Goal: Task Accomplishment & Management: Use online tool/utility

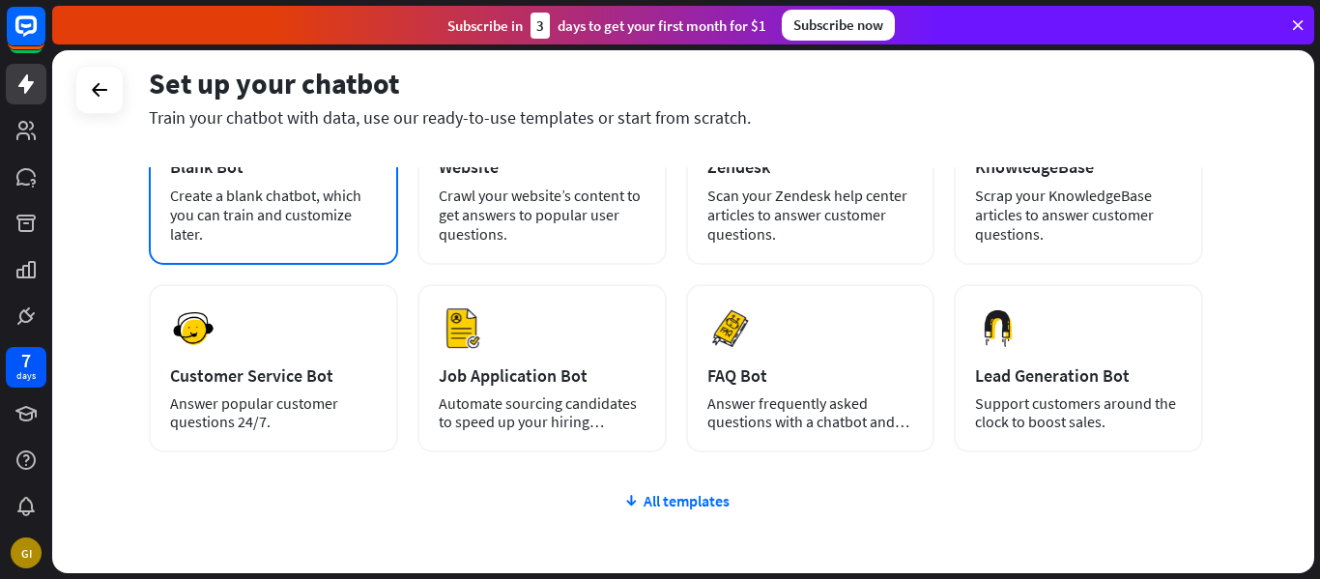
scroll to position [168, 0]
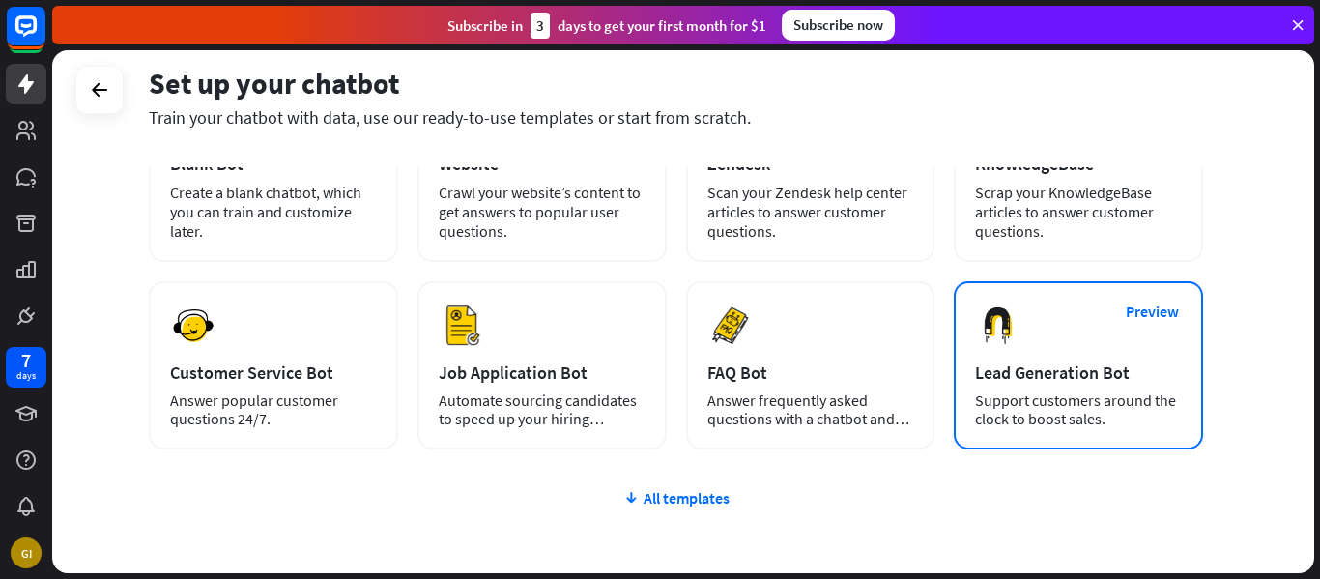
click at [1017, 339] on img at bounding box center [998, 325] width 46 height 46
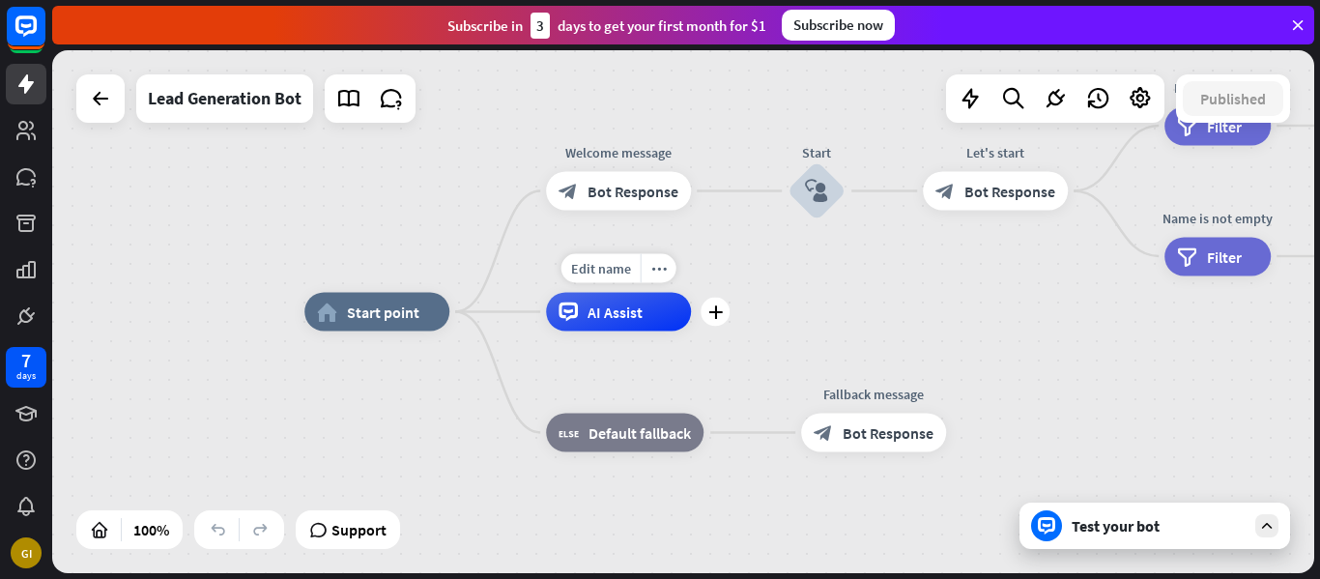
click at [636, 325] on div "AI Assist" at bounding box center [618, 312] width 145 height 39
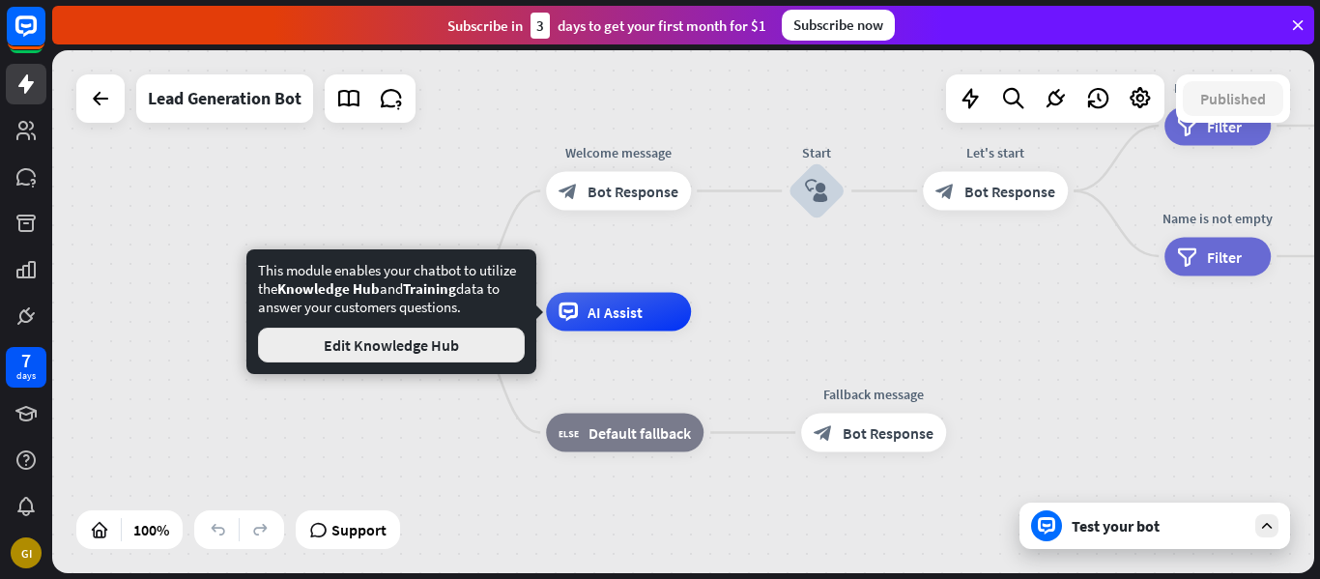
click at [417, 359] on button "Edit Knowledge Hub" at bounding box center [391, 345] width 267 height 35
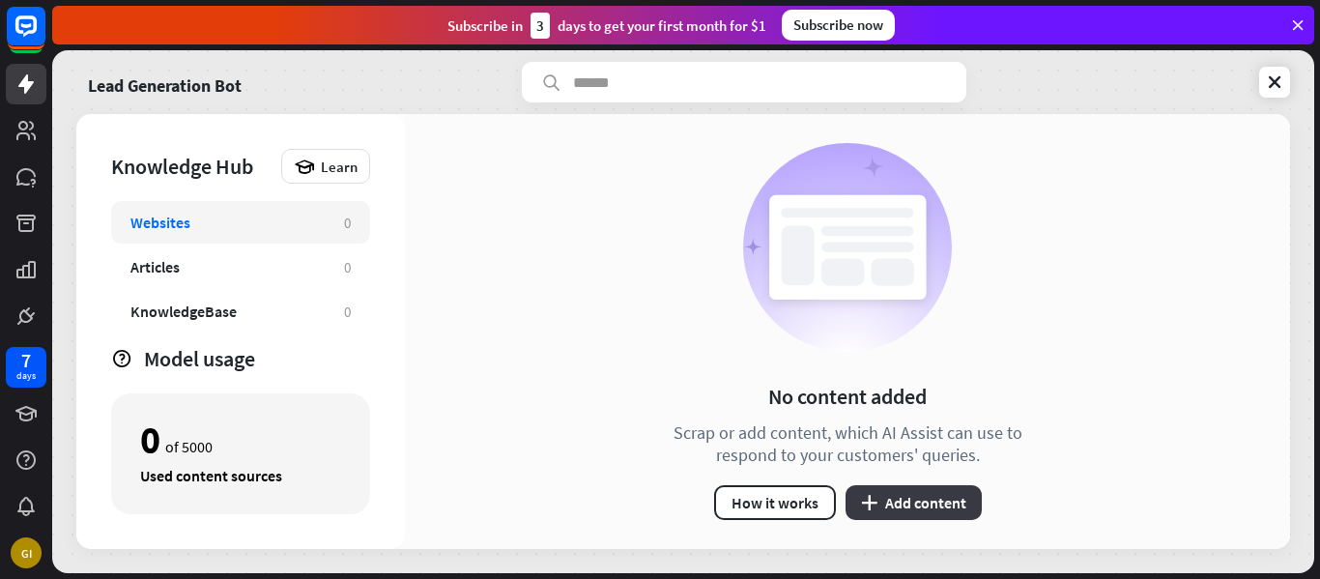
click at [865, 512] on button "plus Add content" at bounding box center [914, 502] width 136 height 35
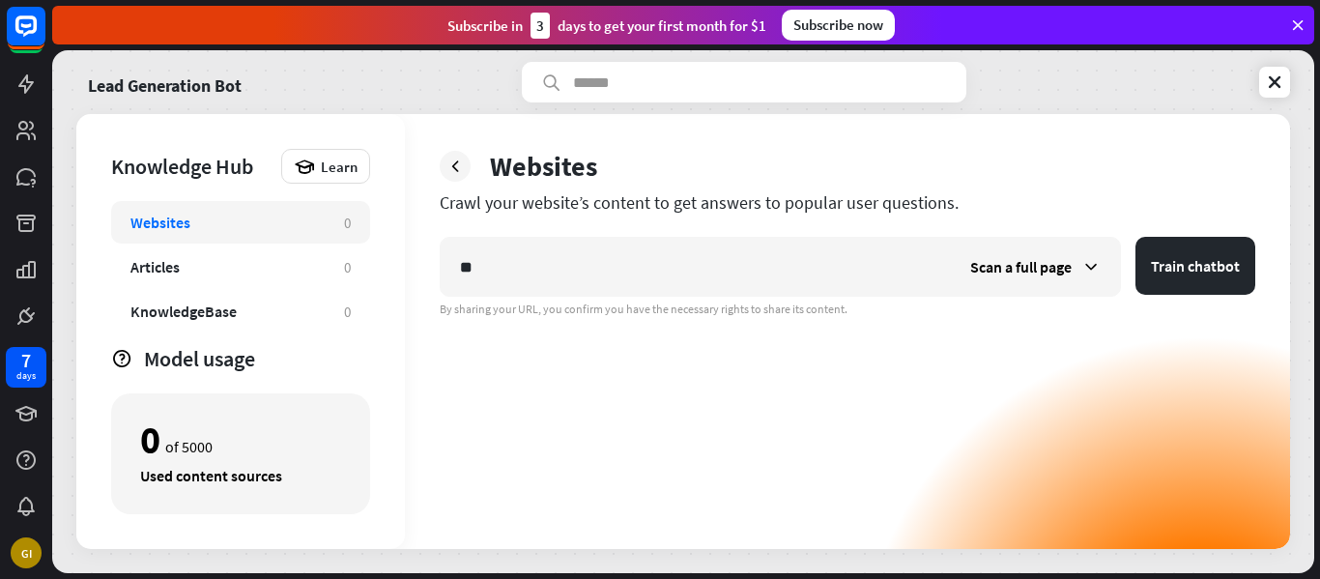
type input "*"
click at [1280, 97] on link at bounding box center [1274, 82] width 31 height 31
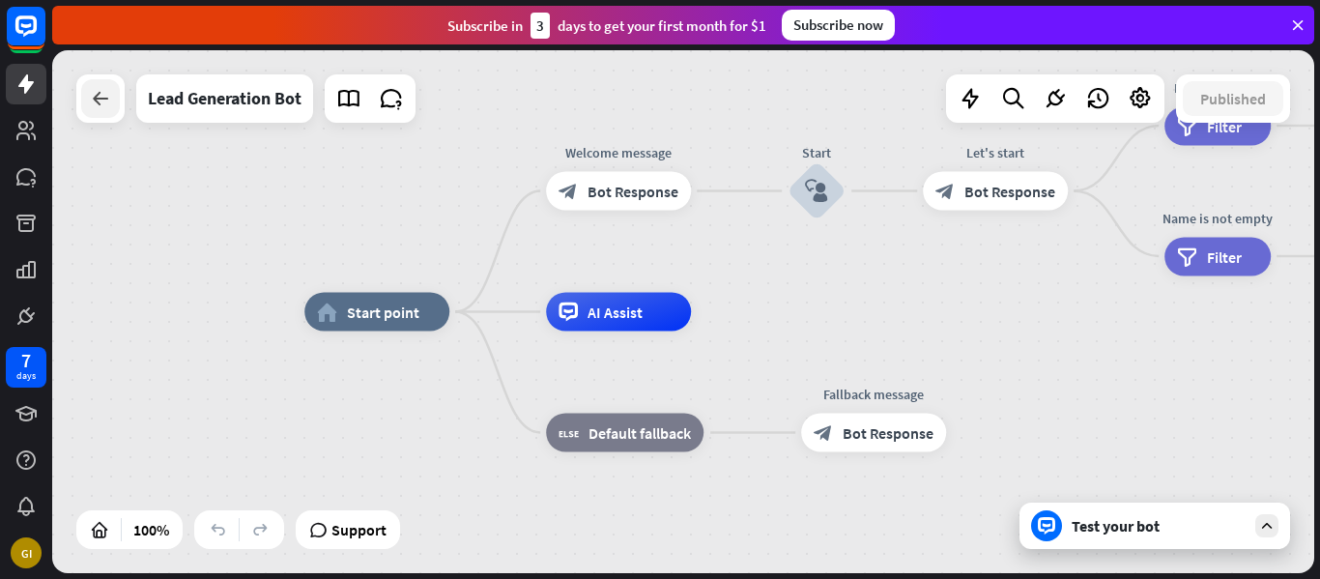
click at [100, 101] on icon at bounding box center [100, 98] width 23 height 23
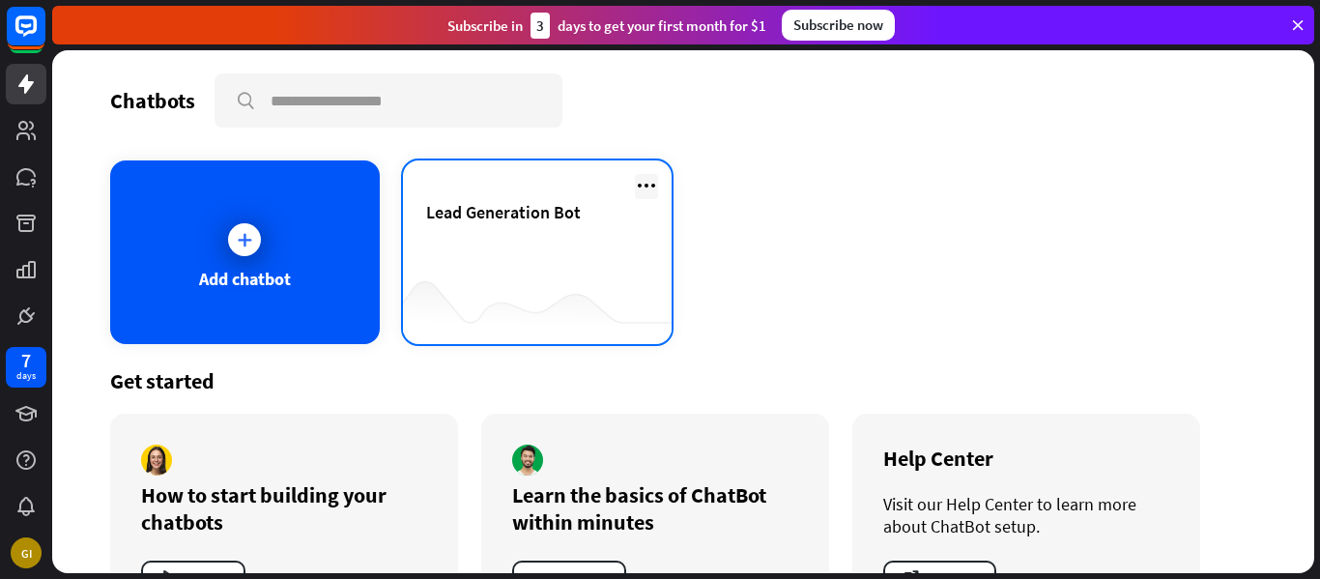
click at [650, 189] on icon at bounding box center [646, 185] width 23 height 23
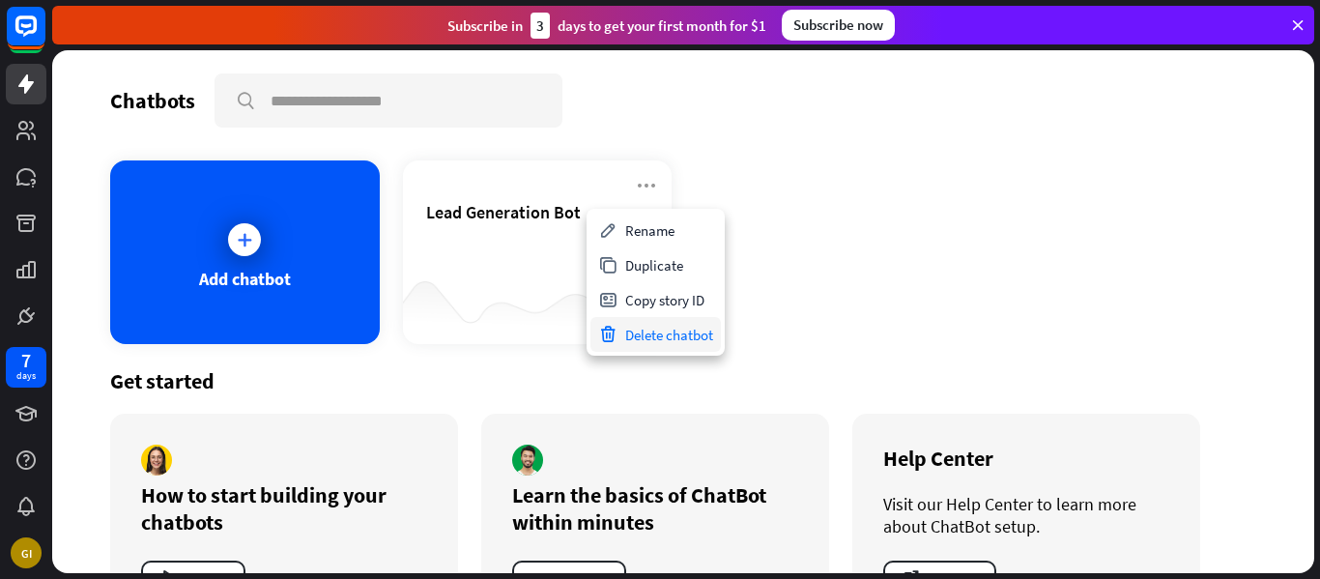
click at [668, 342] on div "Delete chatbot" at bounding box center [655, 334] width 130 height 35
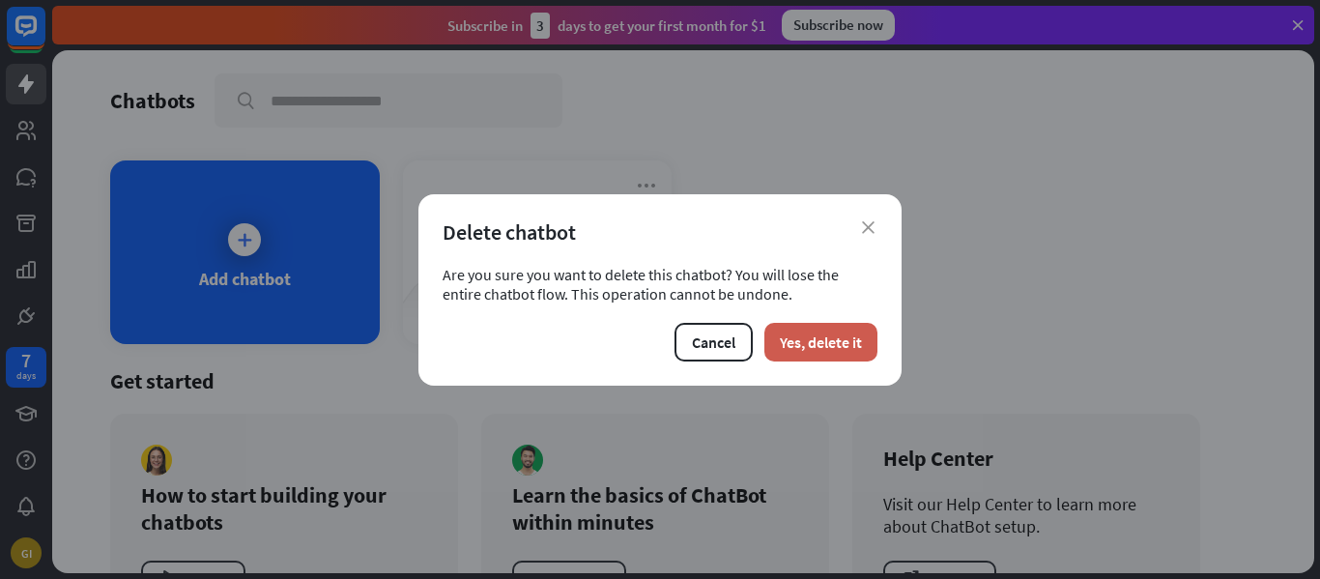
click at [849, 333] on button "Yes, delete it" at bounding box center [820, 342] width 113 height 39
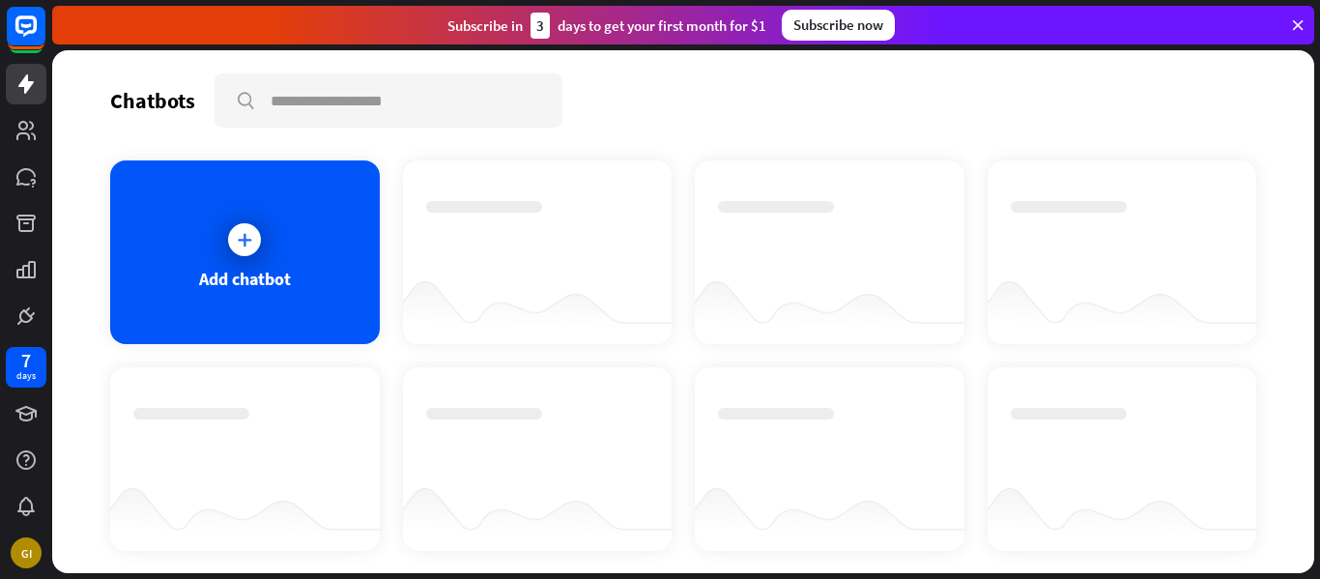
click at [89, 331] on div "Chatbots search Add chatbot Get started How to start building your chatbots Wat…" at bounding box center [683, 311] width 1262 height 523
click at [161, 300] on div "Add chatbot" at bounding box center [245, 252] width 270 height 184
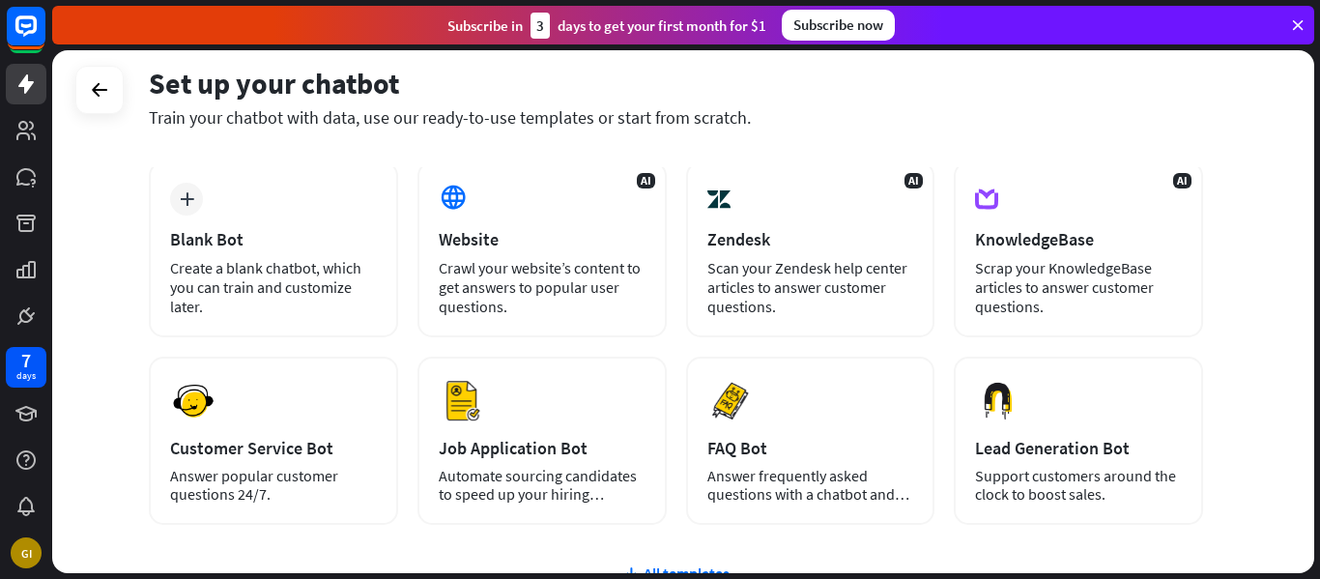
scroll to position [92, 0]
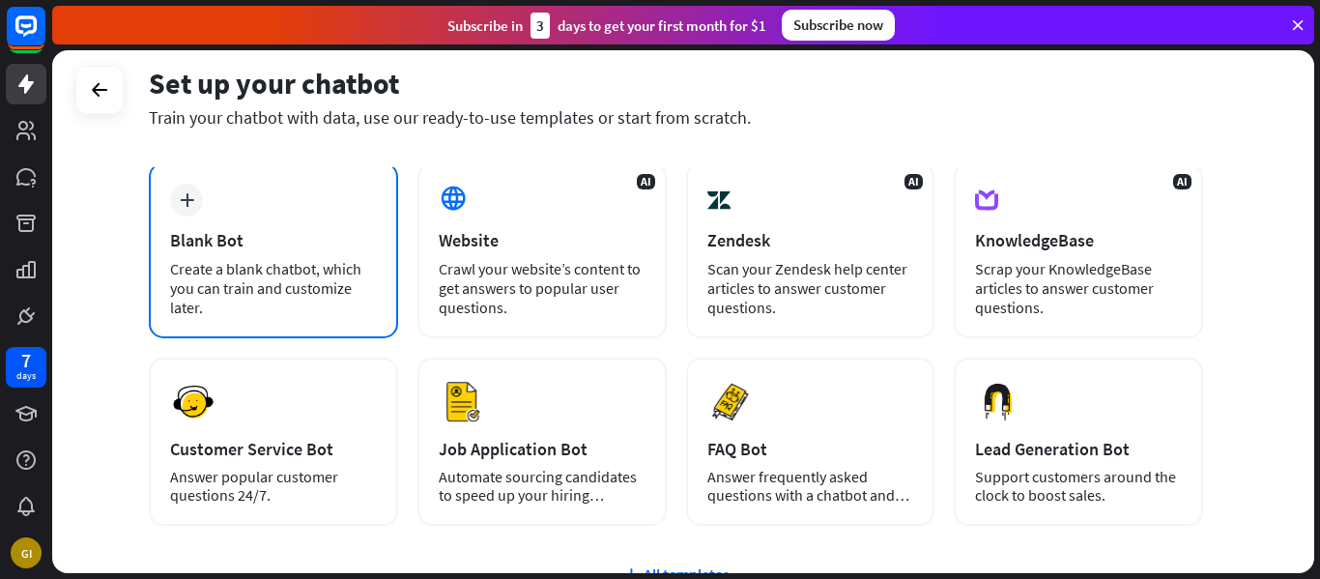
click at [192, 272] on div "Create a blank chatbot, which you can train and customize later." at bounding box center [273, 288] width 207 height 58
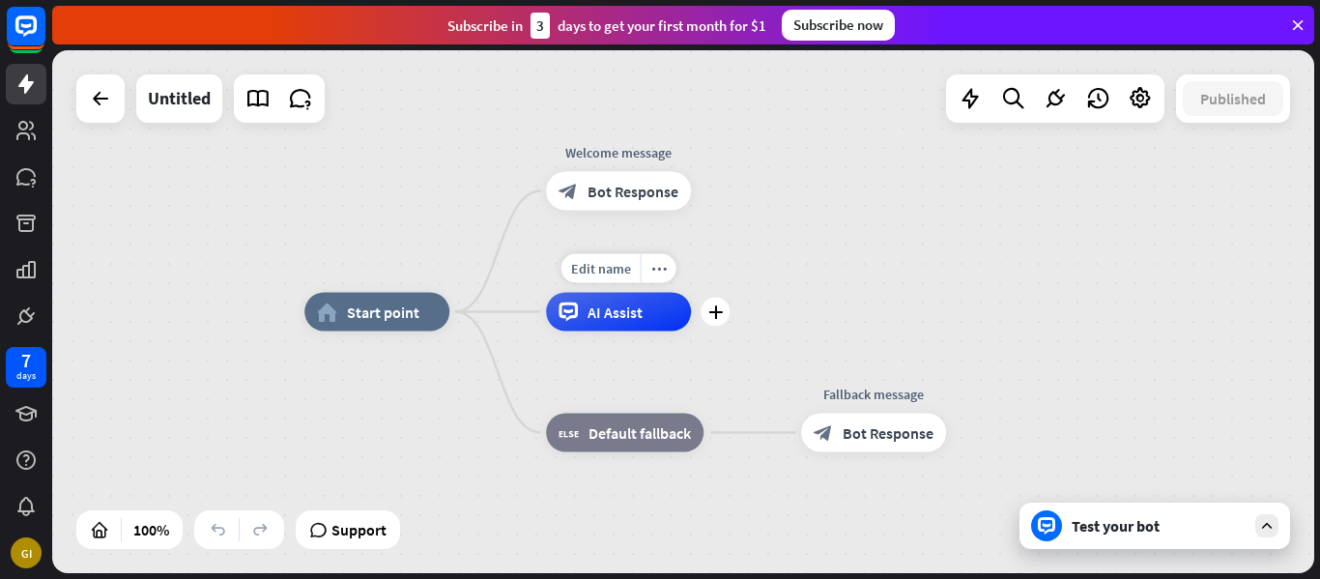
click at [622, 321] on span "AI Assist" at bounding box center [615, 311] width 55 height 19
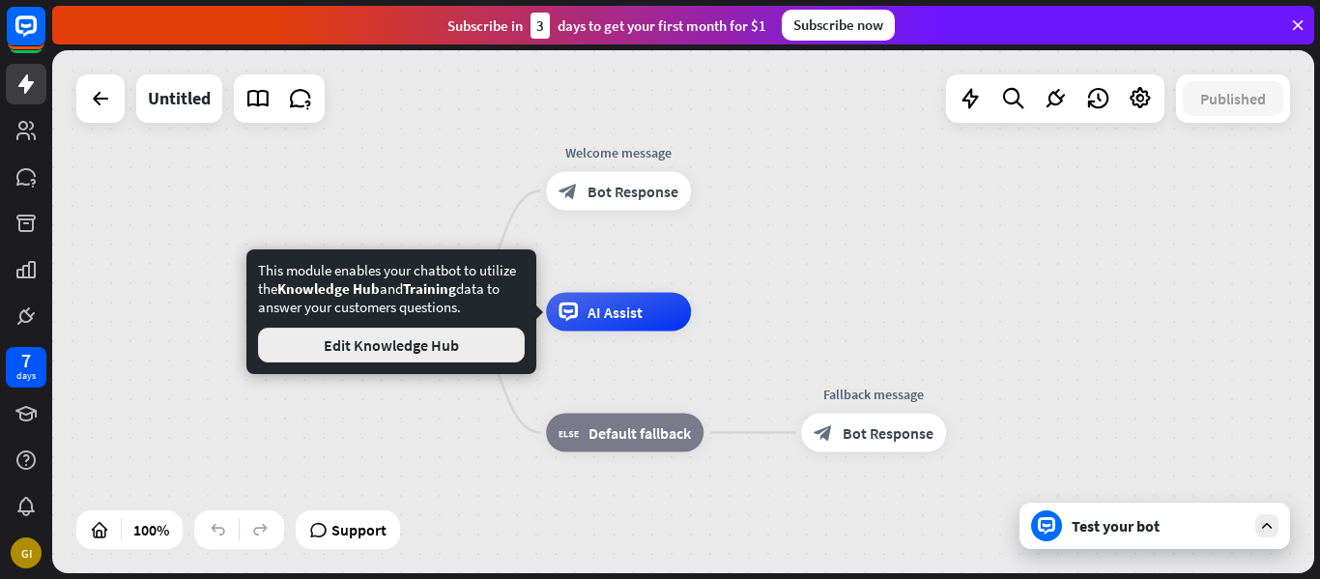
click at [481, 347] on button "Edit Knowledge Hub" at bounding box center [391, 345] width 267 height 35
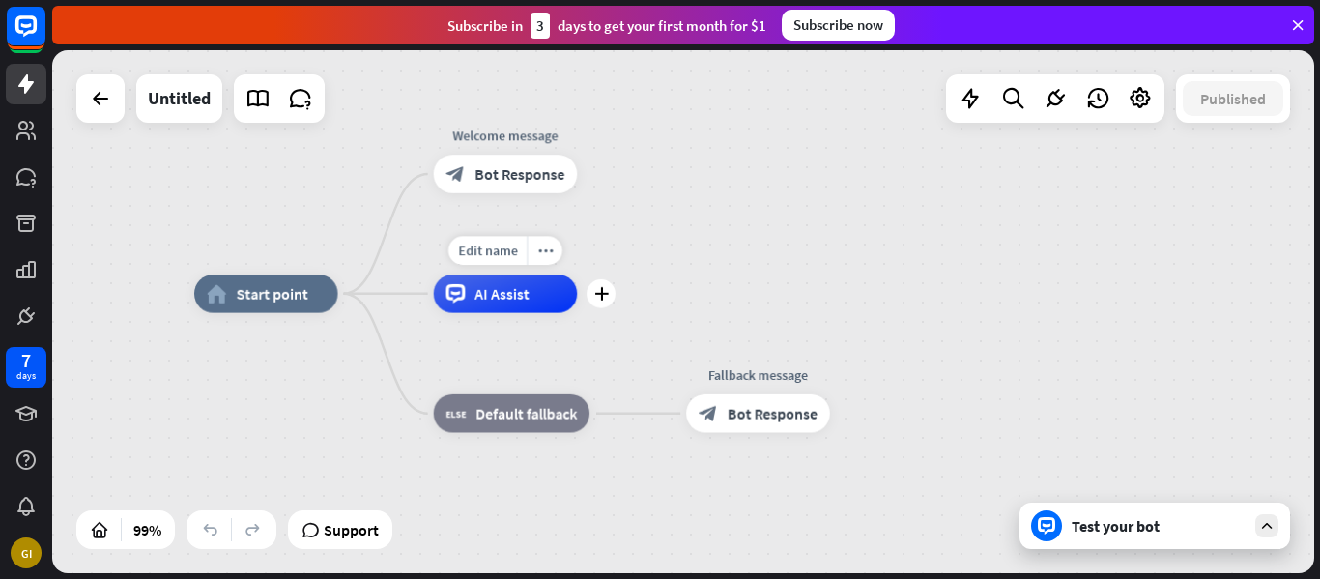
drag, startPoint x: 528, startPoint y: 360, endPoint x: 415, endPoint y: 345, distance: 114.1
click at [434, 313] on div "Edit name more_horiz plus AI Assist" at bounding box center [506, 293] width 144 height 39
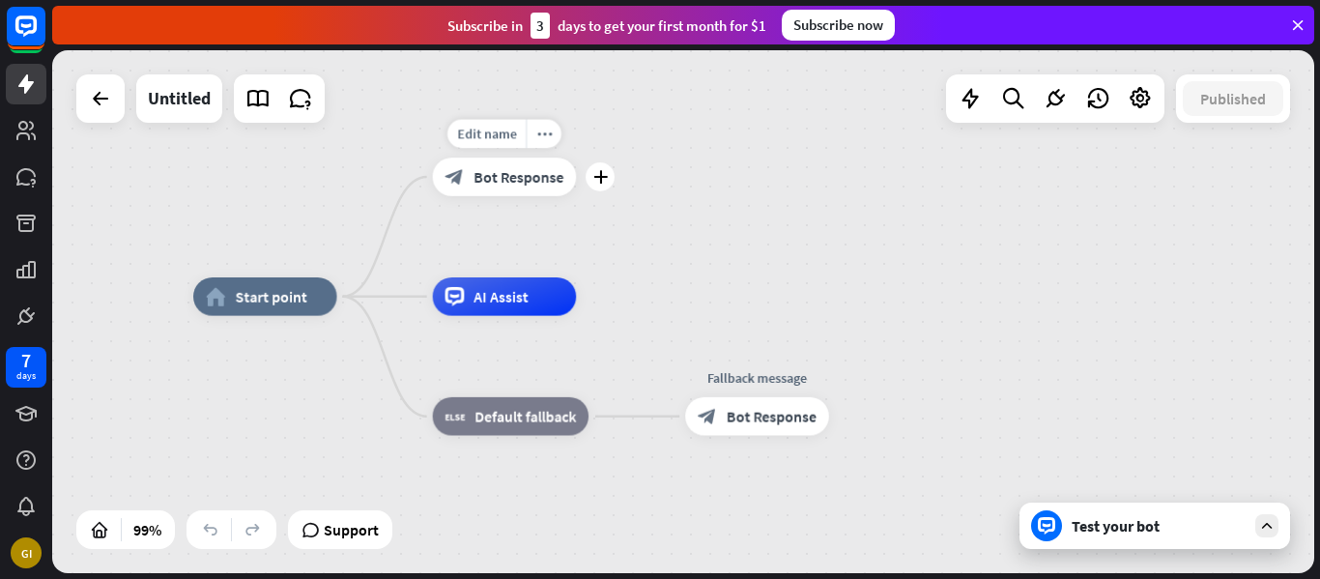
click at [560, 178] on span "Bot Response" at bounding box center [519, 176] width 90 height 19
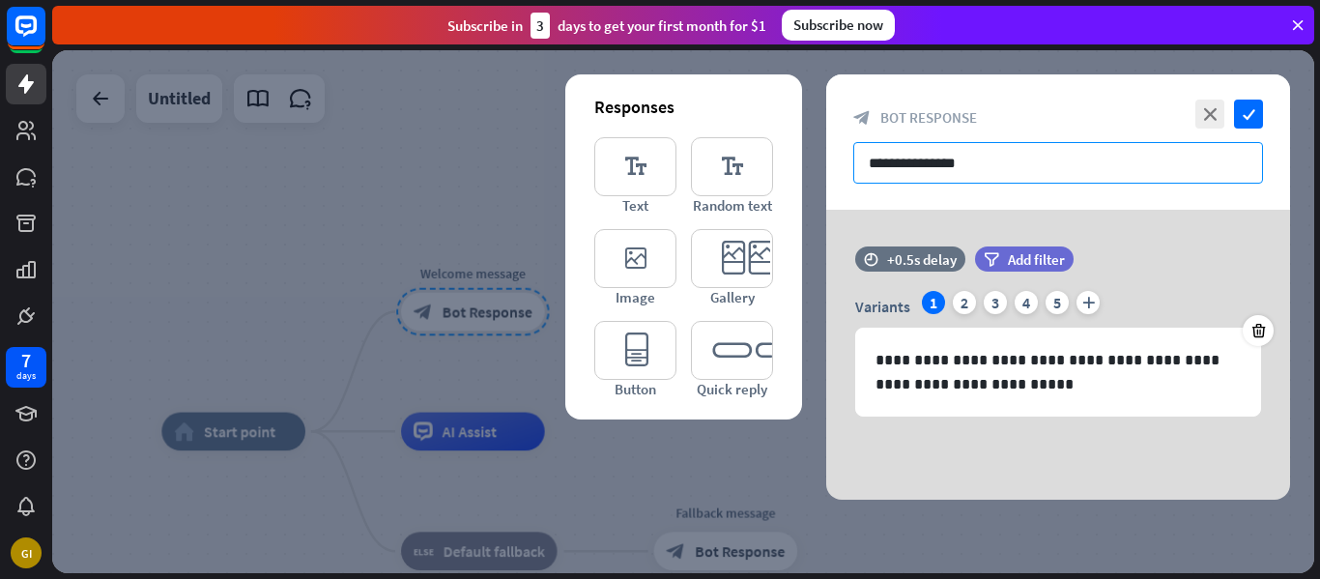
drag, startPoint x: 1004, startPoint y: 163, endPoint x: 838, endPoint y: 160, distance: 166.3
click at [838, 160] on div "**********" at bounding box center [1058, 141] width 464 height 135
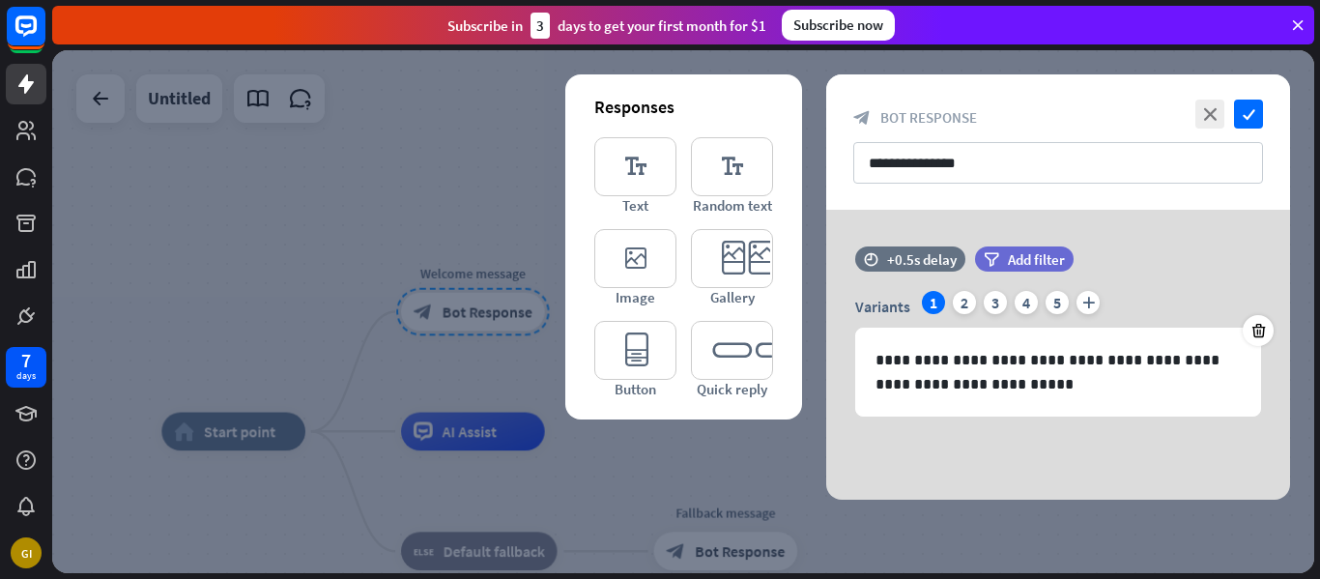
click at [838, 160] on div "**********" at bounding box center [1058, 141] width 464 height 135
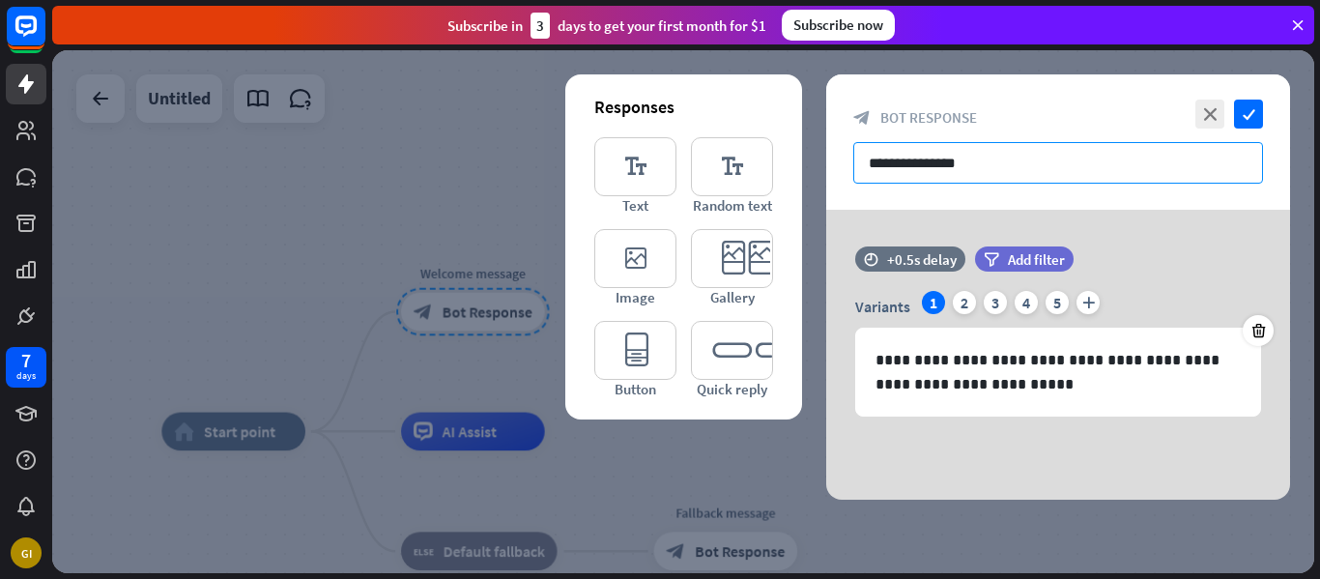
click at [1152, 158] on input "**********" at bounding box center [1058, 163] width 410 height 42
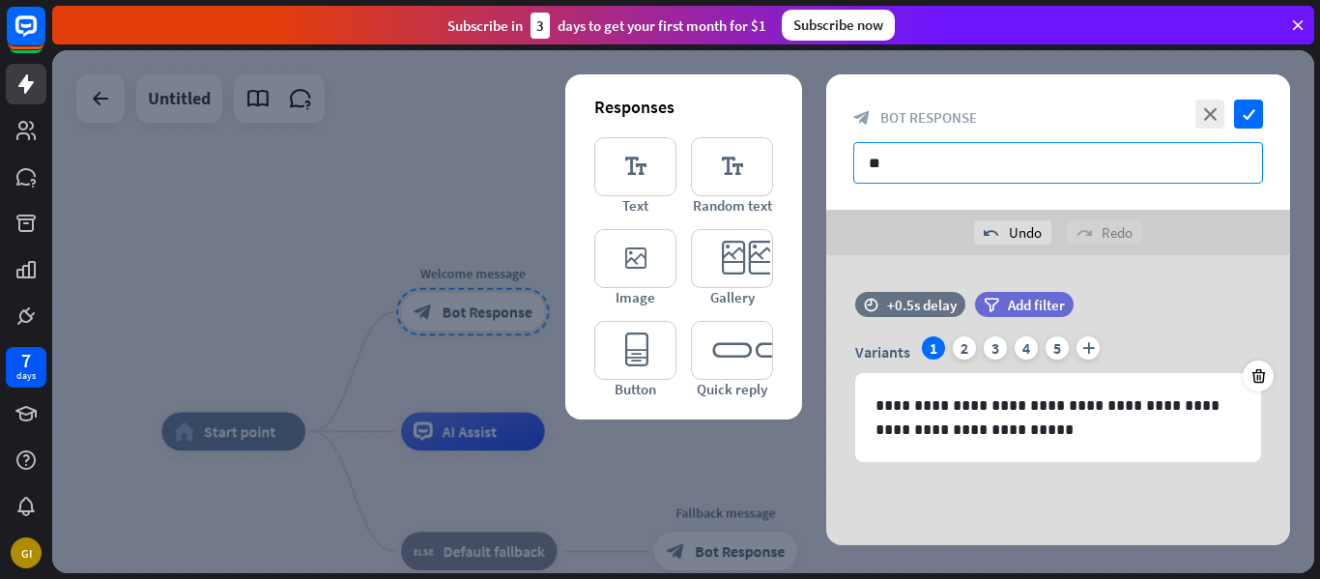
type input "*"
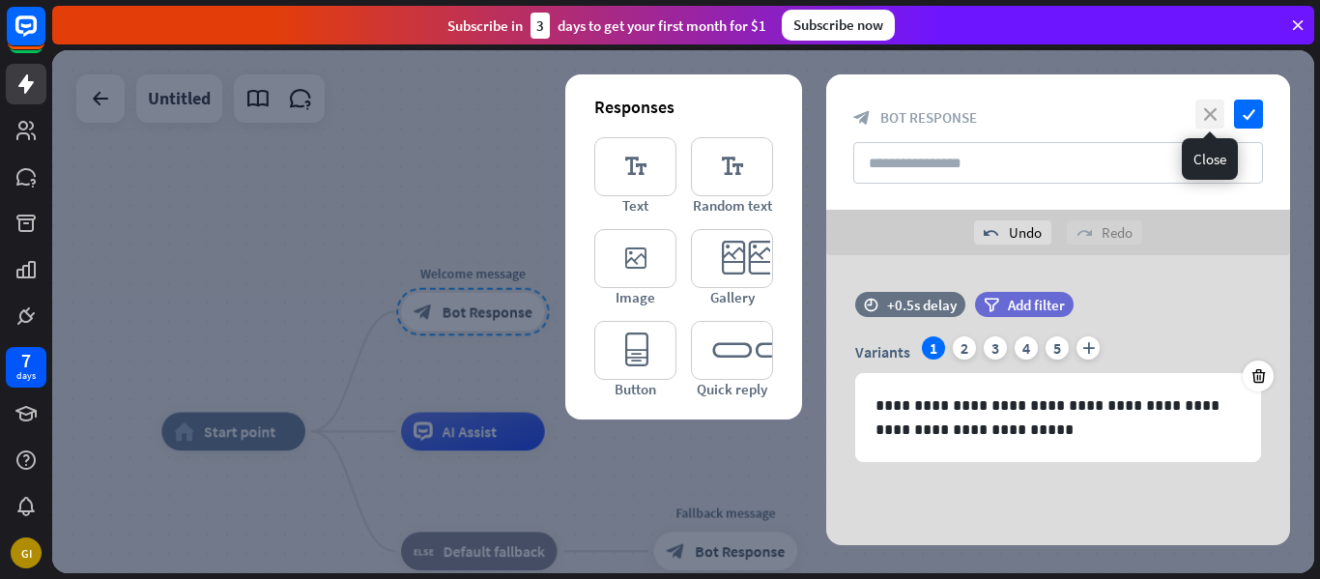
click at [1212, 103] on icon "close" at bounding box center [1209, 114] width 29 height 29
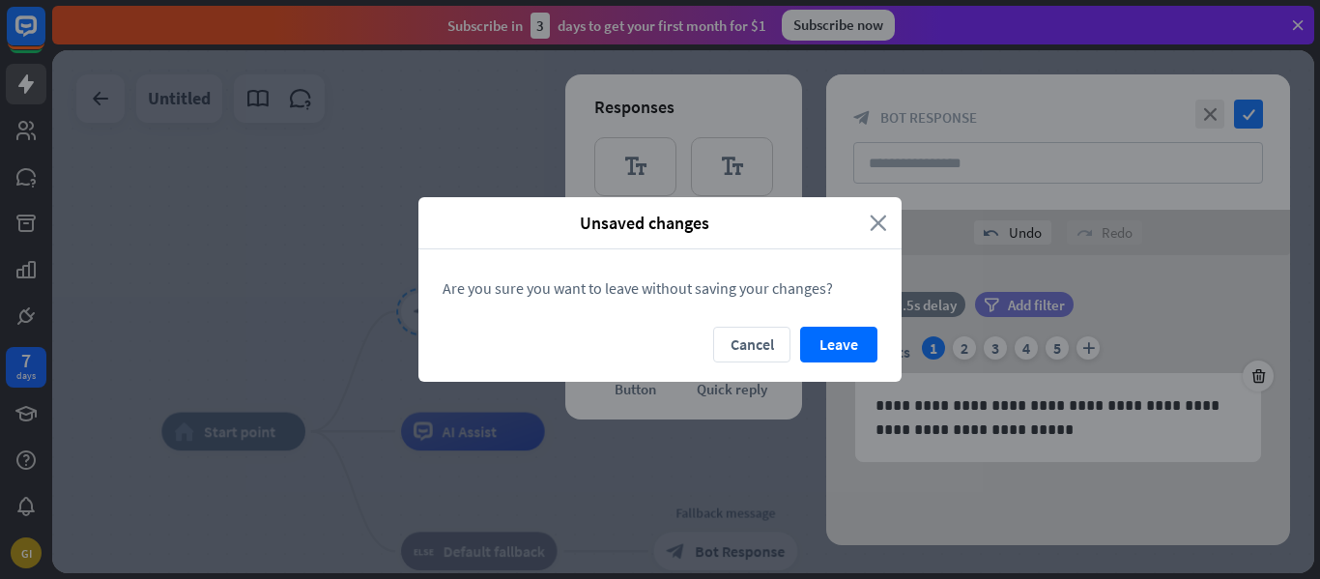
click at [880, 226] on icon "close" at bounding box center [878, 223] width 17 height 22
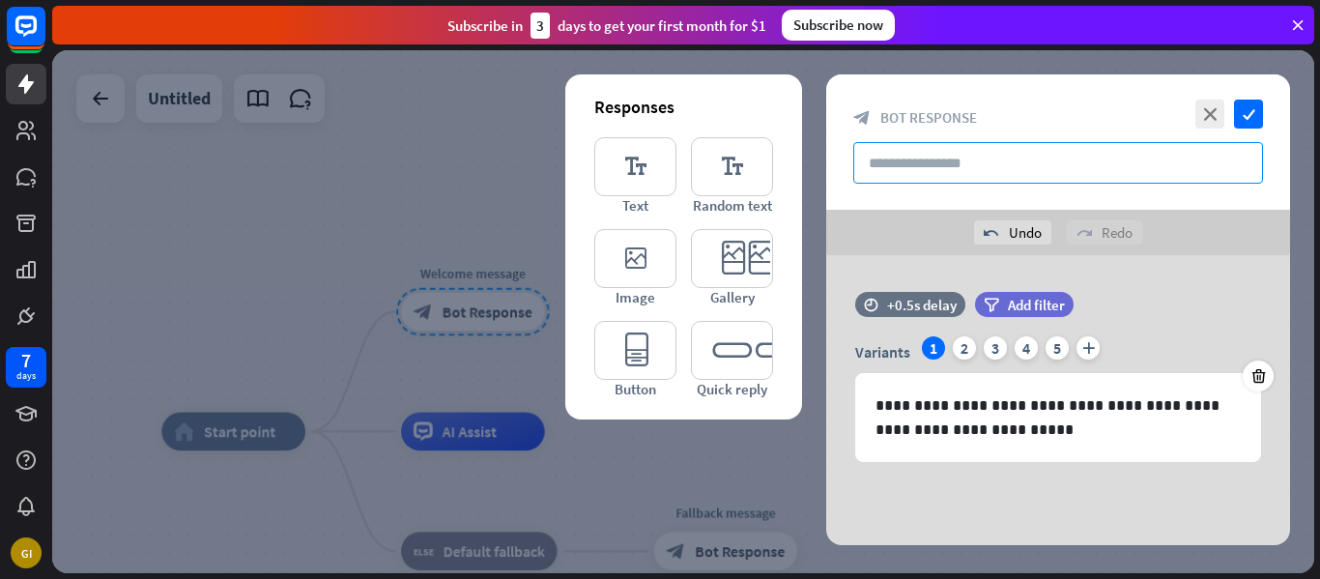
click at [926, 170] on input "text" at bounding box center [1058, 163] width 410 height 42
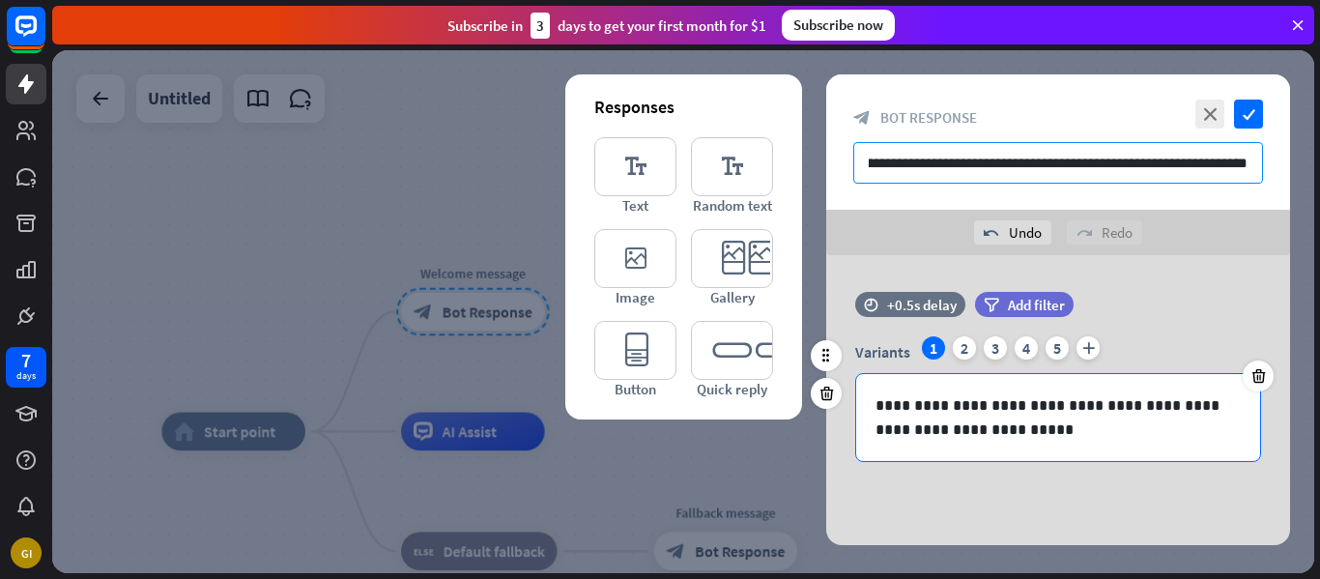
type input "**********"
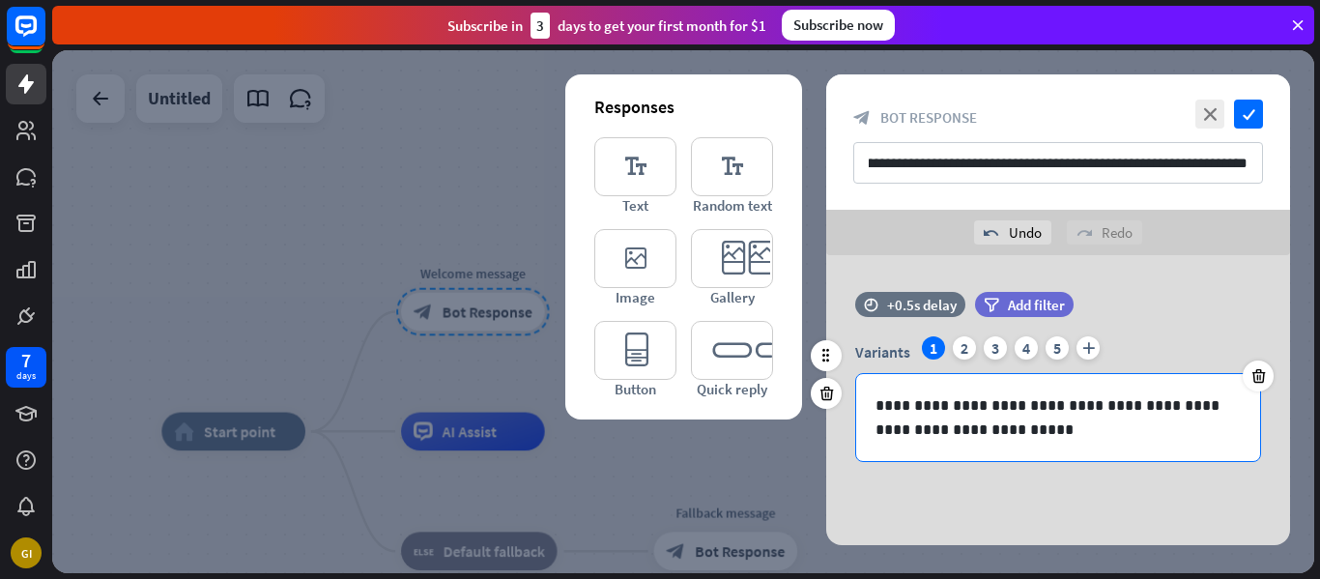
click at [1002, 429] on p "**********" at bounding box center [1058, 417] width 365 height 48
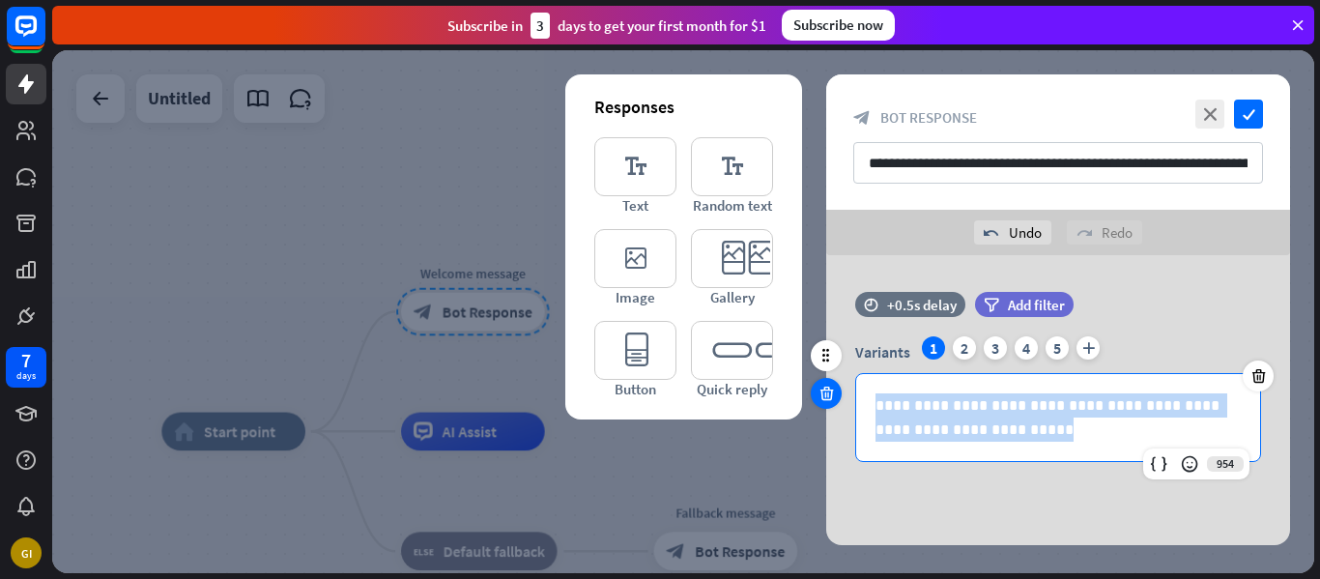
drag, startPoint x: 1003, startPoint y: 430, endPoint x: 823, endPoint y: 403, distance: 181.8
click at [826, 403] on div "**********" at bounding box center [1058, 386] width 464 height 189
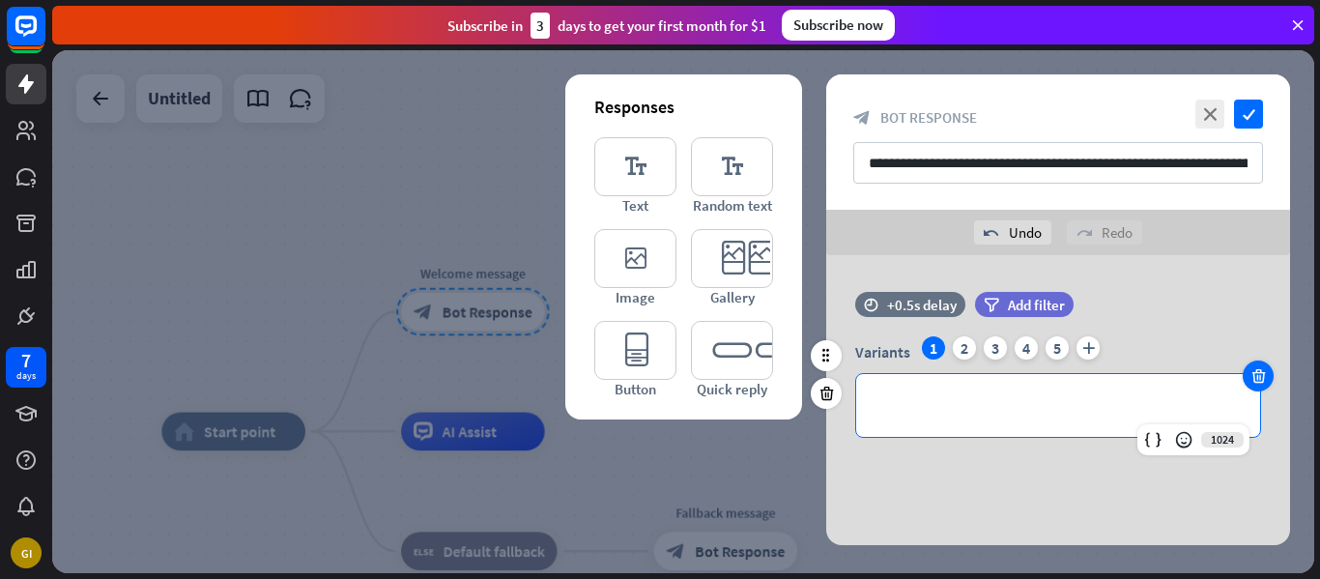
click at [1269, 376] on div at bounding box center [1258, 375] width 31 height 31
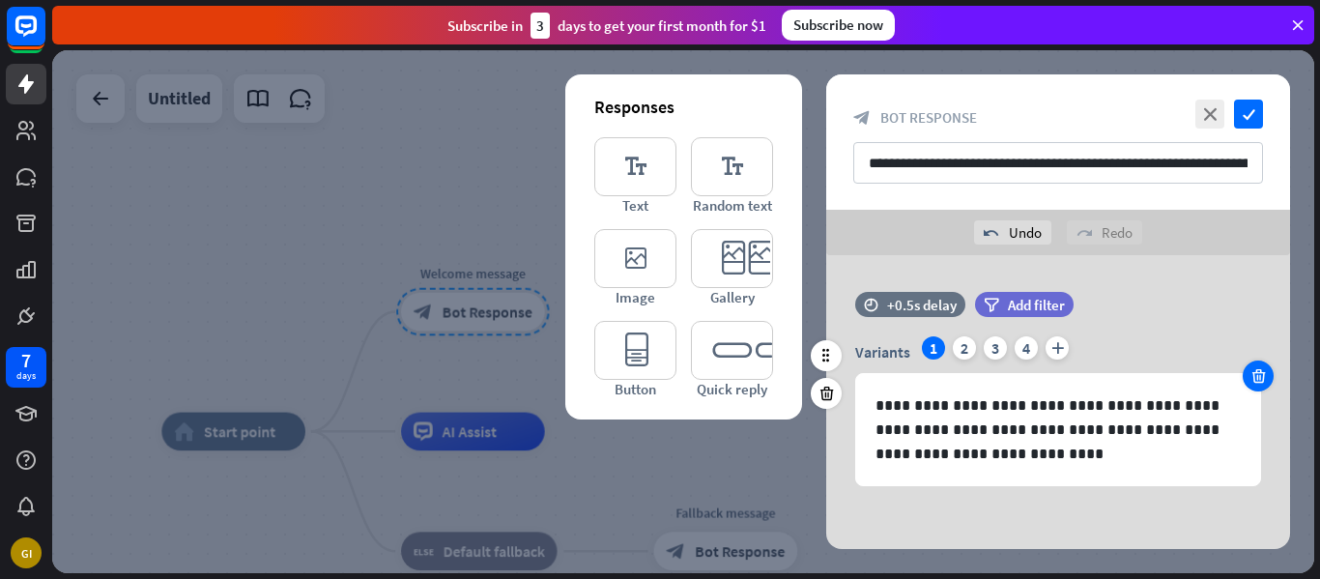
click at [1261, 376] on icon at bounding box center [1259, 375] width 18 height 17
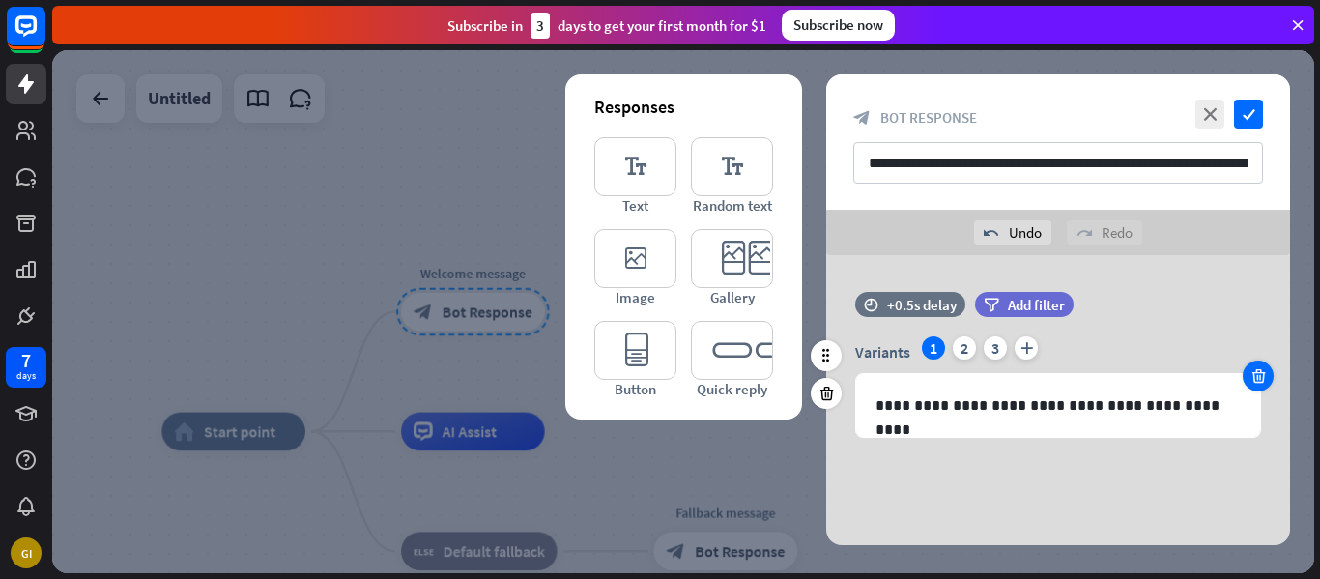
click at [1261, 376] on icon at bounding box center [1259, 375] width 18 height 17
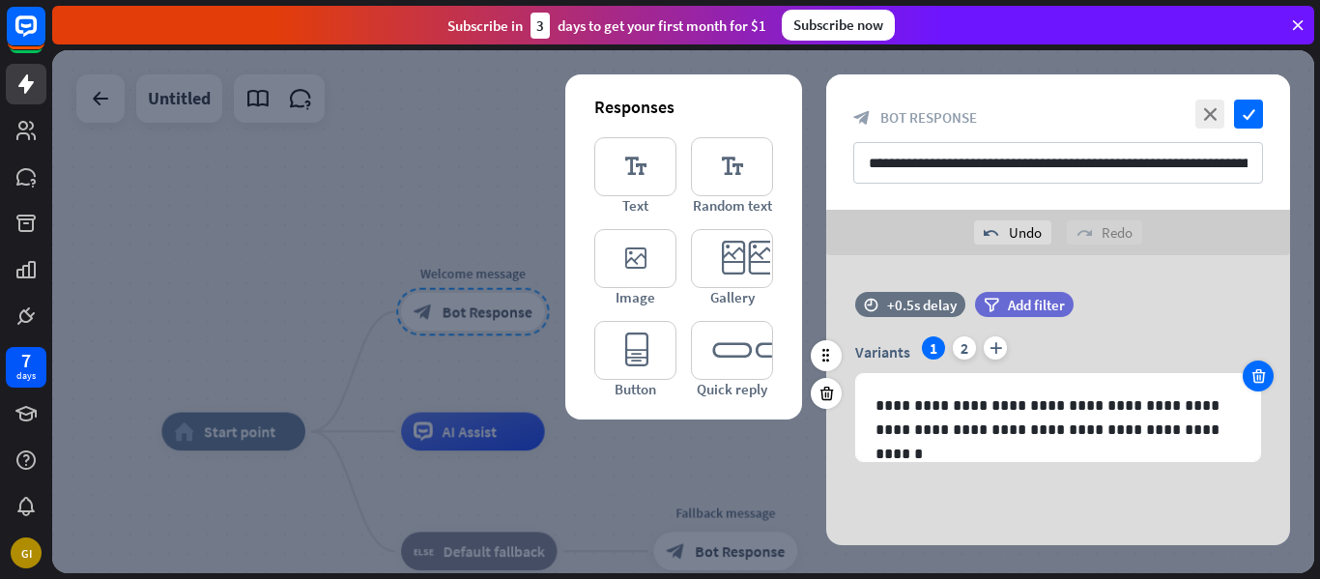
click at [1261, 376] on icon at bounding box center [1259, 375] width 18 height 17
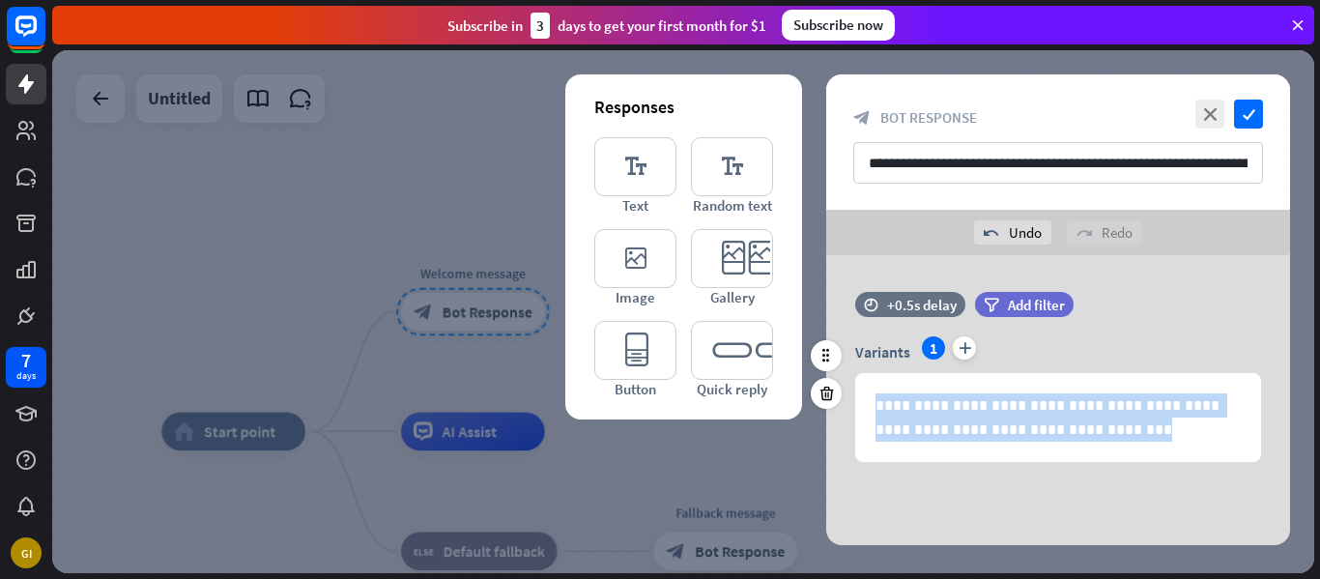
click at [1261, 376] on div "**********" at bounding box center [1058, 399] width 464 height 126
click at [823, 399] on icon at bounding box center [827, 393] width 18 height 17
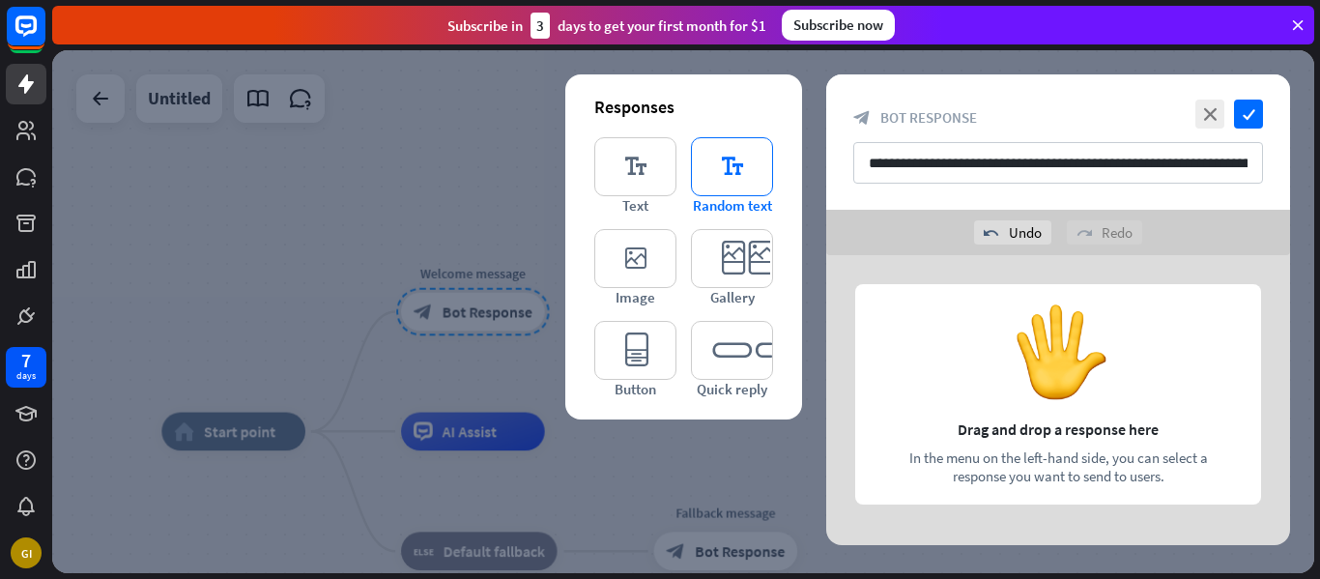
click at [722, 177] on icon "editor_text" at bounding box center [732, 166] width 82 height 59
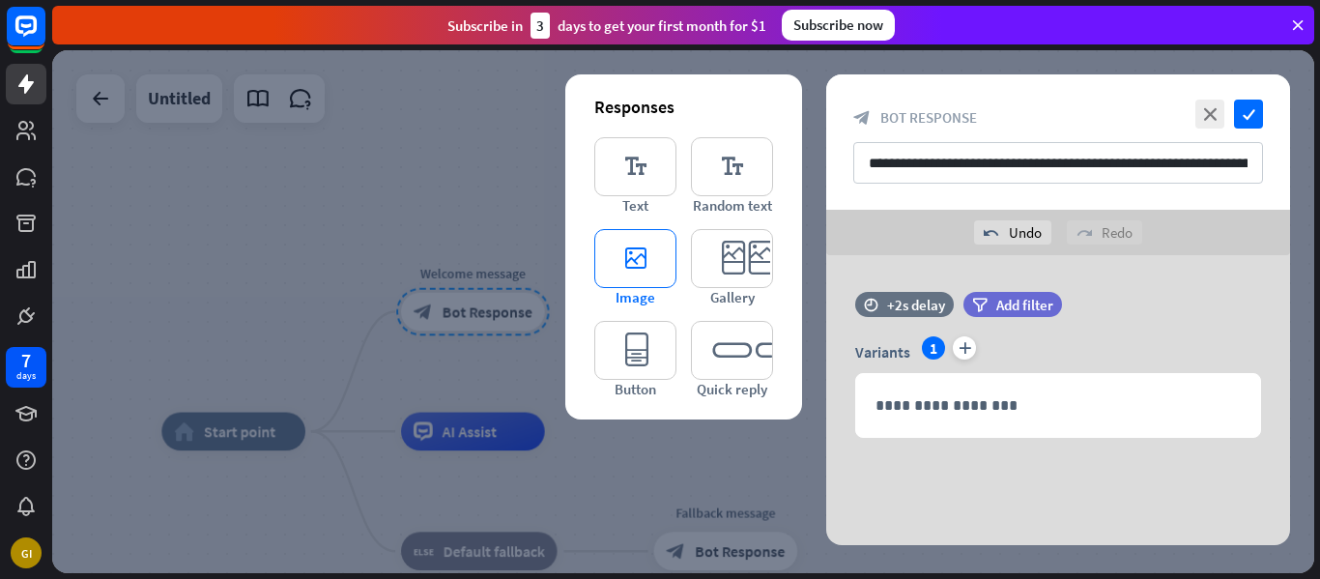
click at [635, 248] on icon "editor_image" at bounding box center [635, 258] width 82 height 59
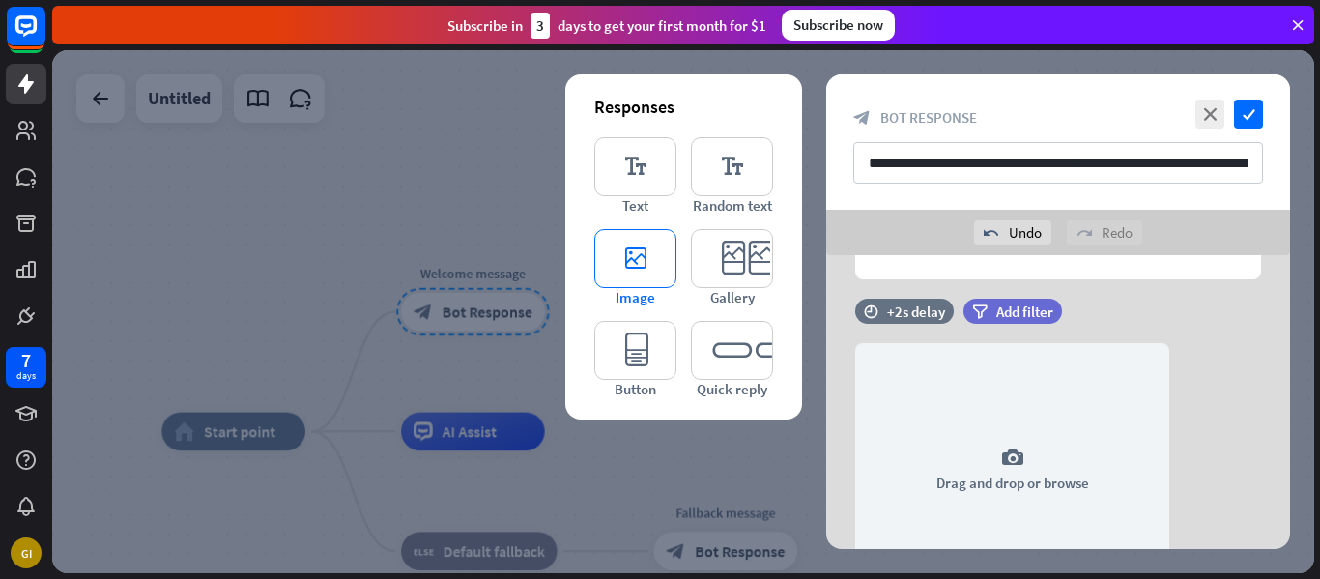
scroll to position [202, 0]
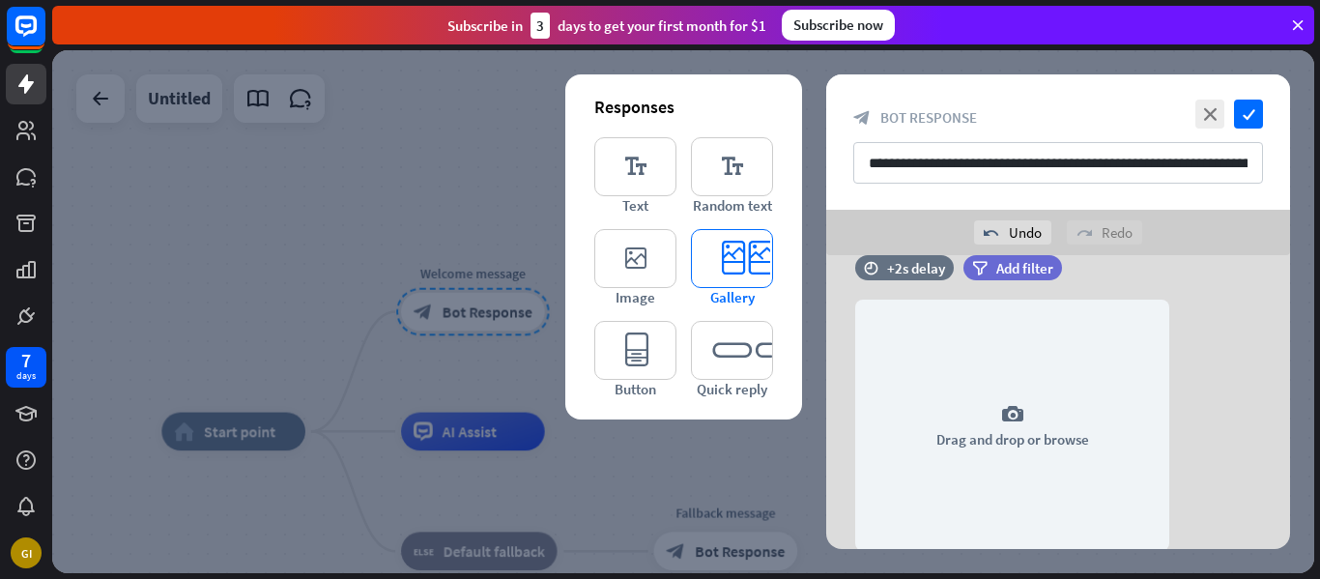
click at [754, 273] on icon "editor_card" at bounding box center [732, 258] width 82 height 59
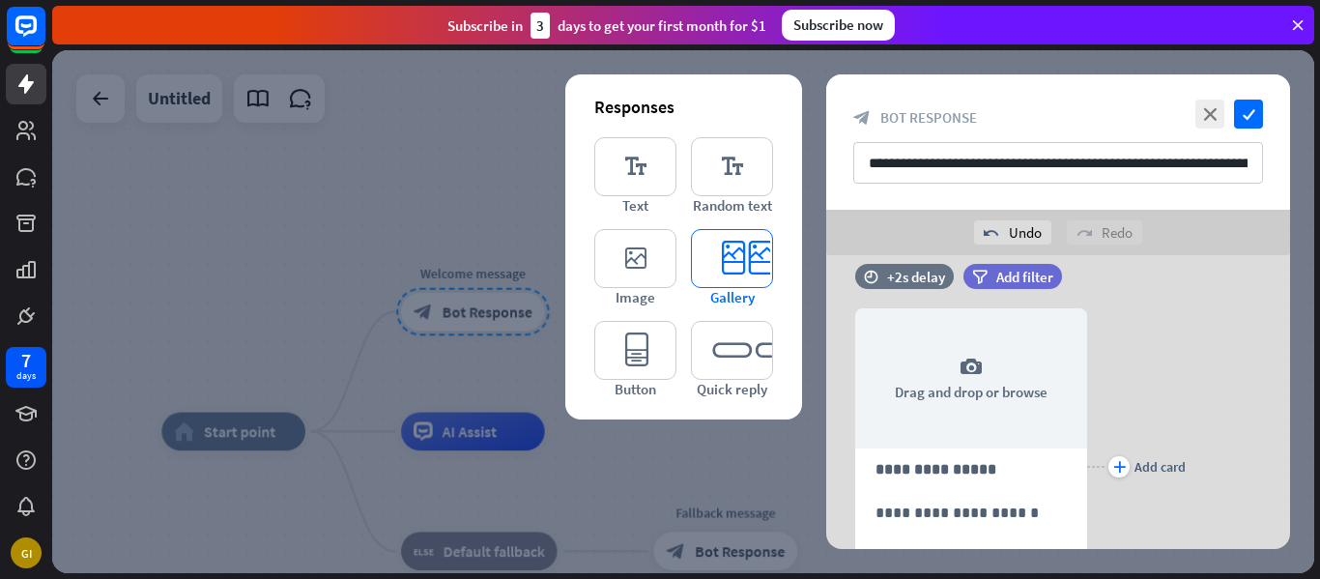
scroll to position [517, 0]
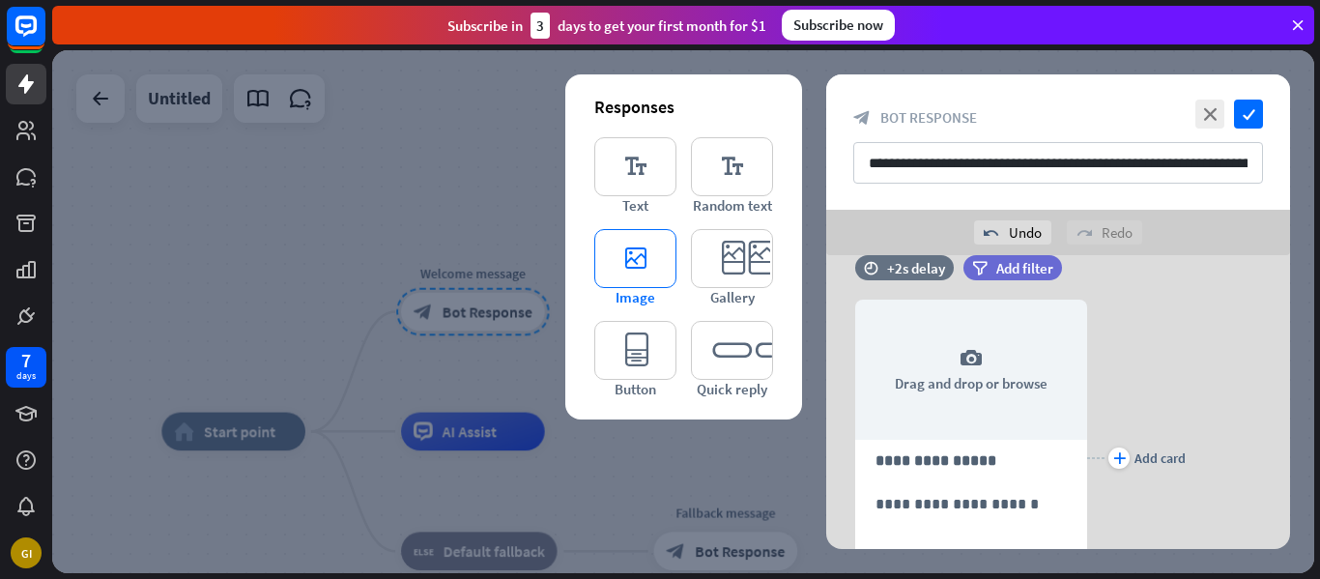
click at [619, 272] on icon "editor_image" at bounding box center [635, 258] width 82 height 59
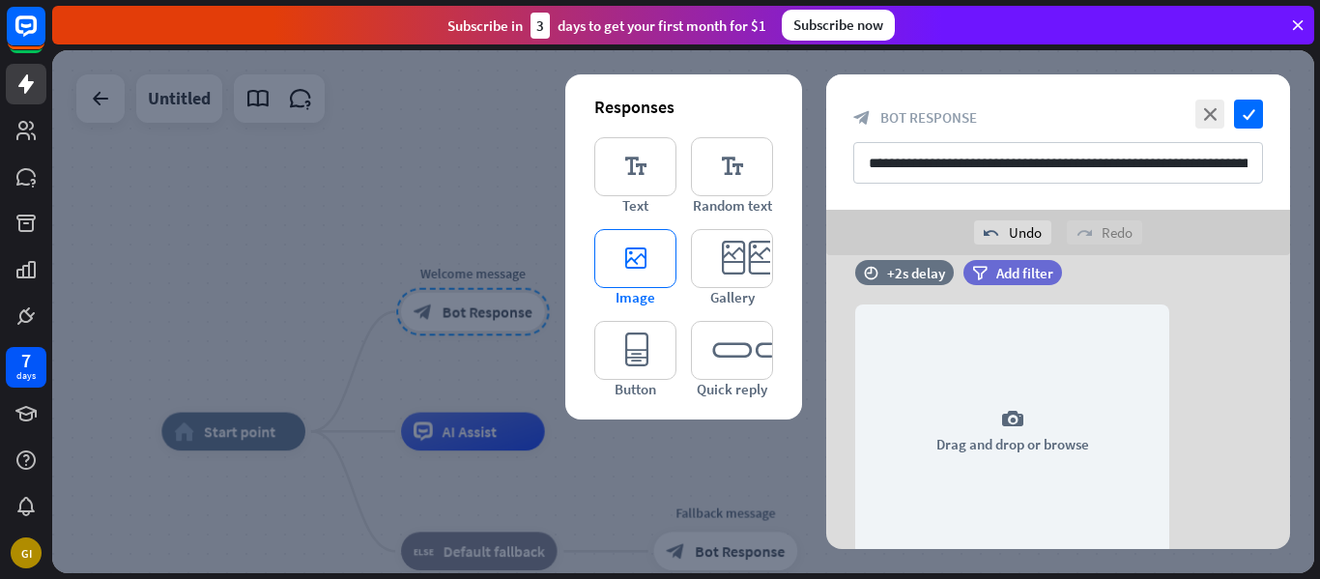
scroll to position [927, 0]
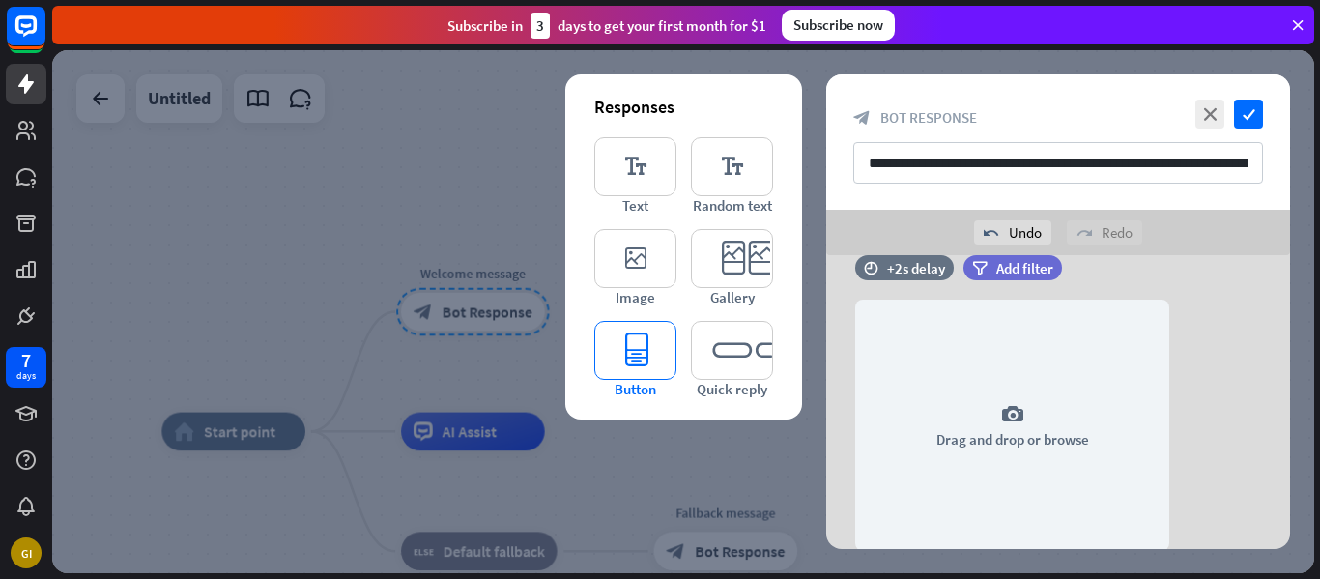
click at [641, 340] on icon "editor_button" at bounding box center [635, 350] width 82 height 59
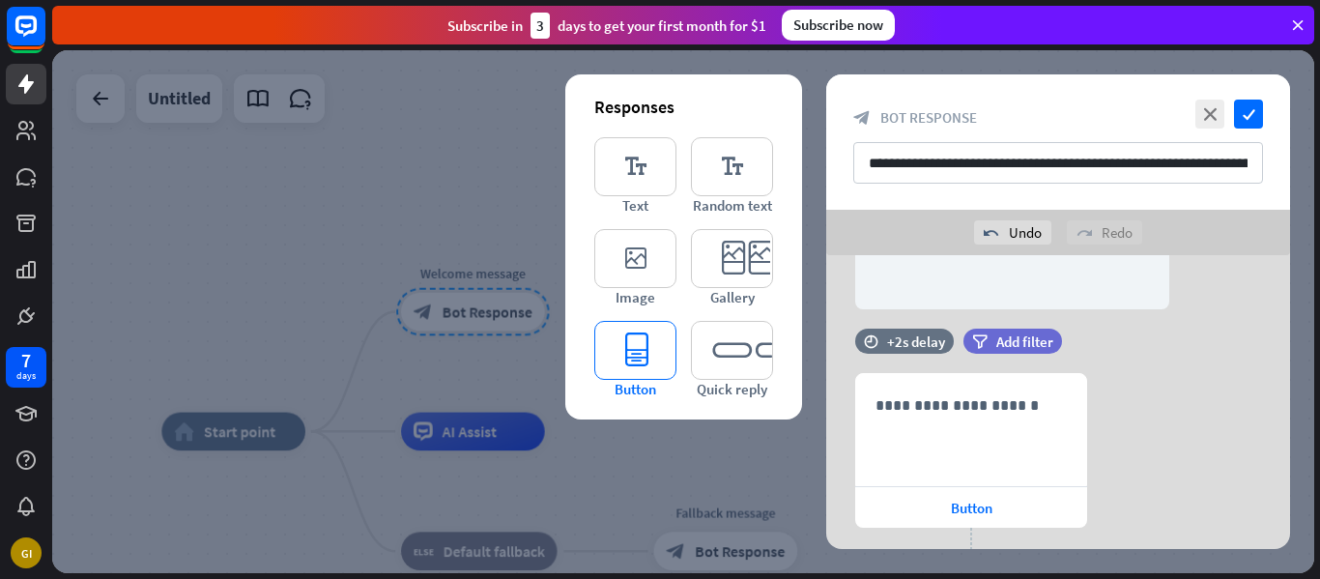
scroll to position [1242, 0]
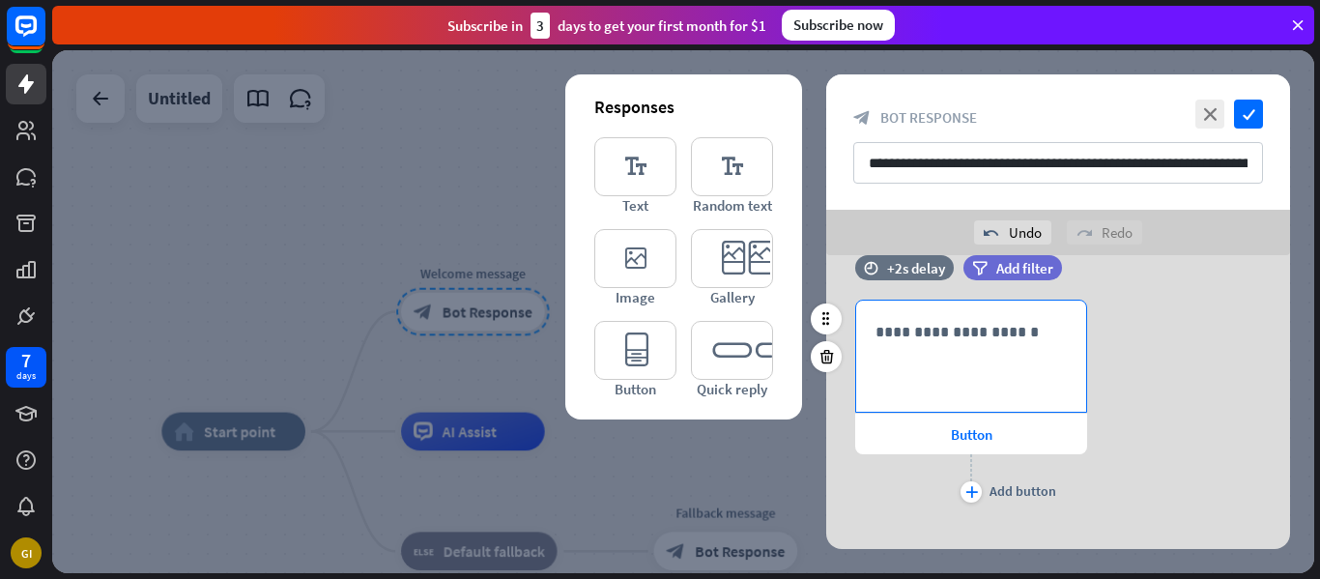
click at [963, 335] on p "**********" at bounding box center [971, 332] width 191 height 24
click at [914, 340] on p "**********" at bounding box center [971, 332] width 191 height 24
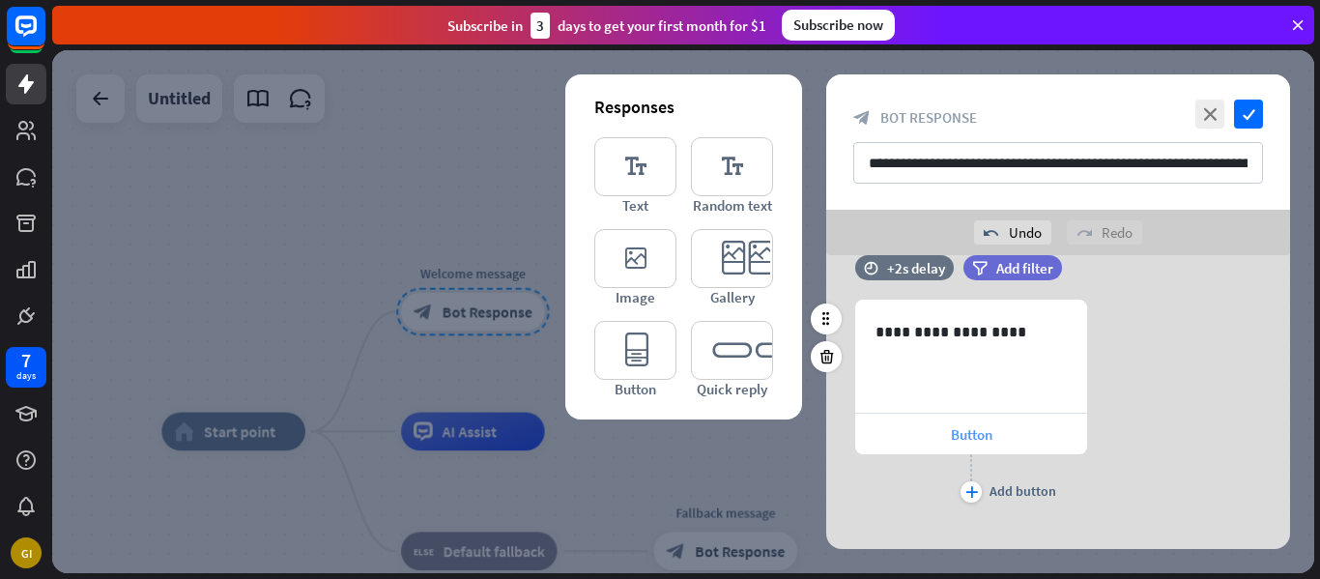
click at [932, 440] on div "Button" at bounding box center [971, 434] width 232 height 41
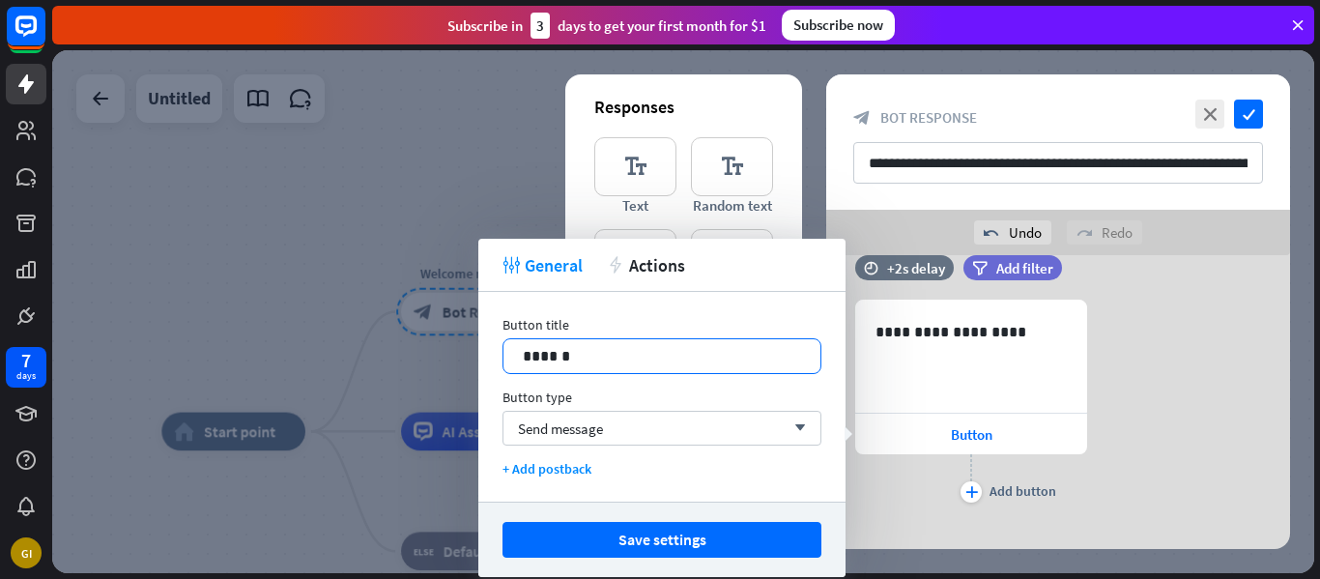
click at [698, 354] on p "******" at bounding box center [662, 356] width 278 height 24
click at [703, 430] on div "Send message arrow_down" at bounding box center [662, 428] width 319 height 35
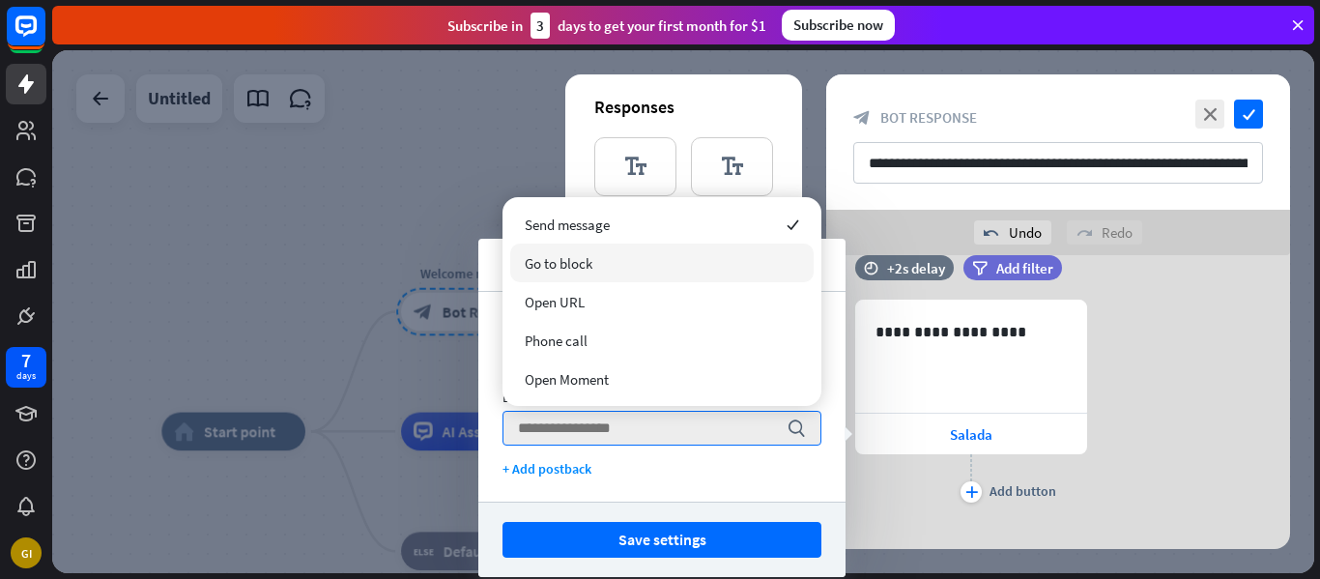
click at [621, 273] on div "Go to block" at bounding box center [661, 263] width 303 height 39
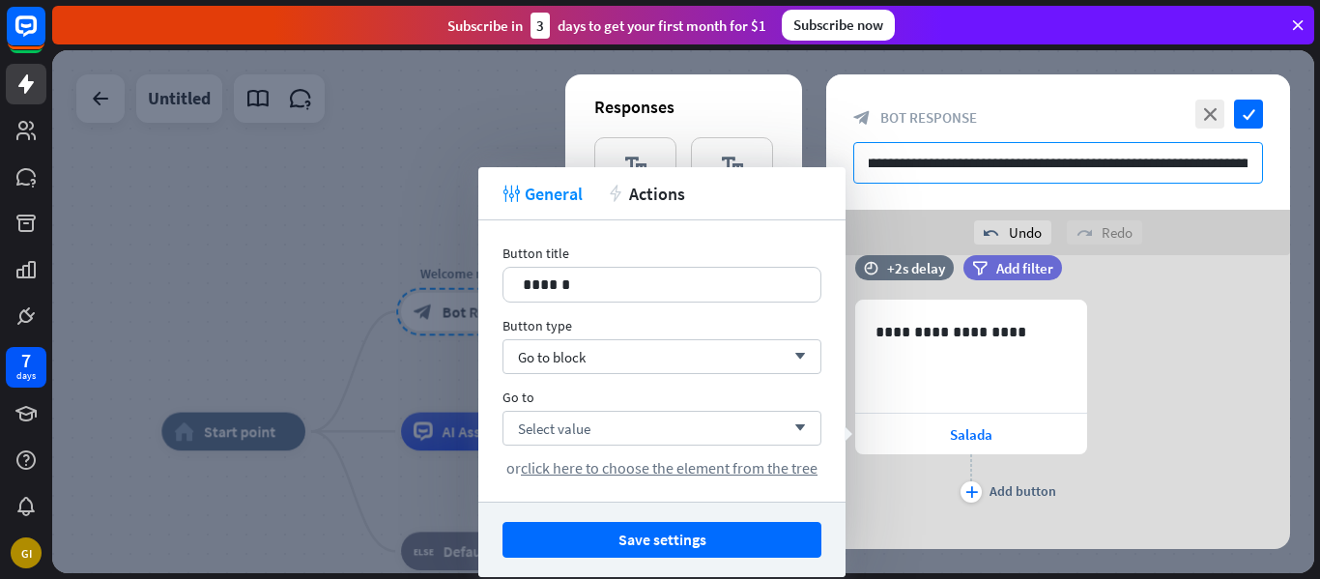
scroll to position [0, 349]
drag, startPoint x: 870, startPoint y: 165, endPoint x: 1300, endPoint y: 141, distance: 430.7
click at [1300, 141] on div "**********" at bounding box center [683, 311] width 1262 height 523
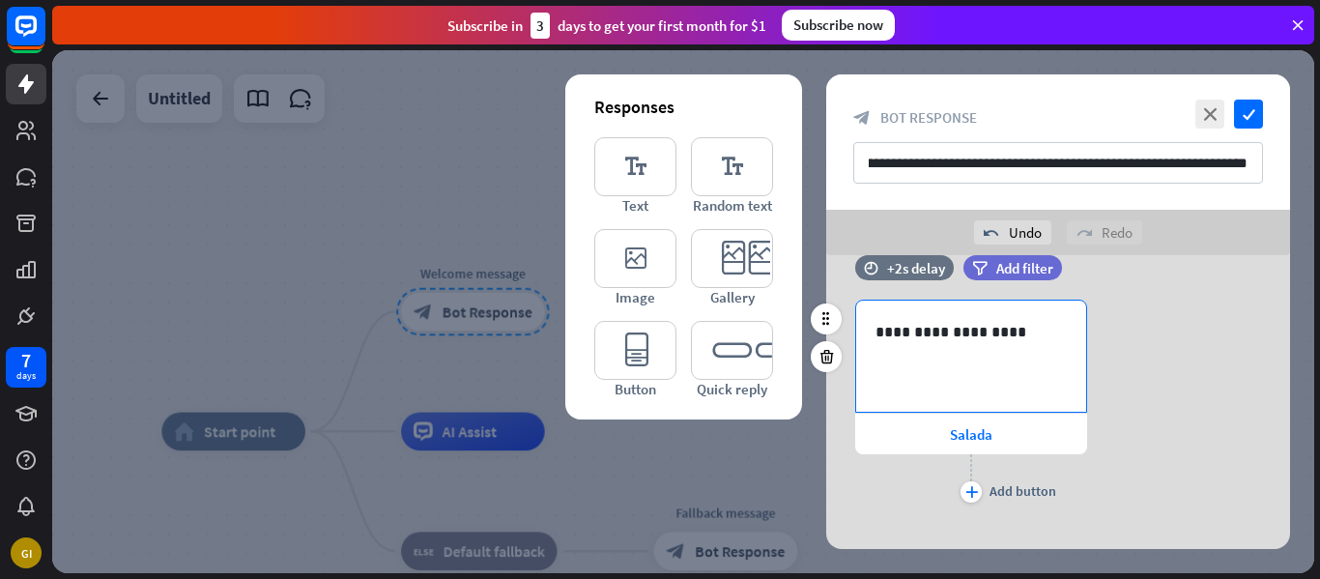
click at [876, 332] on p "**********" at bounding box center [971, 332] width 191 height 24
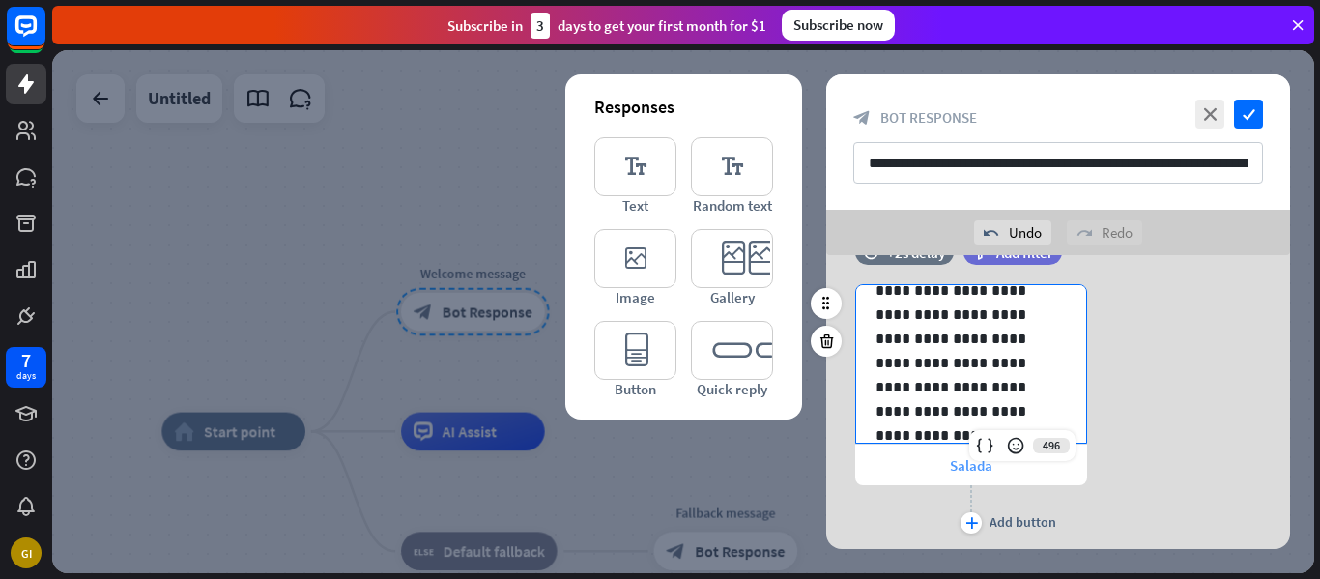
scroll to position [1264, 0]
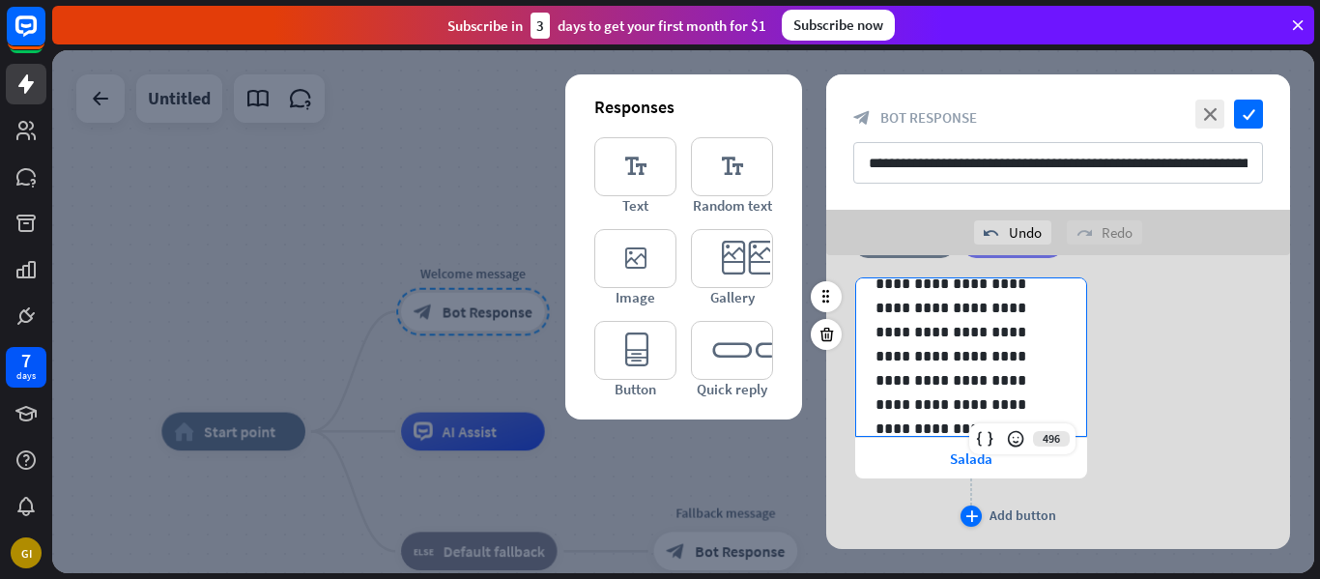
click at [972, 511] on icon "plus" at bounding box center [971, 516] width 13 height 12
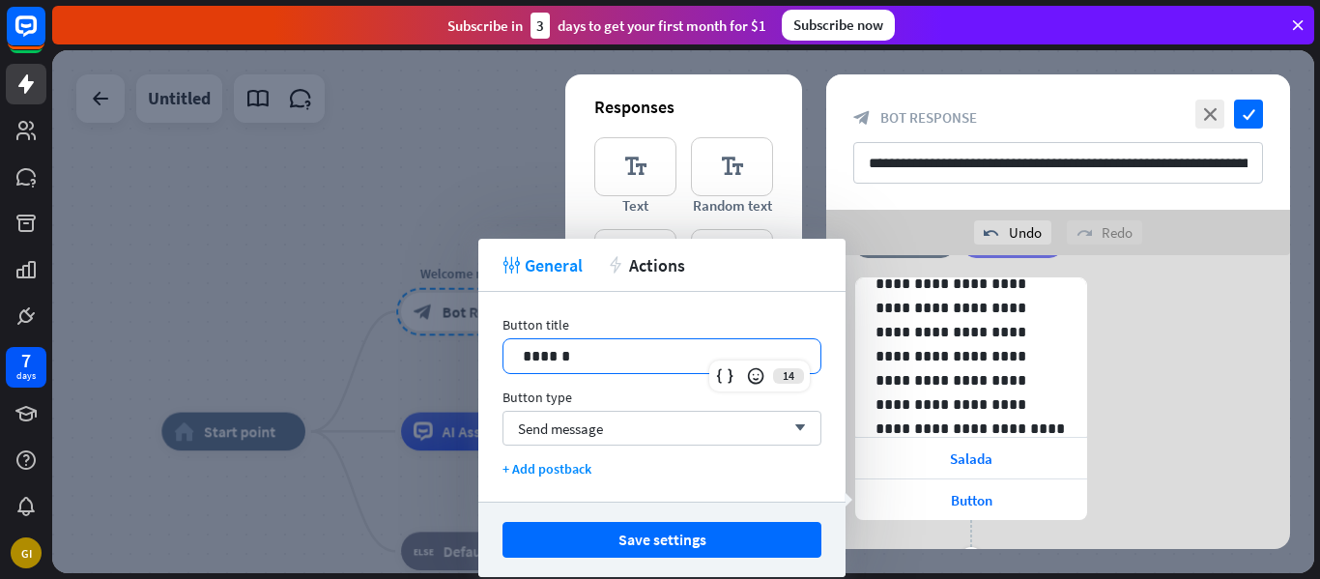
click at [648, 357] on p "******" at bounding box center [662, 356] width 278 height 24
drag, startPoint x: 648, startPoint y: 357, endPoint x: 507, endPoint y: 363, distance: 141.3
click at [507, 363] on div "******" at bounding box center [662, 356] width 317 height 34
click at [679, 431] on div "Send message arrow_down" at bounding box center [662, 428] width 319 height 35
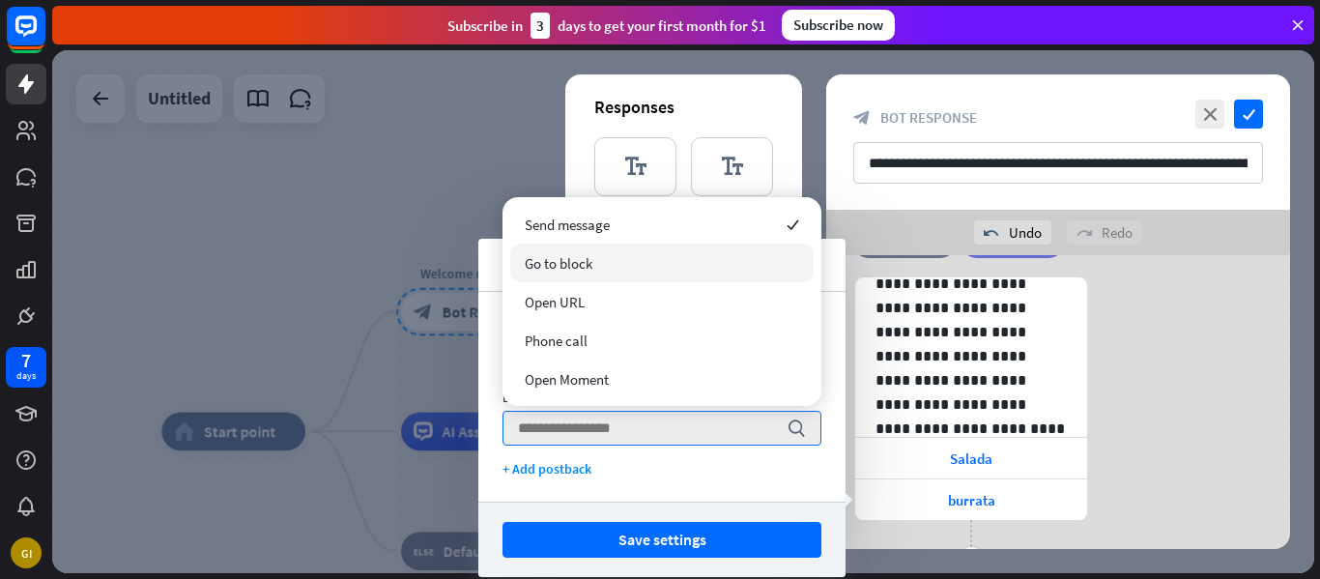
click at [630, 271] on div "Go to block" at bounding box center [661, 263] width 303 height 39
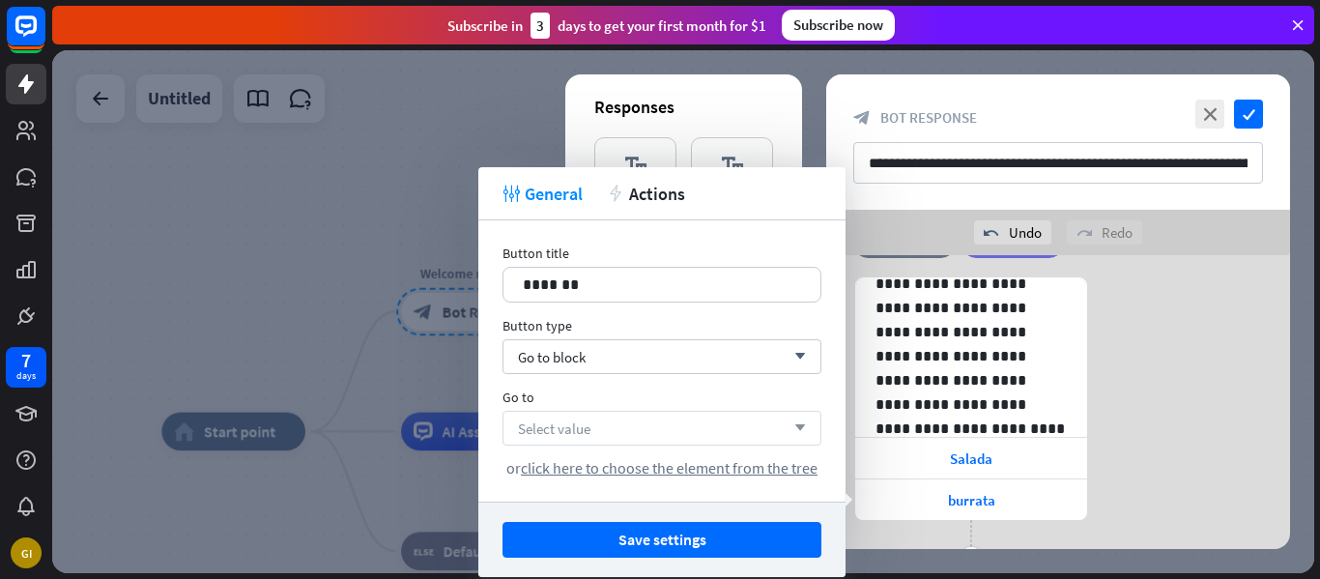
click at [677, 436] on div "Select value arrow_down" at bounding box center [662, 428] width 319 height 35
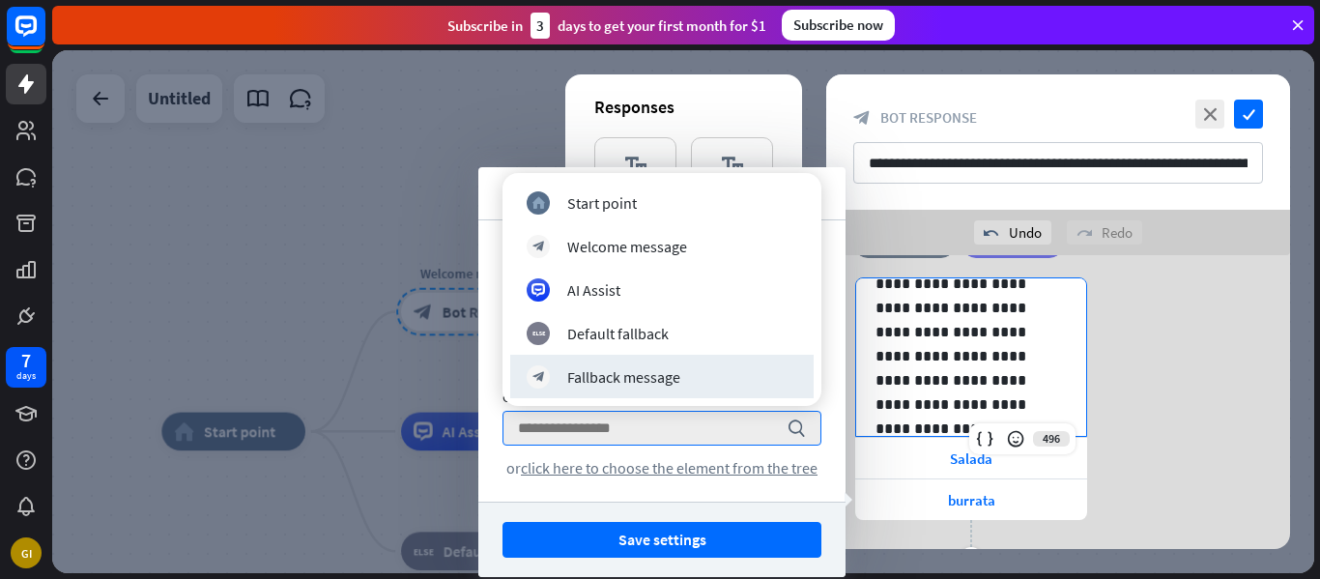
click at [858, 379] on div "**********" at bounding box center [971, 344] width 230 height 184
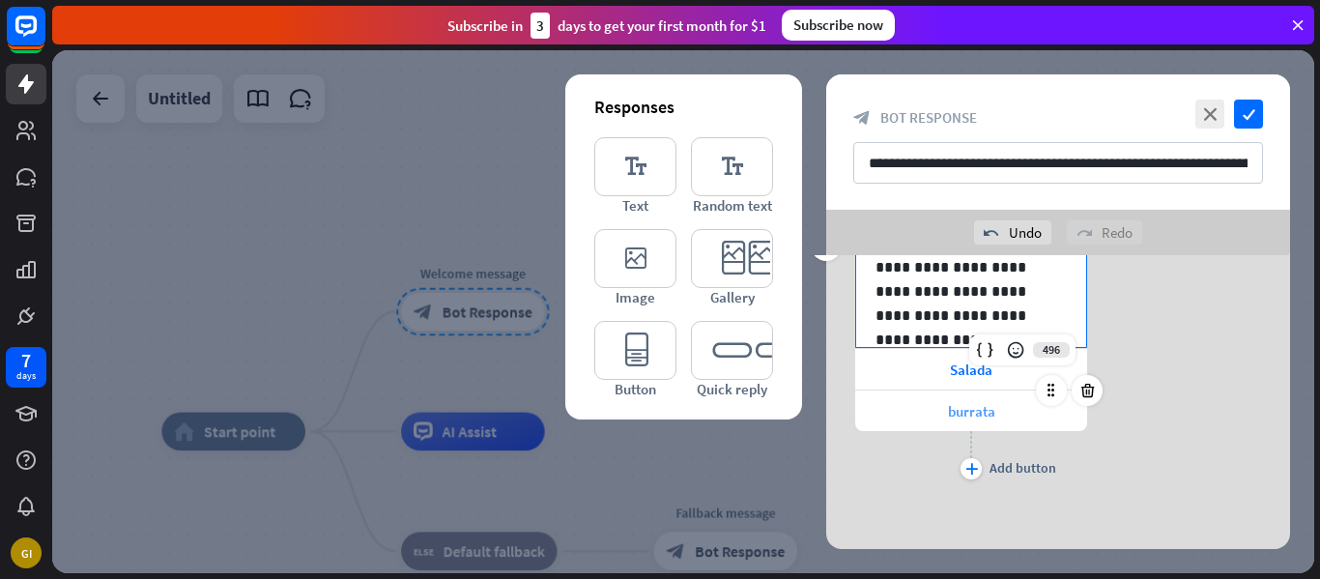
scroll to position [1356, 0]
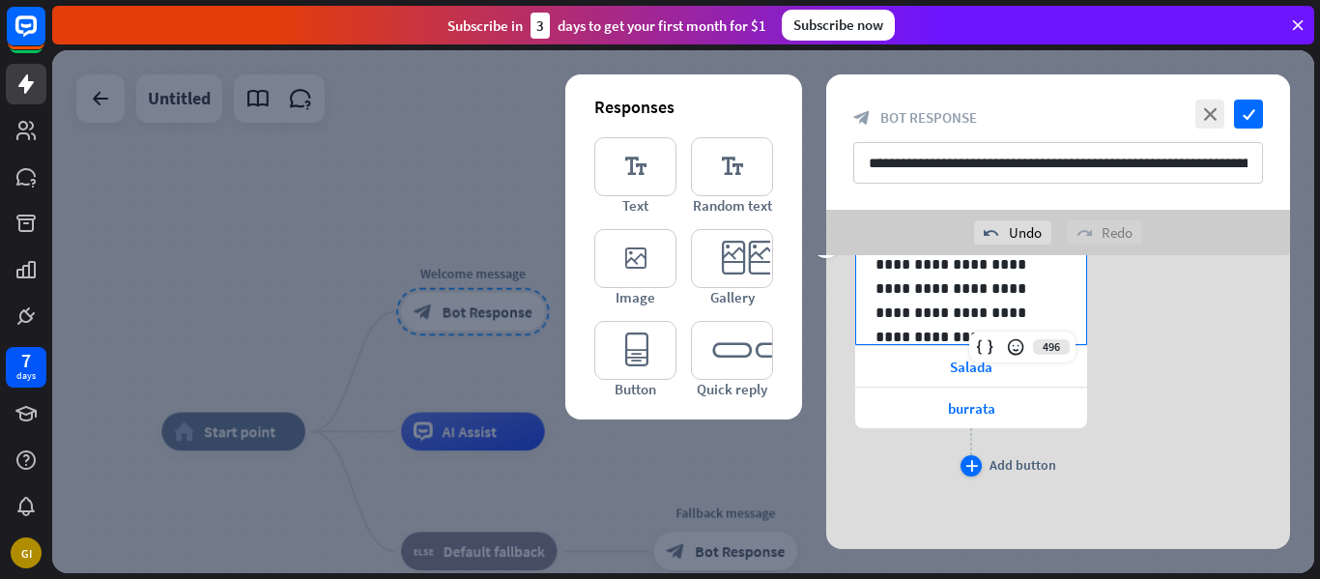
click at [968, 465] on icon "plus" at bounding box center [971, 466] width 13 height 12
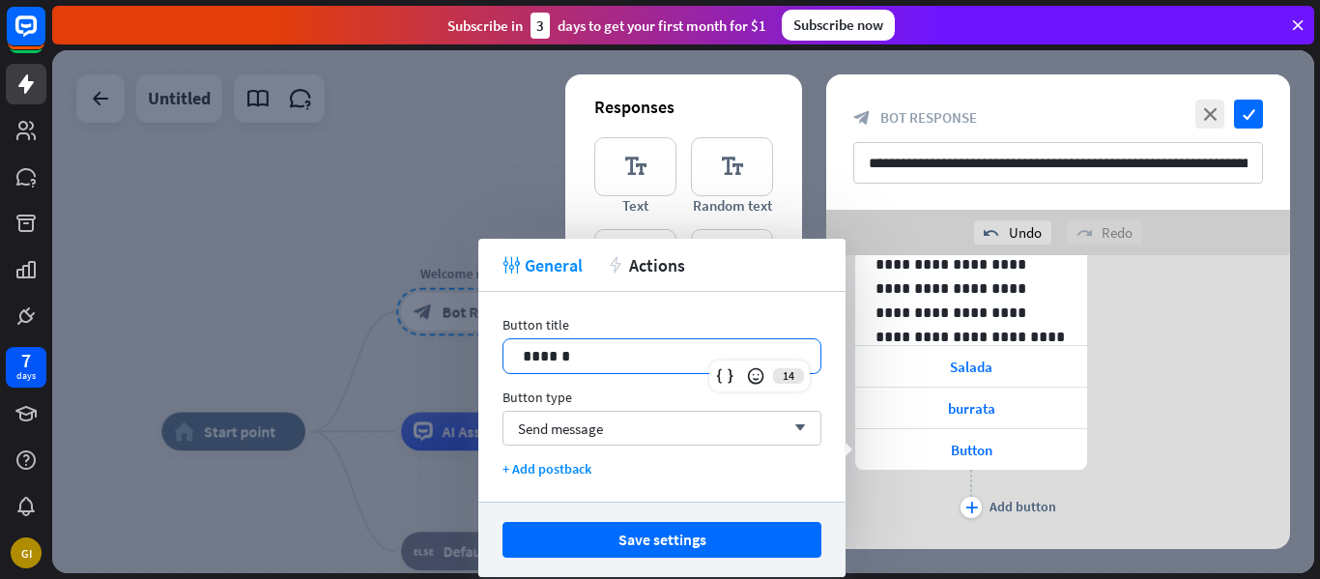
drag, startPoint x: 631, startPoint y: 348, endPoint x: 366, endPoint y: 359, distance: 265.0
click at [366, 359] on body "7 days GI close Product Help First steps Get started with ChatBot Help Center F…" at bounding box center [660, 289] width 1320 height 579
click at [1021, 450] on div "Button" at bounding box center [971, 449] width 232 height 41
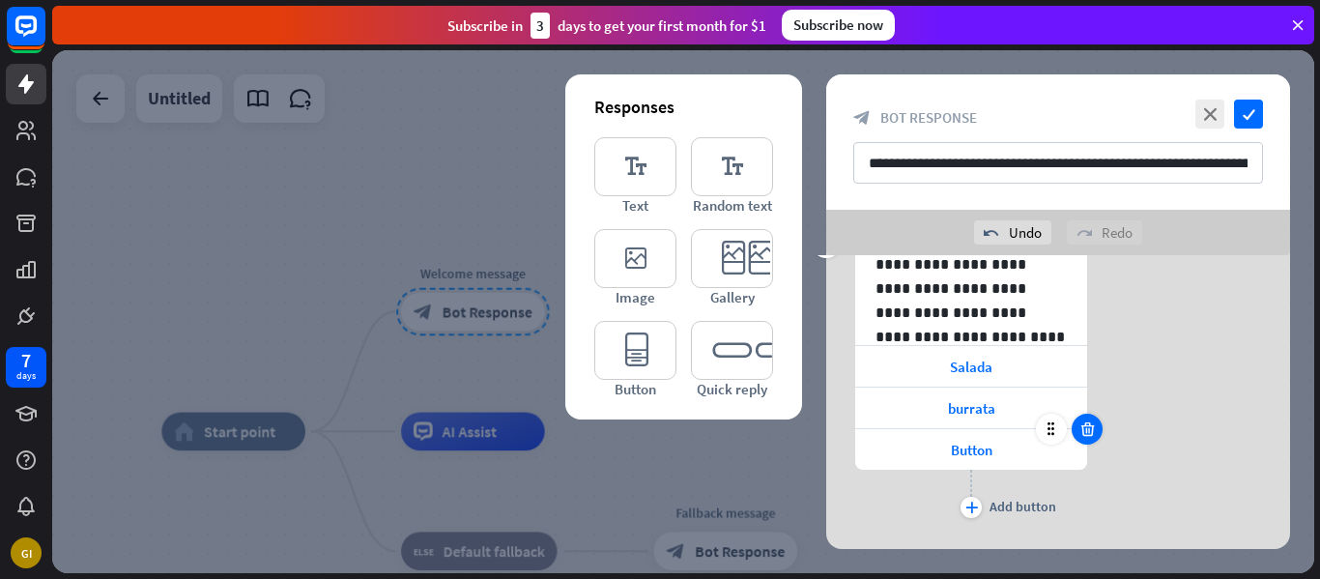
click at [1087, 433] on icon at bounding box center [1088, 428] width 18 height 17
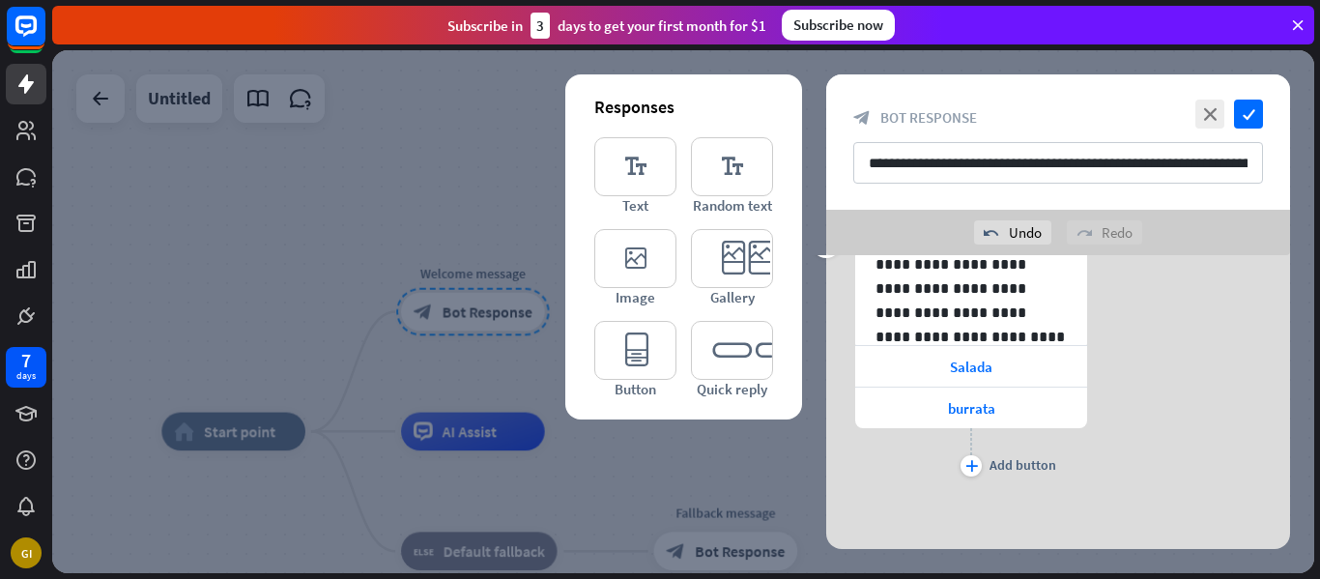
click at [704, 461] on div at bounding box center [683, 311] width 1262 height 523
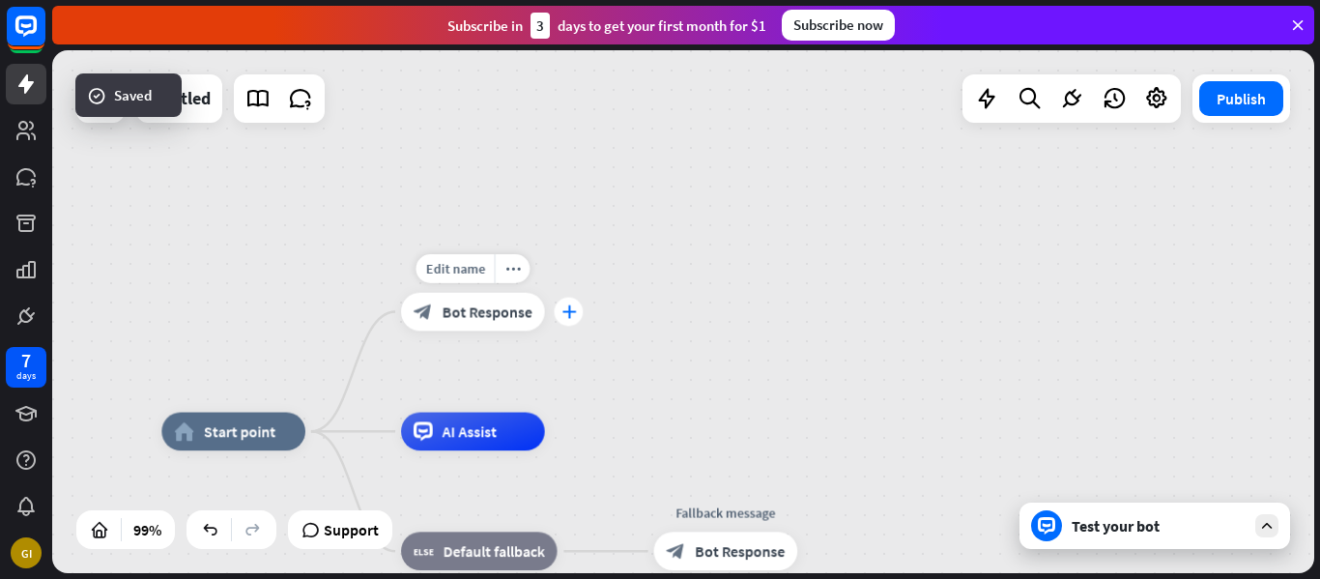
click at [571, 315] on icon "plus" at bounding box center [568, 312] width 14 height 14
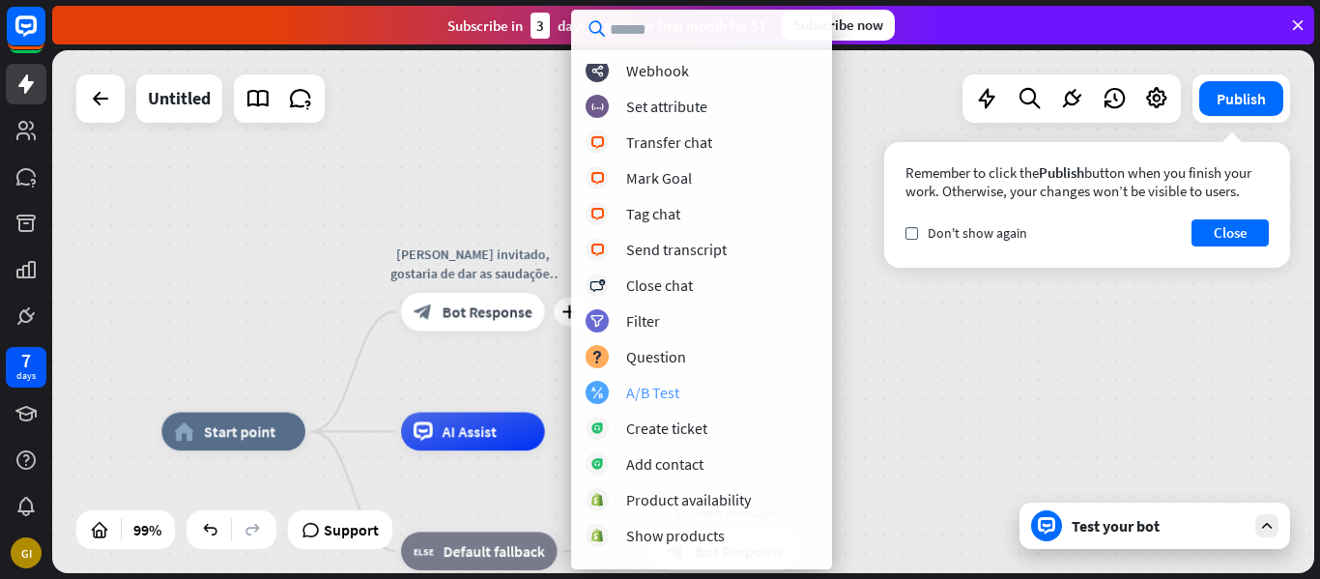
scroll to position [396, 0]
click at [396, 213] on div "home_2 Start point plus Caro invitado, gostaria de dar as saudações para esta h…" at bounding box center [683, 311] width 1262 height 523
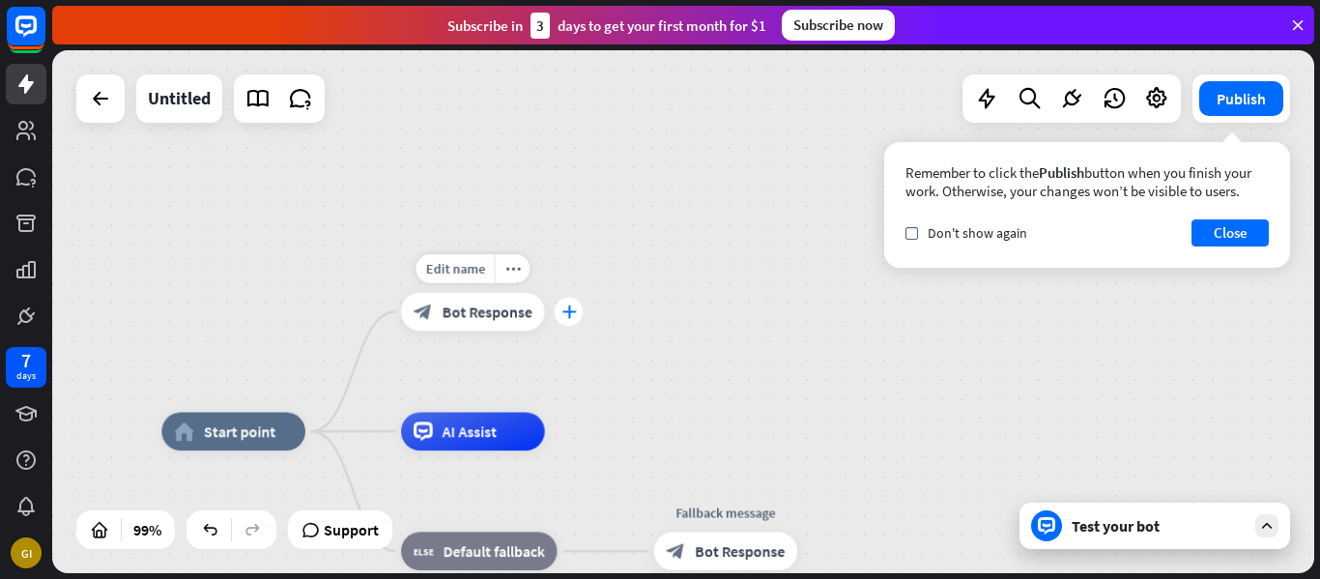
click at [564, 309] on icon "plus" at bounding box center [568, 312] width 14 height 14
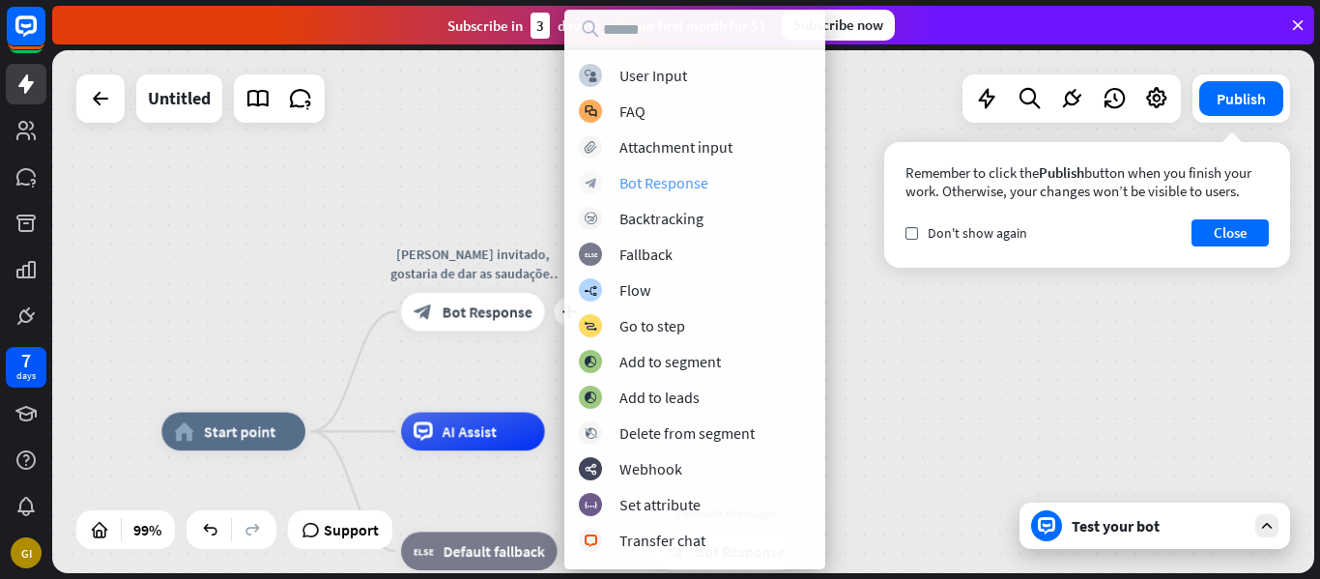
click at [701, 180] on div "Bot Response" at bounding box center [663, 182] width 89 height 19
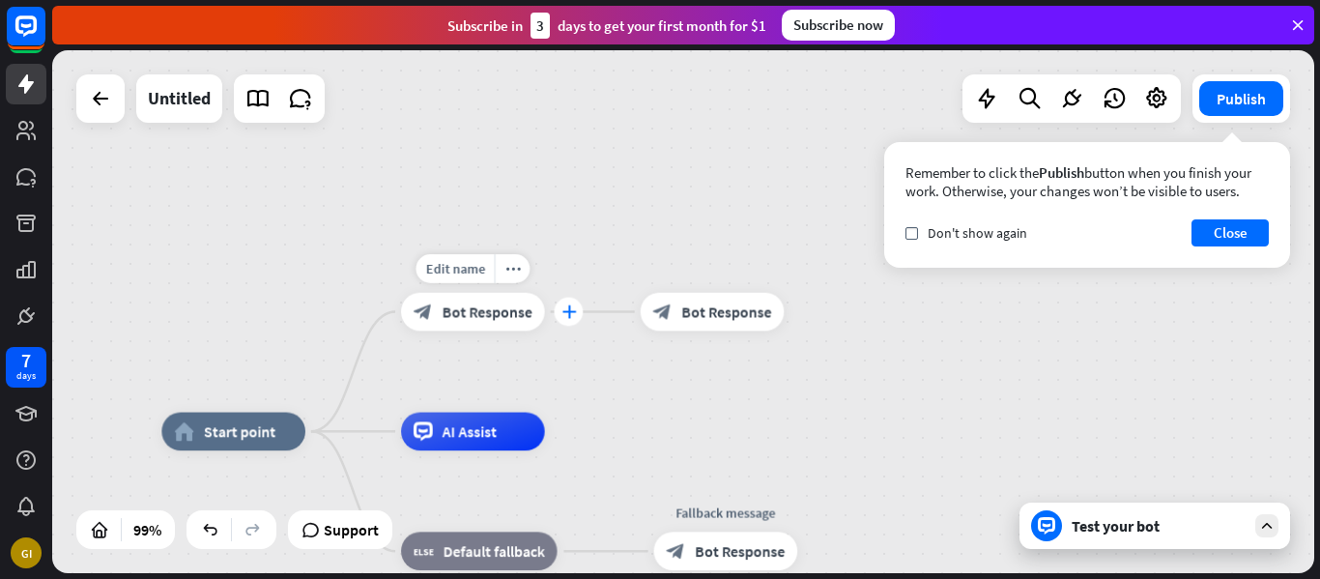
click at [571, 309] on icon "plus" at bounding box center [568, 312] width 14 height 14
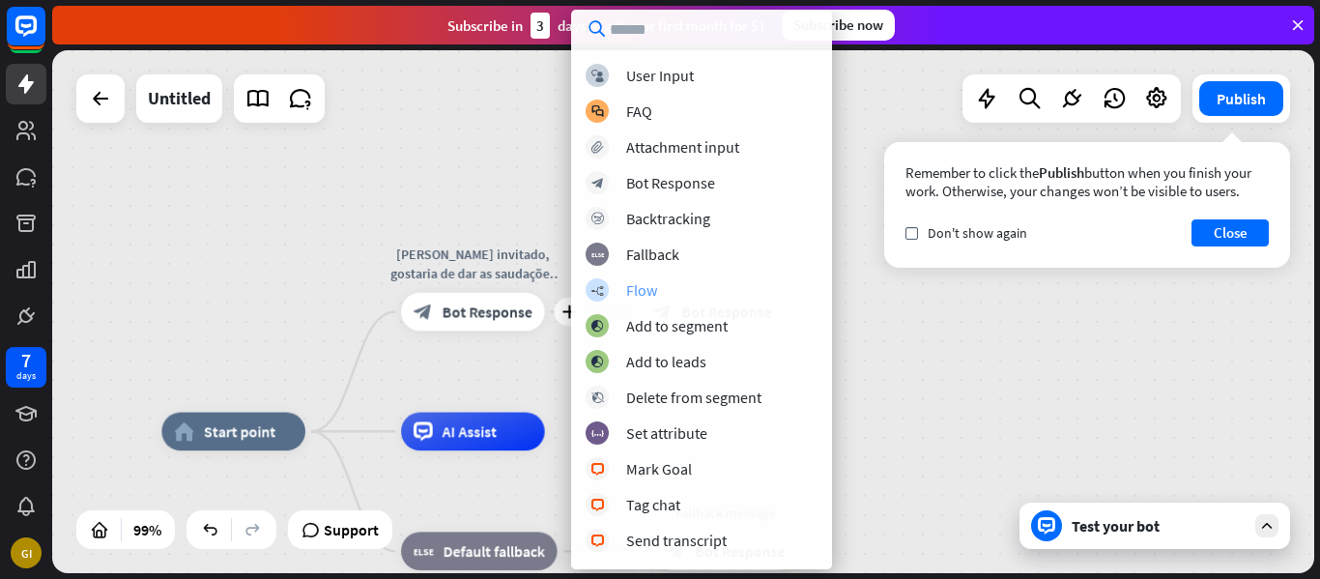
click at [672, 285] on div "builder_tree Flow" at bounding box center [702, 289] width 232 height 23
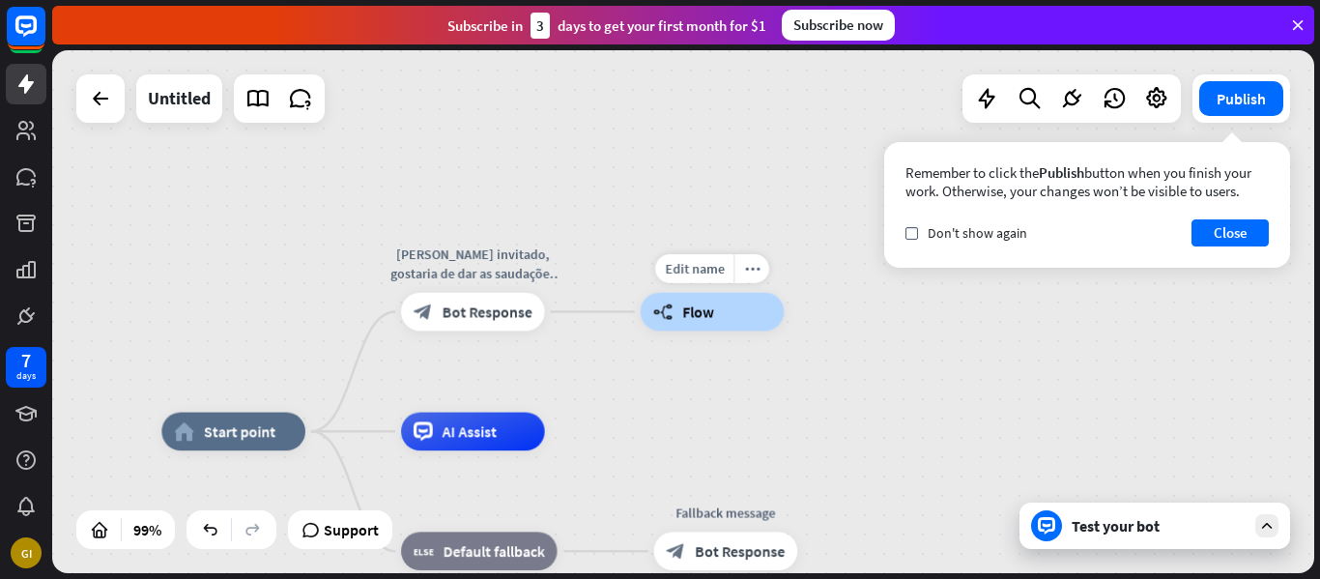
click at [750, 310] on div "builder_tree Flow" at bounding box center [713, 312] width 144 height 39
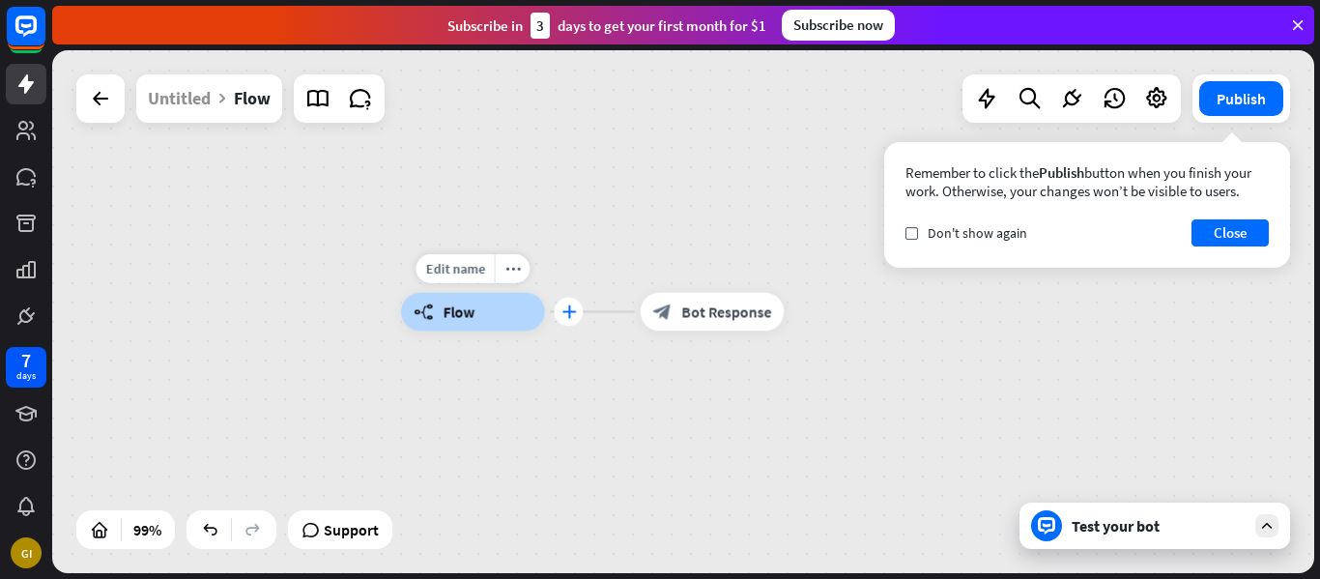
click at [559, 311] on div "plus" at bounding box center [569, 312] width 29 height 29
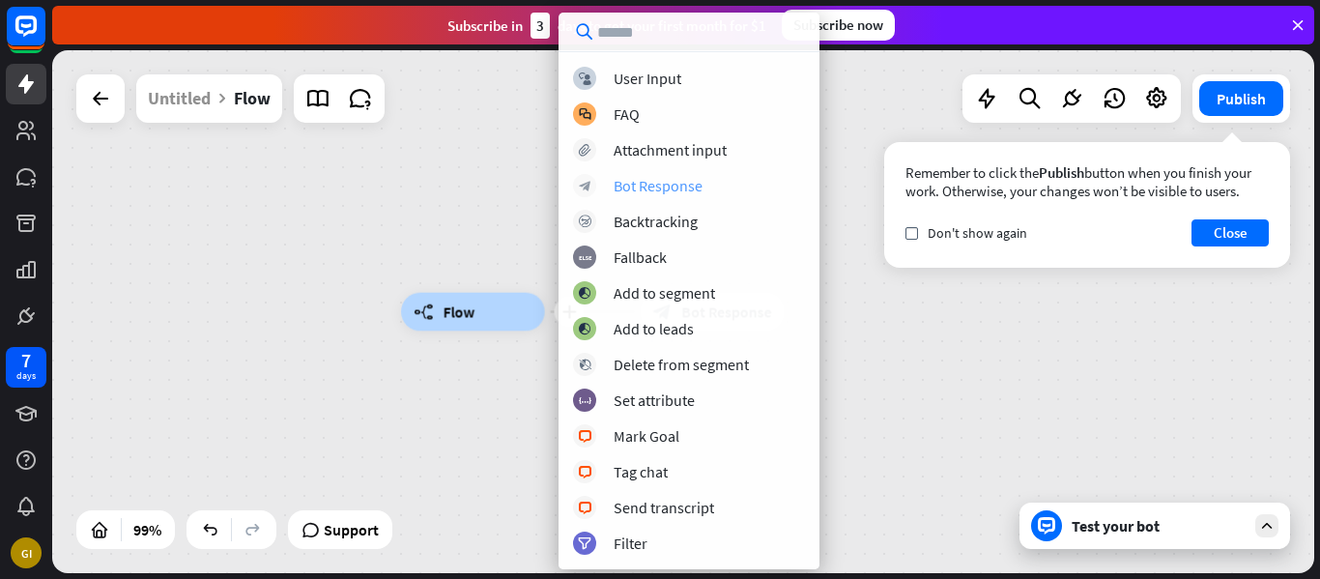
click at [650, 186] on div "Bot Response" at bounding box center [658, 185] width 89 height 19
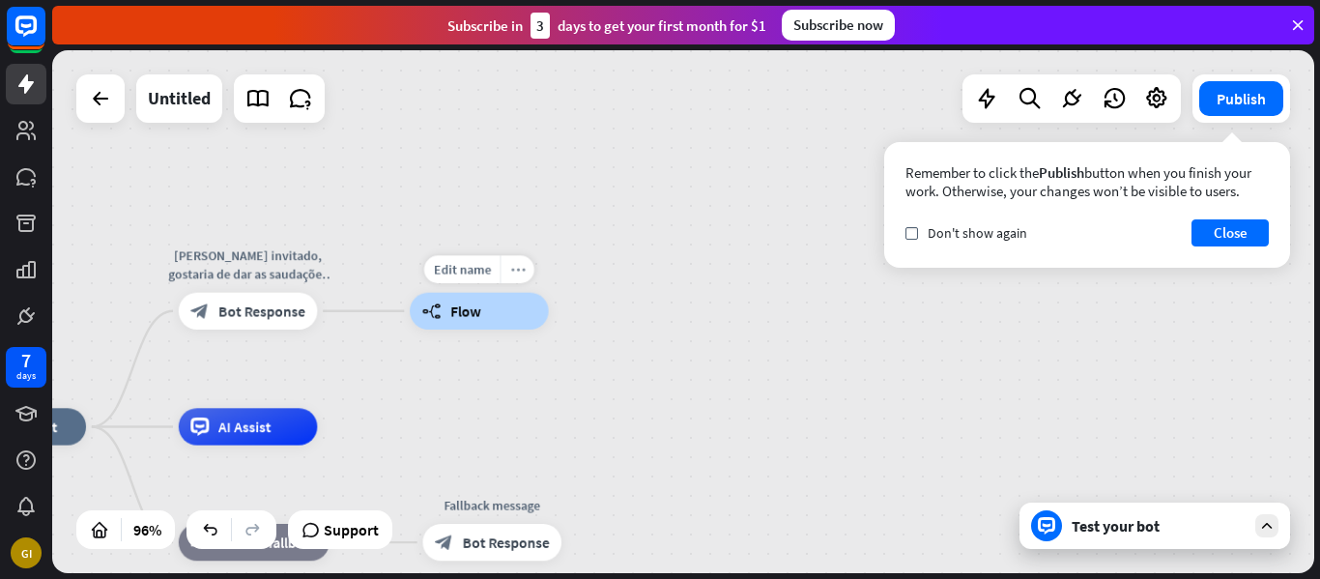
click at [522, 271] on icon "more_horiz" at bounding box center [517, 270] width 14 height 14
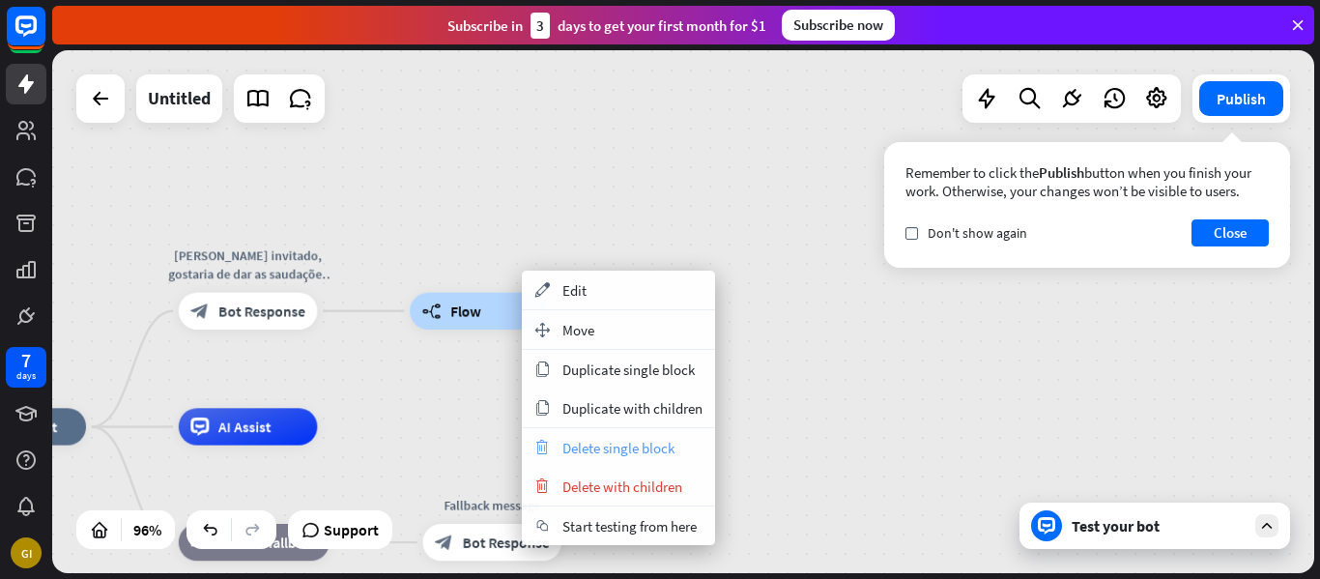
click at [585, 445] on span "Delete single block" at bounding box center [618, 448] width 112 height 18
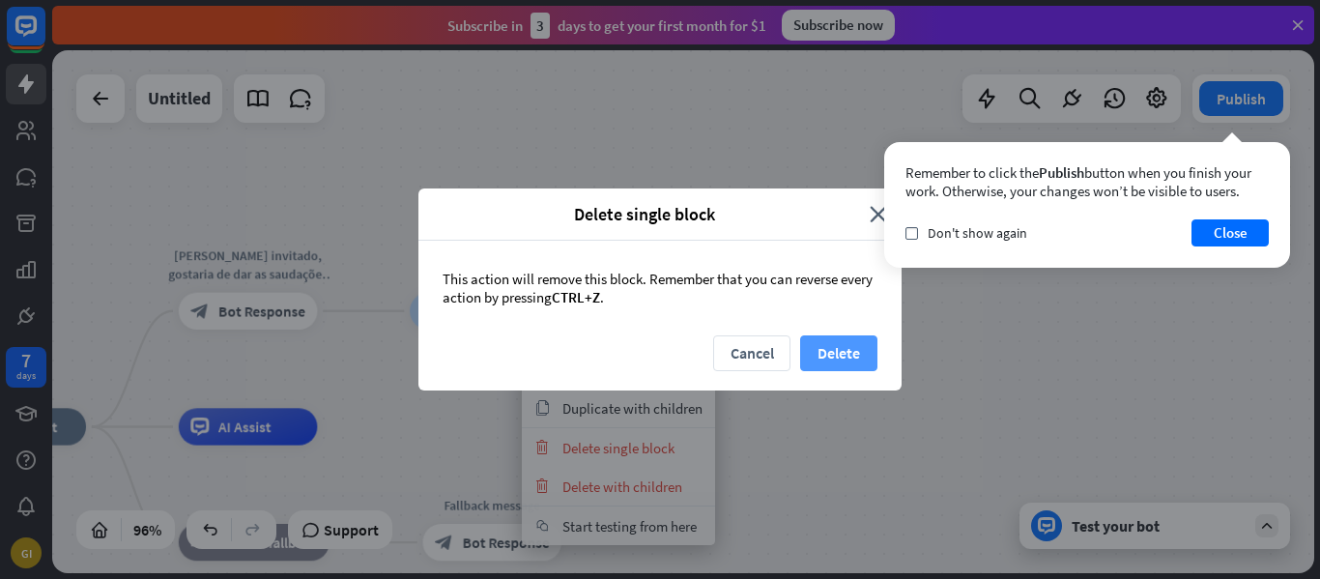
click at [853, 360] on button "Delete" at bounding box center [838, 353] width 77 height 36
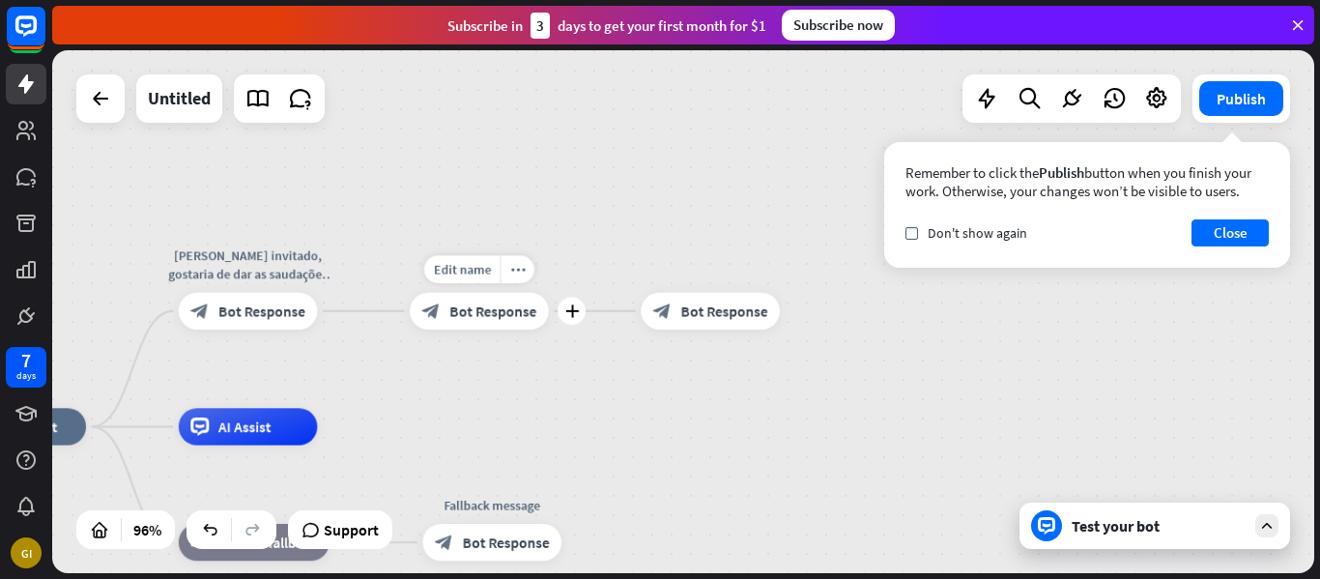
click at [512, 318] on span "Bot Response" at bounding box center [492, 311] width 87 height 18
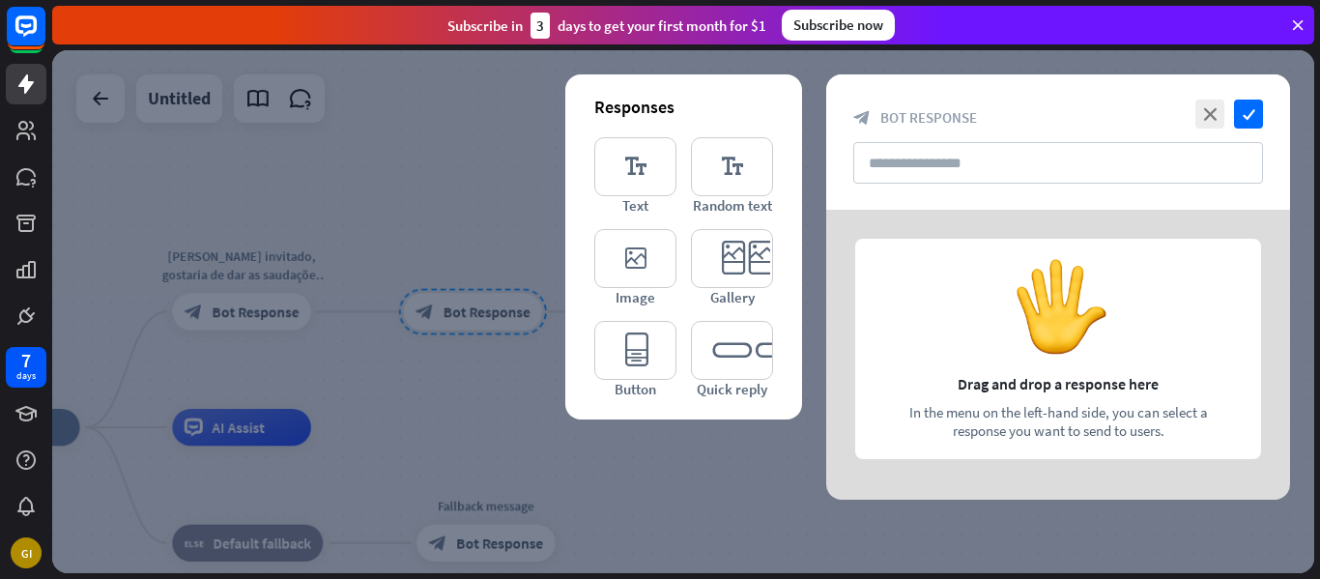
click at [475, 257] on div at bounding box center [683, 311] width 1262 height 523
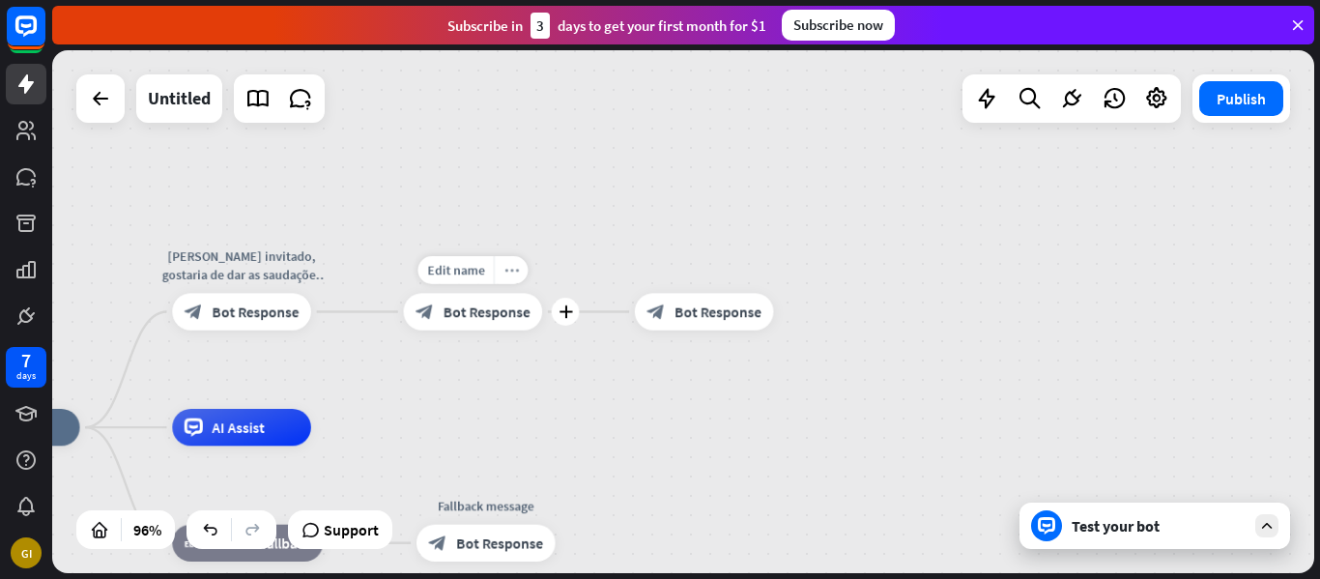
click at [505, 270] on icon "more_horiz" at bounding box center [511, 270] width 14 height 14
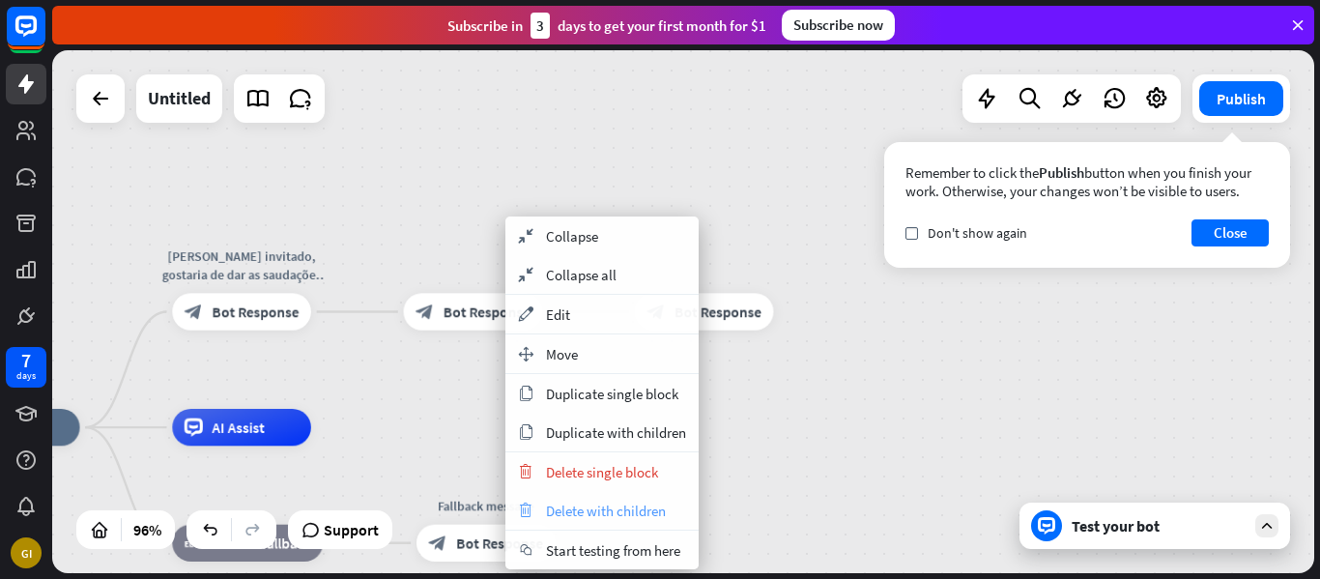
click at [594, 504] on span "Delete with children" at bounding box center [606, 511] width 120 height 18
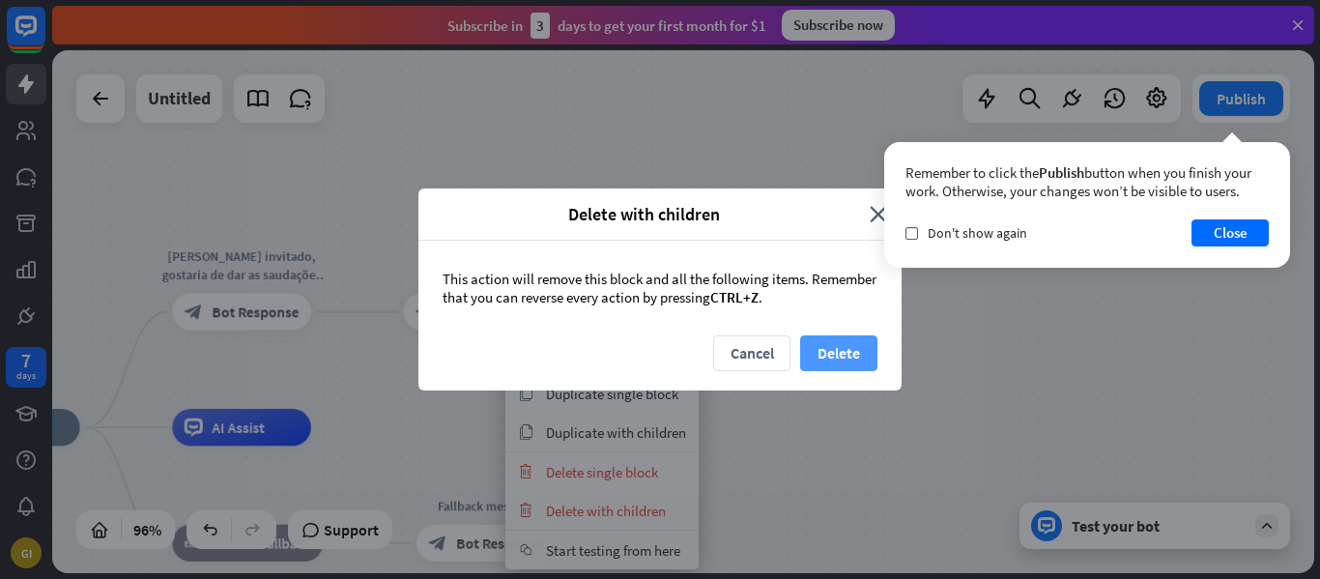
click at [842, 339] on button "Delete" at bounding box center [838, 353] width 77 height 36
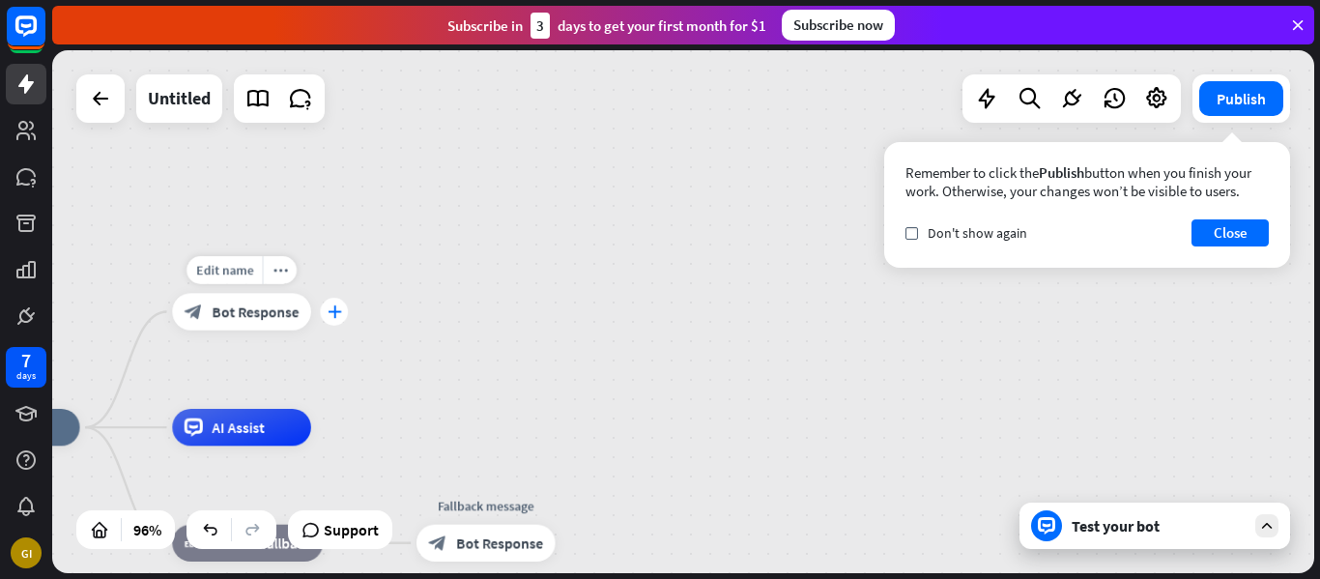
click at [342, 322] on div "plus" at bounding box center [334, 312] width 28 height 28
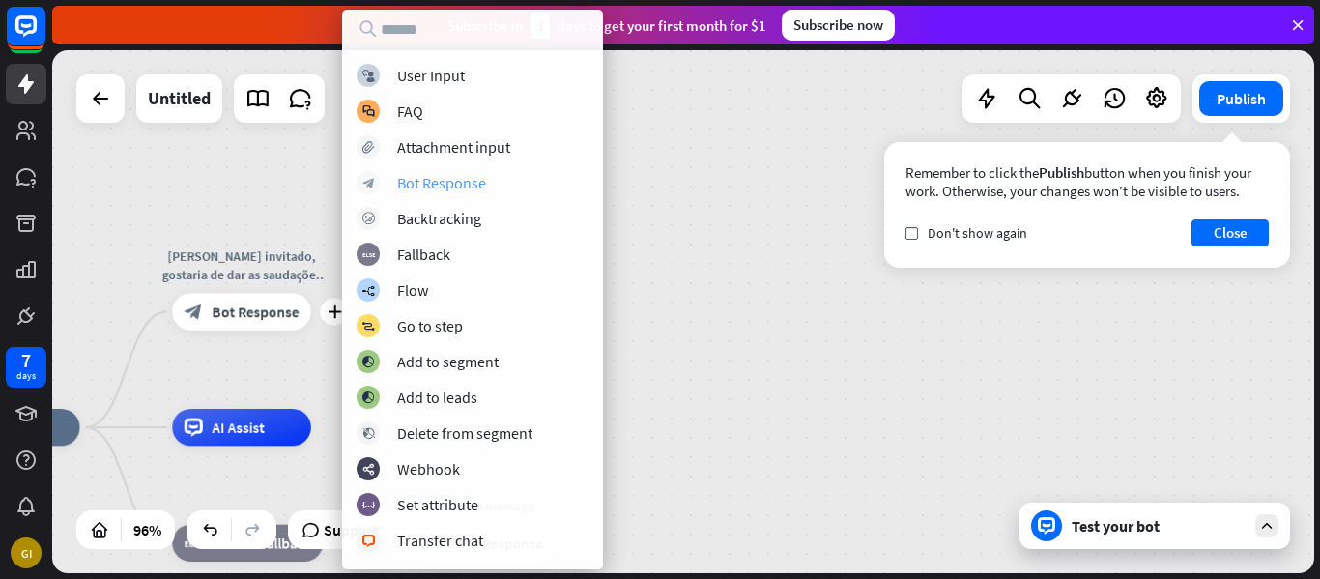
click at [427, 181] on div "Bot Response" at bounding box center [441, 182] width 89 height 19
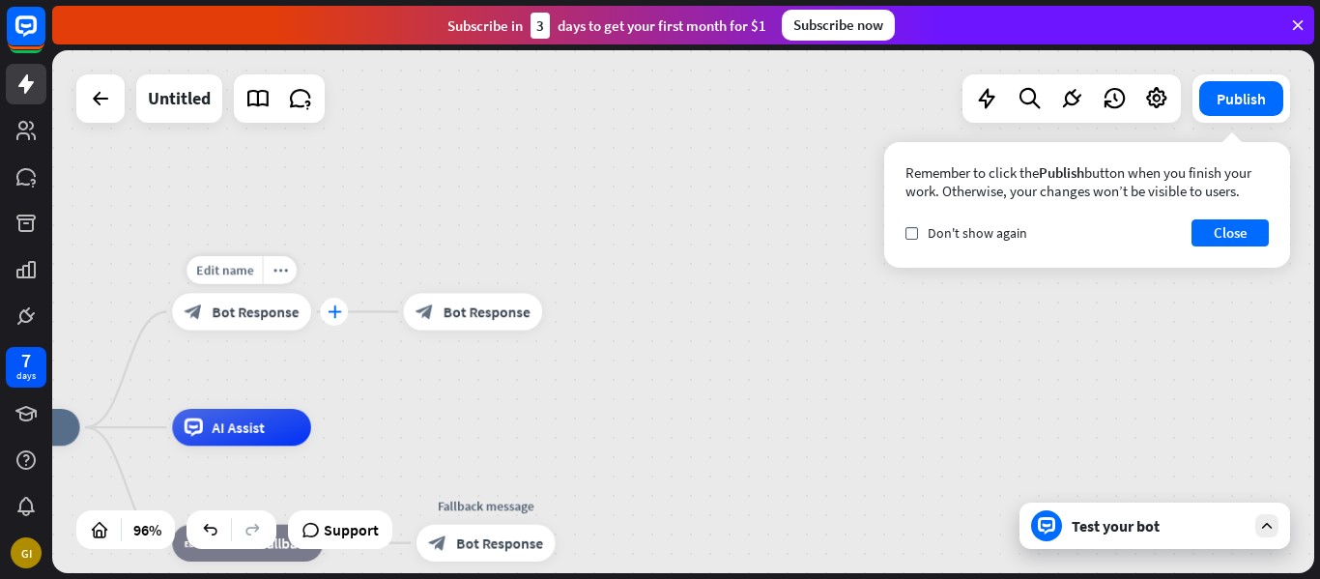
click at [332, 305] on icon "plus" at bounding box center [335, 311] width 14 height 13
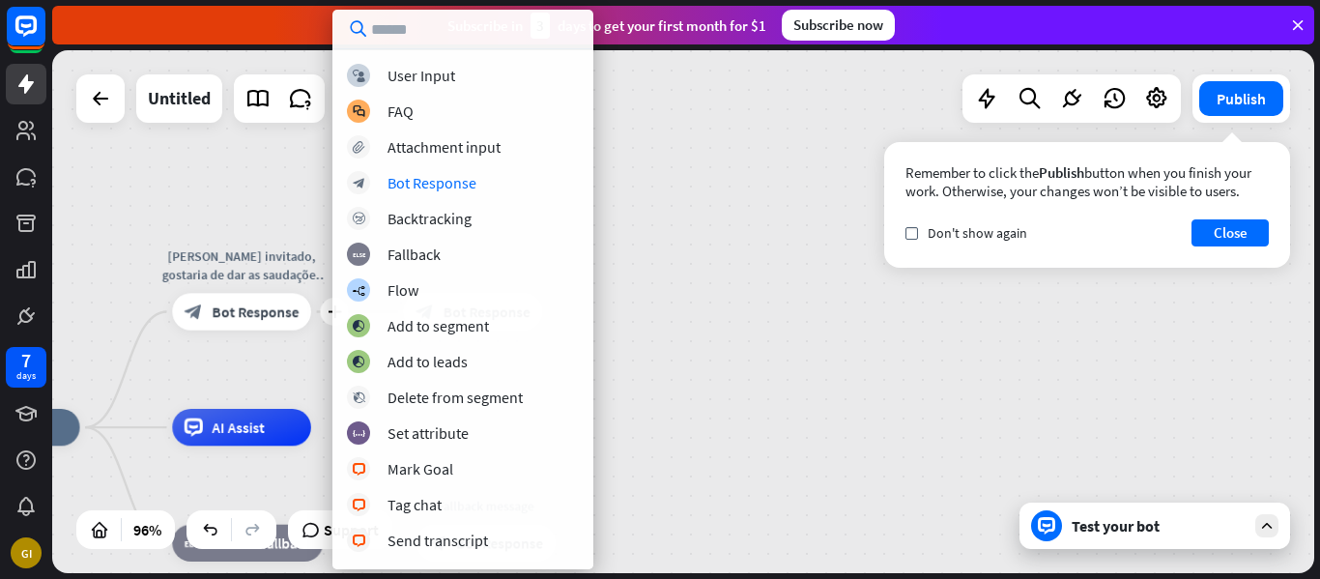
click at [455, 196] on div "block_user_input User Input block_faq FAQ block_attachment Attachment input blo…" at bounding box center [462, 309] width 261 height 491
click at [455, 191] on div "Bot Response" at bounding box center [432, 182] width 89 height 19
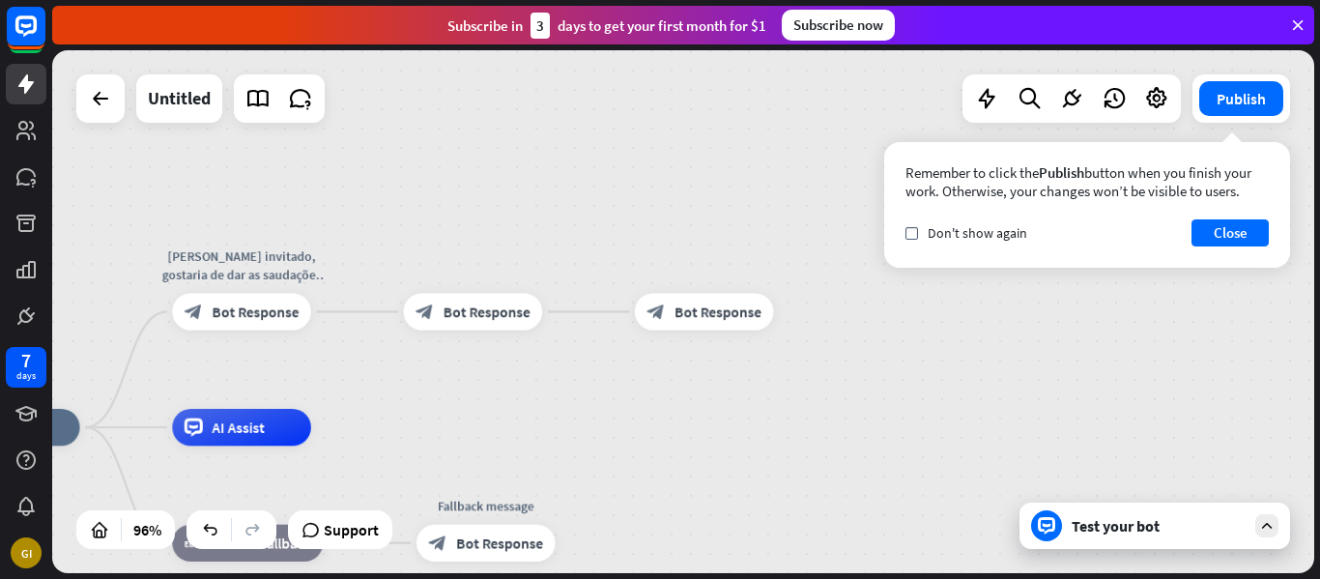
drag, startPoint x: 668, startPoint y: 316, endPoint x: 438, endPoint y: 245, distance: 240.9
click at [438, 245] on div "home_2 Start point [PERSON_NAME] invitado, gostaria de dar as saudações para es…" at bounding box center [683, 311] width 1262 height 523
click at [741, 261] on div "more_horiz" at bounding box center [742, 270] width 34 height 28
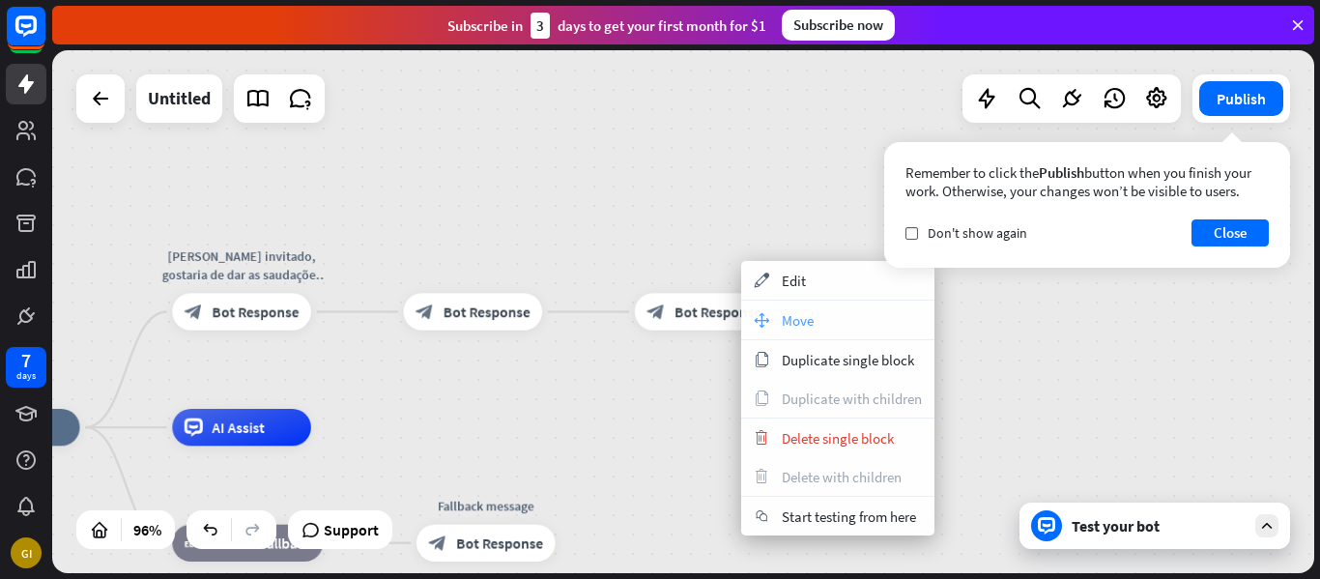
click at [772, 310] on div "move_block Move" at bounding box center [837, 320] width 193 height 39
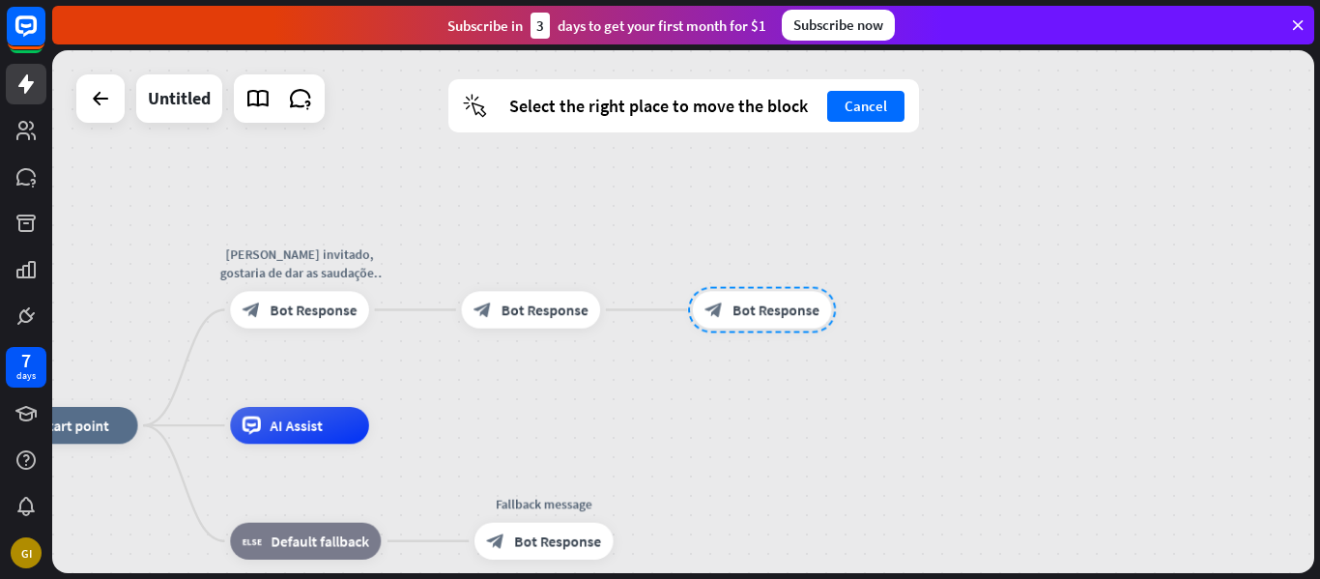
drag, startPoint x: 703, startPoint y: 310, endPoint x: 773, endPoint y: 313, distance: 70.6
click at [773, 313] on div at bounding box center [762, 310] width 148 height 46
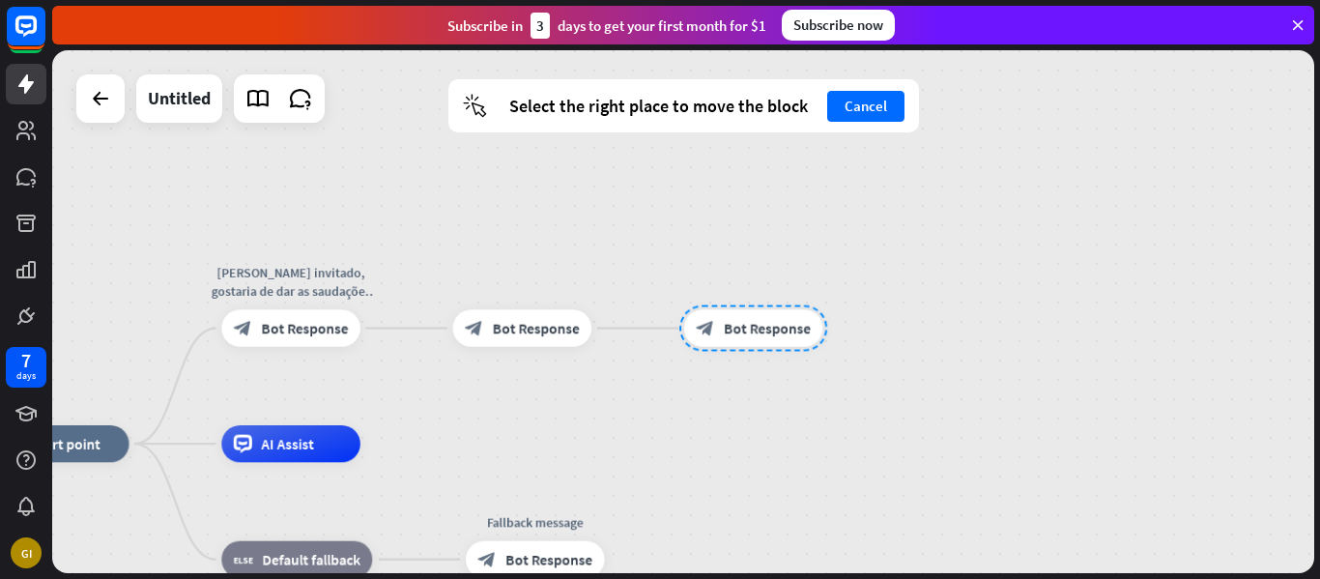
drag, startPoint x: 773, startPoint y: 316, endPoint x: 752, endPoint y: 329, distance: 24.7
click at [752, 329] on div at bounding box center [753, 328] width 148 height 46
click at [752, 329] on div at bounding box center [753, 327] width 148 height 46
click at [752, 414] on div "home_2 Start point [PERSON_NAME] invitado, gostaria de dar as saudações para es…" at bounding box center [683, 311] width 1262 height 523
click at [762, 387] on div "home_2 Start point [PERSON_NAME] invitado, gostaria de dar as saudações para es…" at bounding box center [683, 311] width 1262 height 523
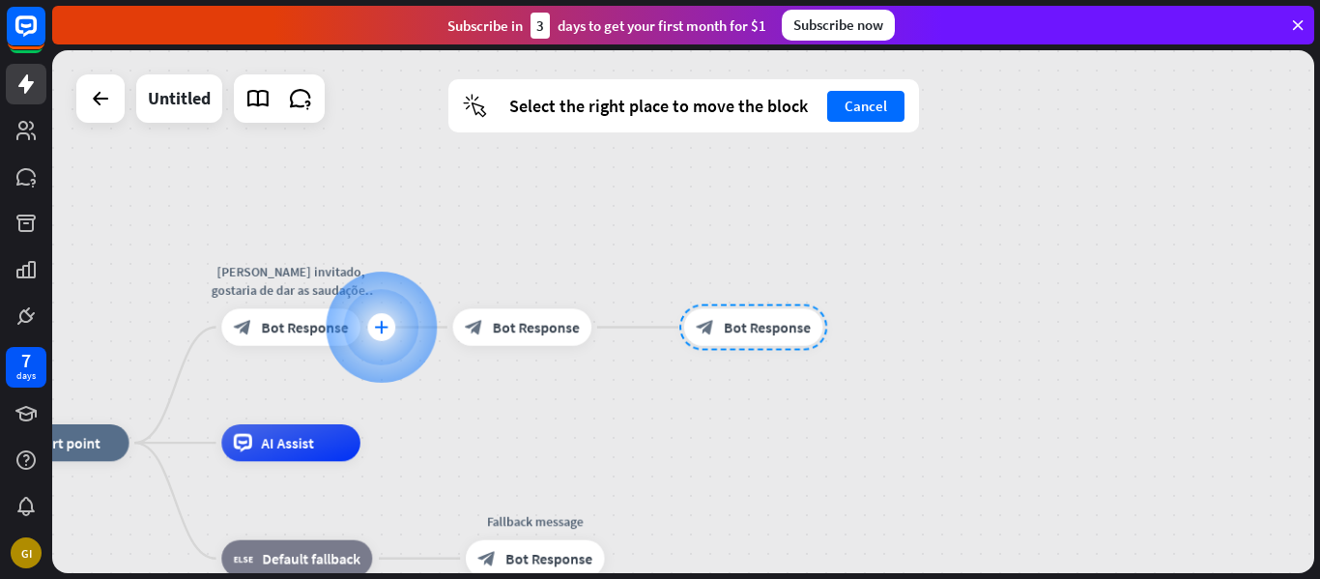
click at [370, 319] on div "plus" at bounding box center [381, 327] width 28 height 28
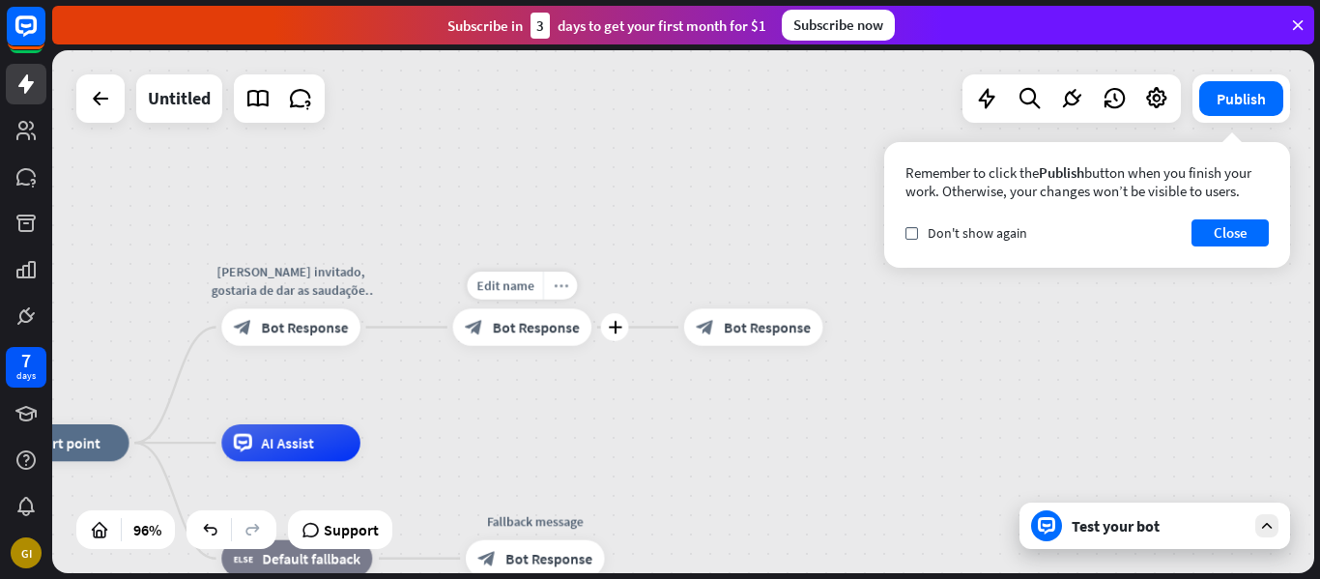
click at [549, 273] on div "more_horiz" at bounding box center [560, 286] width 34 height 28
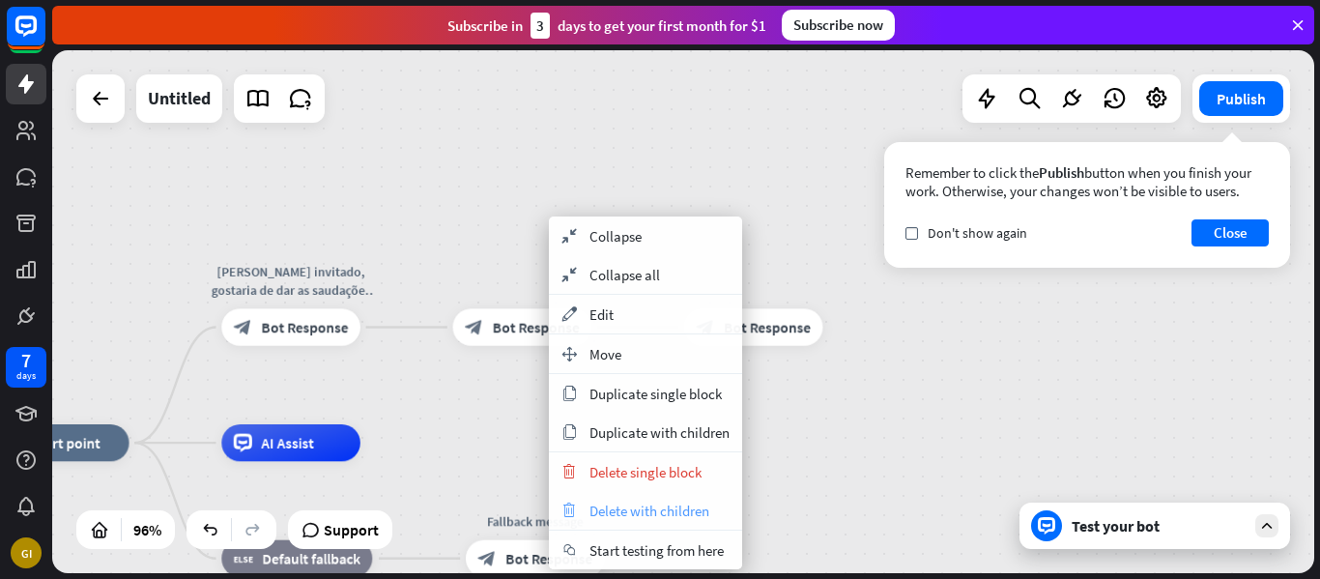
click at [667, 506] on span "Delete with children" at bounding box center [650, 511] width 120 height 18
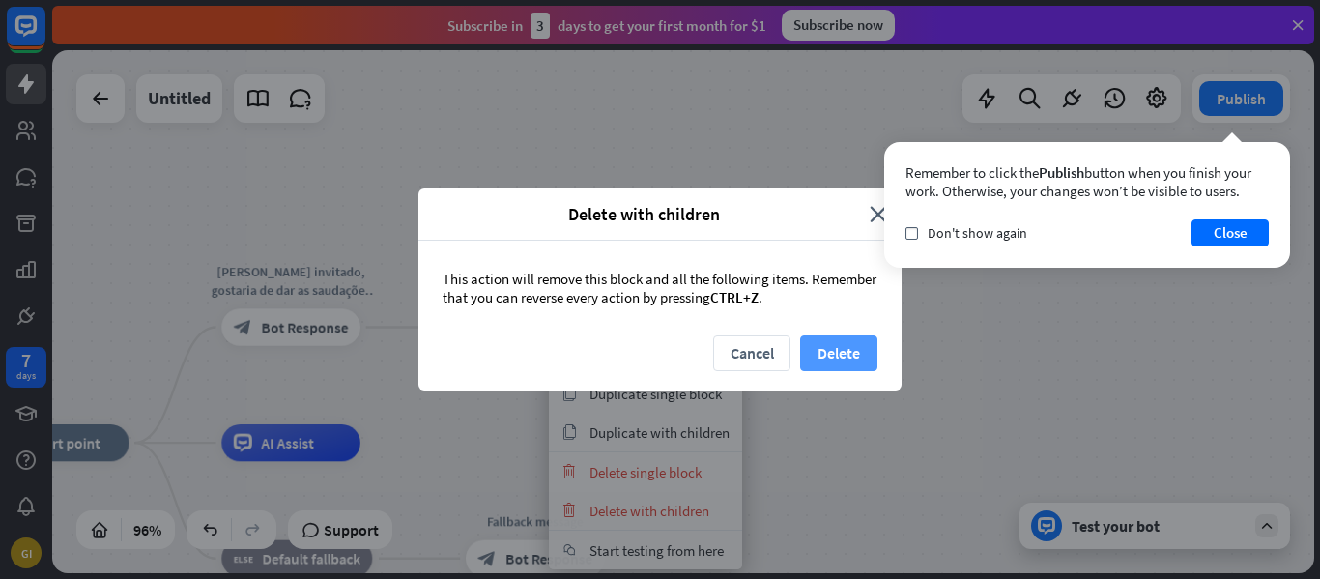
click at [853, 350] on button "Delete" at bounding box center [838, 353] width 77 height 36
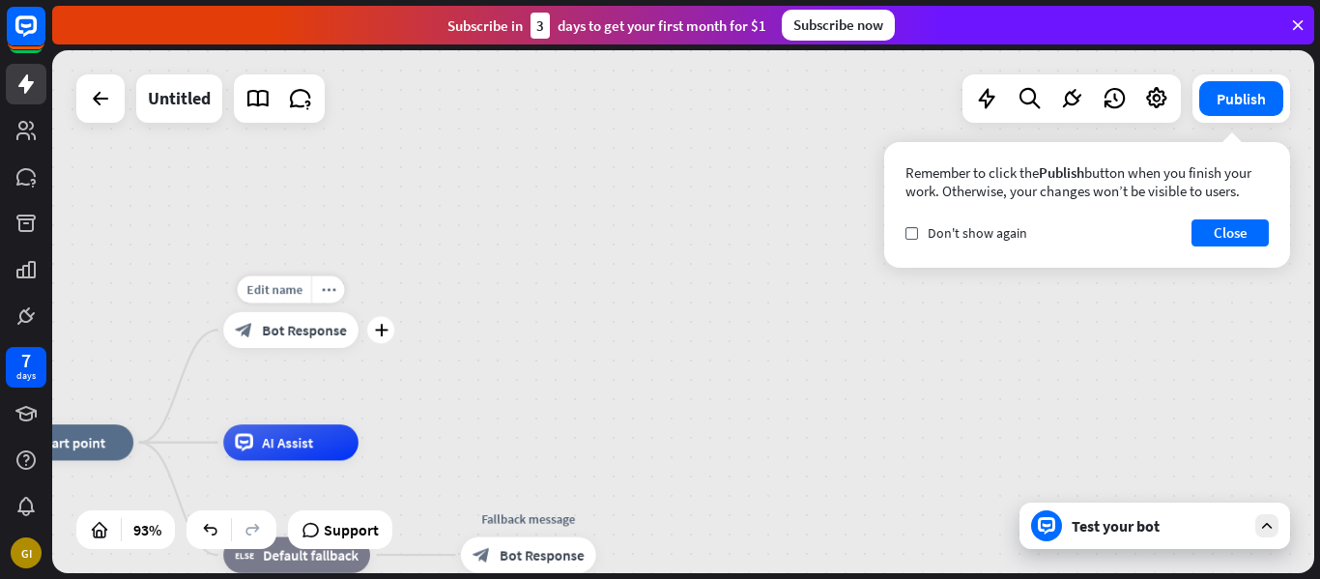
click at [299, 325] on span "Bot Response" at bounding box center [304, 330] width 85 height 18
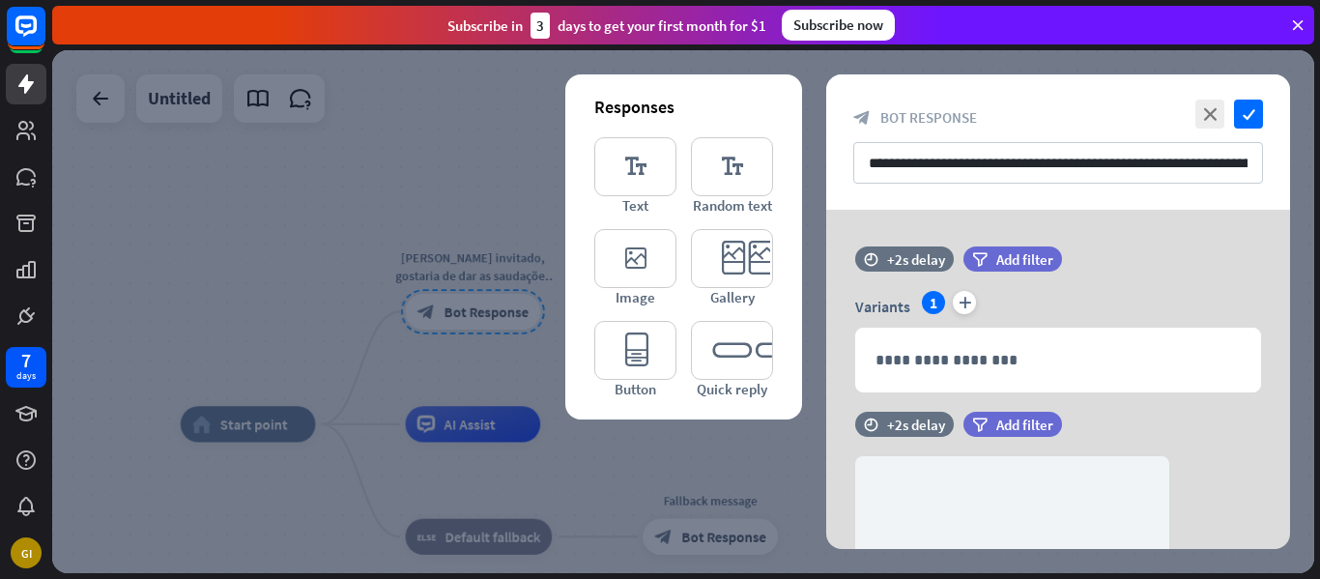
click at [352, 275] on div at bounding box center [683, 311] width 1262 height 523
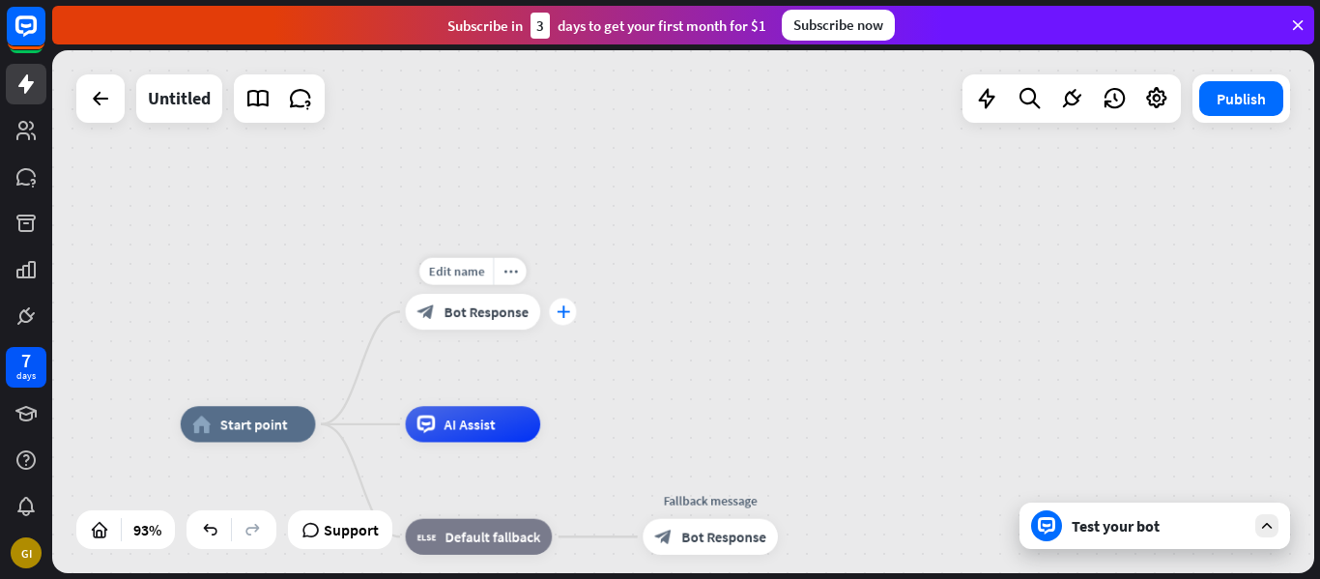
click at [565, 312] on icon "plus" at bounding box center [563, 311] width 14 height 13
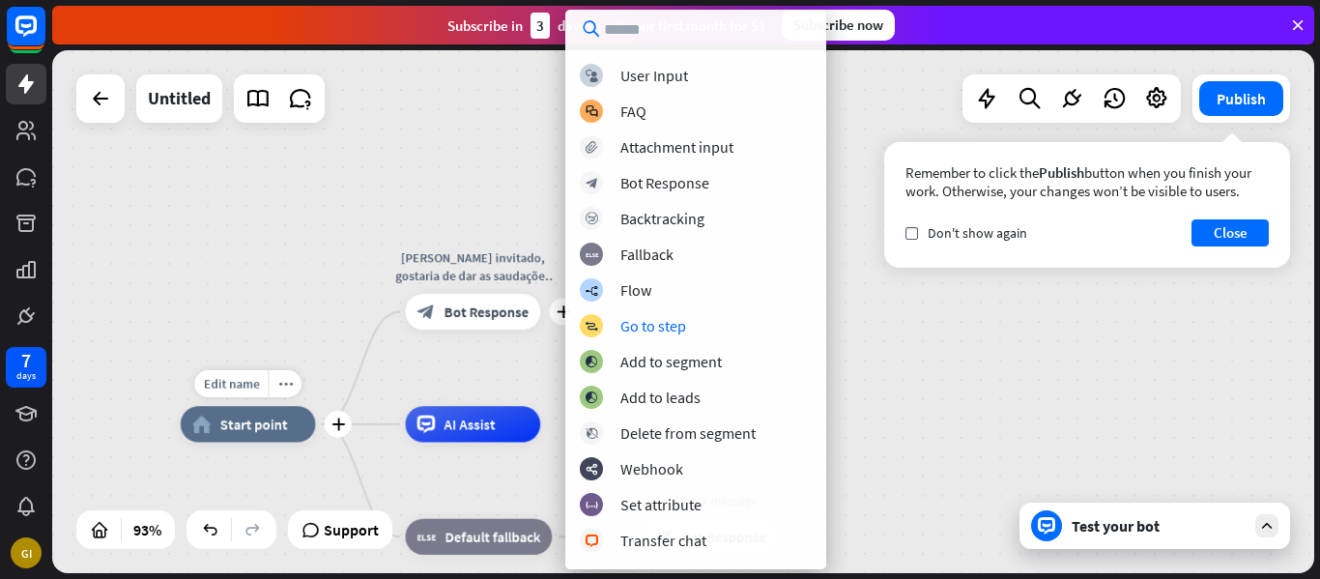
click at [257, 435] on div "home_2 Start point" at bounding box center [248, 424] width 135 height 36
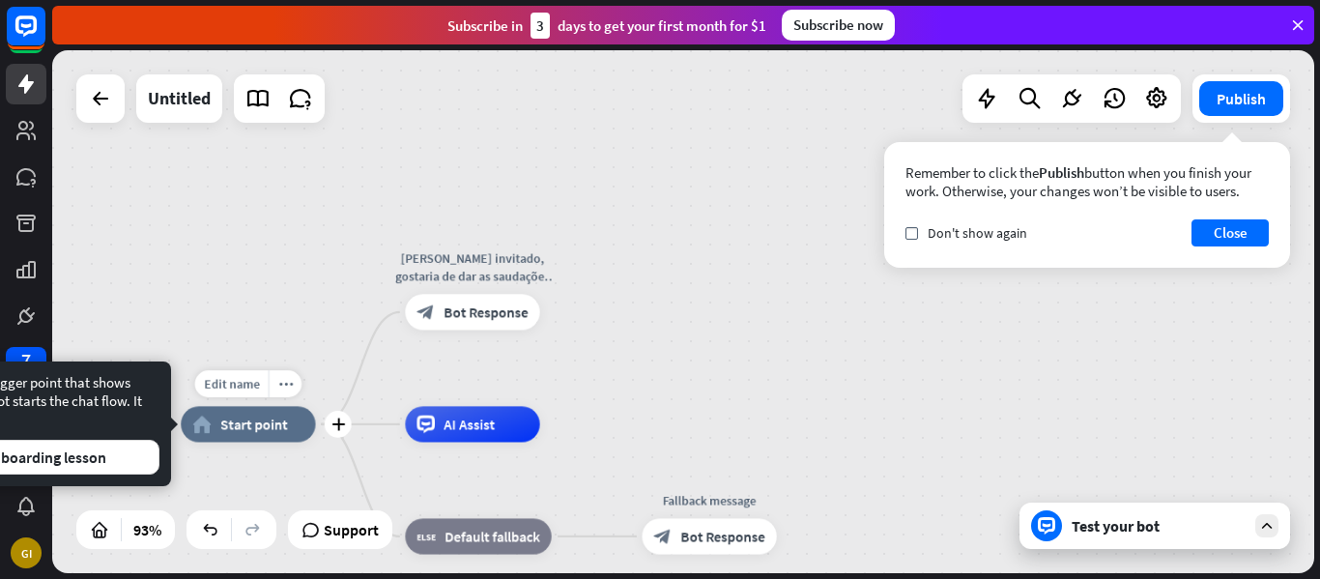
click at [333, 417] on icon "plus" at bounding box center [338, 423] width 14 height 13
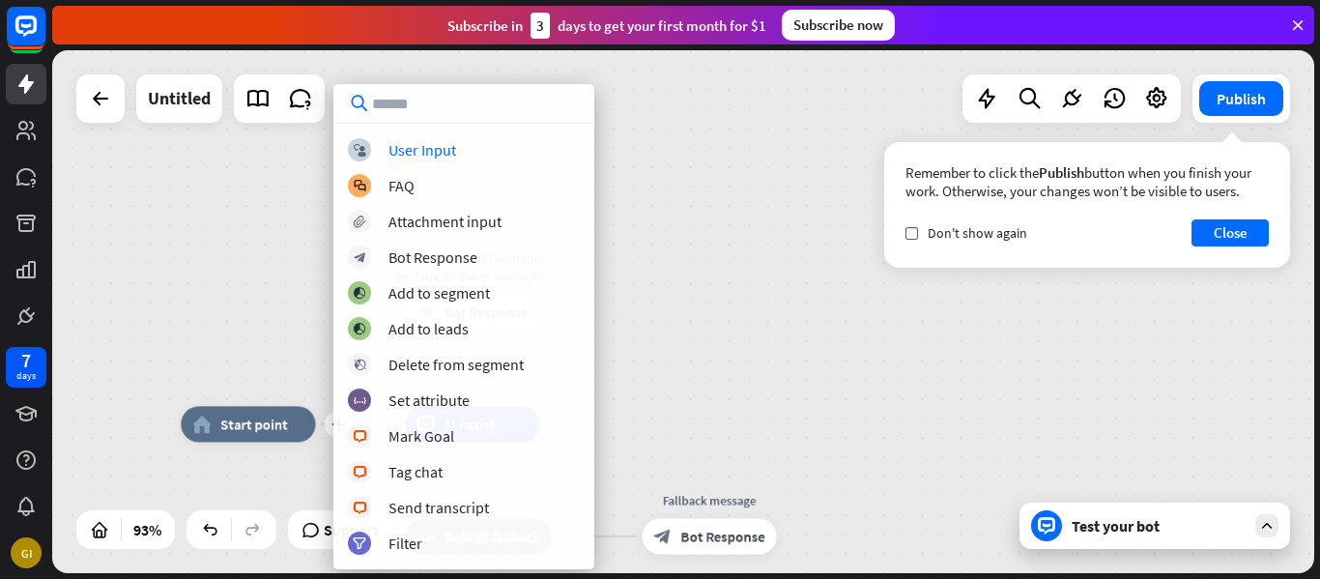
click at [285, 347] on div "Edit name more_horiz plus home_2 Start point [PERSON_NAME] invitado, gostaria d…" at bounding box center [683, 311] width 1262 height 523
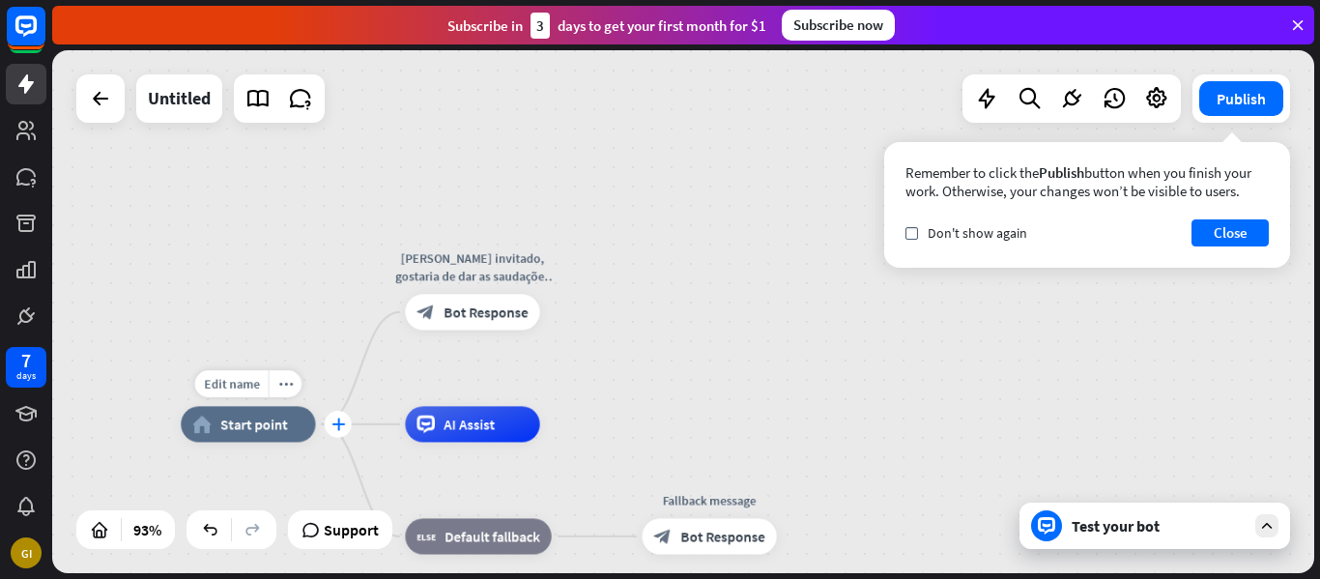
click at [330, 430] on div "plus" at bounding box center [338, 424] width 27 height 27
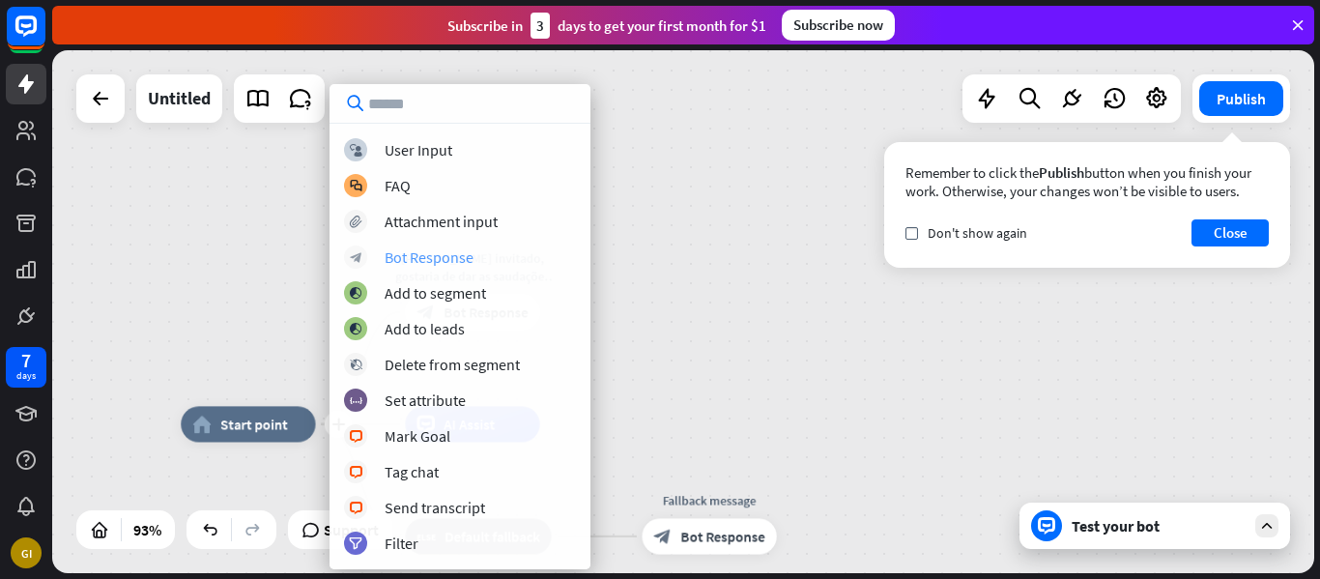
click at [433, 254] on div "Bot Response" at bounding box center [429, 256] width 89 height 19
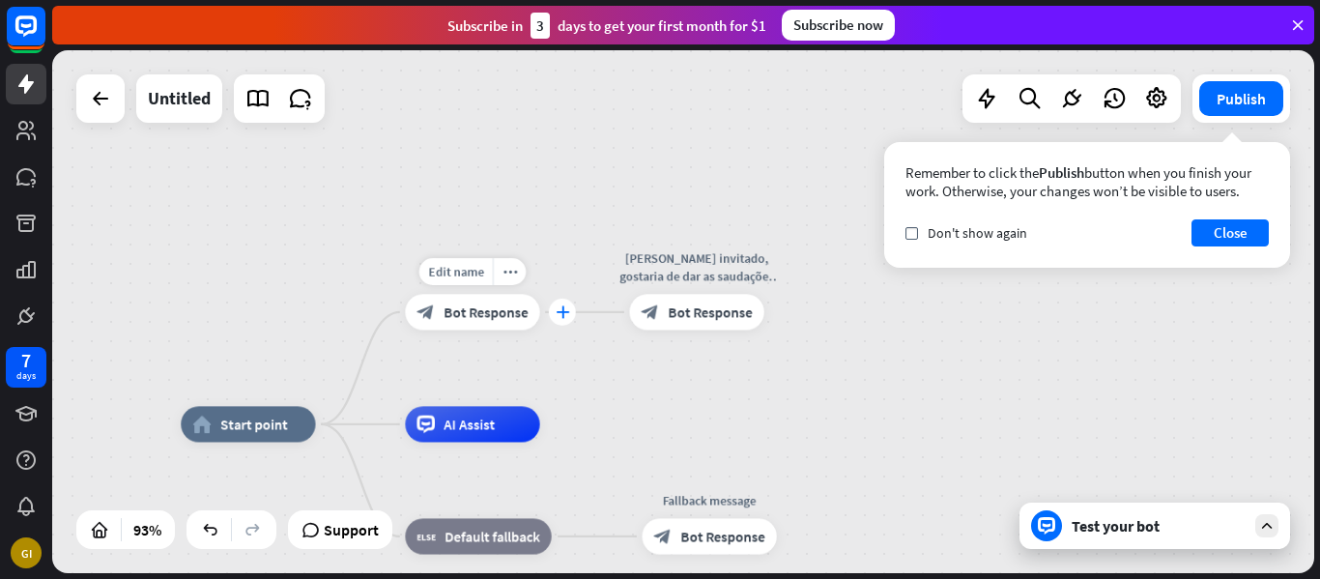
click at [564, 312] on icon "plus" at bounding box center [563, 311] width 14 height 13
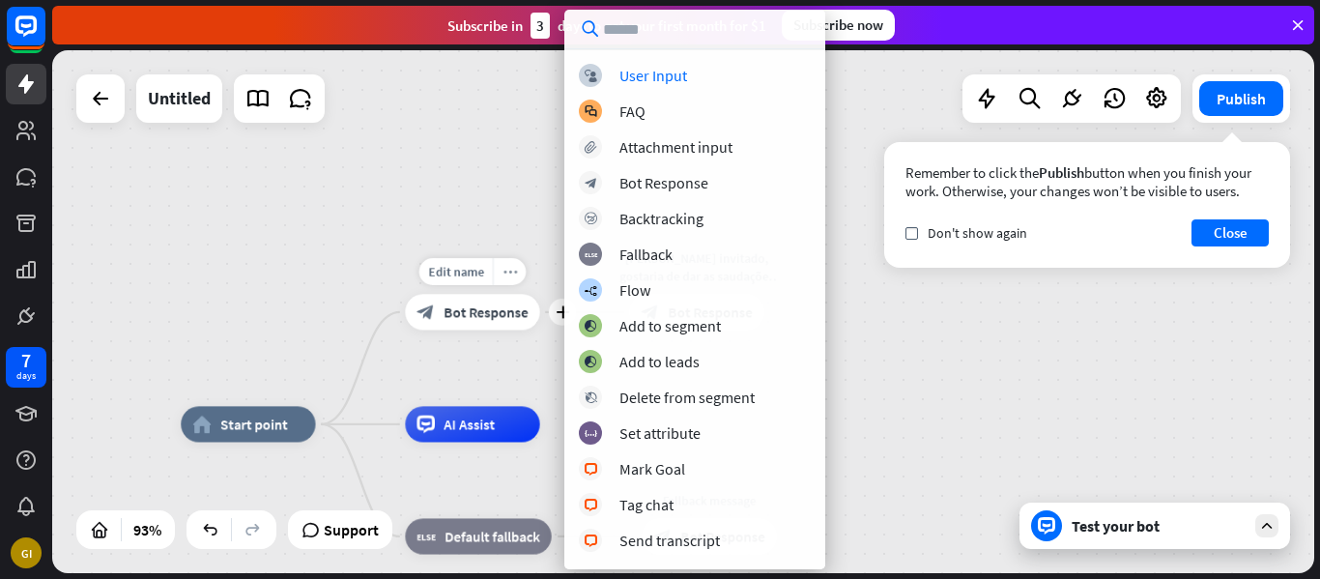
click at [503, 262] on div "more_horiz" at bounding box center [509, 271] width 33 height 27
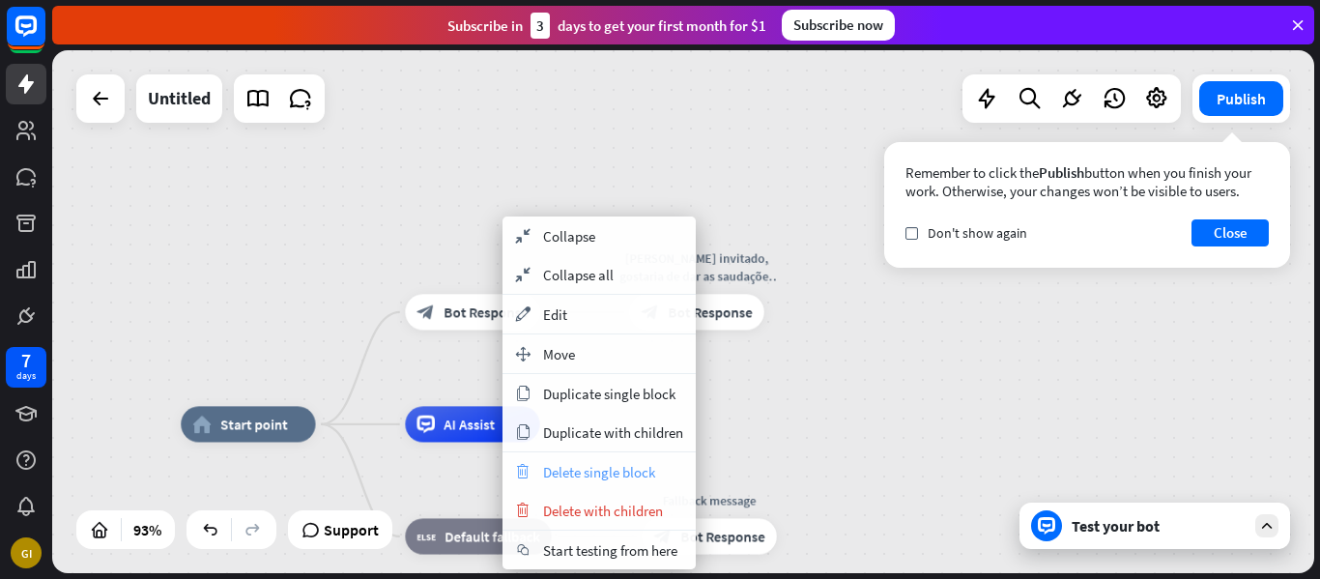
click at [568, 476] on span "Delete single block" at bounding box center [599, 472] width 112 height 18
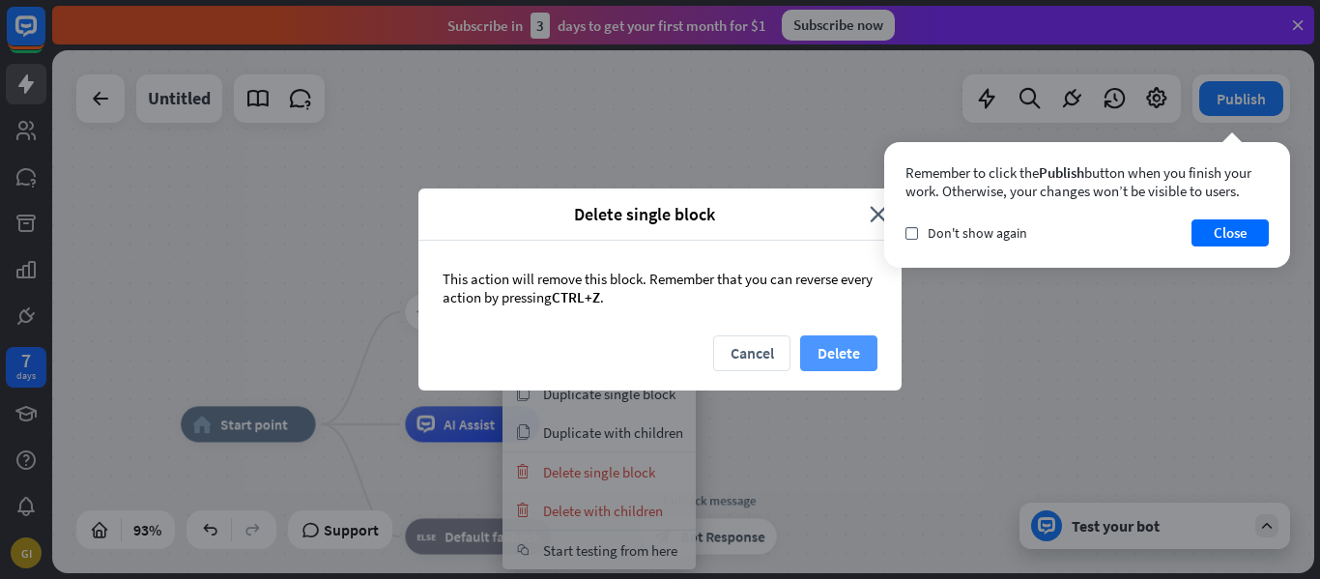
click at [821, 370] on button "Delete" at bounding box center [838, 353] width 77 height 36
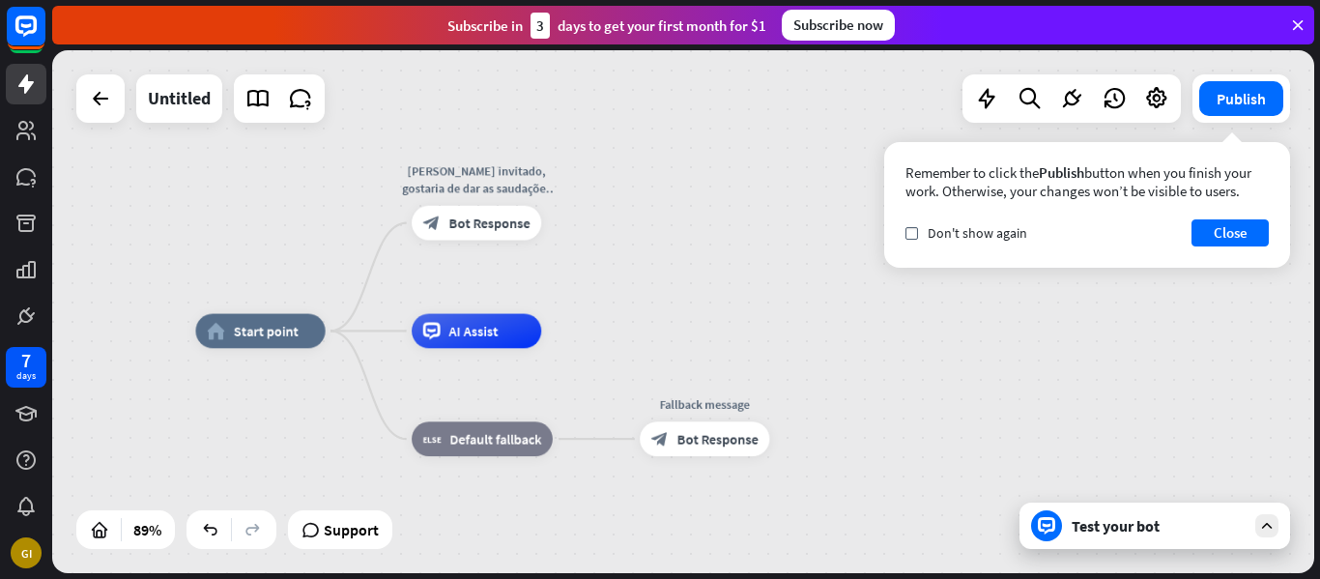
drag, startPoint x: 635, startPoint y: 358, endPoint x: 632, endPoint y: 260, distance: 97.7
click at [632, 260] on div "home_2 Start point [PERSON_NAME] invitado, gostaria de dar as saudações para es…" at bounding box center [683, 311] width 1262 height 523
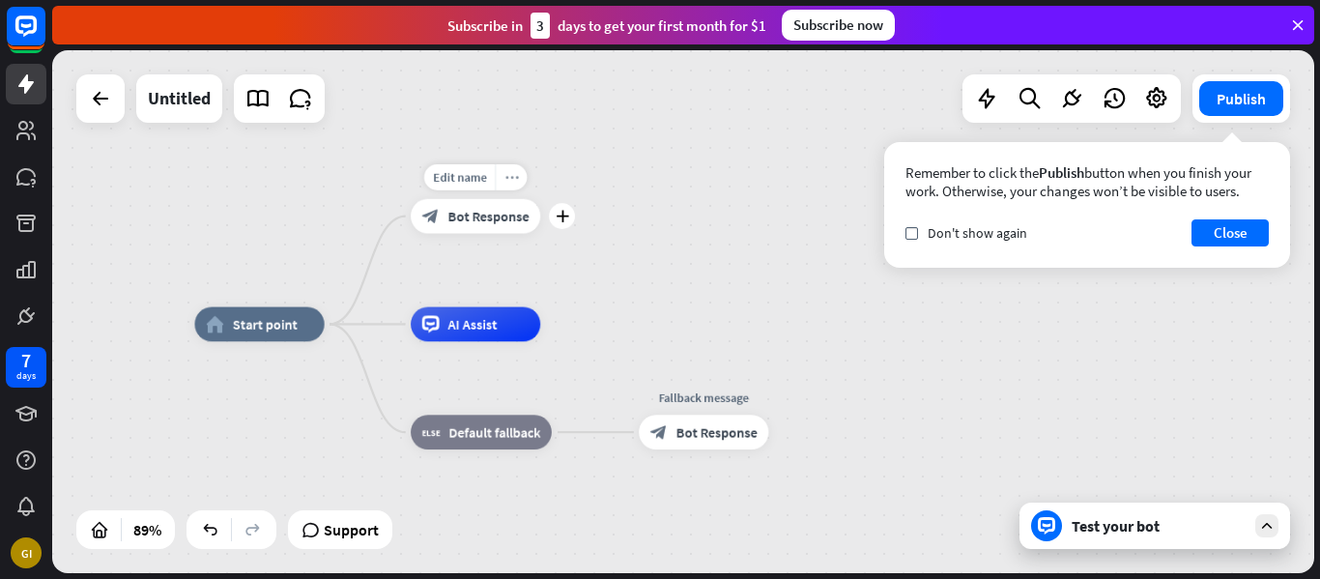
click at [513, 178] on icon "more_horiz" at bounding box center [511, 177] width 14 height 13
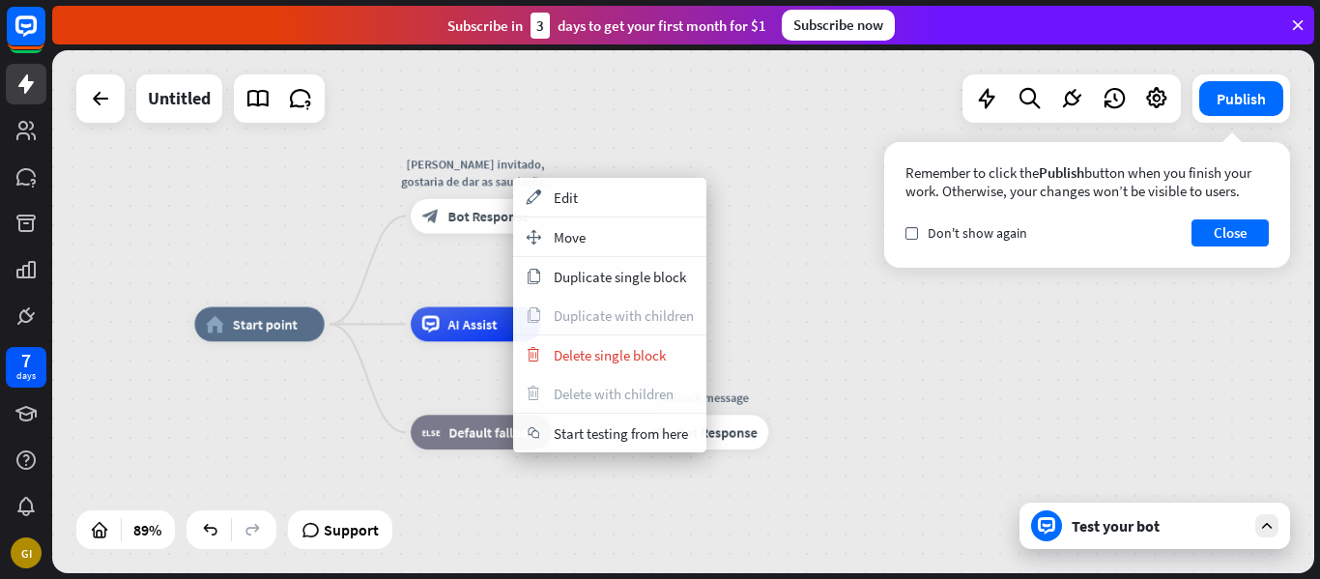
click at [861, 353] on div "home_2 Start point [PERSON_NAME] invitado, gostaria de dar as saudações para es…" at bounding box center [758, 558] width 1129 height 468
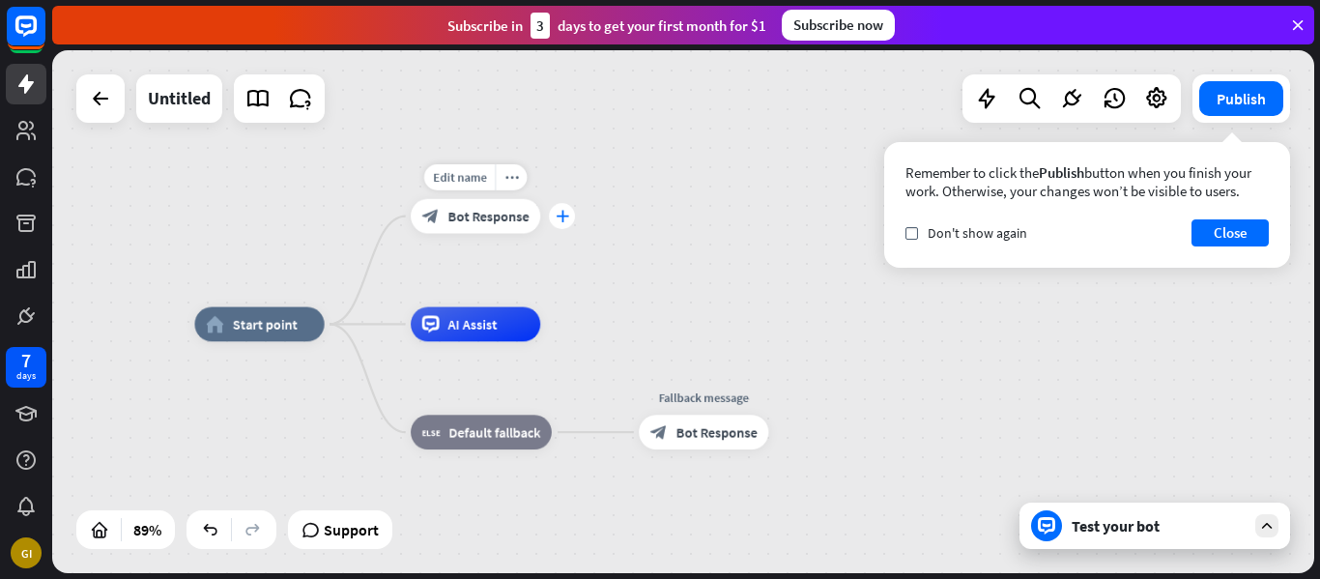
click at [568, 217] on div "plus" at bounding box center [562, 216] width 26 height 26
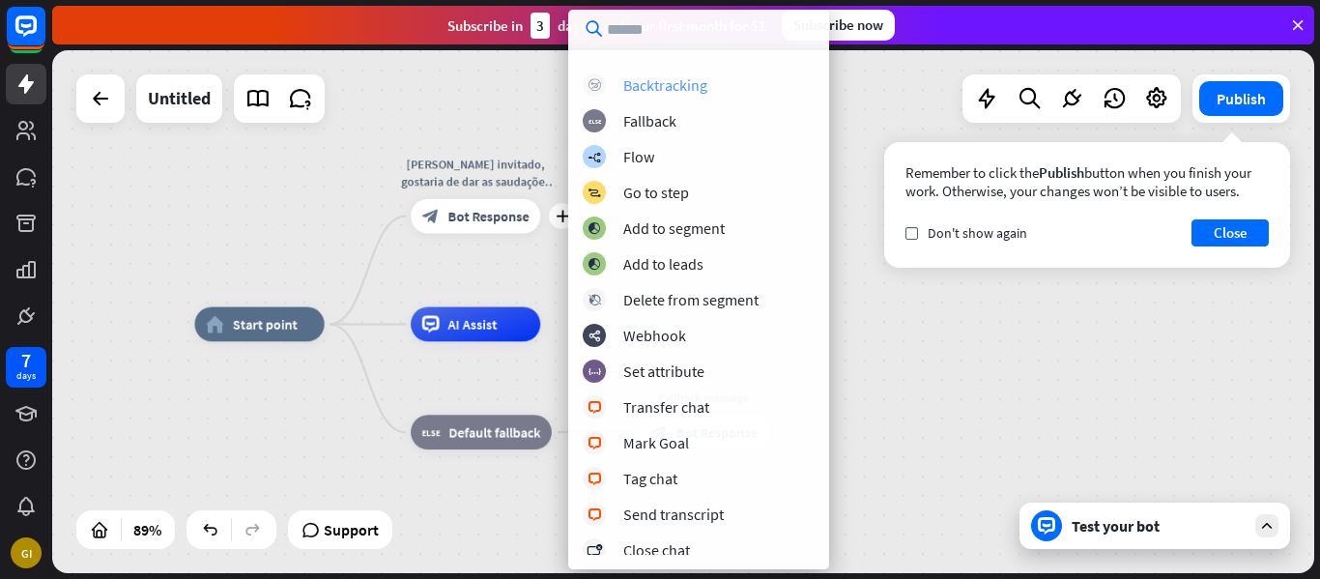
scroll to position [137, 0]
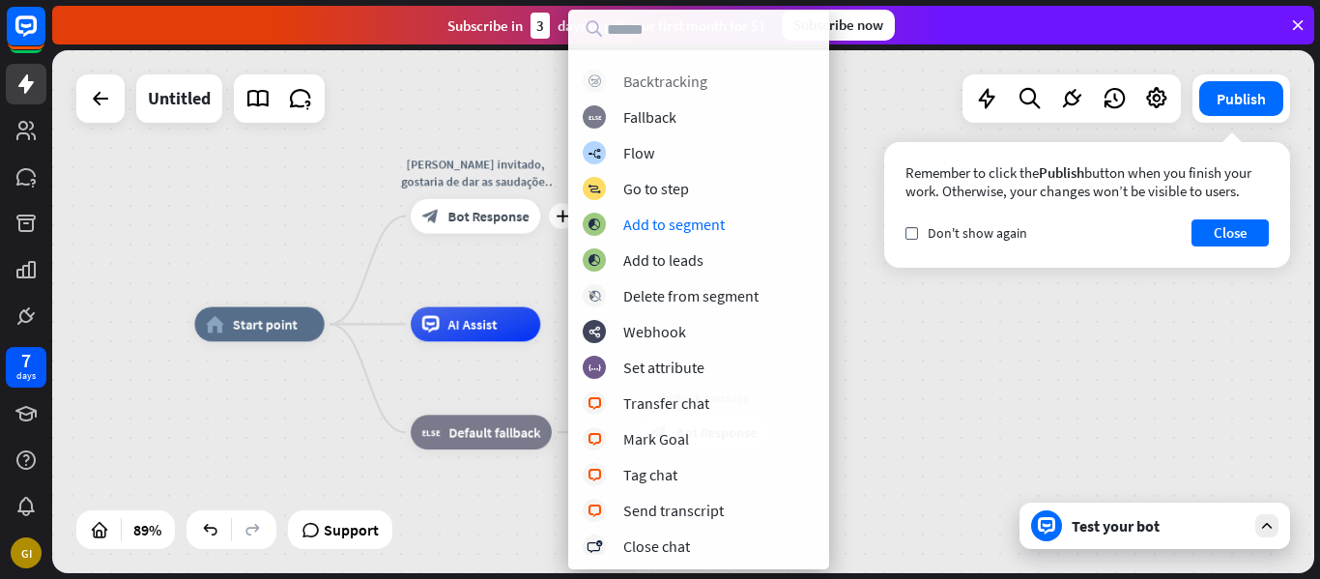
click at [754, 223] on div "block_add_to_segment Add to segment" at bounding box center [699, 224] width 232 height 23
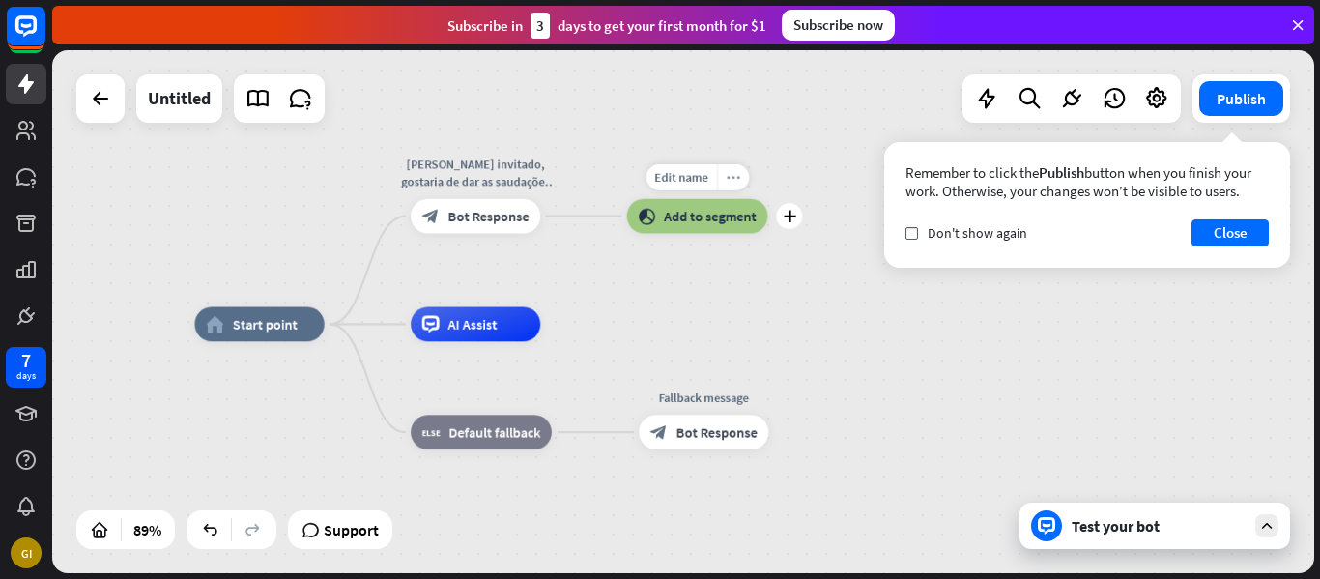
click at [737, 180] on icon "more_horiz" at bounding box center [734, 177] width 14 height 13
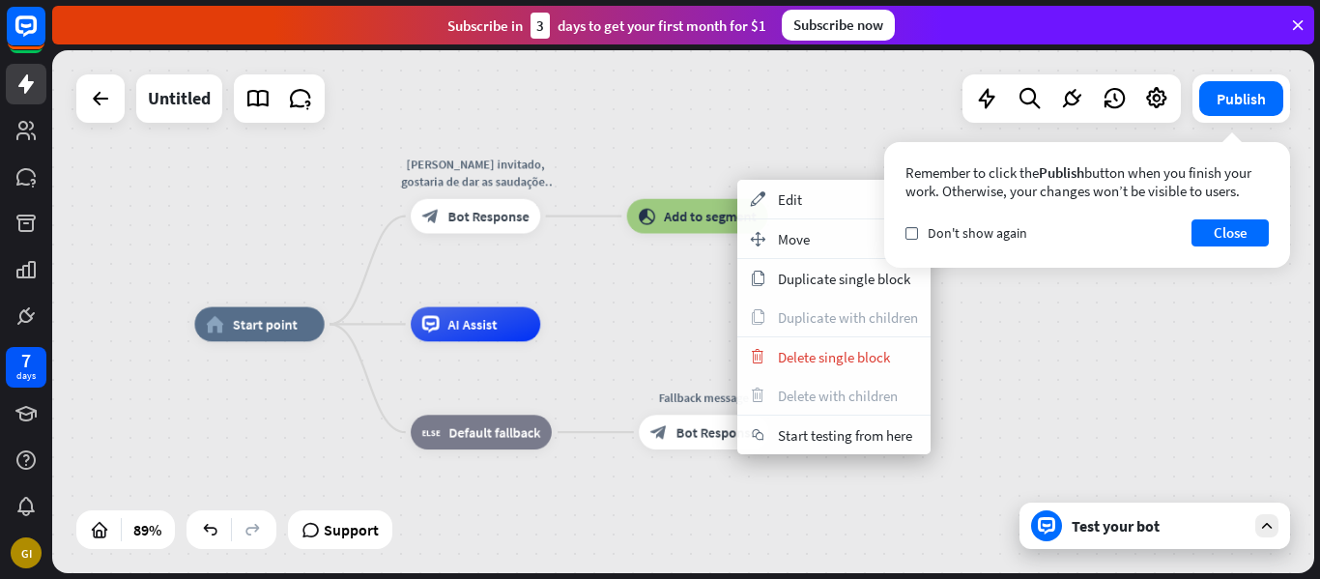
click at [644, 323] on div "home_2 Start point [PERSON_NAME] invitado, gostaria de dar as saudações para es…" at bounding box center [683, 311] width 1262 height 523
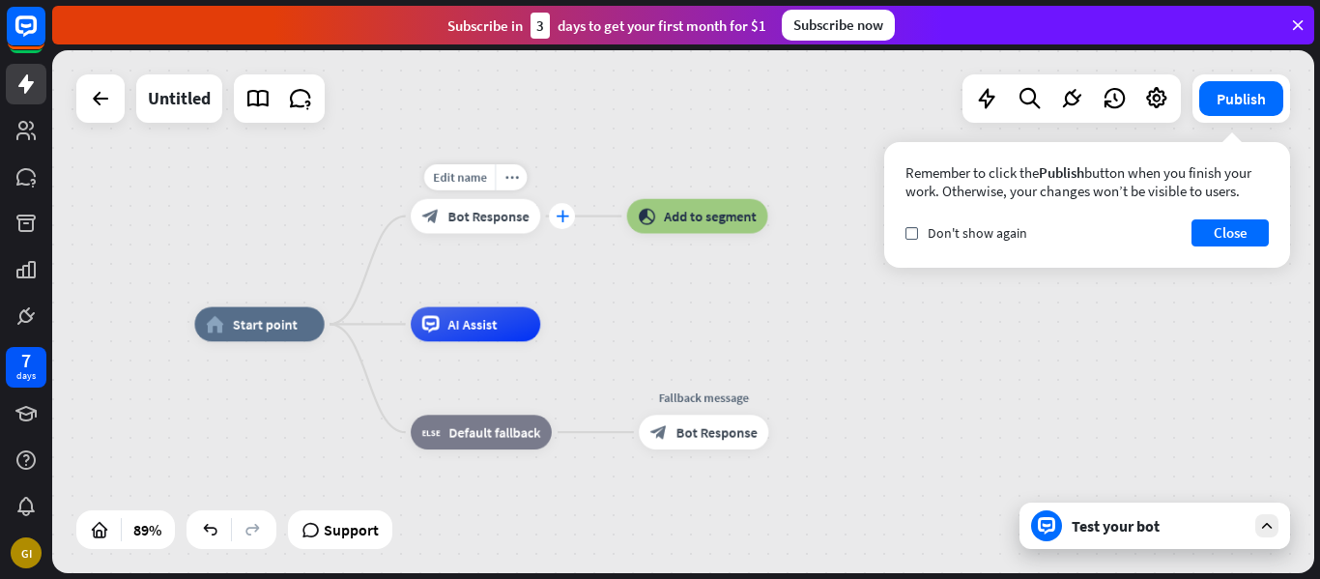
click at [552, 216] on div "plus" at bounding box center [562, 216] width 26 height 26
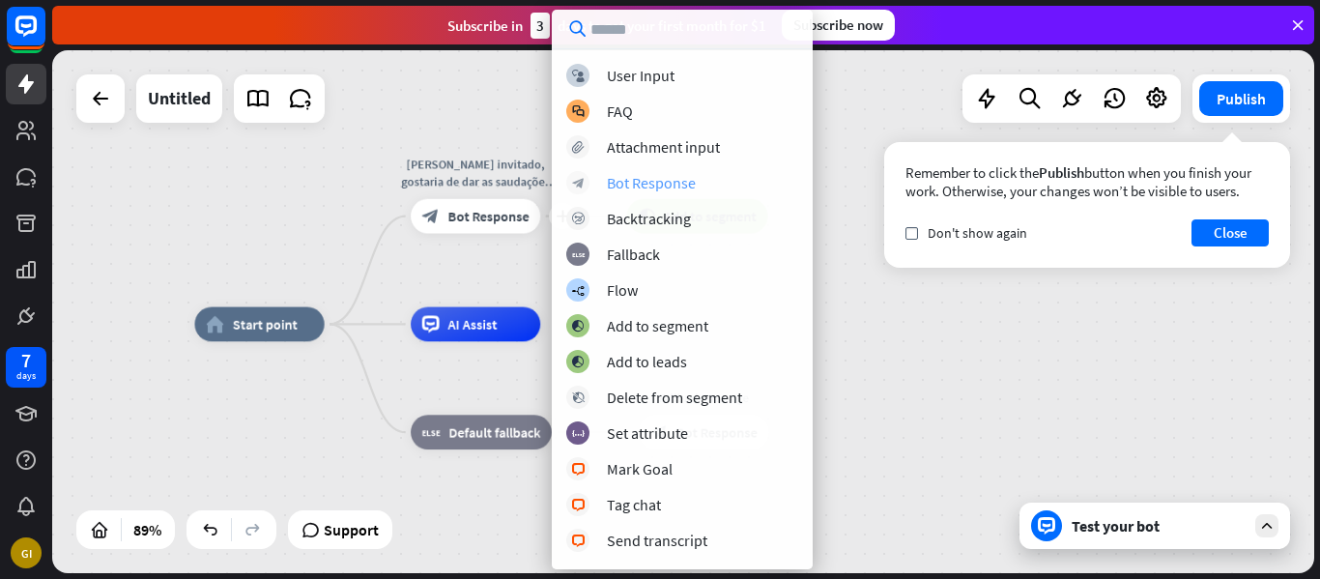
click at [599, 177] on div "block_bot_response Bot Response" at bounding box center [682, 182] width 232 height 23
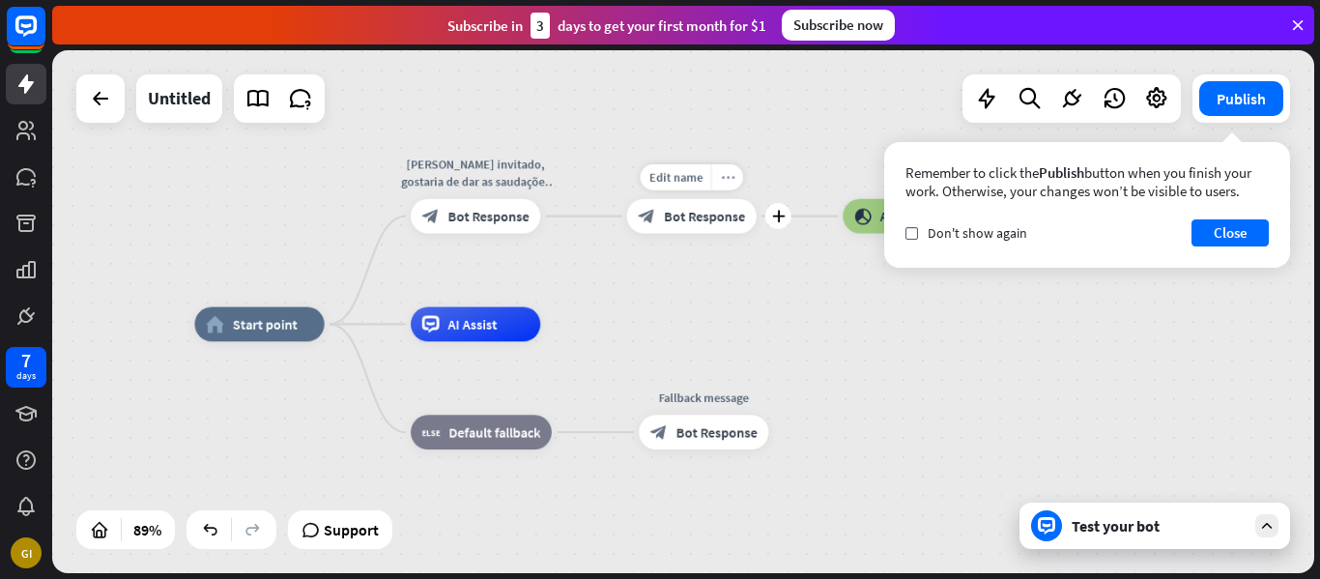
click at [722, 178] on icon "more_horiz" at bounding box center [728, 177] width 14 height 13
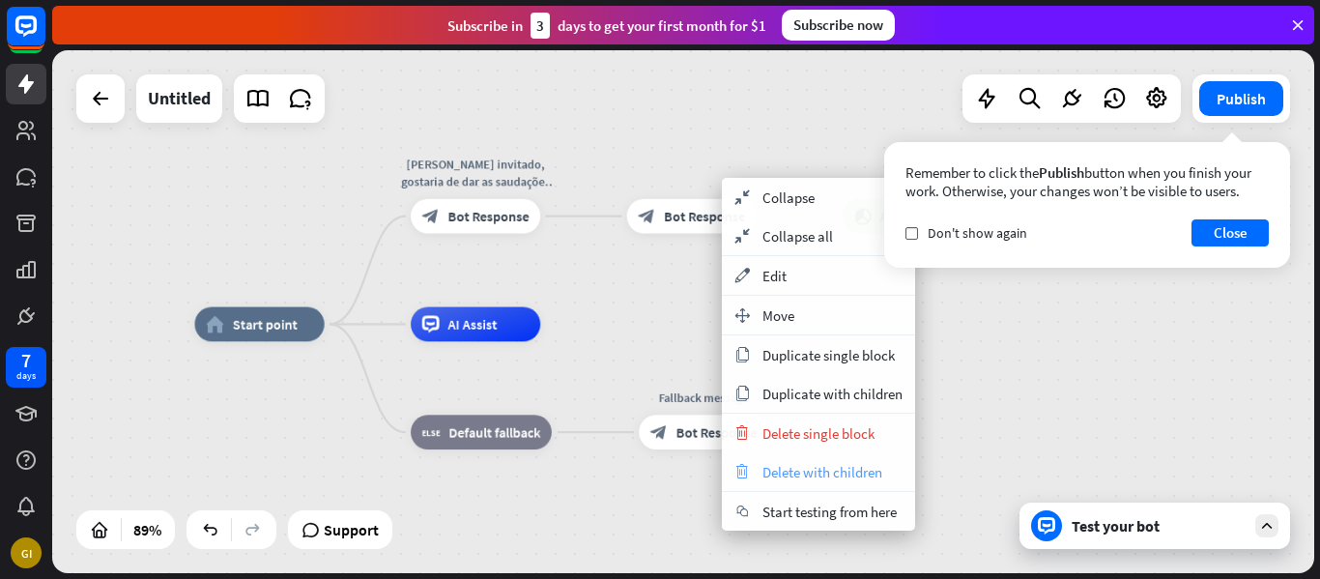
click at [783, 464] on span "Delete with children" at bounding box center [823, 472] width 120 height 18
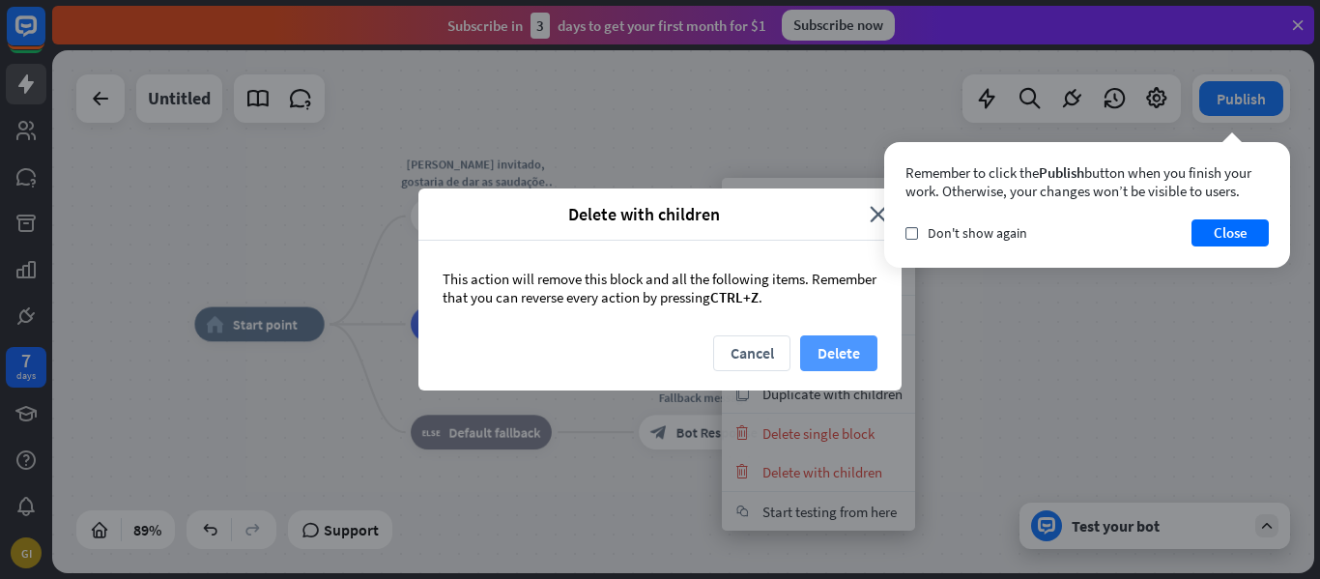
click at [843, 353] on button "Delete" at bounding box center [838, 353] width 77 height 36
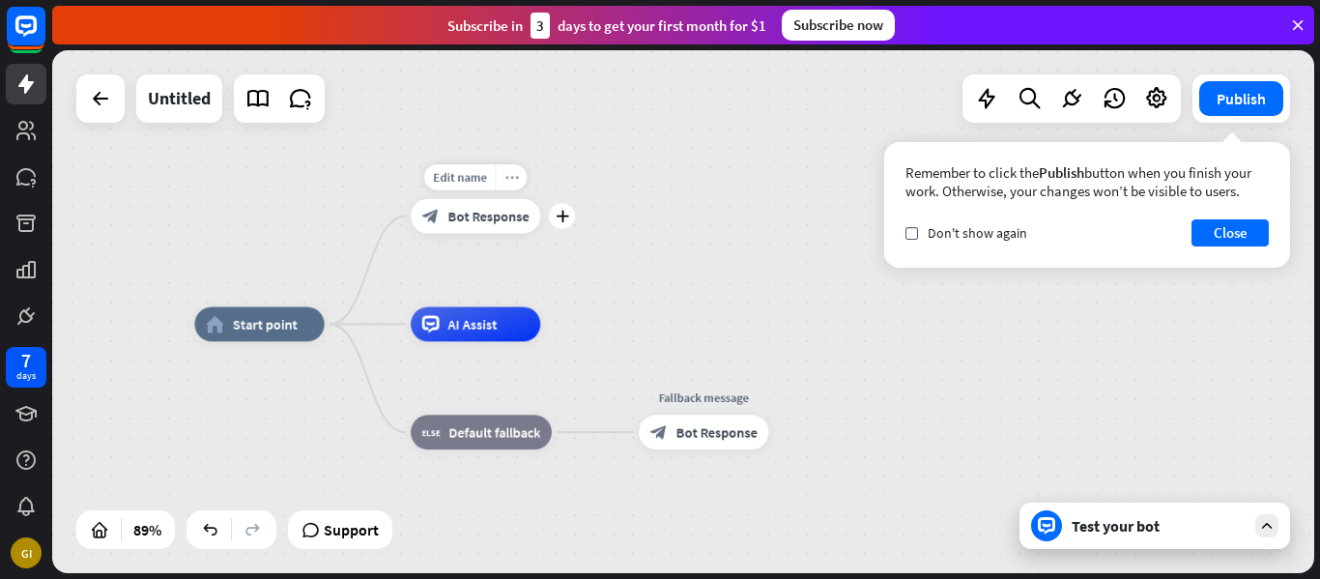
click at [514, 181] on icon "more_horiz" at bounding box center [511, 177] width 14 height 13
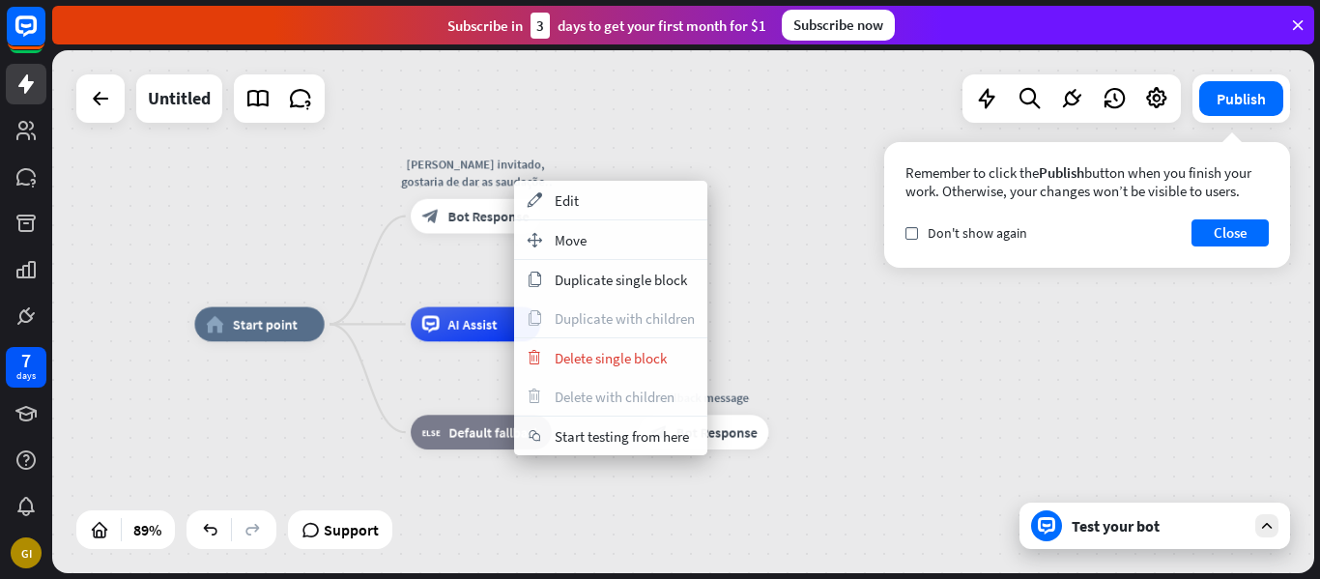
click at [763, 193] on div "home_2 Start point [PERSON_NAME] invitado, gostaria de dar as saudações para es…" at bounding box center [683, 311] width 1262 height 523
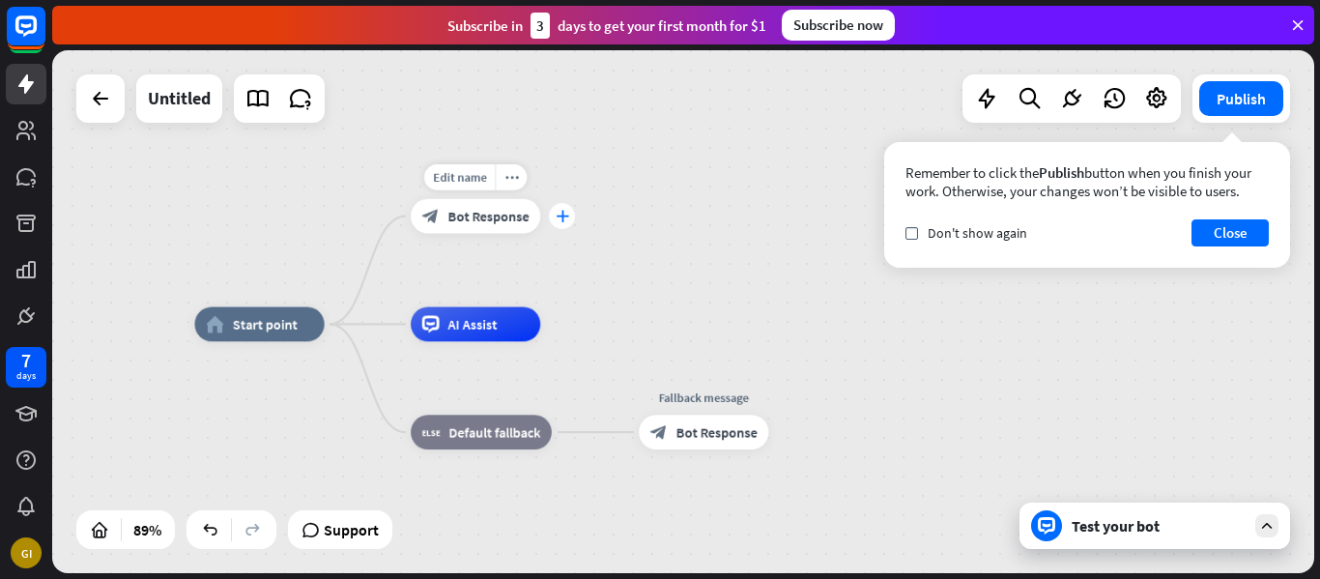
click at [559, 223] on div "plus" at bounding box center [562, 216] width 26 height 26
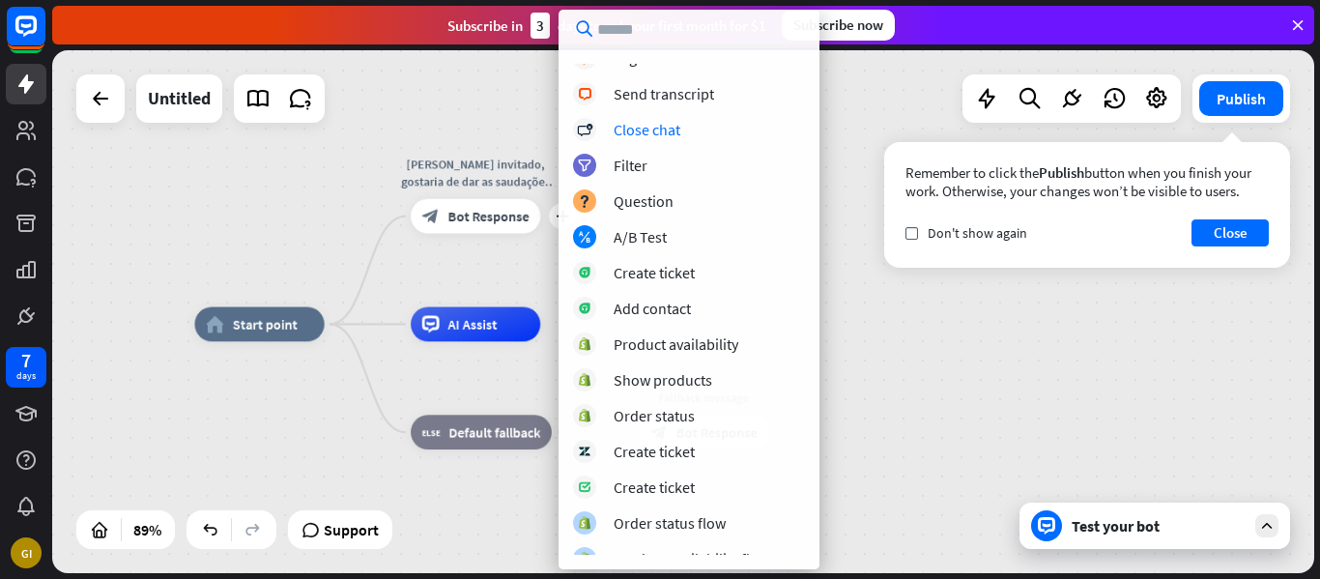
scroll to position [569, 0]
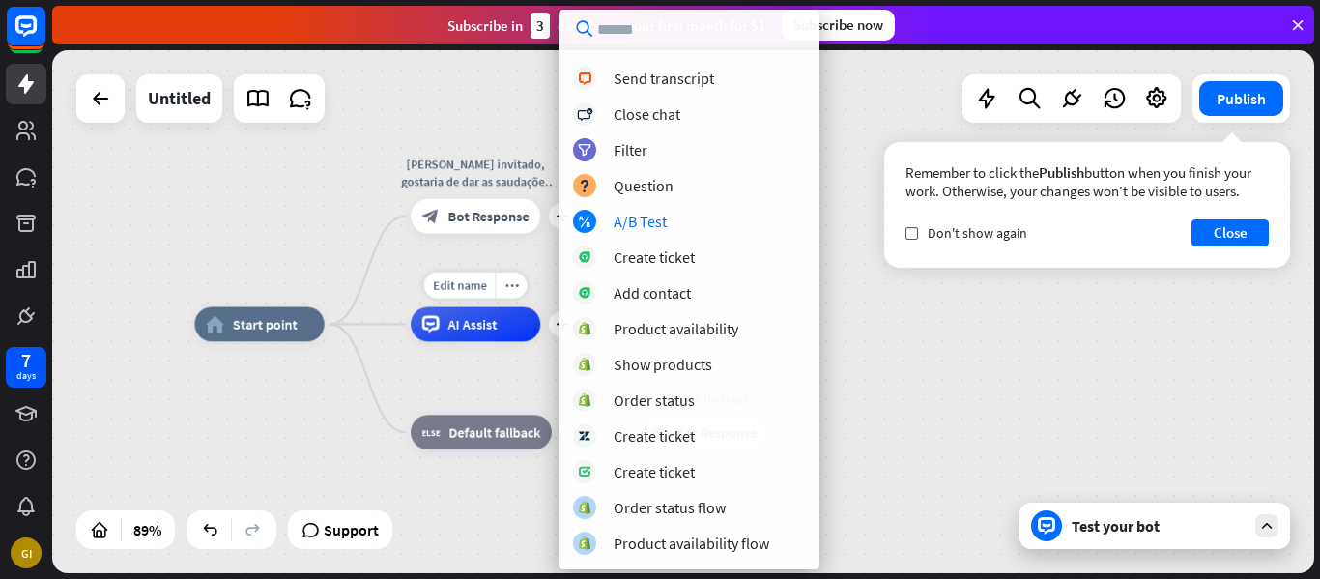
click at [497, 274] on div "more_horiz" at bounding box center [511, 286] width 32 height 26
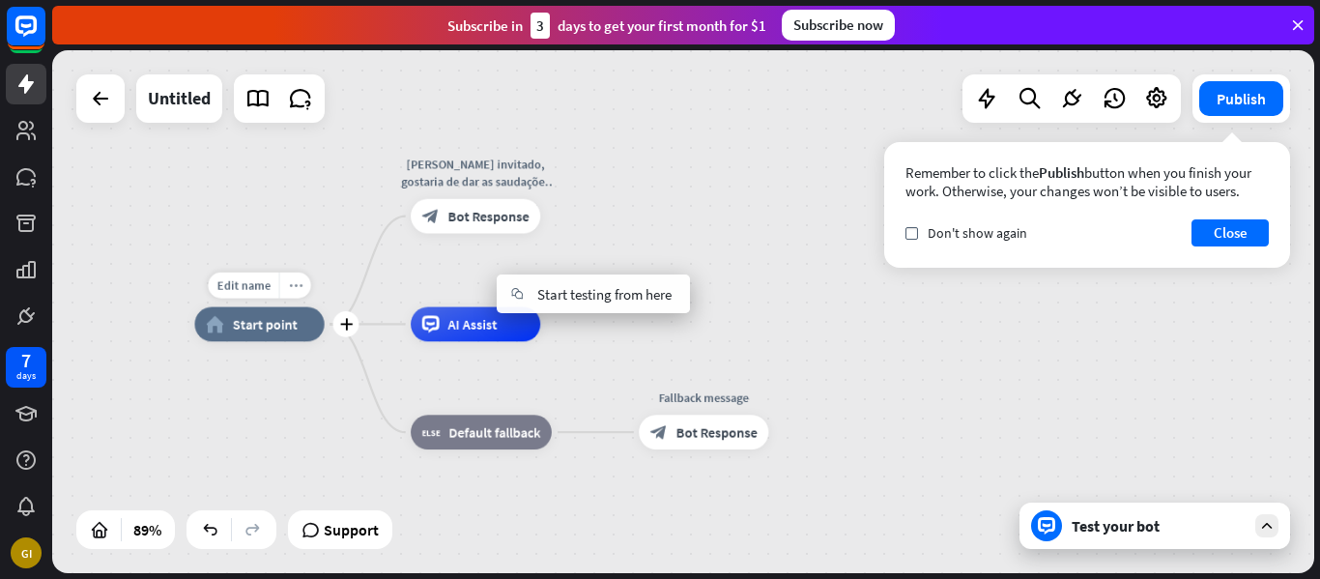
click at [290, 283] on icon "more_horiz" at bounding box center [295, 284] width 14 height 13
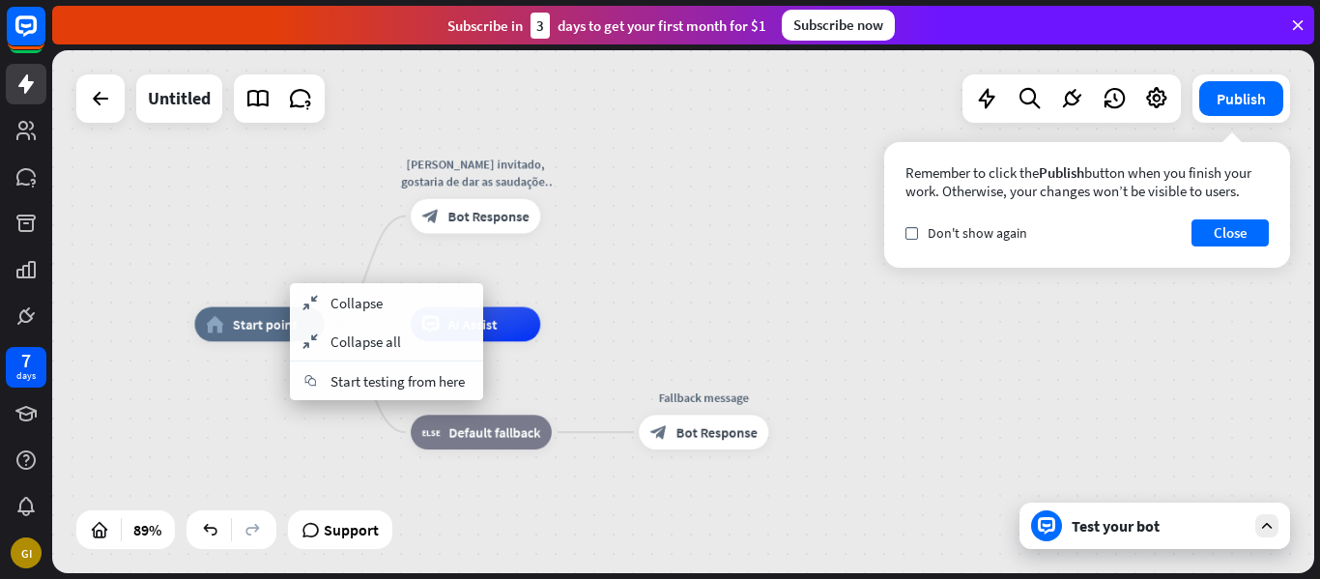
click at [258, 385] on div "home_2 Start point [PERSON_NAME] invitado, gostaria de dar as saudações para es…" at bounding box center [758, 558] width 1129 height 468
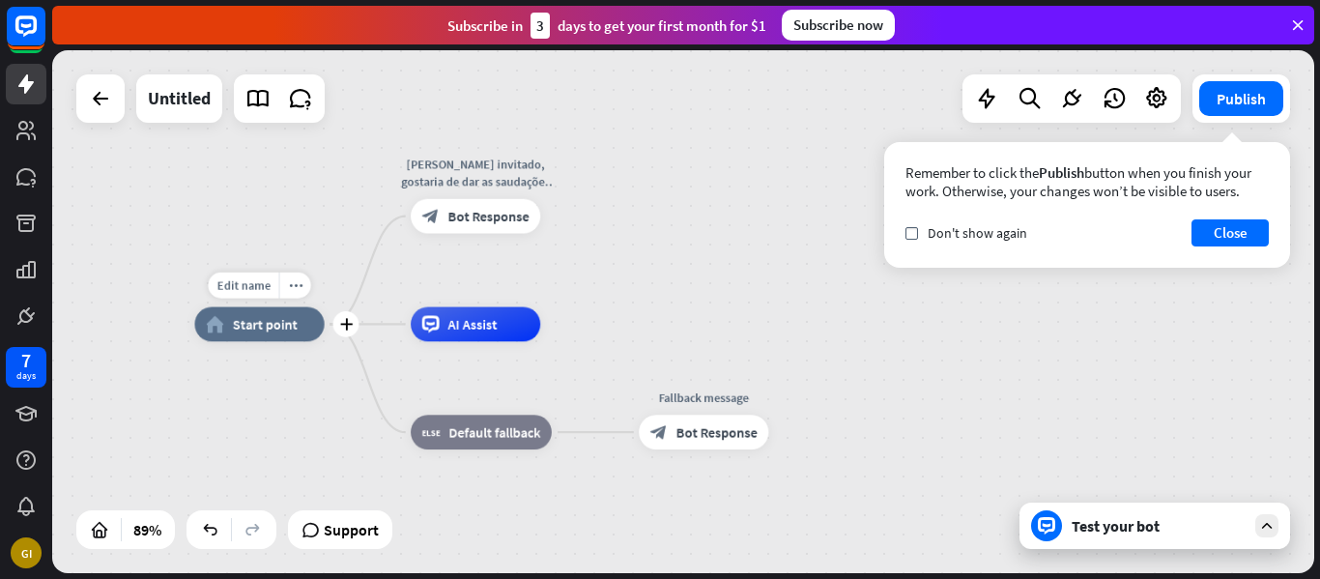
click at [256, 327] on span "Start point" at bounding box center [265, 323] width 65 height 17
click at [107, 532] on icon at bounding box center [99, 529] width 19 height 19
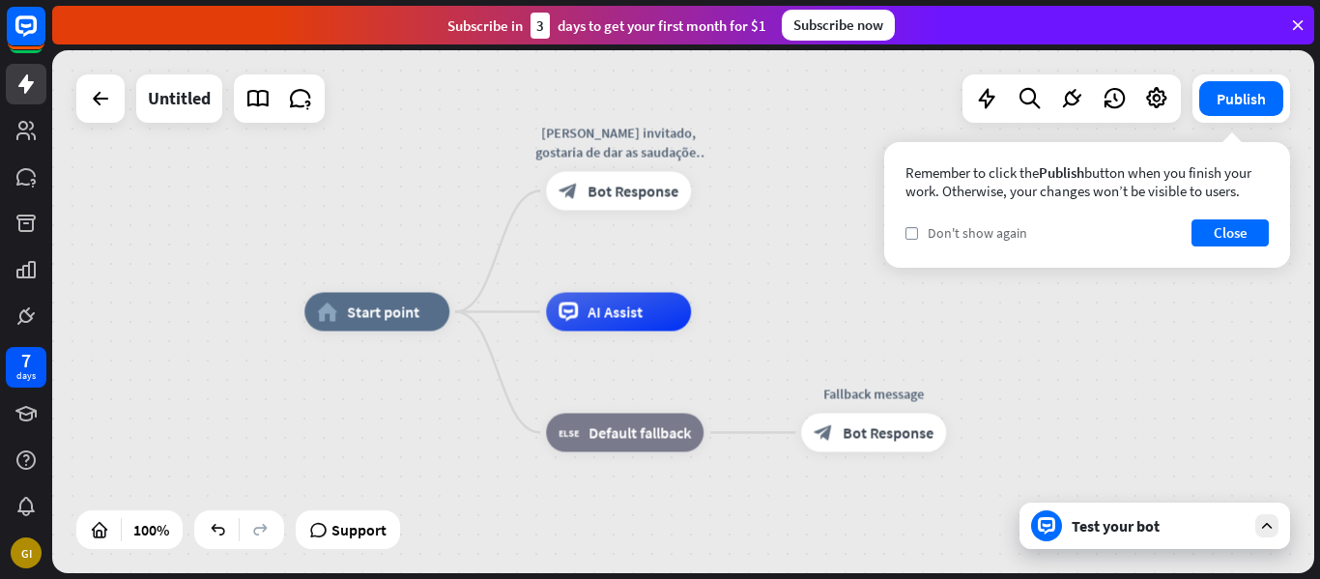
click at [964, 234] on span "Don't show again" at bounding box center [978, 232] width 100 height 17
click at [1228, 223] on button "Close" at bounding box center [1230, 232] width 77 height 27
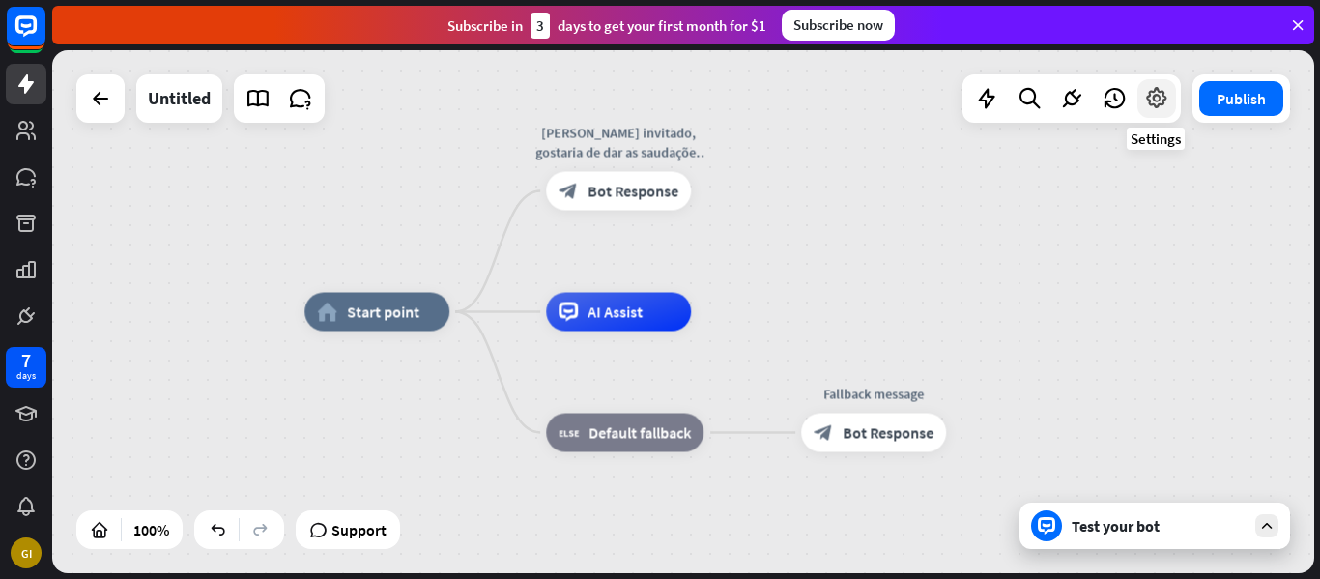
click at [1149, 101] on icon at bounding box center [1156, 98] width 25 height 25
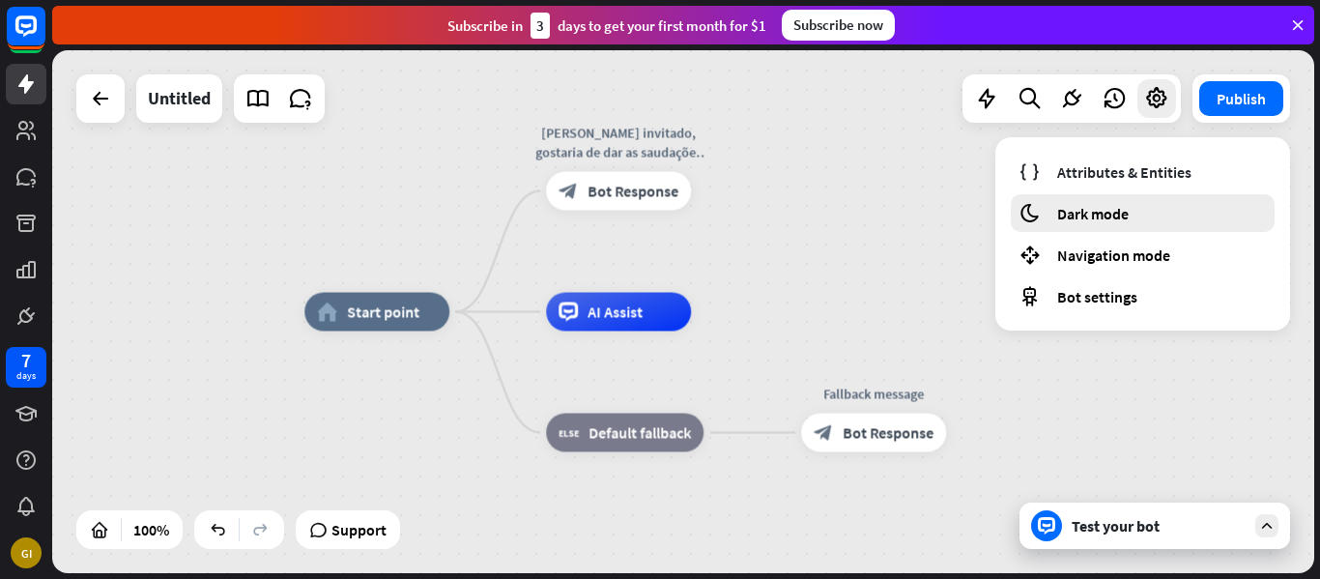
click at [1137, 209] on div "moon Dark mode" at bounding box center [1143, 213] width 264 height 38
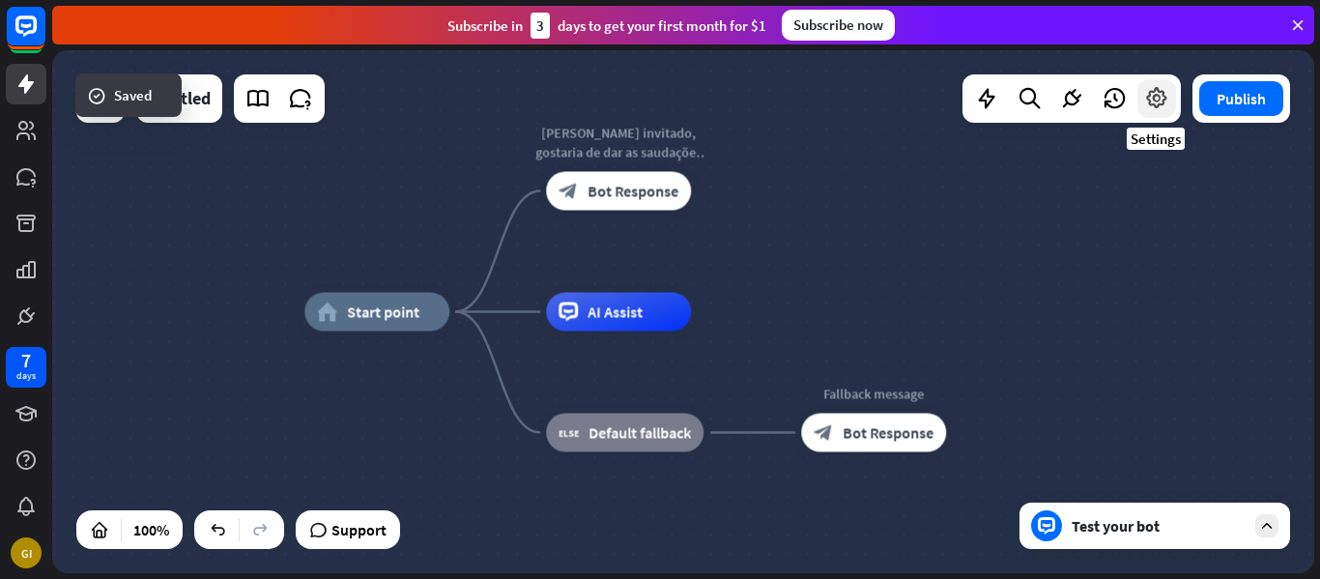
click at [1155, 98] on icon at bounding box center [1156, 98] width 25 height 25
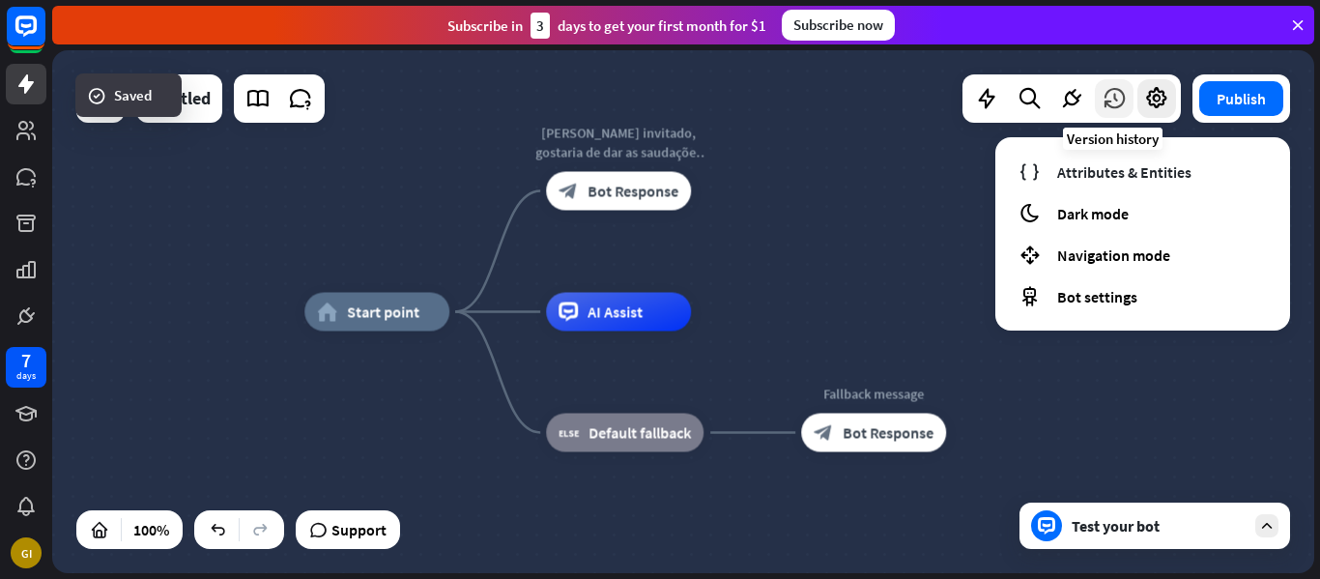
click at [1109, 108] on icon at bounding box center [1114, 98] width 25 height 25
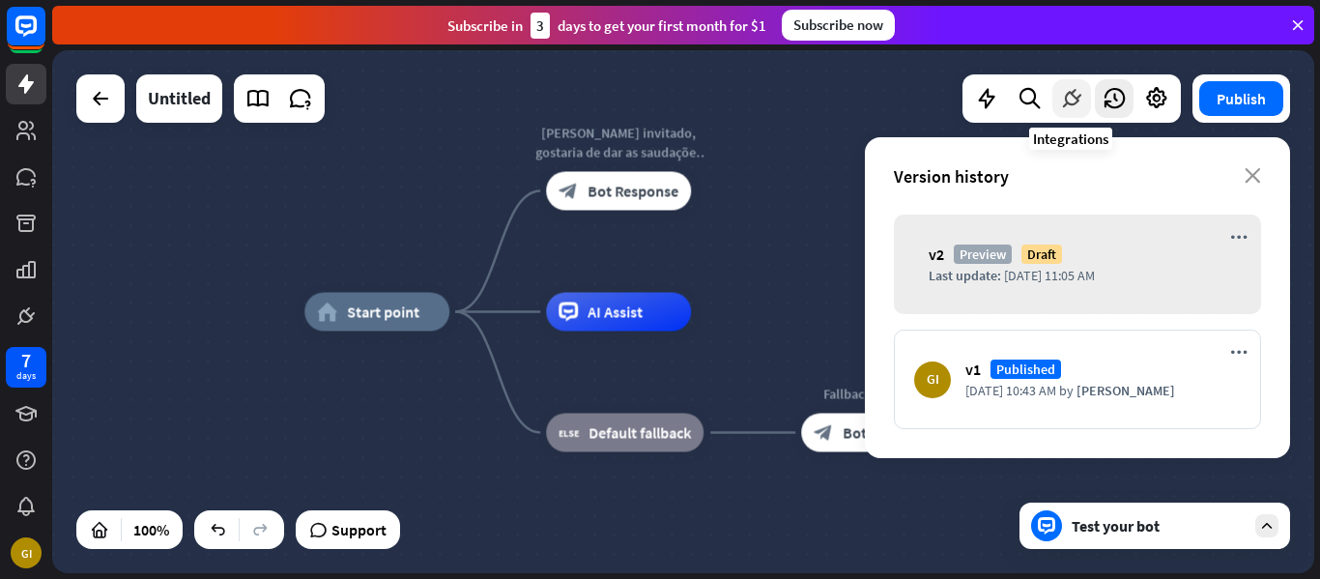
click at [1070, 103] on icon at bounding box center [1071, 98] width 25 height 25
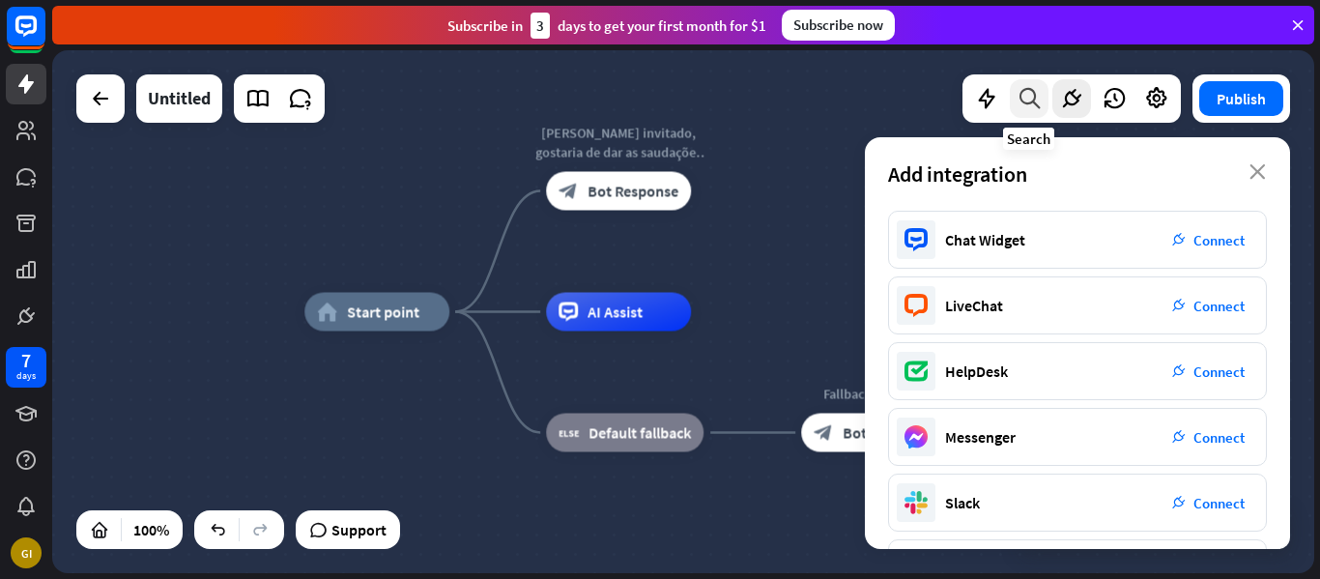
click at [1014, 103] on div at bounding box center [1029, 98] width 39 height 39
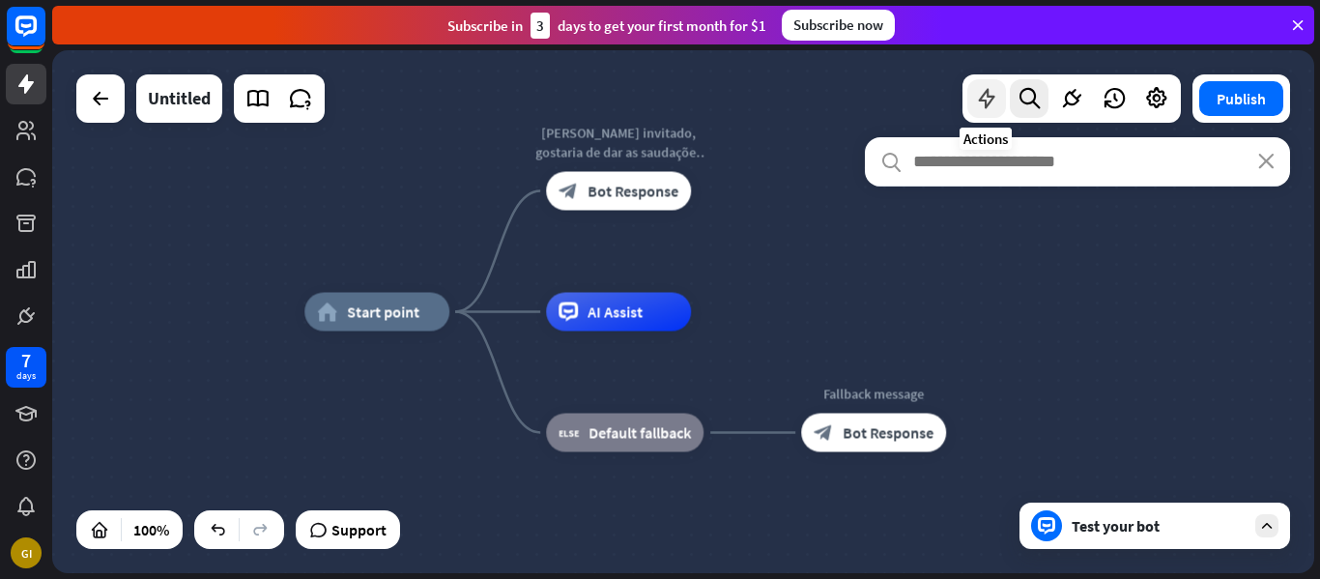
click at [994, 99] on icon at bounding box center [986, 98] width 25 height 25
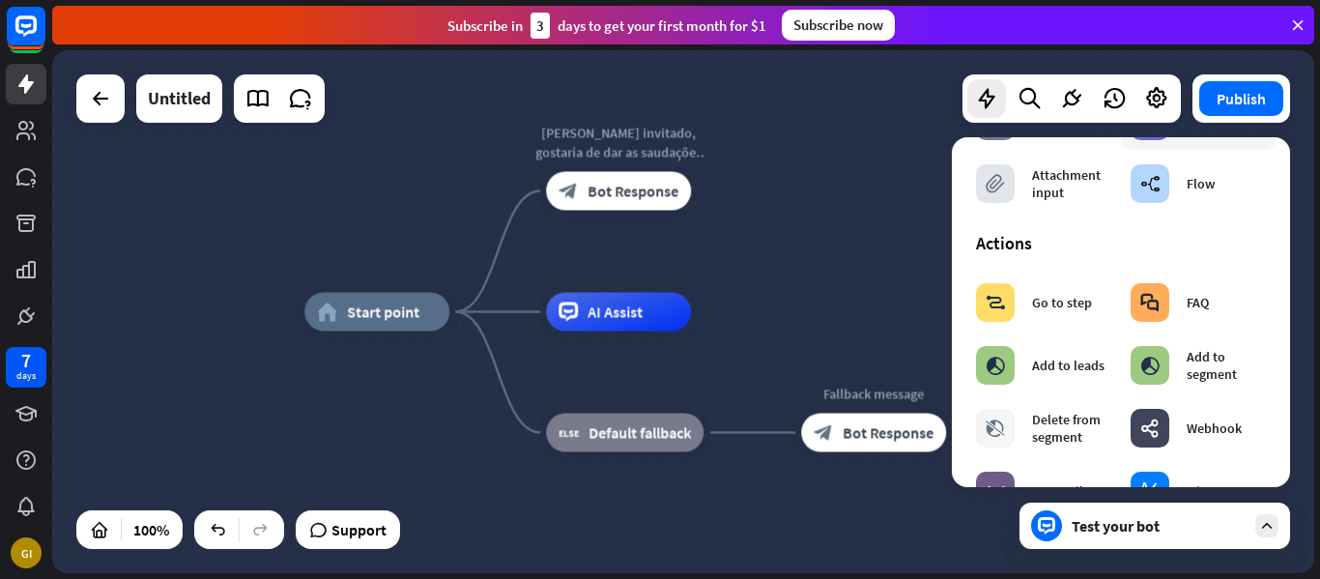
scroll to position [0, 0]
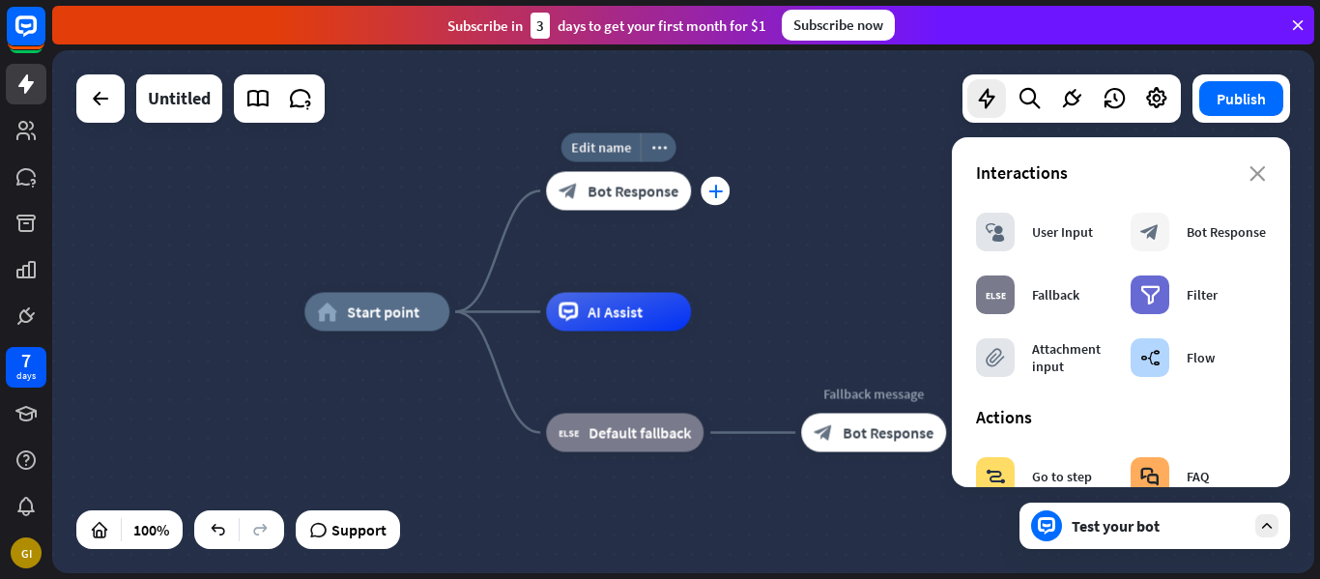
click at [723, 193] on div "plus" at bounding box center [715, 191] width 29 height 29
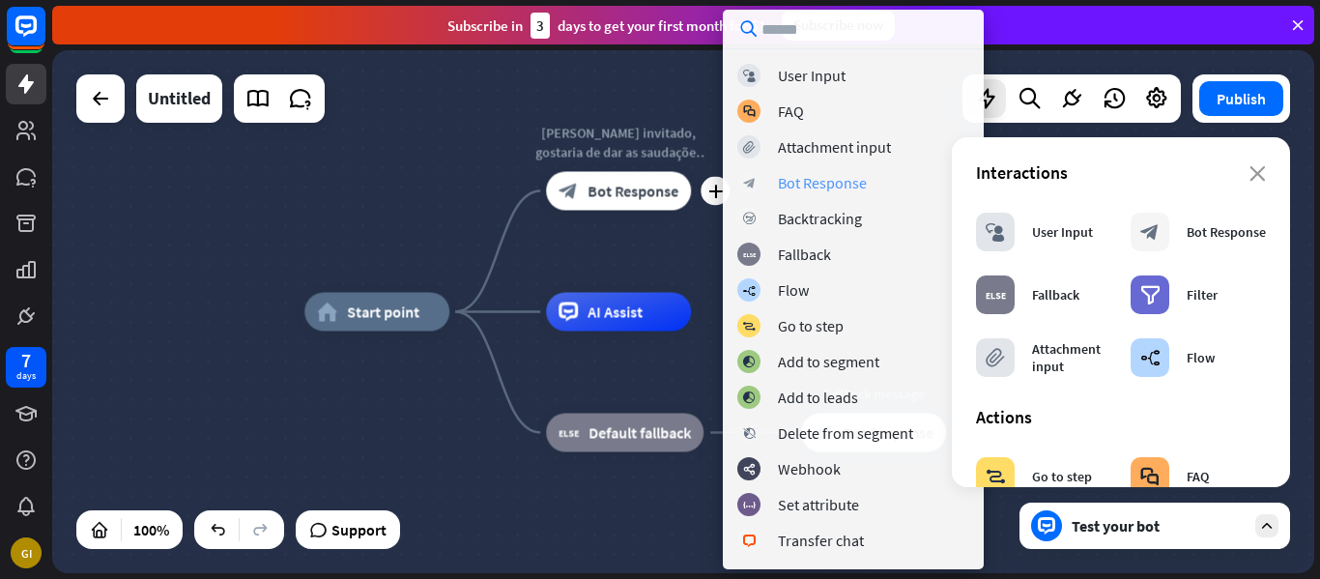
click at [797, 178] on div "Bot Response" at bounding box center [822, 182] width 89 height 19
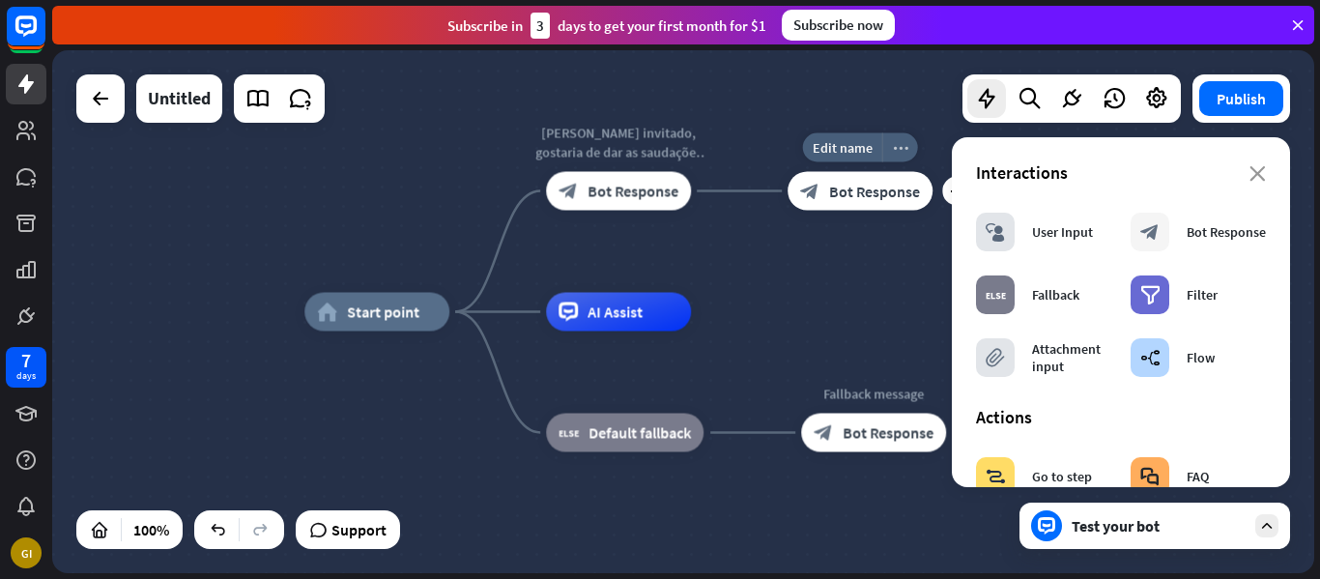
click at [898, 147] on icon "more_horiz" at bounding box center [900, 147] width 15 height 14
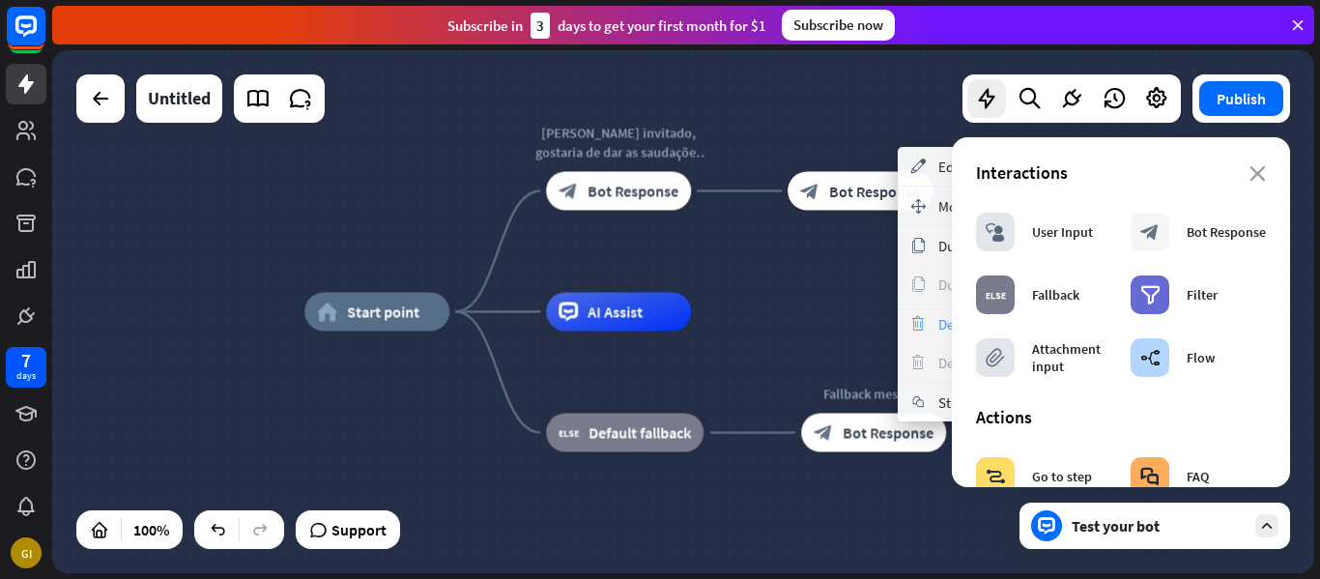
click at [924, 325] on icon "trash" at bounding box center [917, 323] width 21 height 15
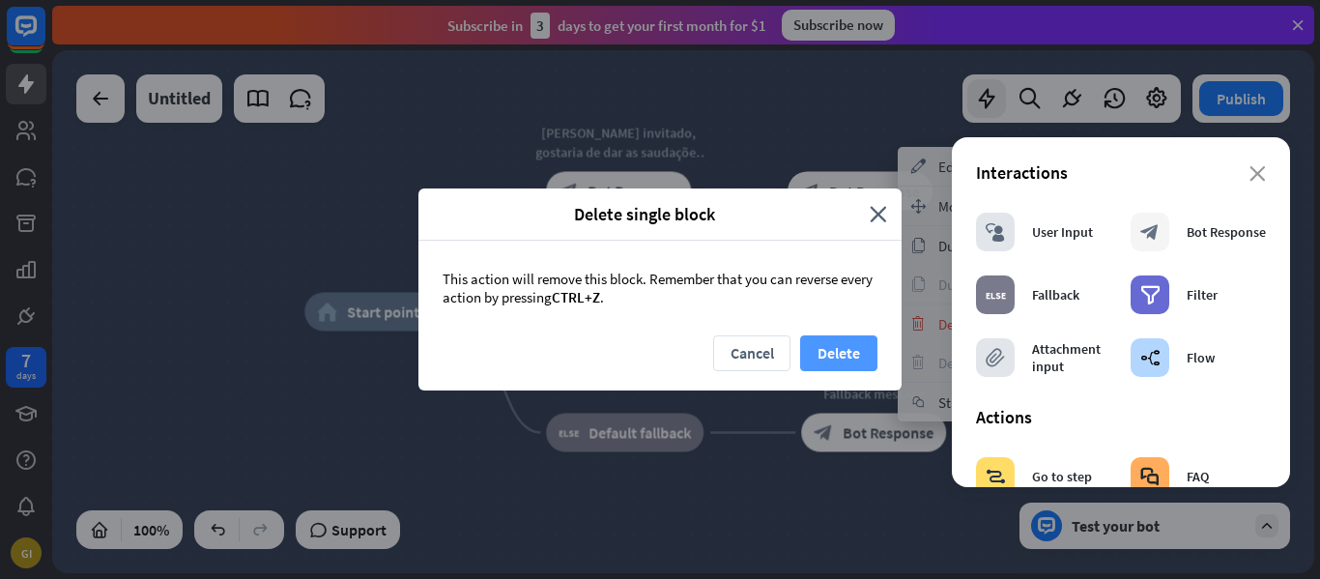
click at [824, 352] on button "Delete" at bounding box center [838, 353] width 77 height 36
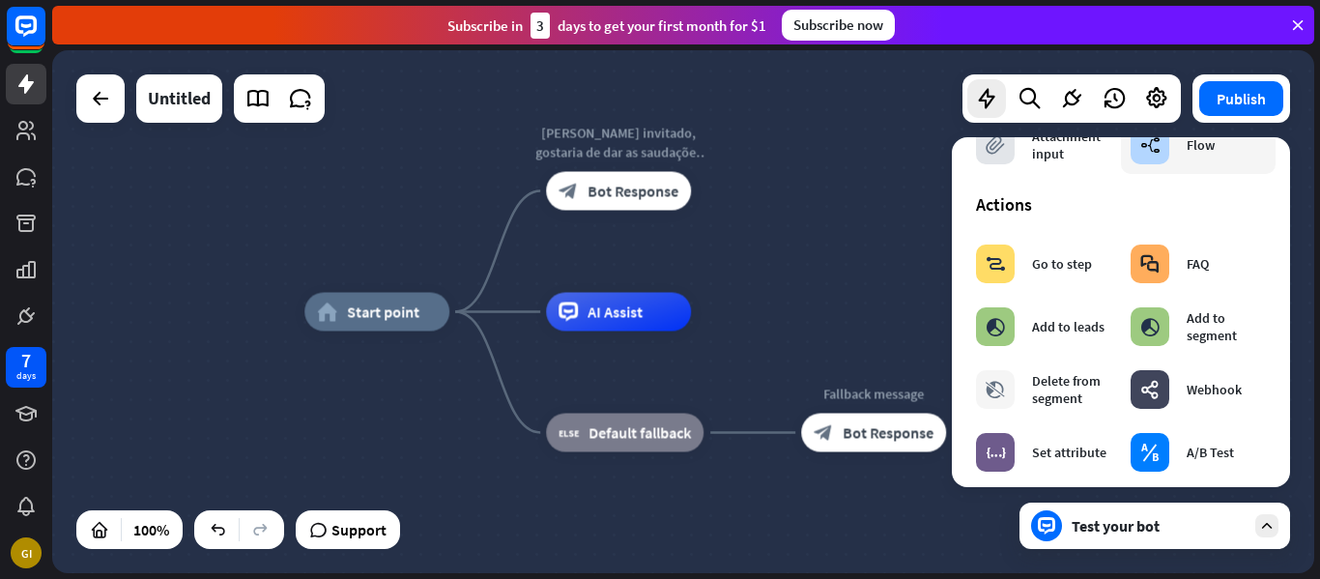
scroll to position [220, 0]
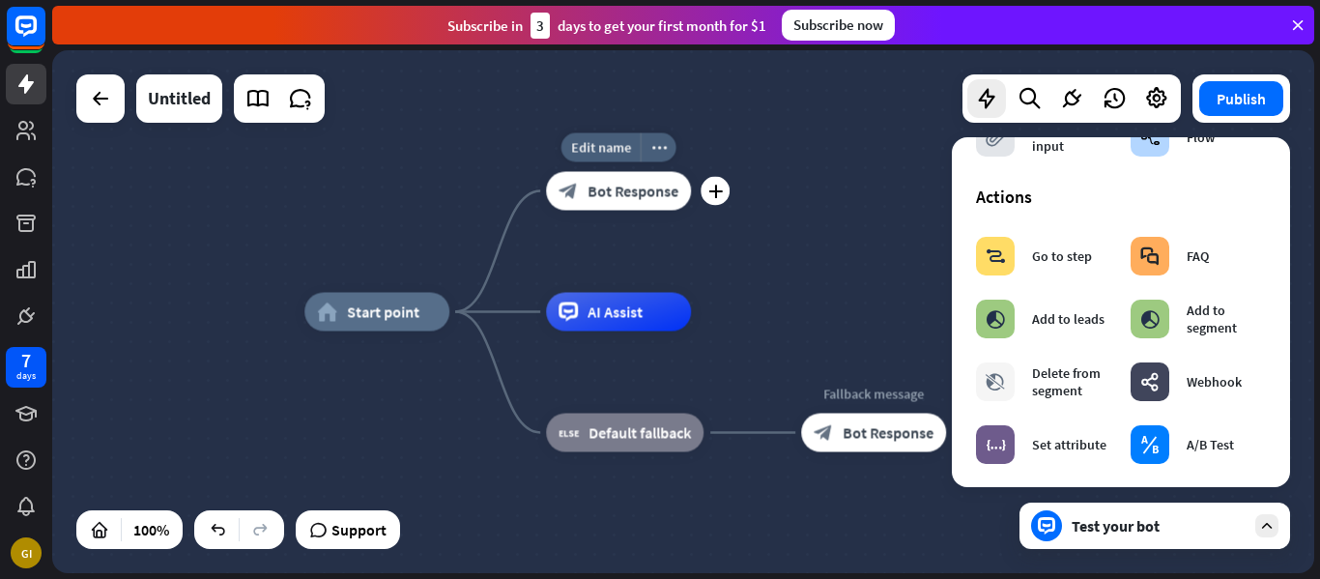
click at [652, 199] on span "Bot Response" at bounding box center [633, 191] width 91 height 19
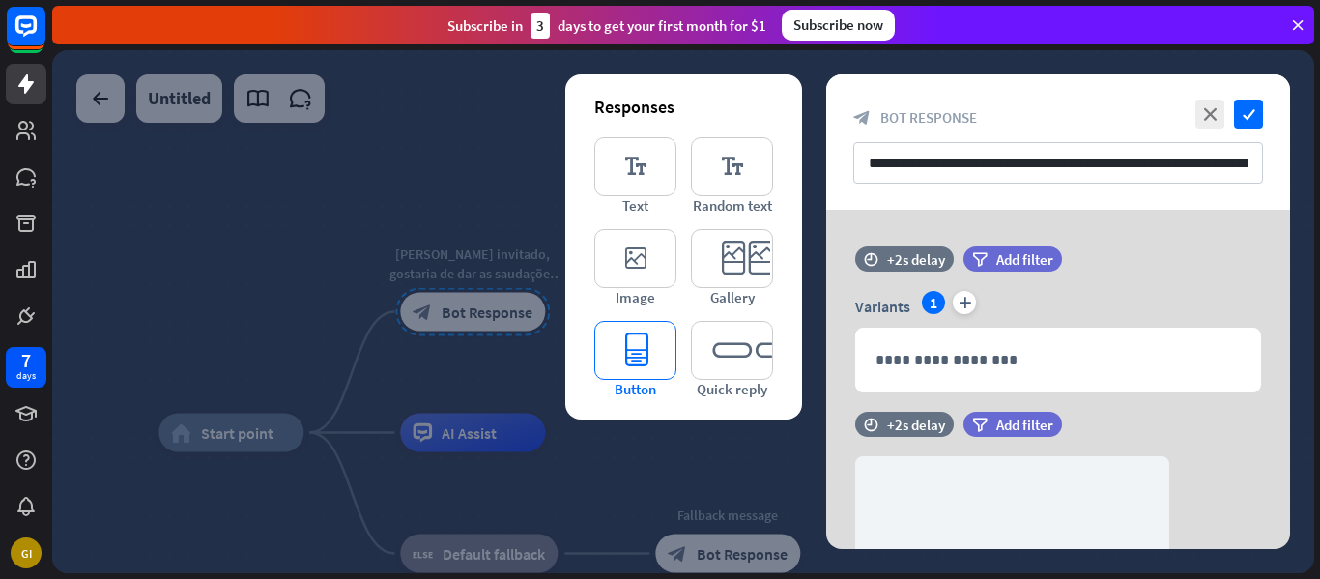
click at [638, 348] on icon "editor_button" at bounding box center [635, 350] width 82 height 59
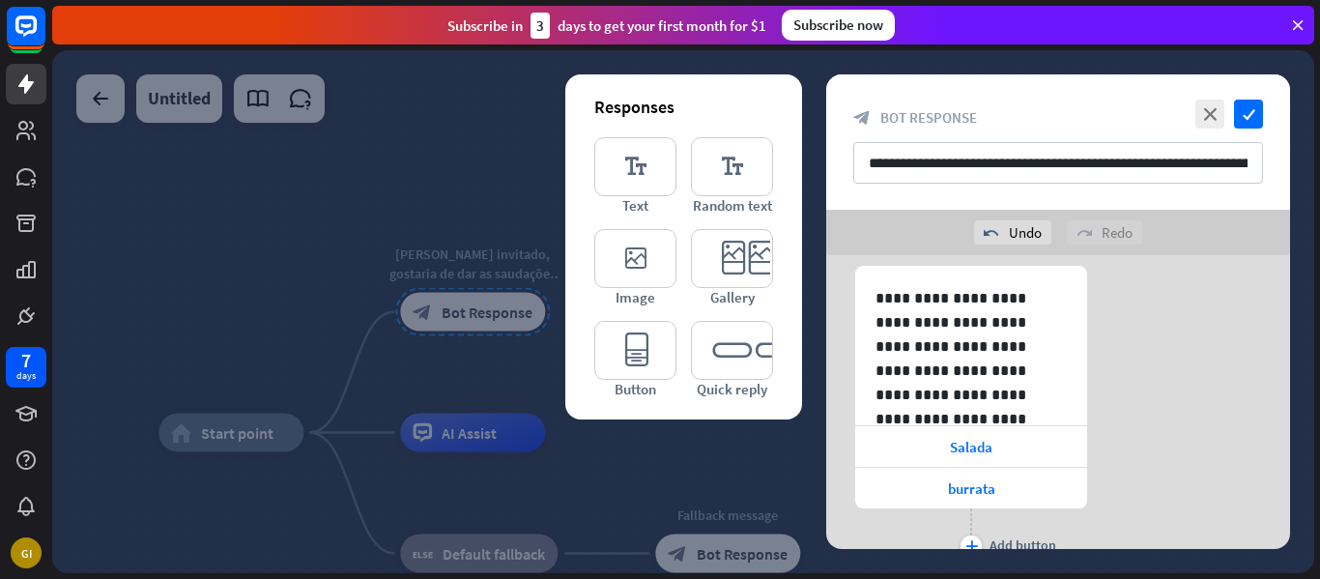
scroll to position [1272, 0]
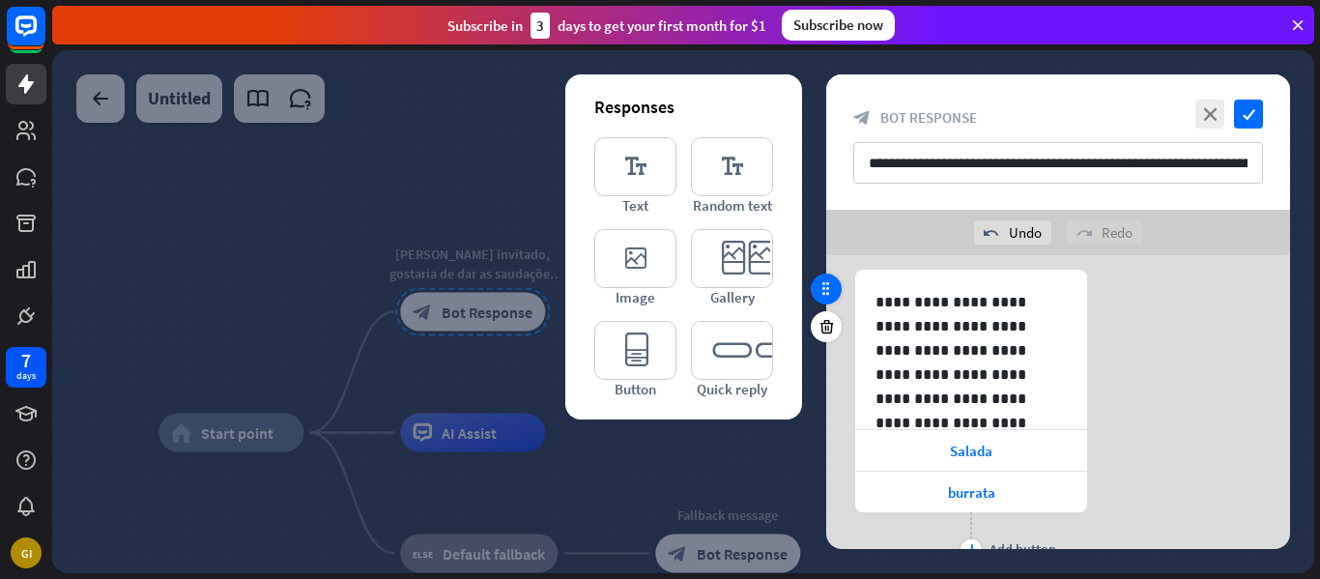
click at [833, 294] on icon at bounding box center [826, 288] width 17 height 17
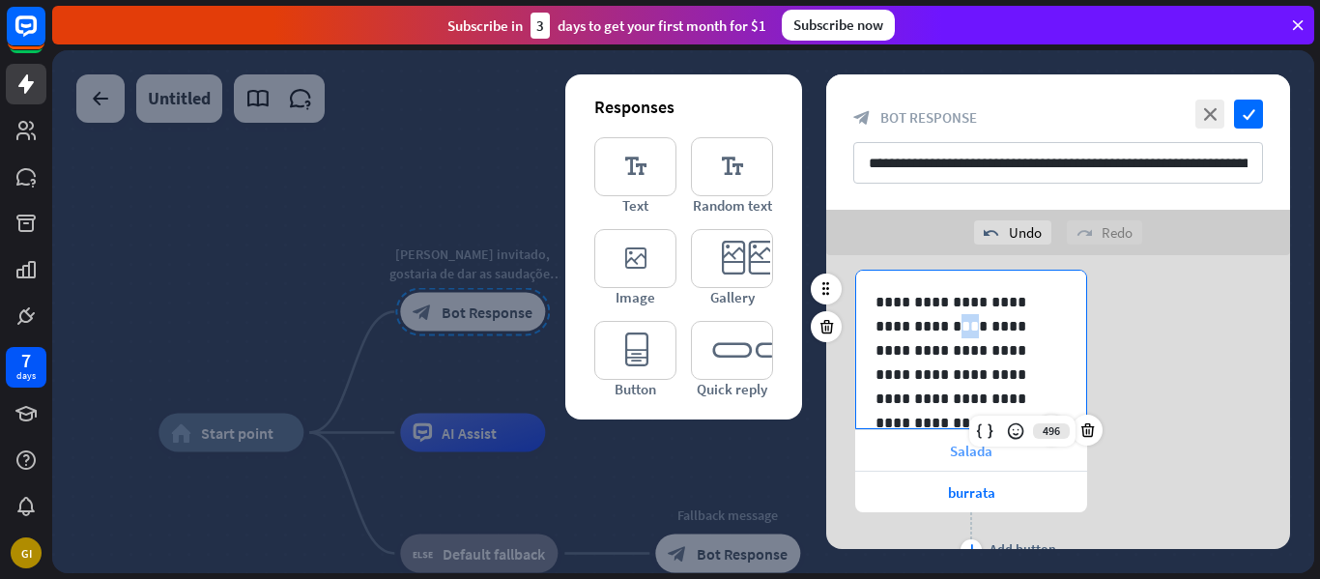
click at [987, 451] on span "Salada" at bounding box center [971, 451] width 43 height 18
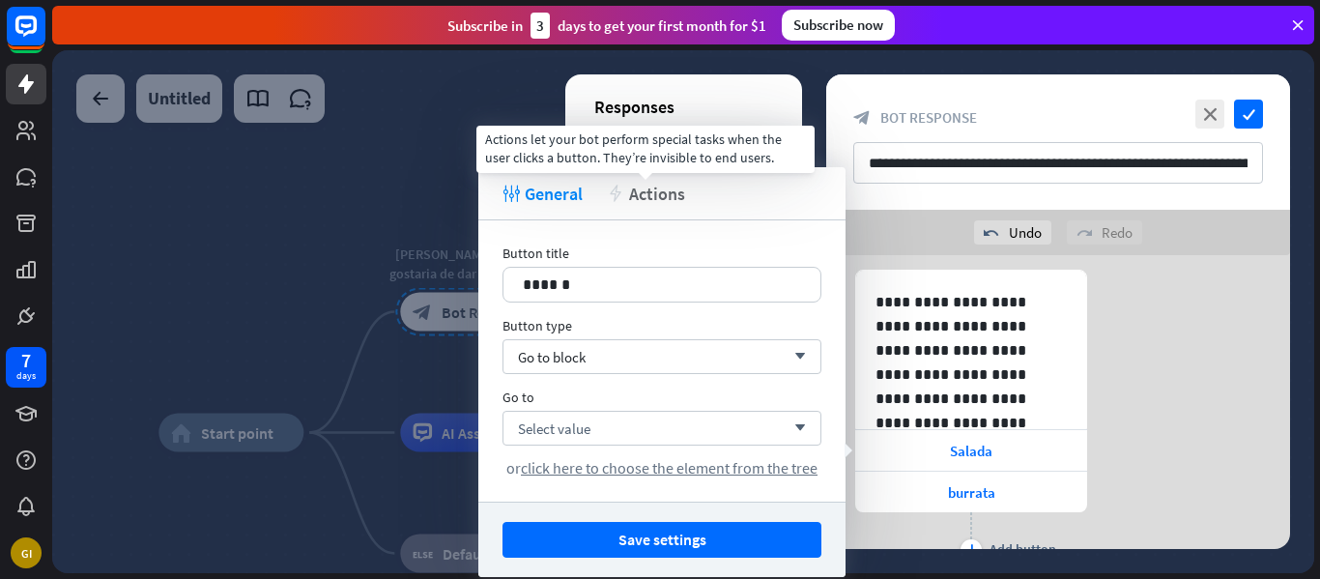
click at [672, 196] on span "Actions" at bounding box center [657, 194] width 56 height 22
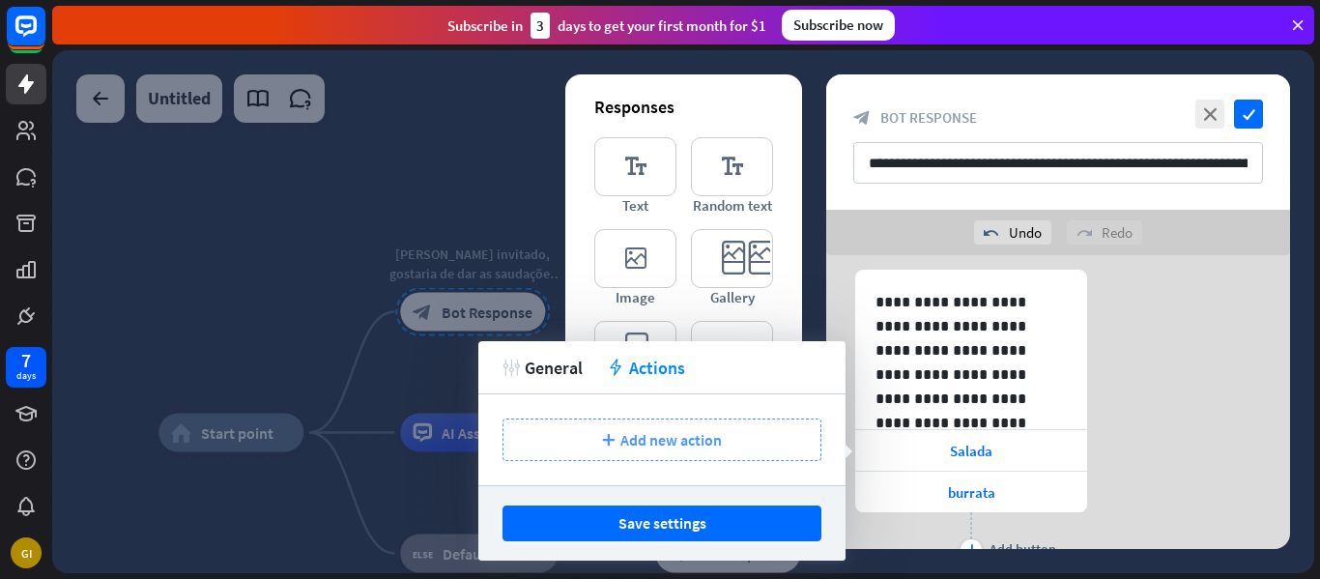
click at [703, 454] on div "plus Add new action" at bounding box center [662, 439] width 319 height 43
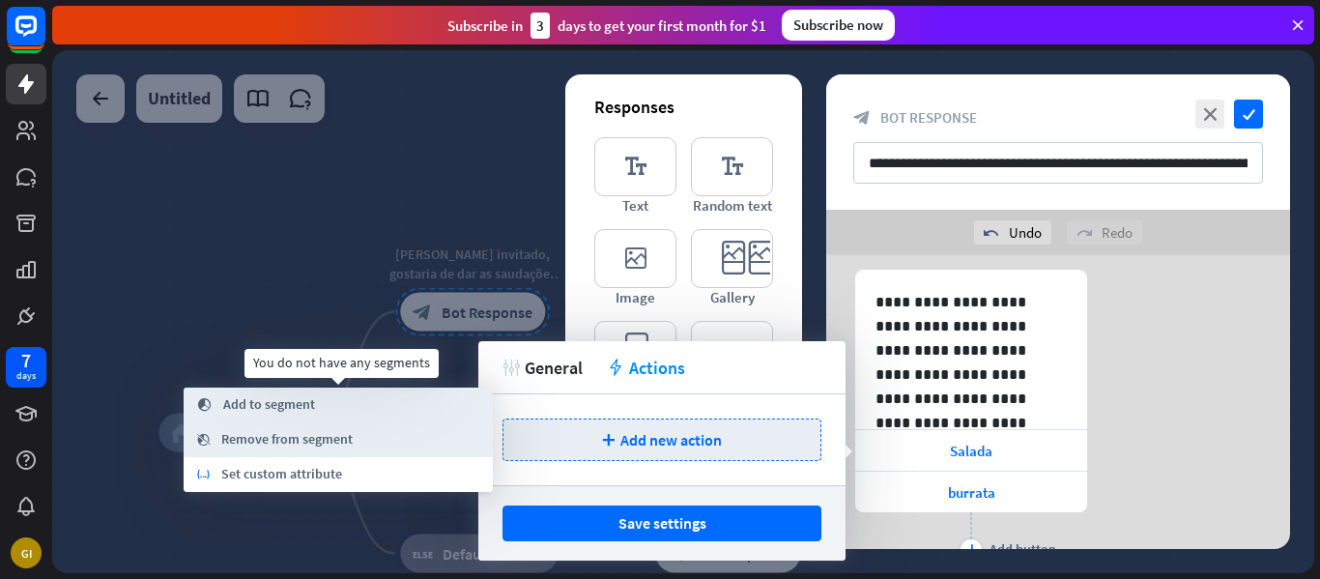
click at [342, 408] on div "segment Add to segment" at bounding box center [338, 405] width 309 height 35
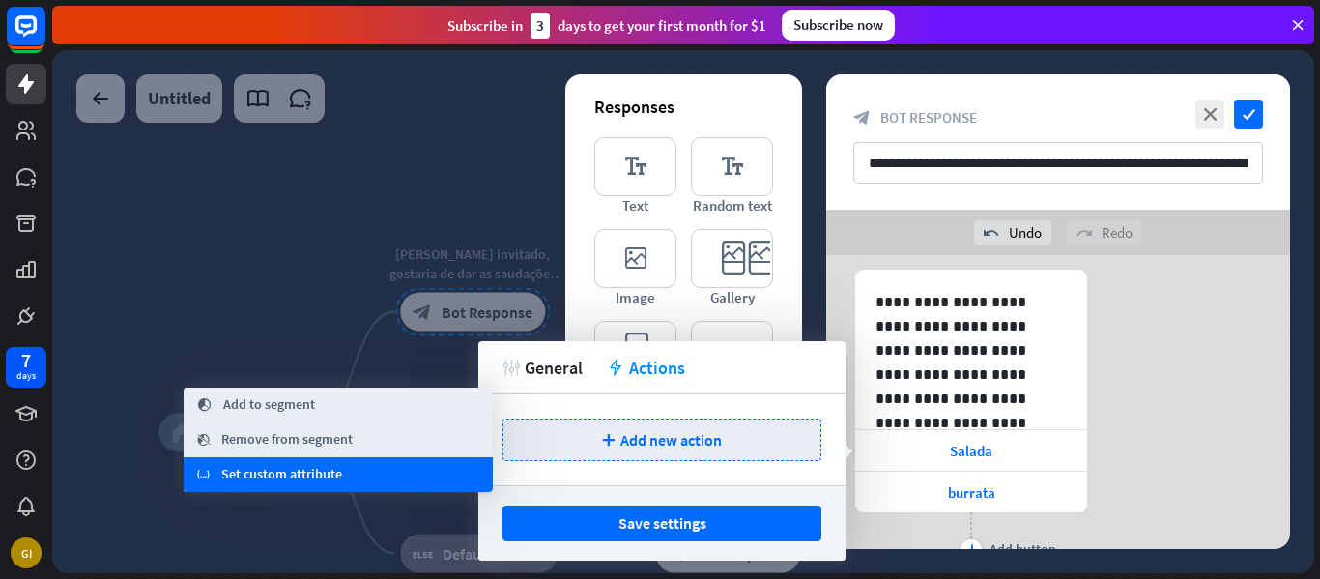
click at [402, 484] on div "variable Set custom attribute" at bounding box center [338, 474] width 309 height 35
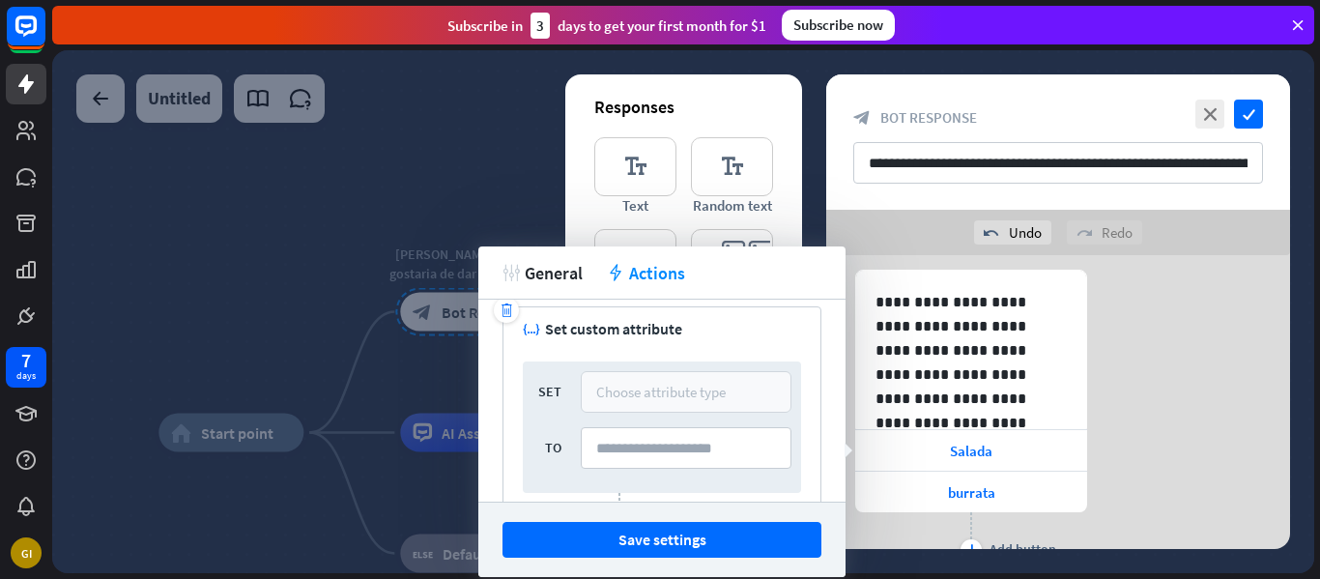
scroll to position [0, 0]
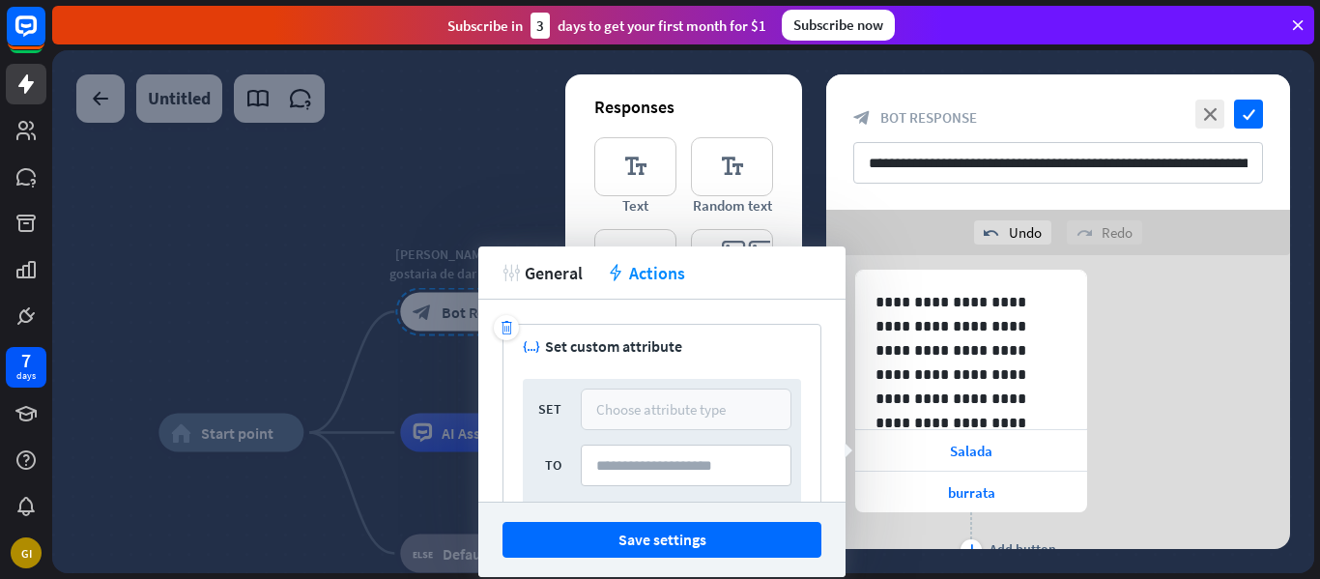
click at [730, 405] on div "Choose attribute type" at bounding box center [686, 409] width 180 height 18
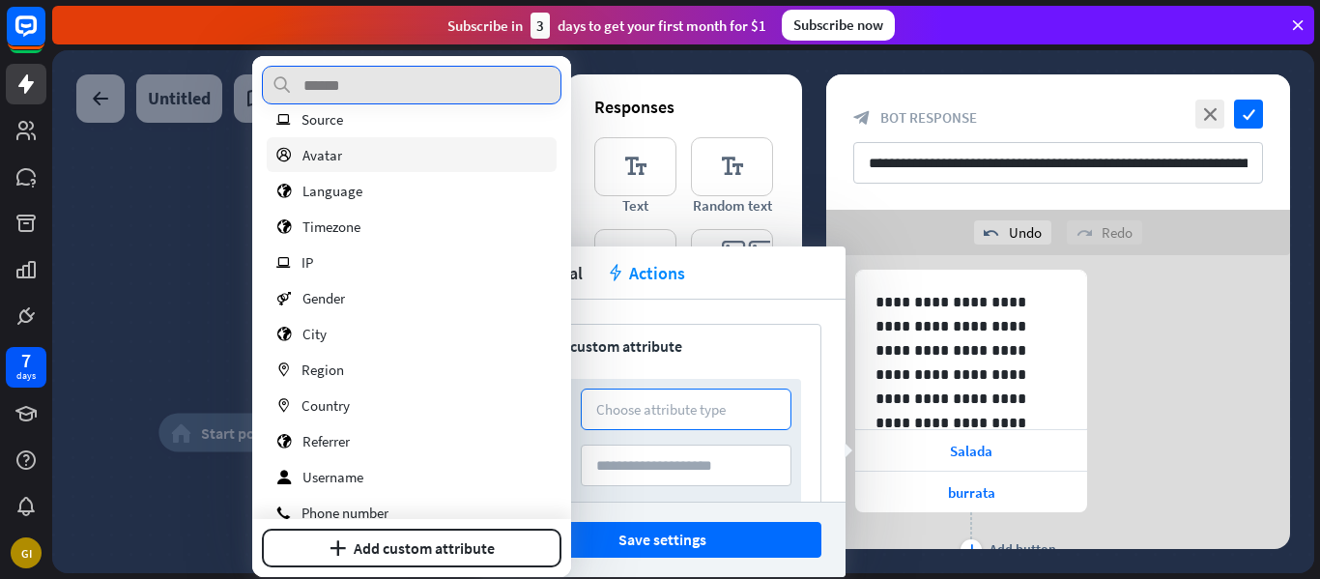
scroll to position [187, 0]
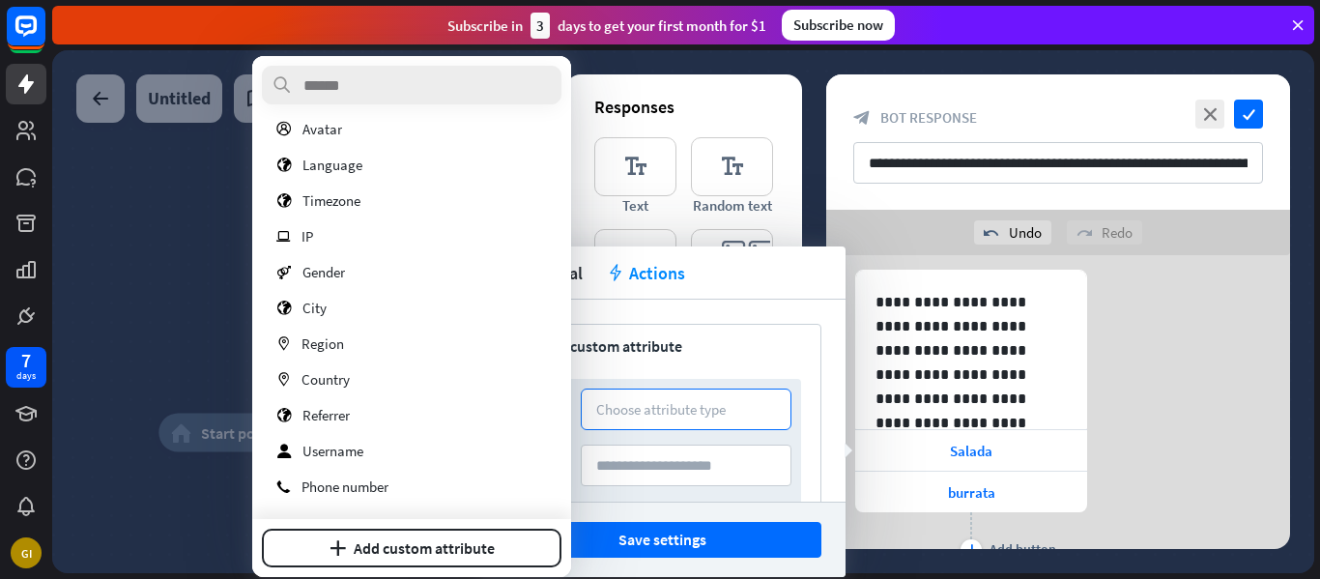
click at [745, 300] on div "trash variable Set custom attribute SET Choose attribute type TO plus Add attri…" at bounding box center [661, 401] width 367 height 202
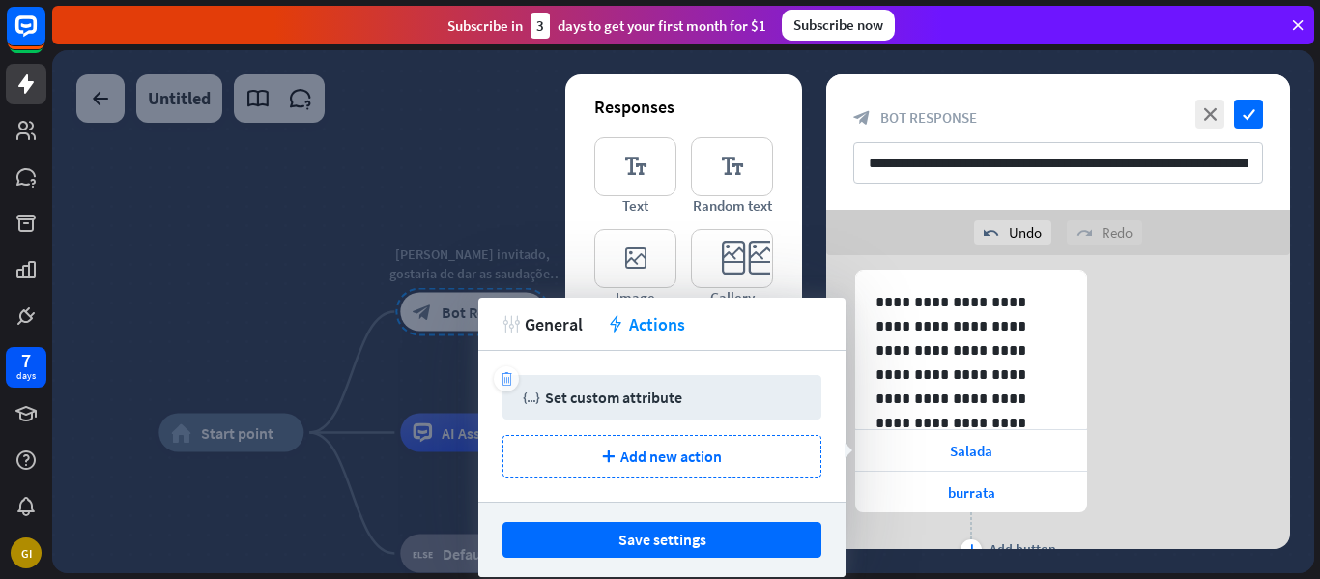
click at [509, 381] on icon "trash" at bounding box center [507, 379] width 14 height 14
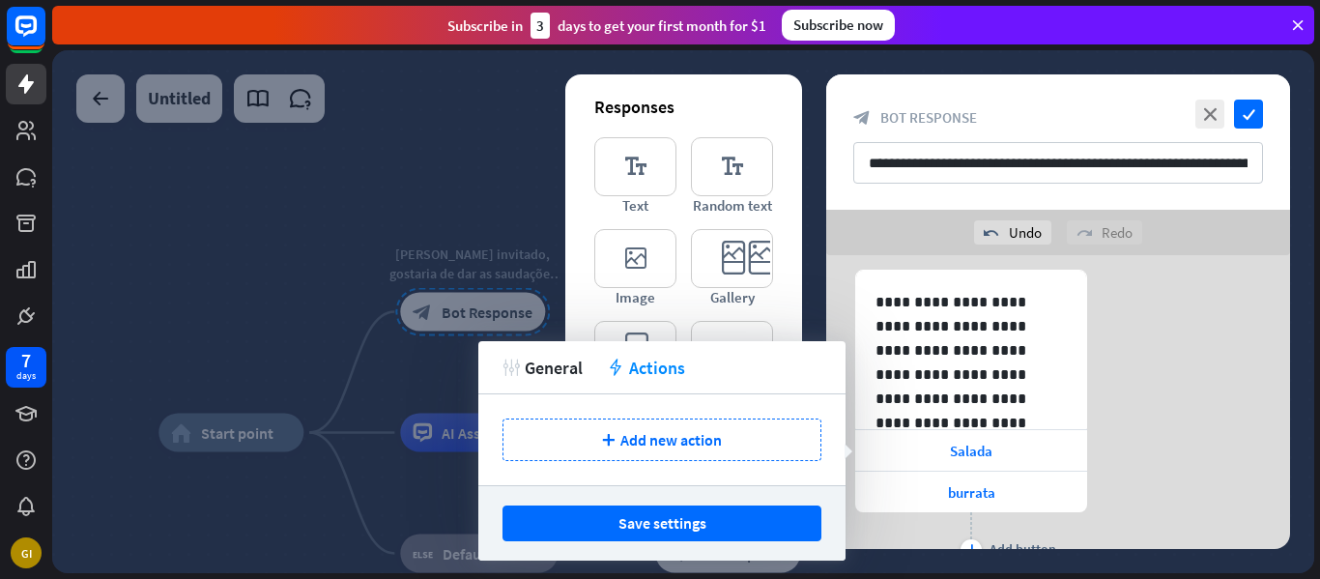
click at [571, 379] on div "tweak General action Actions" at bounding box center [661, 367] width 367 height 53
click at [557, 357] on span "General" at bounding box center [554, 368] width 58 height 22
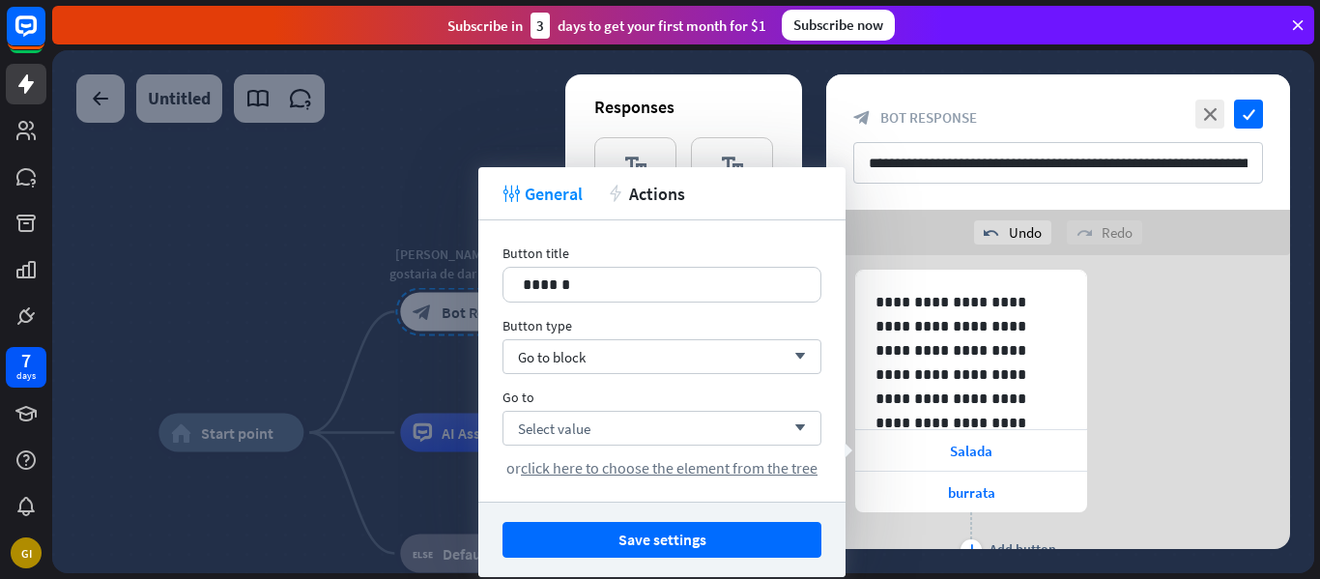
click at [1149, 379] on div "**********" at bounding box center [1058, 418] width 464 height 296
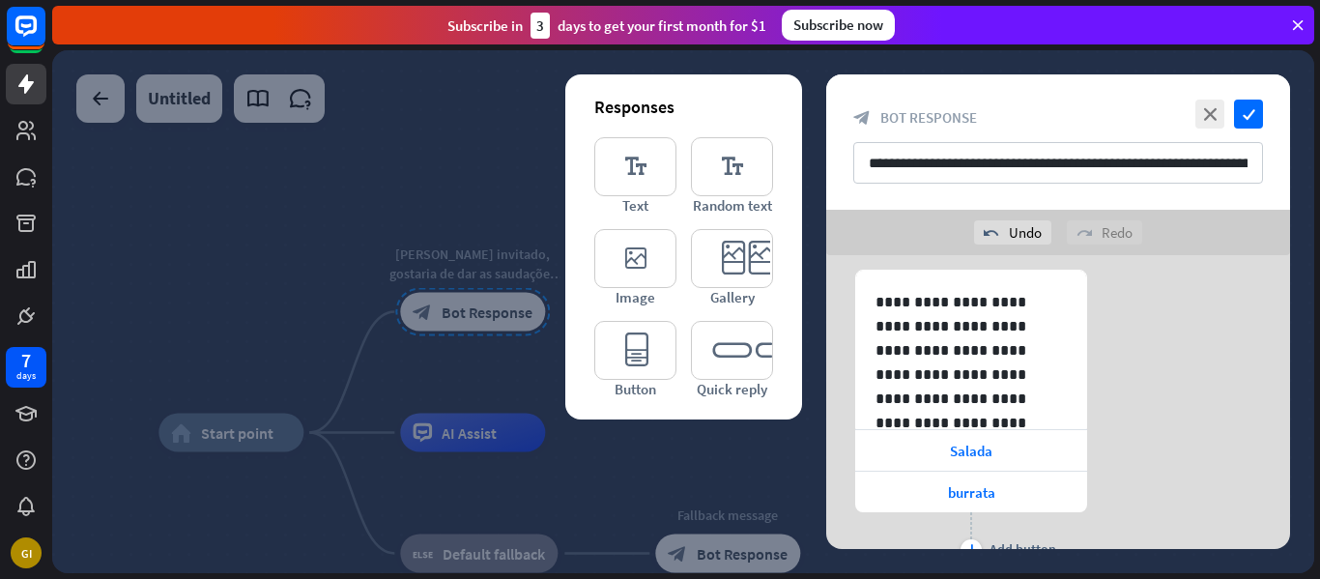
click at [688, 348] on div "editor_text Text editor_text Random text editor_image Image editor_card Gallery…" at bounding box center [683, 267] width 179 height 261
click at [705, 353] on icon "editor_quick_replies" at bounding box center [732, 350] width 82 height 59
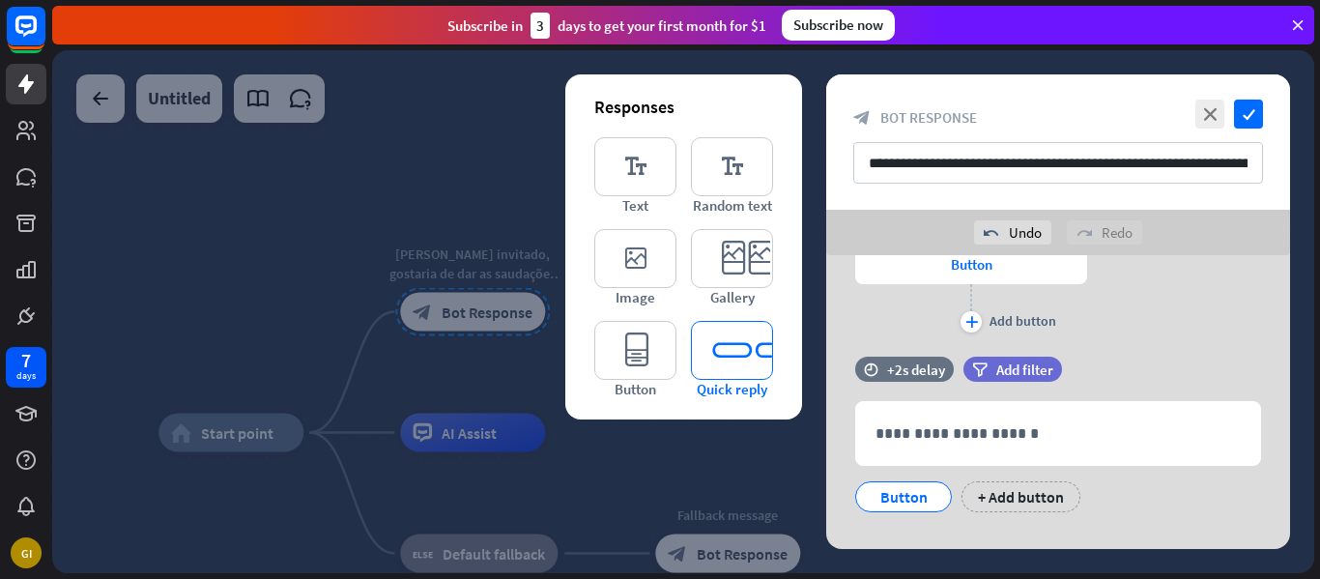
scroll to position [1802, 0]
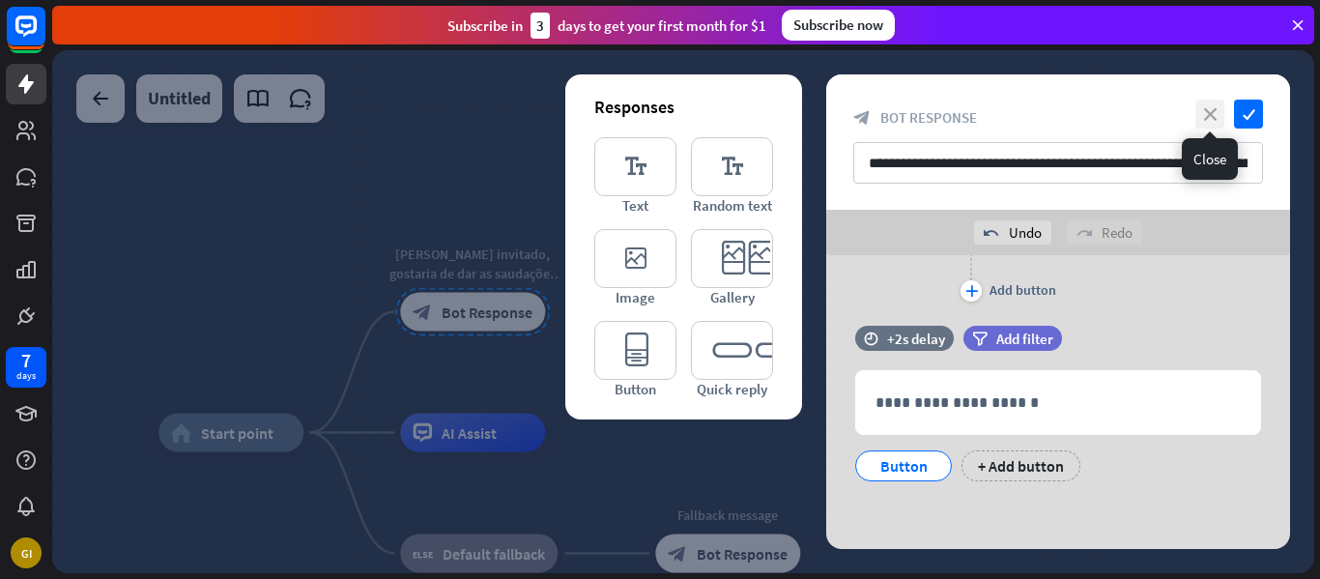
click at [1209, 120] on icon "close" at bounding box center [1209, 114] width 29 height 29
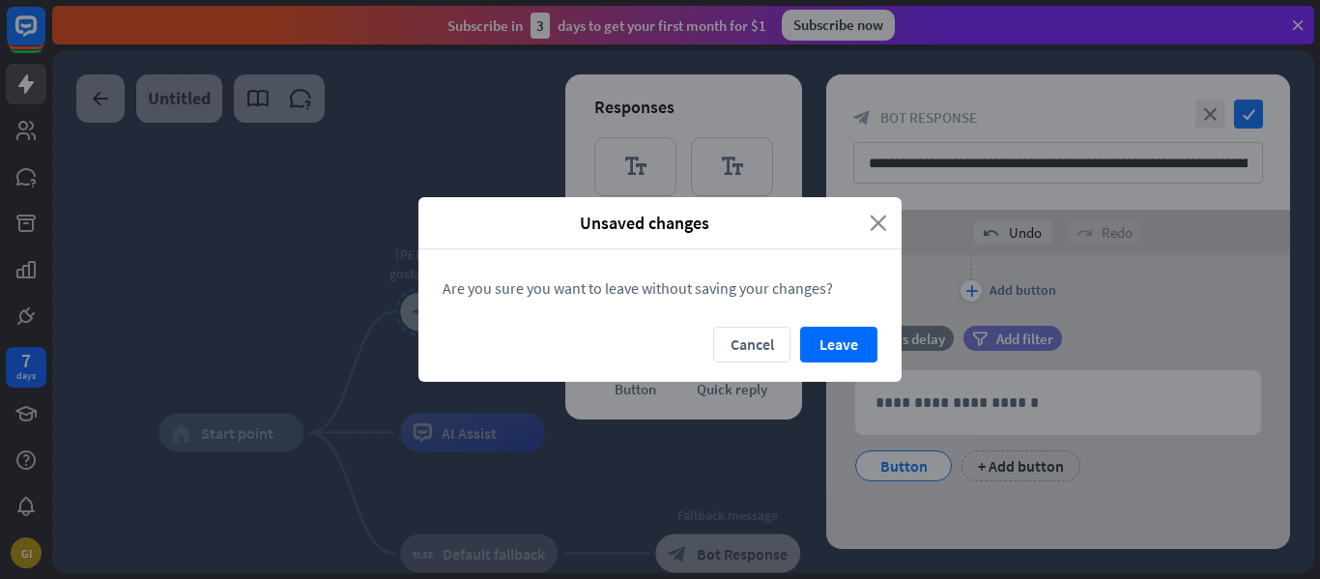
click at [871, 226] on icon "close" at bounding box center [878, 223] width 17 height 22
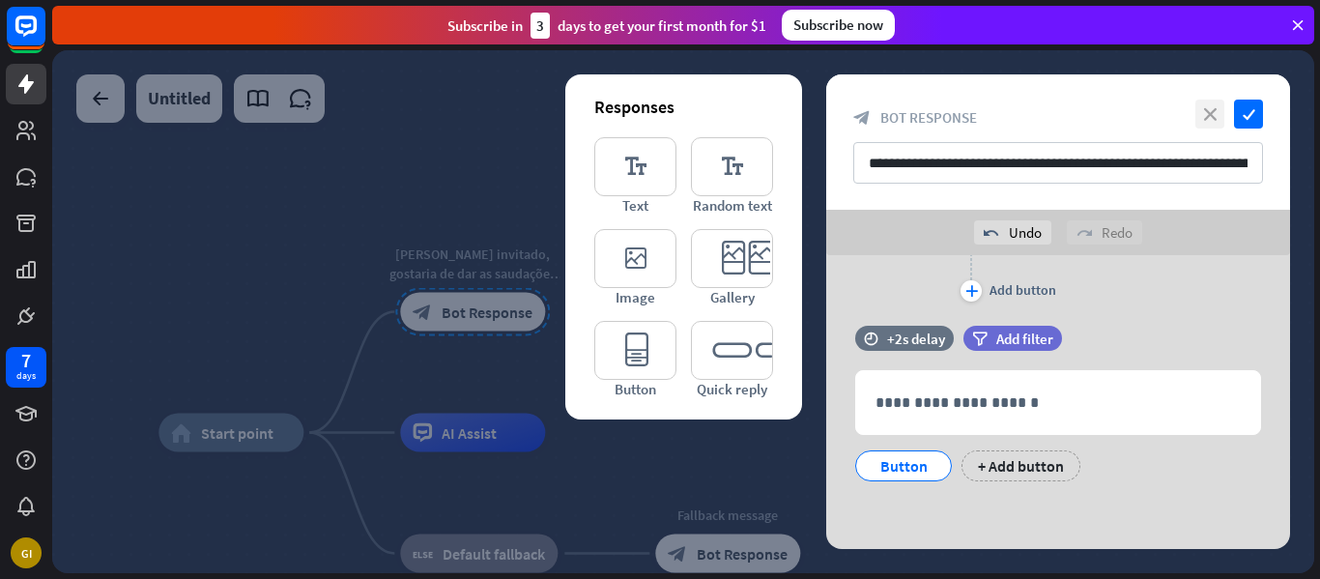
click at [1203, 128] on icon "close" at bounding box center [1209, 114] width 29 height 29
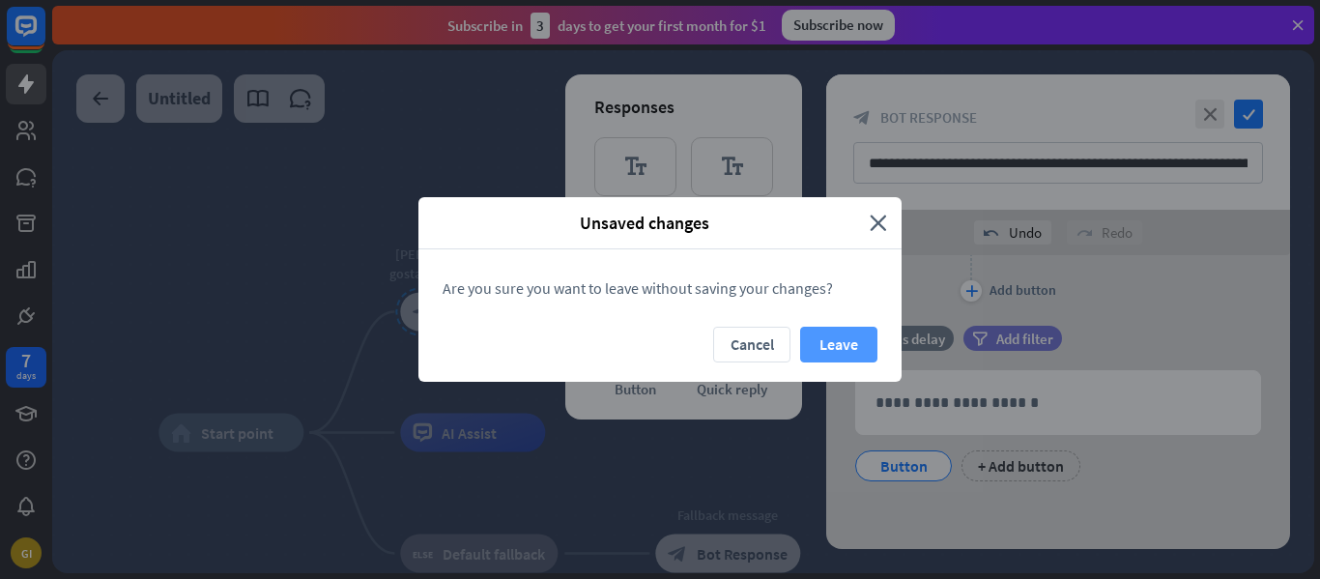
click at [843, 347] on button "Leave" at bounding box center [838, 345] width 77 height 36
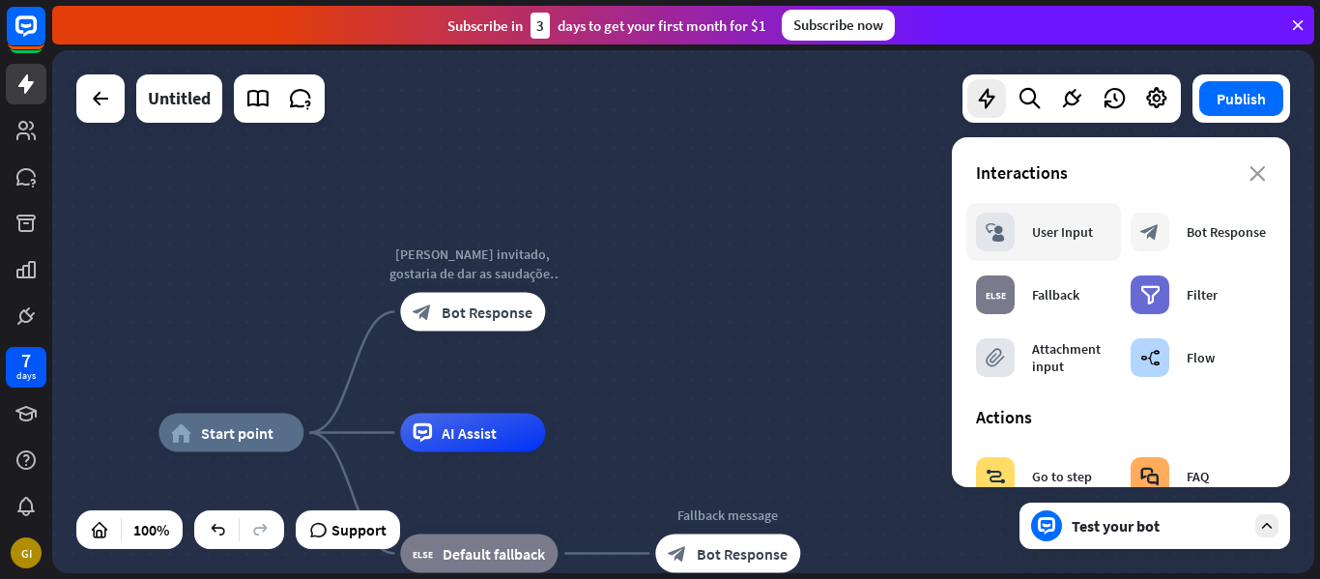
click at [1065, 244] on div "block_user_input User Input" at bounding box center [1034, 232] width 117 height 39
click at [1026, 233] on div "block_user_input User Input" at bounding box center [1034, 232] width 117 height 39
click at [1047, 229] on div "User Input" at bounding box center [1062, 231] width 61 height 17
click at [1042, 295] on div "Fallback" at bounding box center [1055, 294] width 47 height 17
click at [1030, 301] on div "block_fallback Fallback" at bounding box center [1027, 294] width 103 height 39
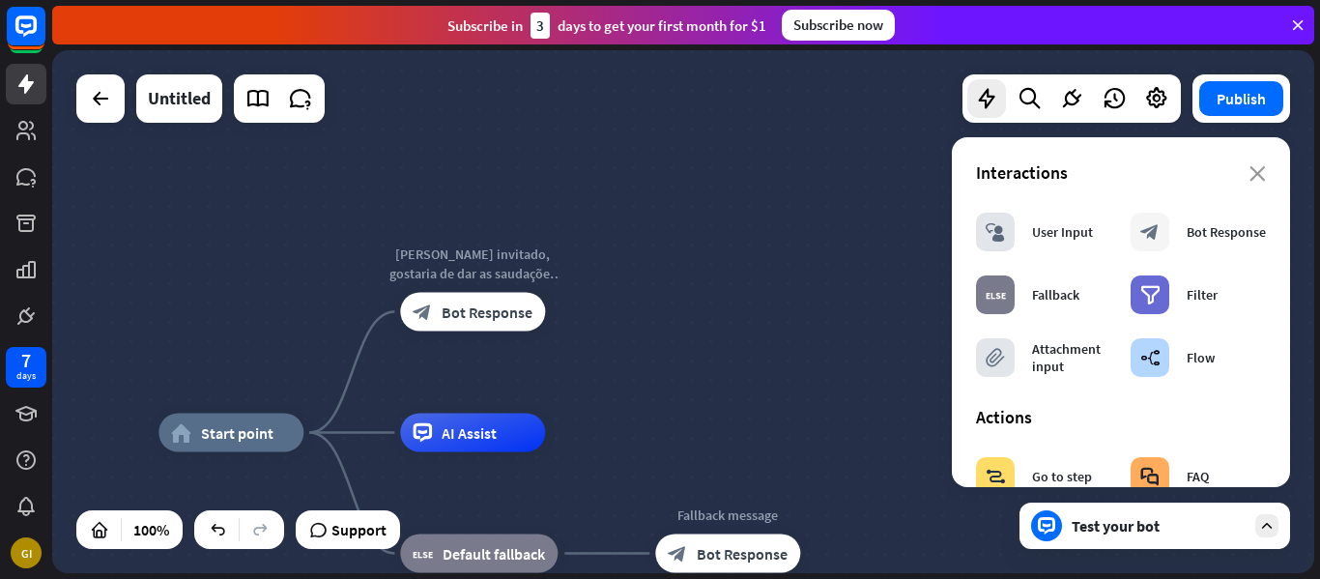
click at [725, 325] on div "home_2 Start point [PERSON_NAME] invitado, gostaria de dar as saudações para es…" at bounding box center [683, 311] width 1262 height 523
click at [1254, 181] on icon "close" at bounding box center [1258, 173] width 16 height 15
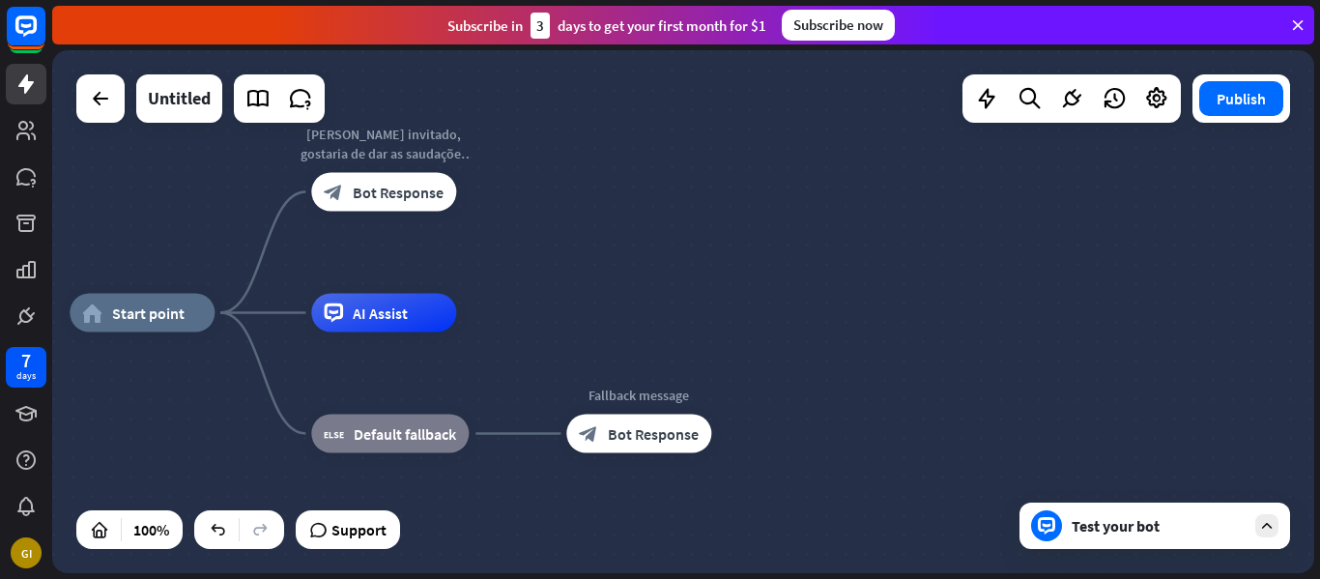
drag, startPoint x: 677, startPoint y: 349, endPoint x: 588, endPoint y: 226, distance: 151.6
click at [588, 226] on div "home_2 Start point [PERSON_NAME] invitado, gostaria de dar as saudações para es…" at bounding box center [683, 311] width 1262 height 523
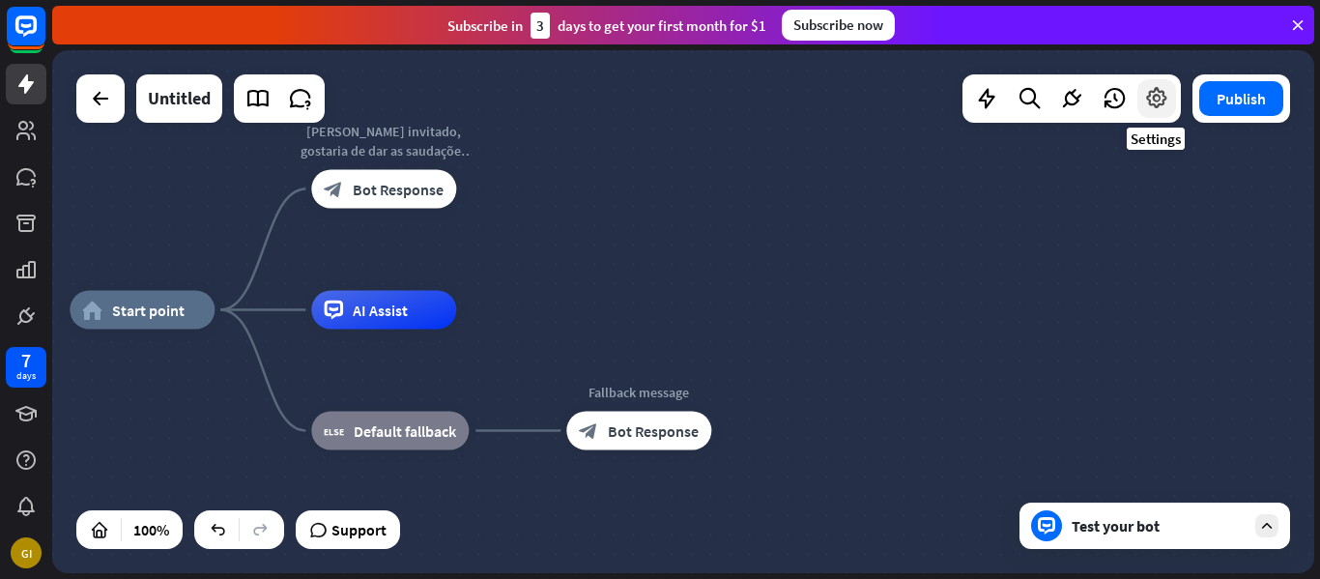
click at [1156, 84] on div at bounding box center [1156, 98] width 39 height 39
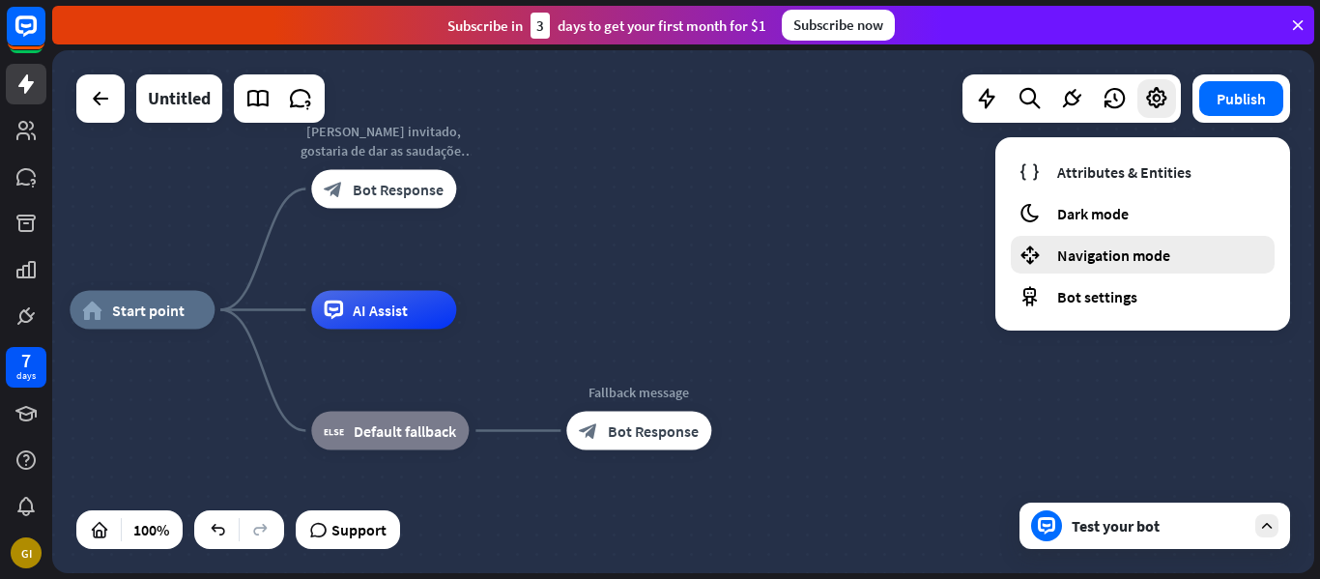
click at [1106, 262] on span "Navigation mode" at bounding box center [1113, 254] width 113 height 19
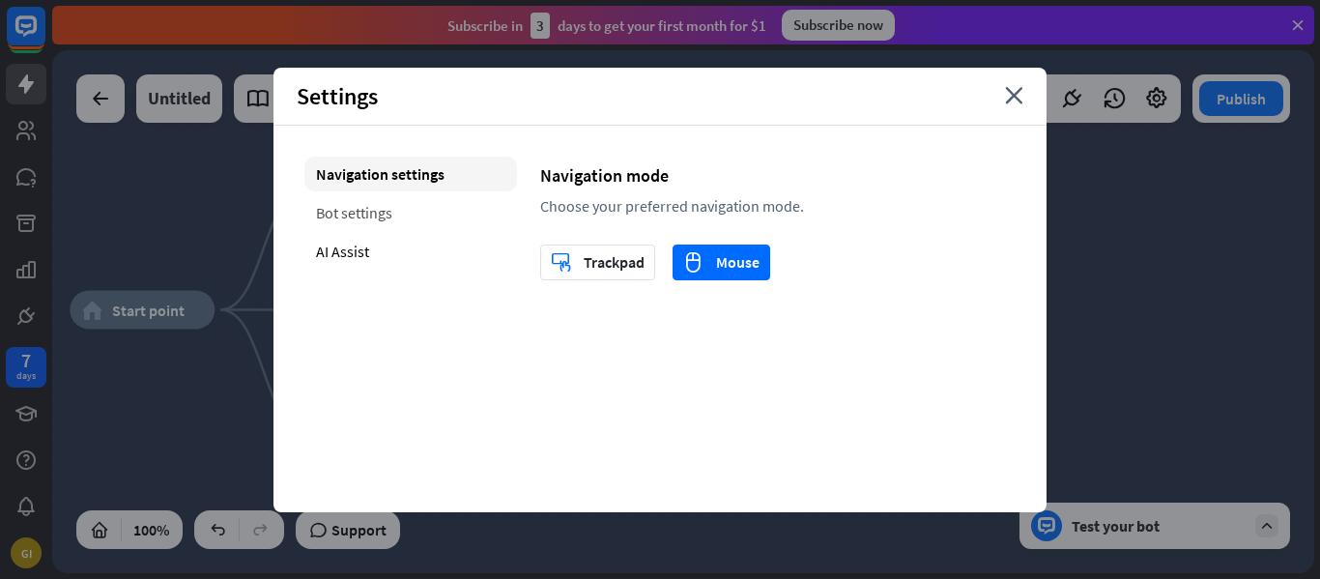
click at [433, 212] on div "Bot settings" at bounding box center [410, 212] width 213 height 35
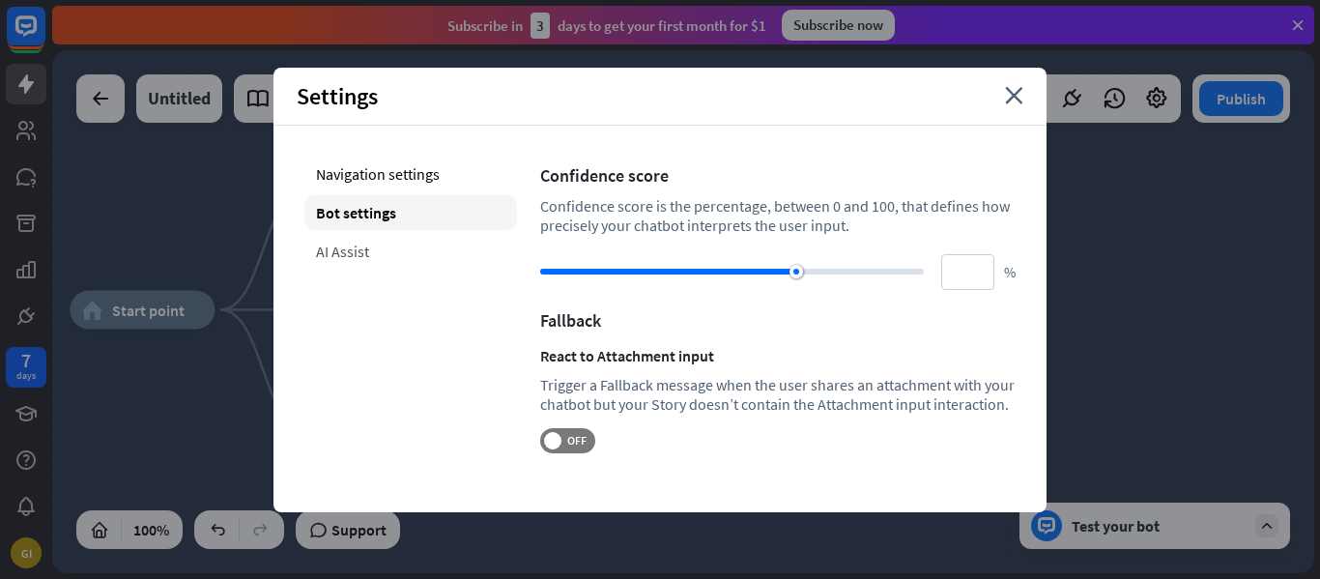
click at [425, 246] on div "AI Assist" at bounding box center [410, 251] width 213 height 35
type input "**"
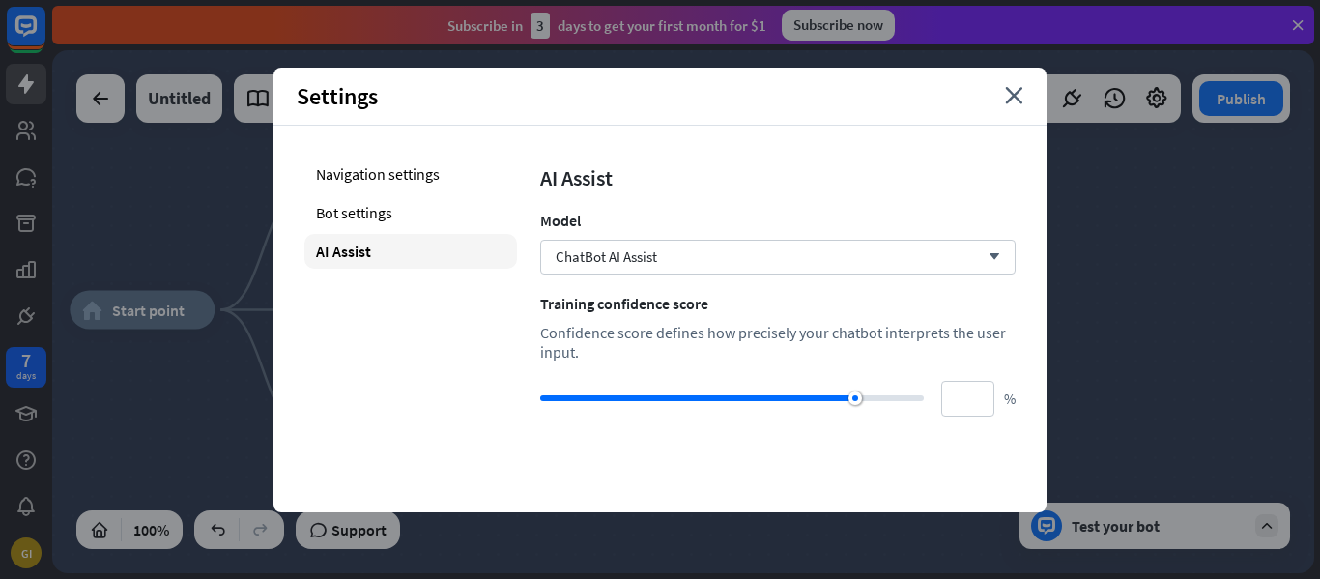
click at [1032, 89] on div "Settings close" at bounding box center [660, 97] width 773 height 58
click at [1015, 95] on icon "close" at bounding box center [1014, 95] width 18 height 17
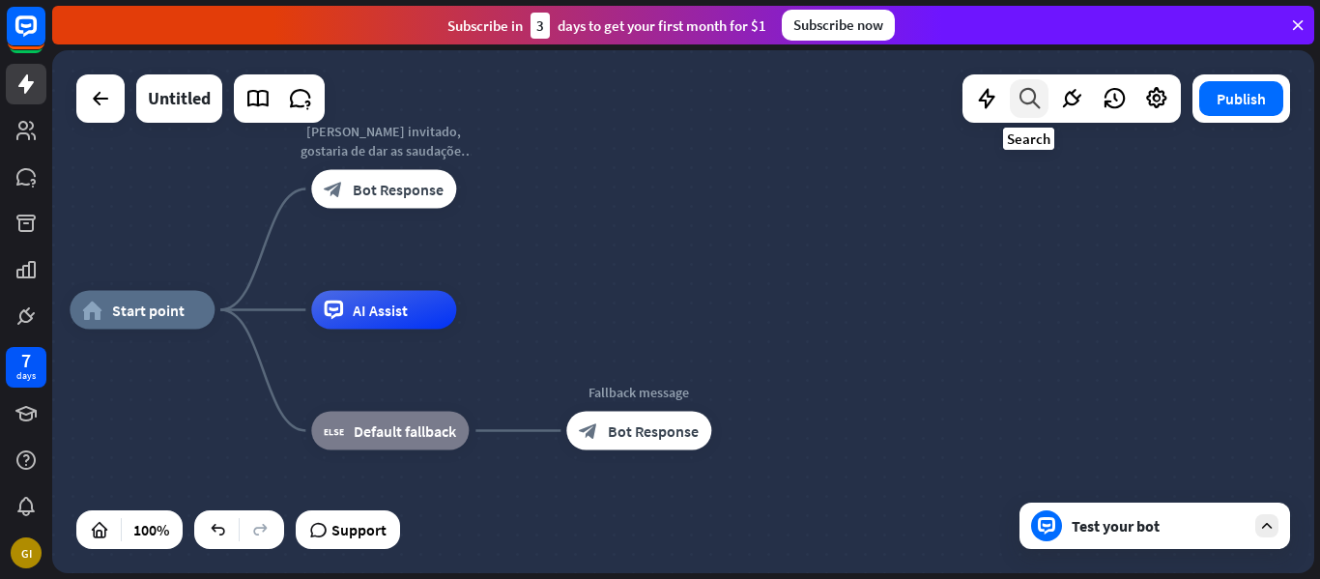
click at [1037, 100] on icon at bounding box center [1030, 98] width 26 height 25
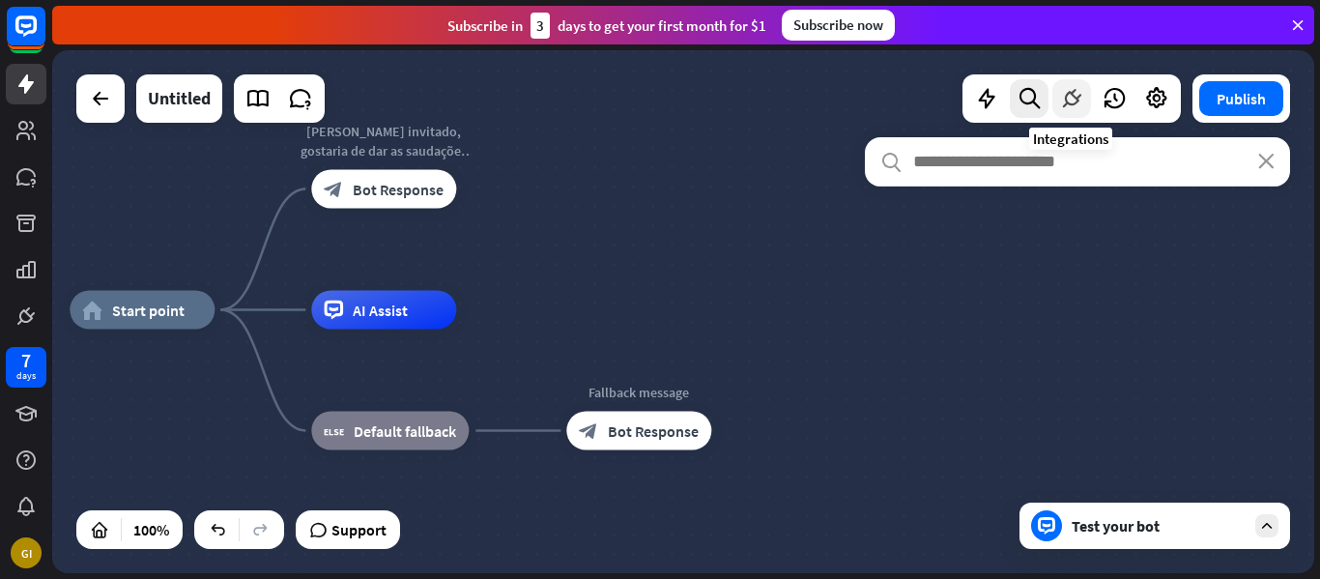
click at [1077, 112] on div at bounding box center [1071, 98] width 39 height 39
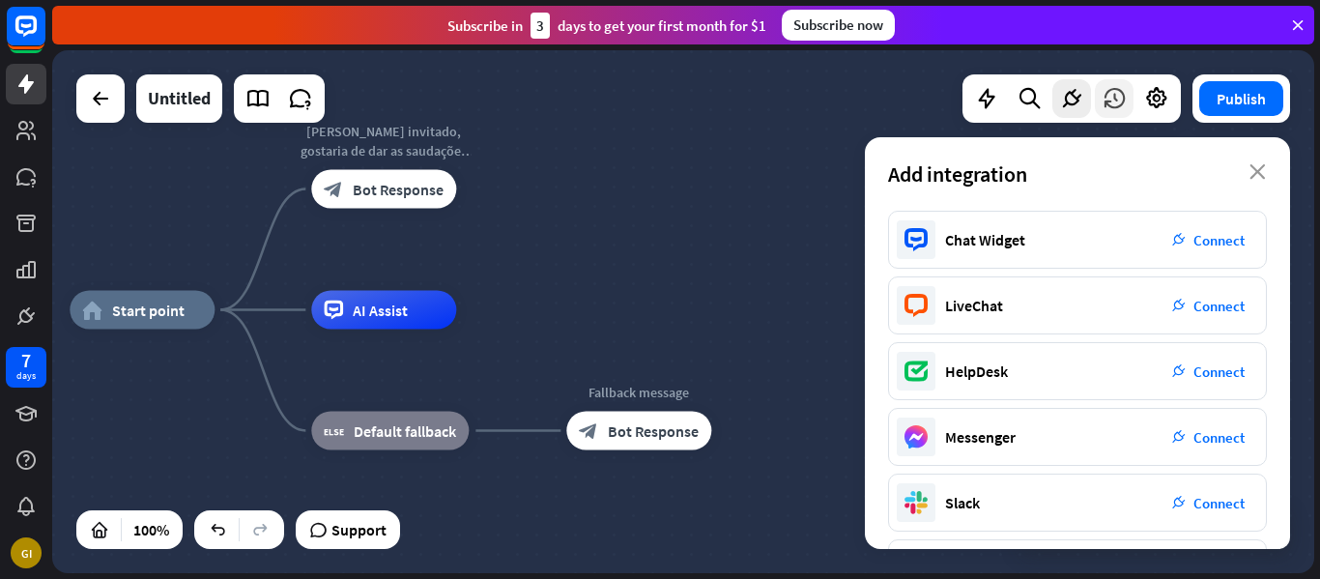
click at [1123, 95] on icon at bounding box center [1114, 98] width 25 height 25
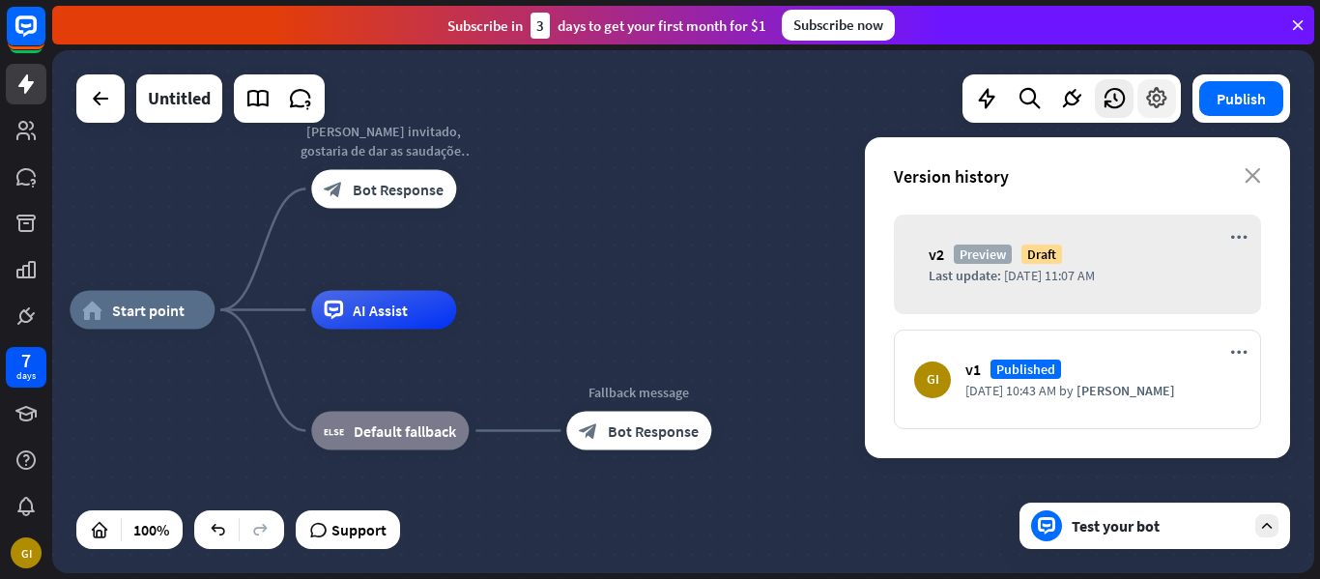
click at [1144, 79] on div at bounding box center [1156, 98] width 39 height 39
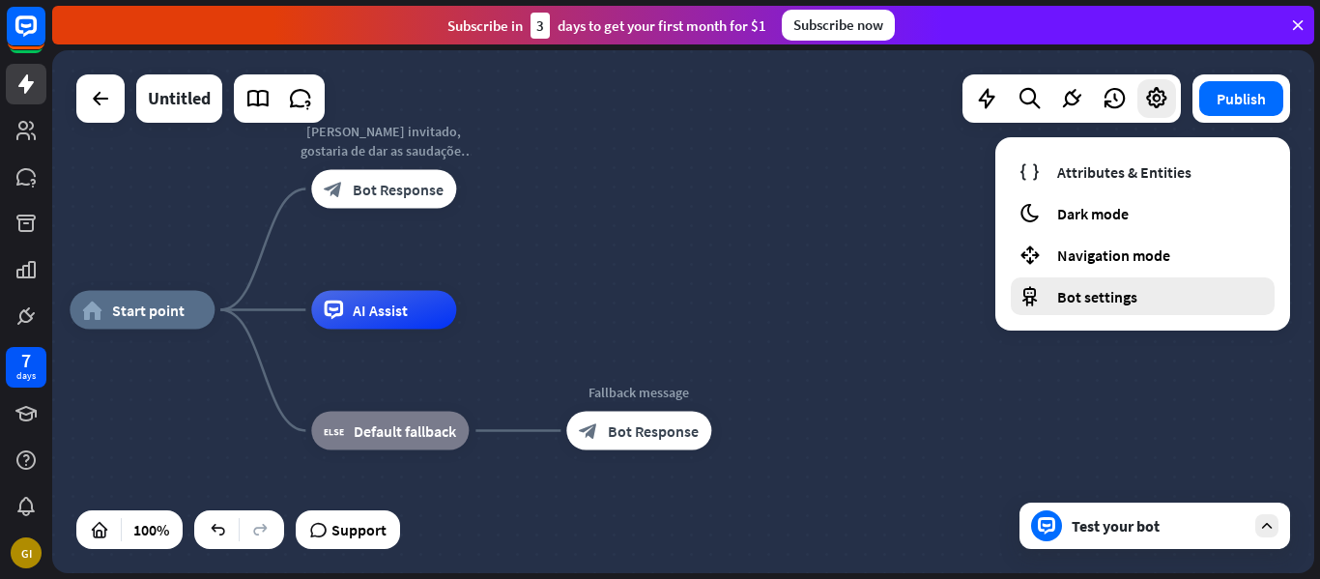
click at [1135, 303] on span "Bot settings" at bounding box center [1097, 296] width 80 height 19
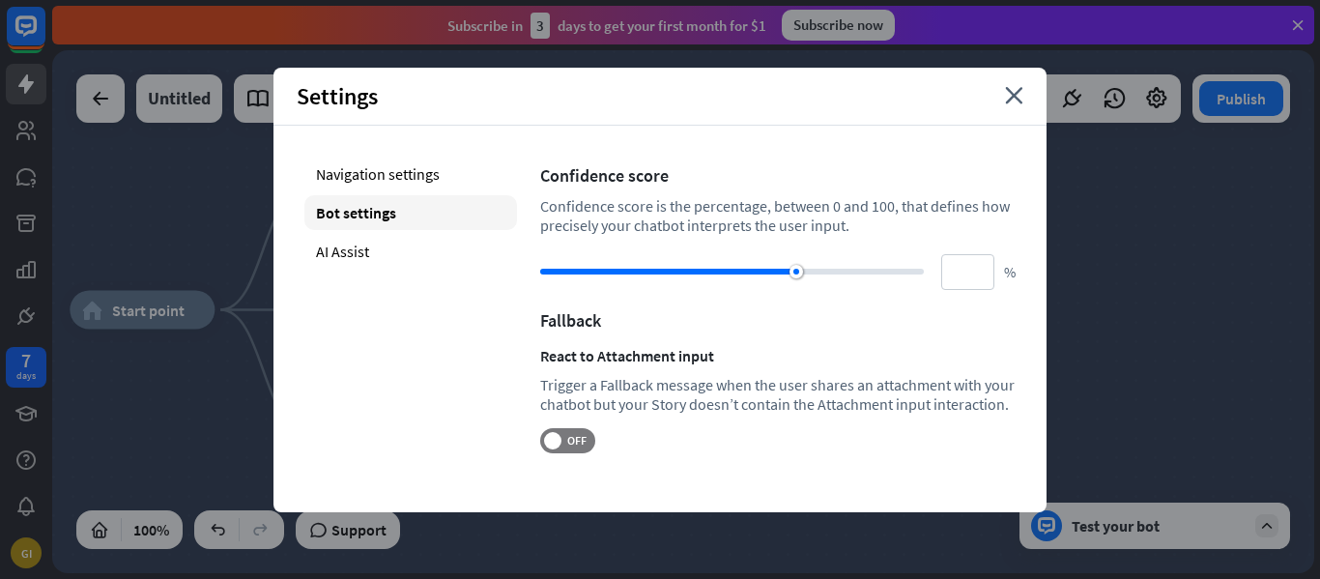
click at [1003, 94] on div "Settings close" at bounding box center [660, 97] width 773 height 58
click at [1016, 96] on icon "close" at bounding box center [1014, 95] width 18 height 17
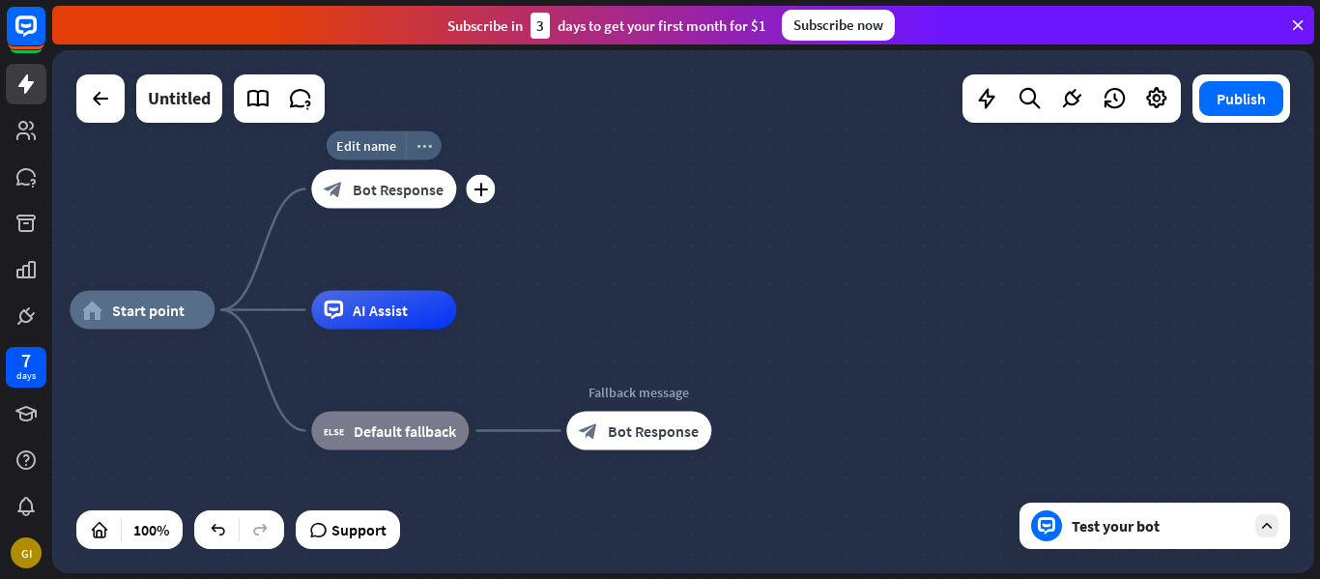
click at [414, 144] on div "more_horiz" at bounding box center [424, 145] width 36 height 29
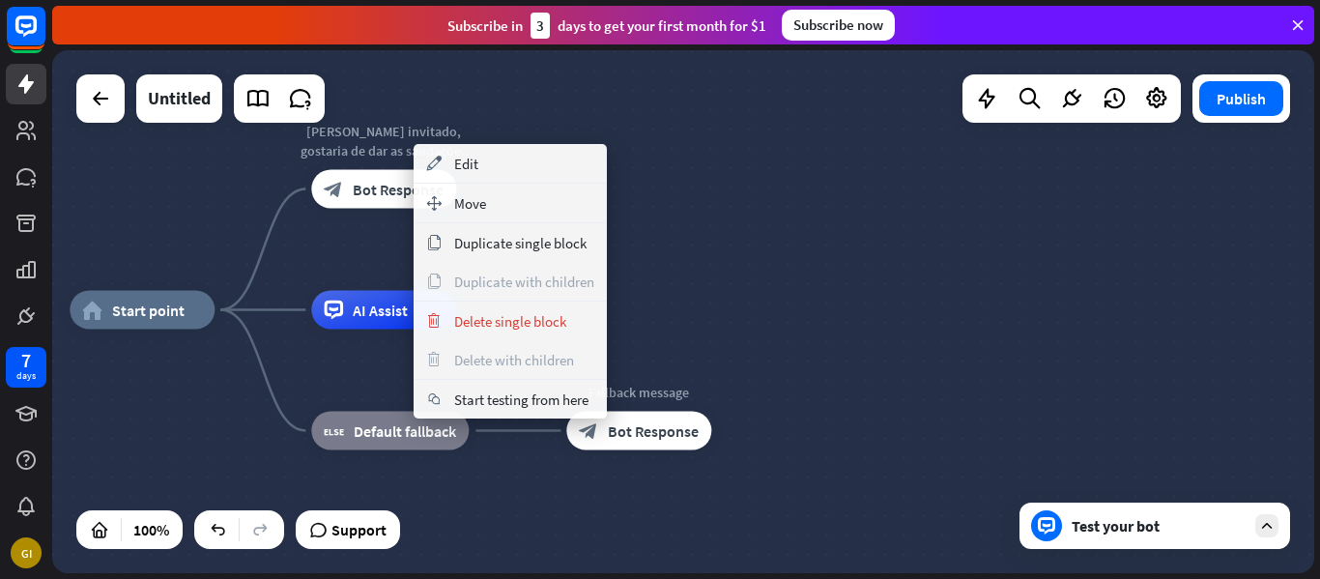
click at [767, 250] on div "home_2 Start point [PERSON_NAME] invitado, gostaria de dar as saudações para es…" at bounding box center [683, 311] width 1262 height 523
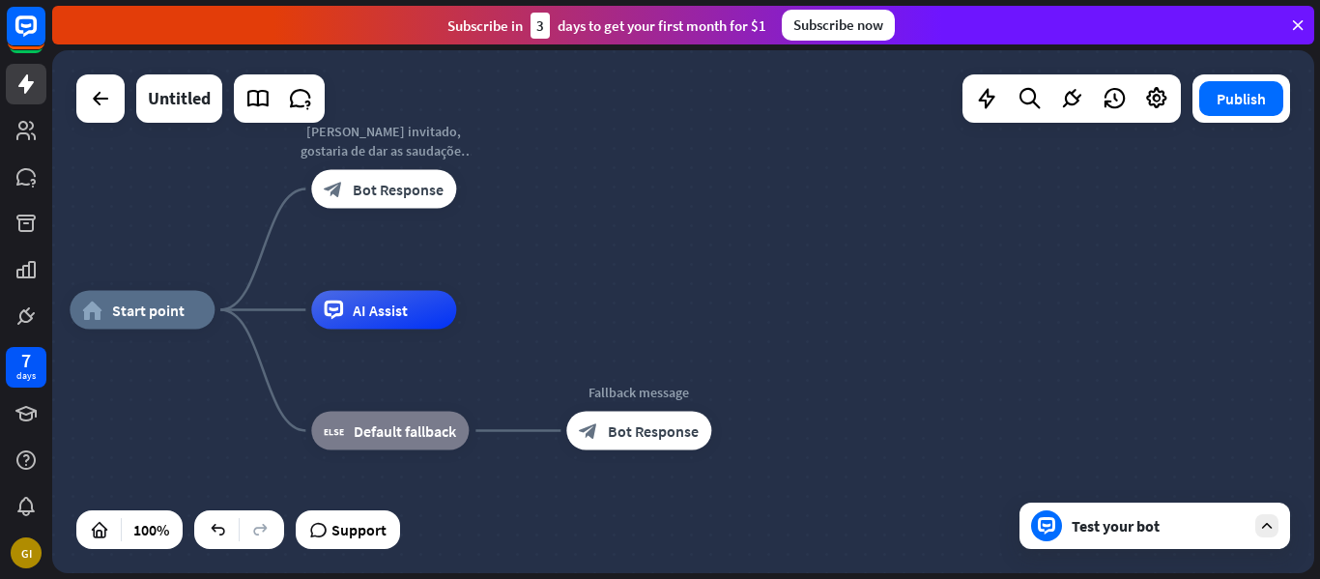
click at [767, 250] on div "home_2 Start point [PERSON_NAME] invitado, gostaria de dar as saudações para es…" at bounding box center [683, 311] width 1262 height 523
click at [474, 190] on icon "plus" at bounding box center [481, 190] width 14 height 14
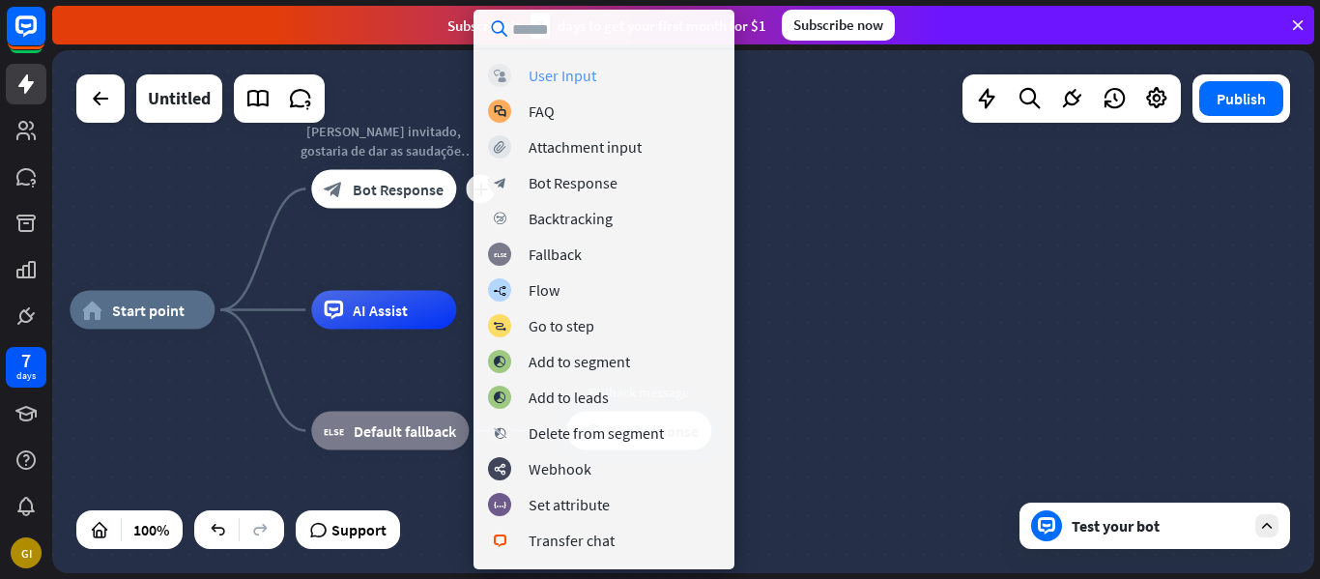
click at [621, 76] on div "block_user_input User Input" at bounding box center [604, 75] width 232 height 23
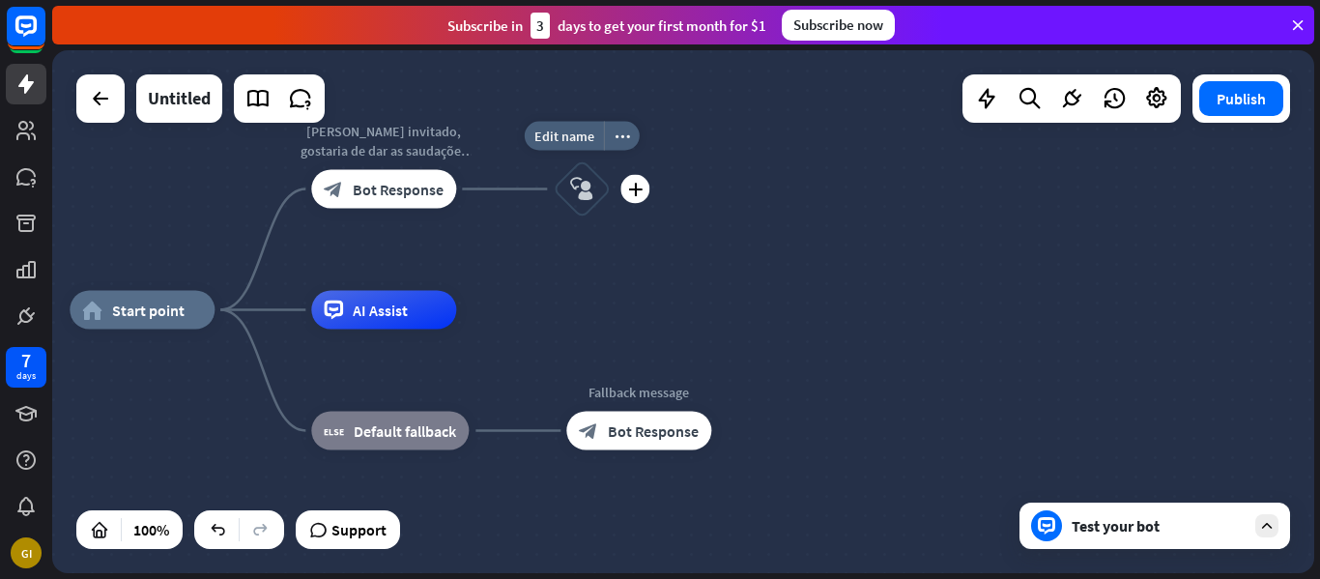
click at [583, 182] on icon "block_user_input" at bounding box center [581, 189] width 23 height 23
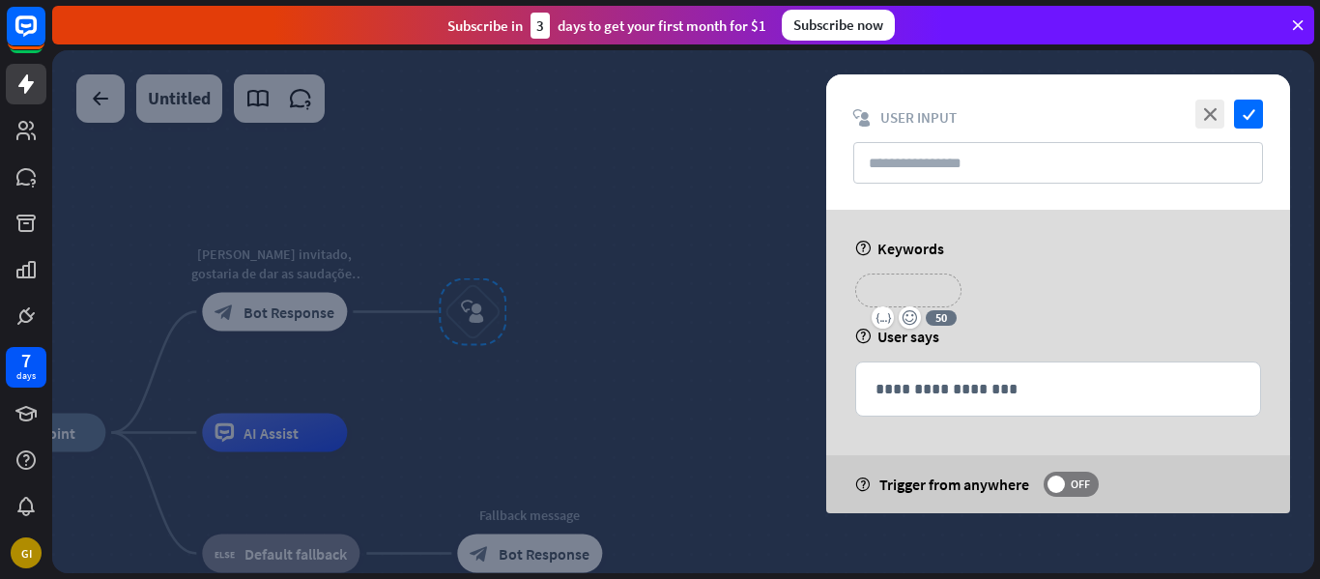
click at [896, 299] on p "**********" at bounding box center [908, 290] width 77 height 24
click at [1196, 123] on icon "close" at bounding box center [1209, 114] width 29 height 29
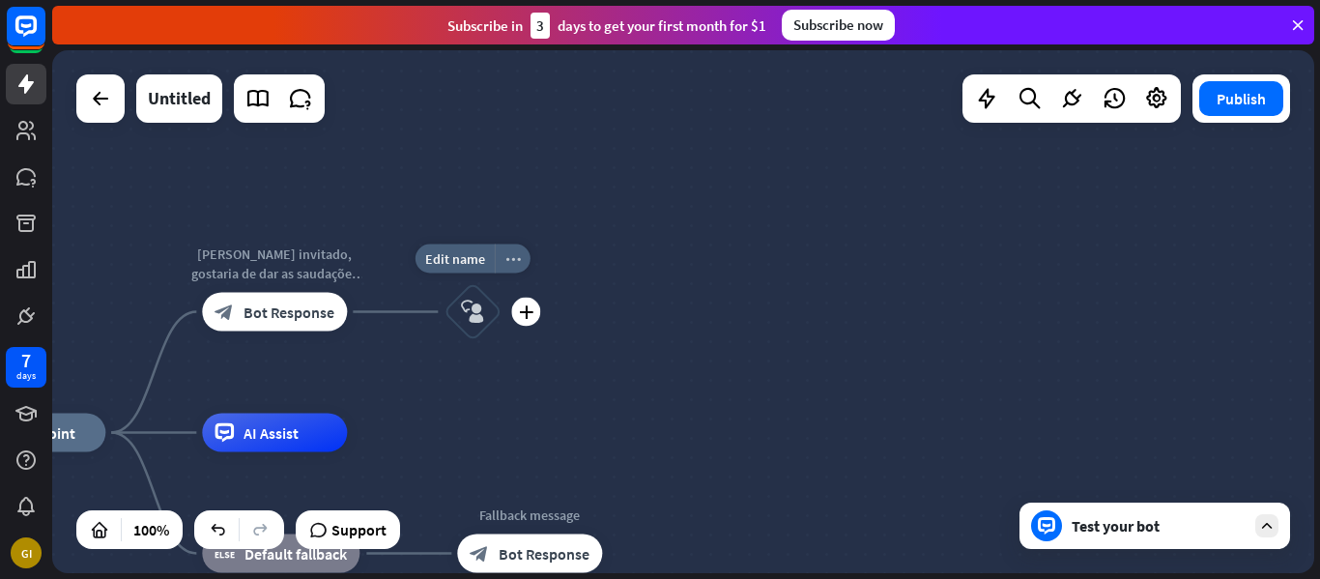
click at [506, 270] on div "more_horiz" at bounding box center [513, 259] width 36 height 29
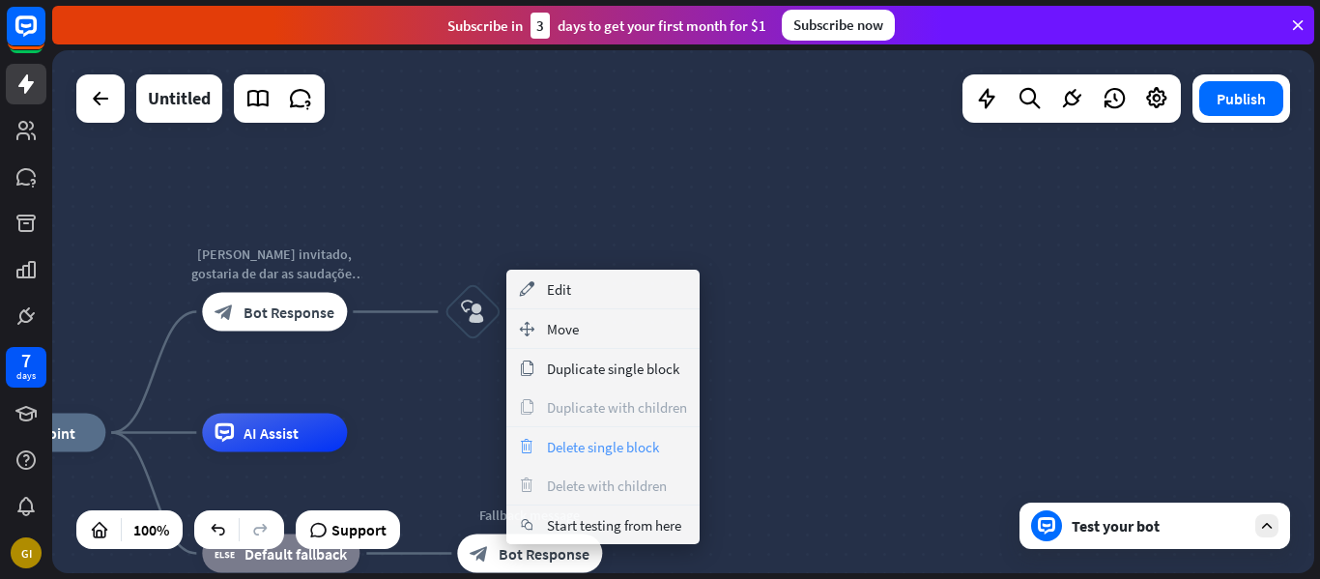
click at [619, 448] on span "Delete single block" at bounding box center [603, 447] width 112 height 18
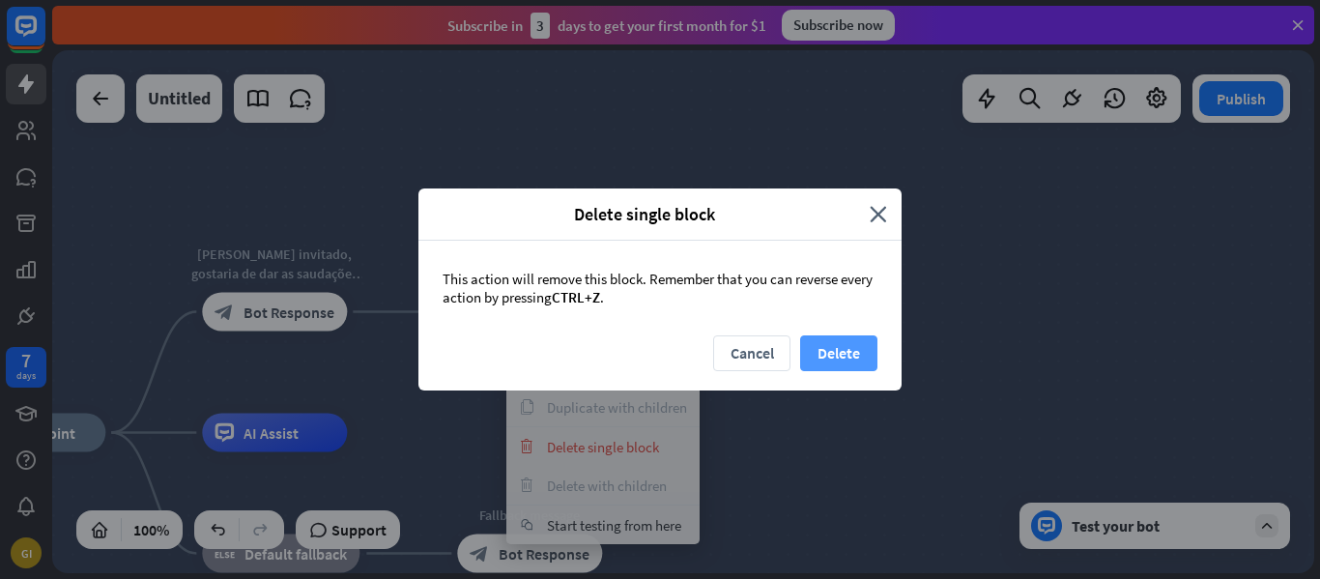
click at [850, 355] on button "Delete" at bounding box center [838, 353] width 77 height 36
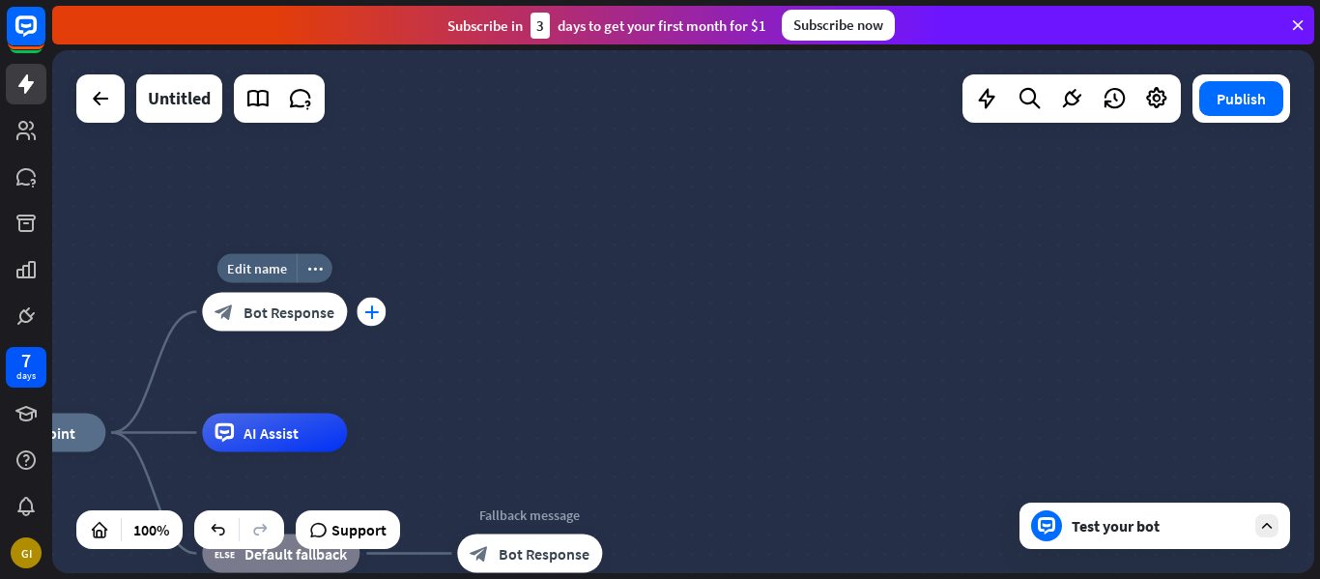
click at [366, 316] on icon "plus" at bounding box center [371, 312] width 14 height 14
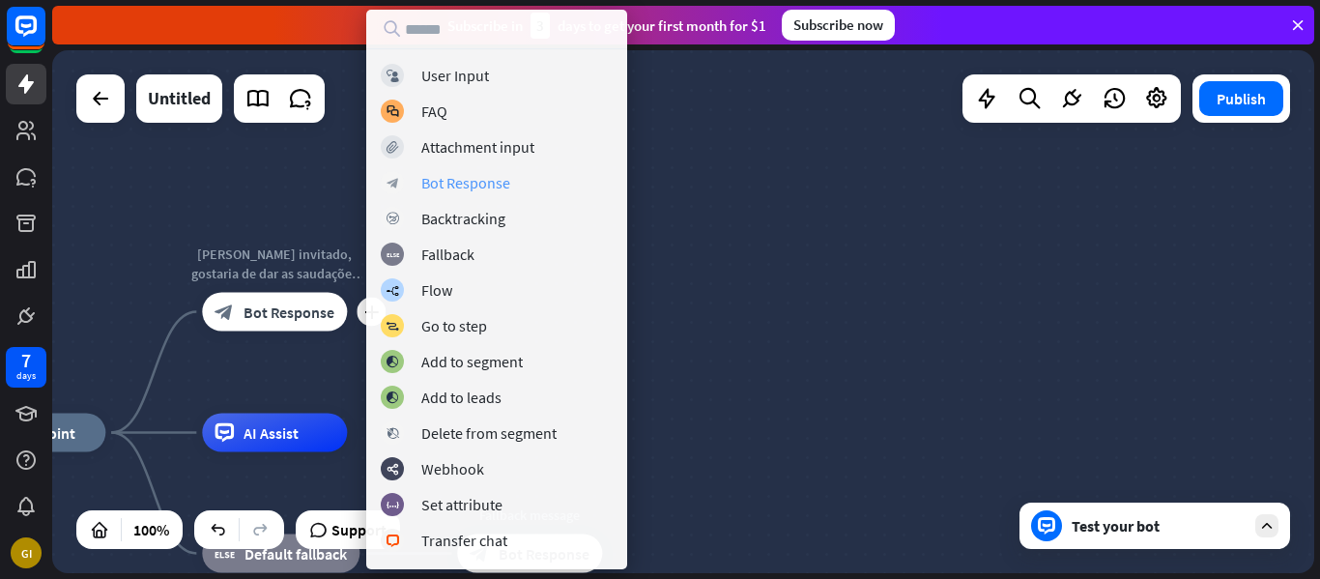
click at [479, 183] on div "Bot Response" at bounding box center [465, 182] width 89 height 19
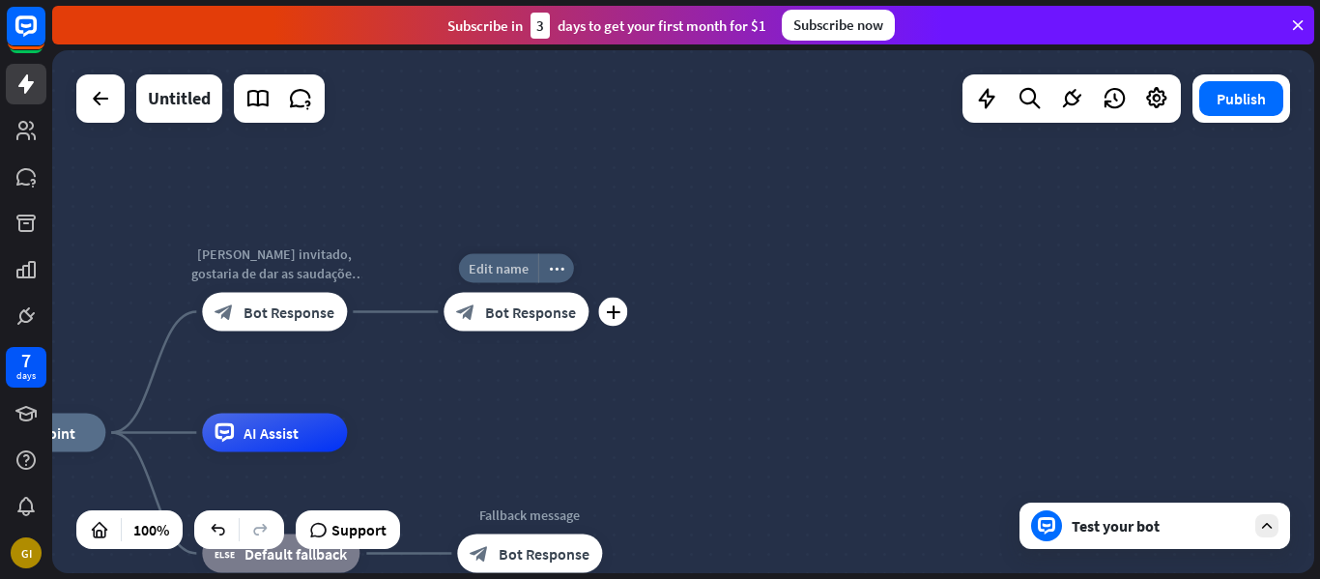
click at [508, 271] on span "Edit name" at bounding box center [499, 268] width 60 height 17
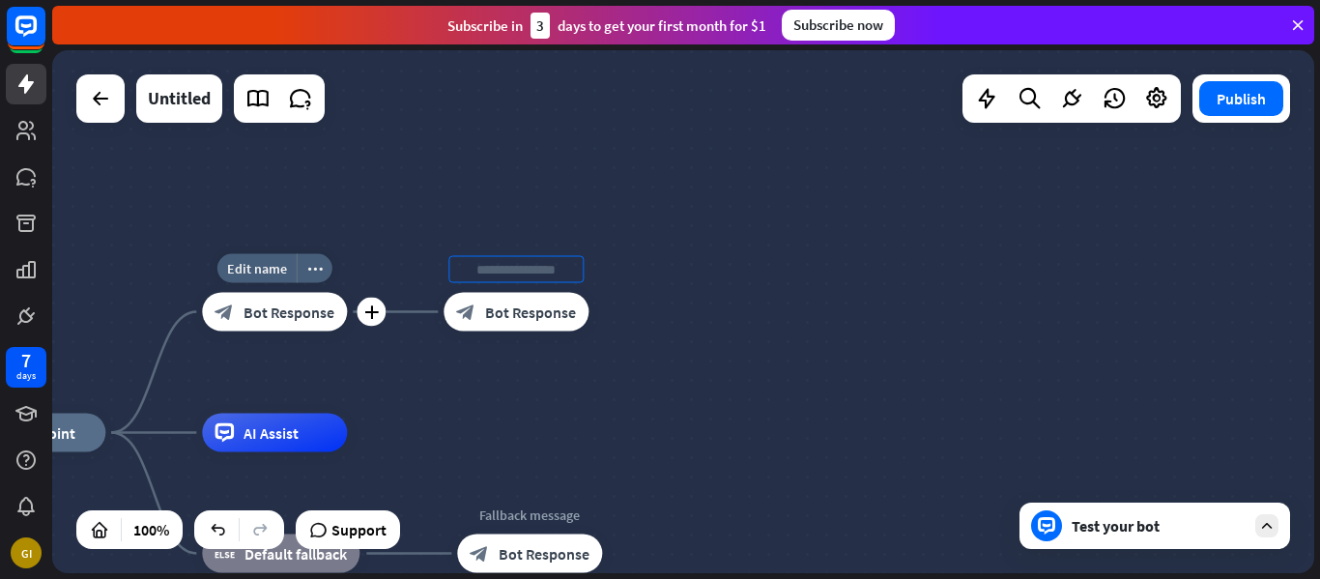
click at [273, 316] on span "Bot Response" at bounding box center [289, 311] width 91 height 19
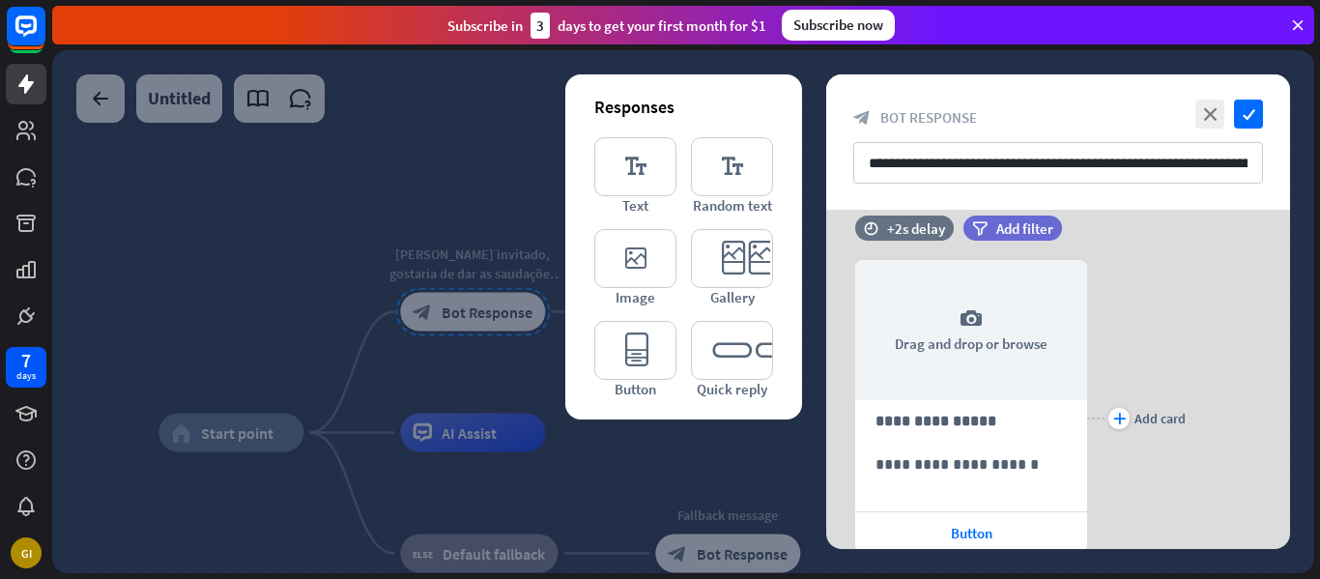
scroll to position [517, 0]
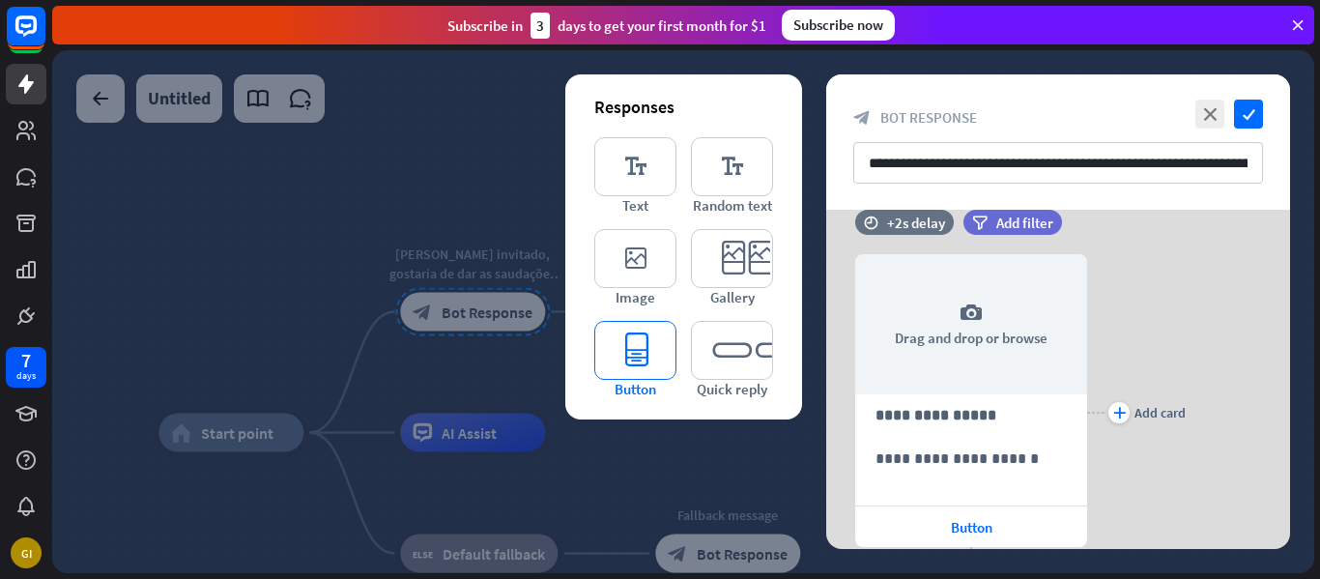
click at [601, 348] on icon "editor_button" at bounding box center [635, 350] width 82 height 59
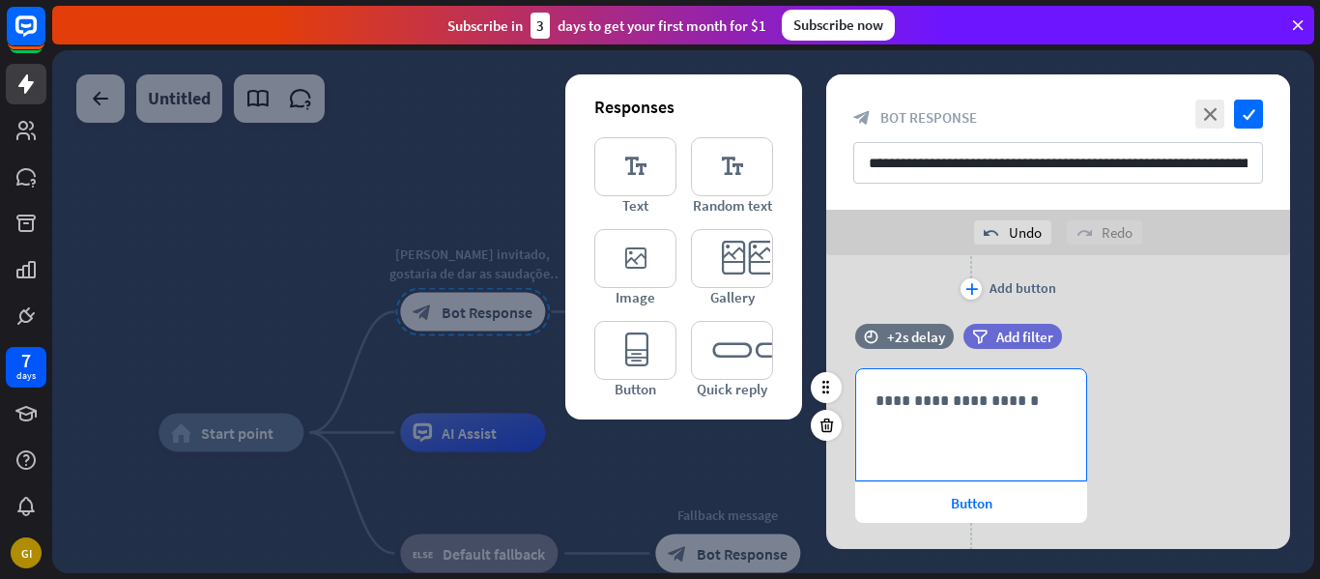
scroll to position [1545, 0]
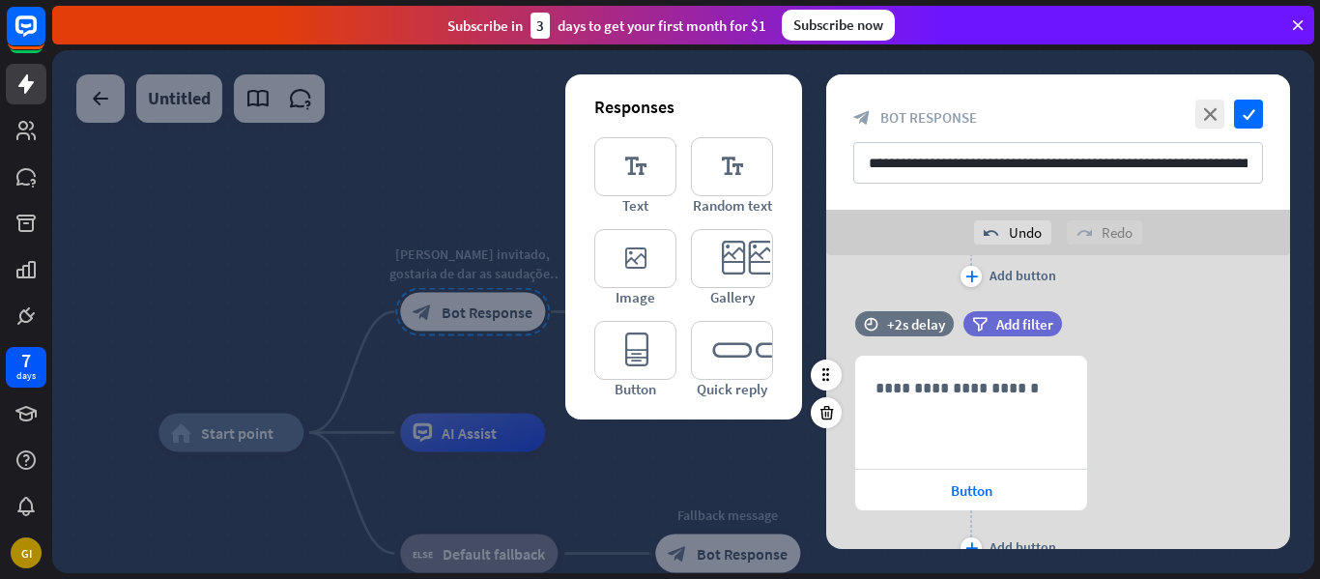
click at [1140, 420] on div "**********" at bounding box center [1058, 460] width 464 height 208
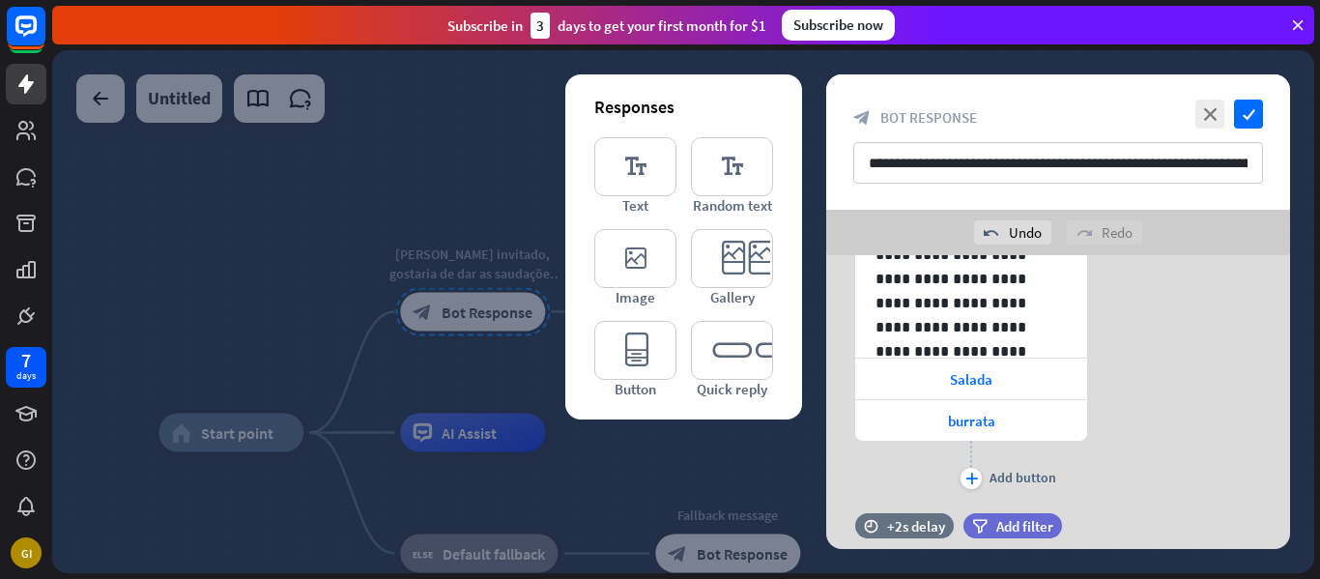
scroll to position [1341, 0]
click at [973, 401] on div "burrata" at bounding box center [971, 422] width 232 height 42
click at [967, 385] on span "Salada" at bounding box center [971, 381] width 43 height 18
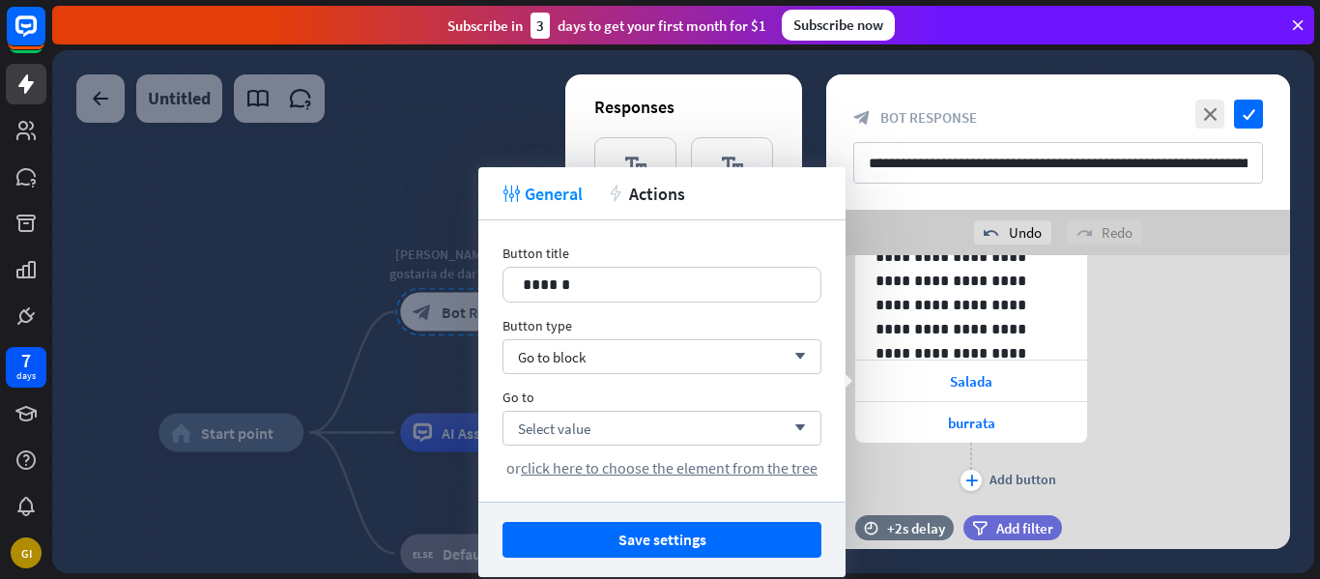
click at [147, 289] on div at bounding box center [683, 311] width 1262 height 523
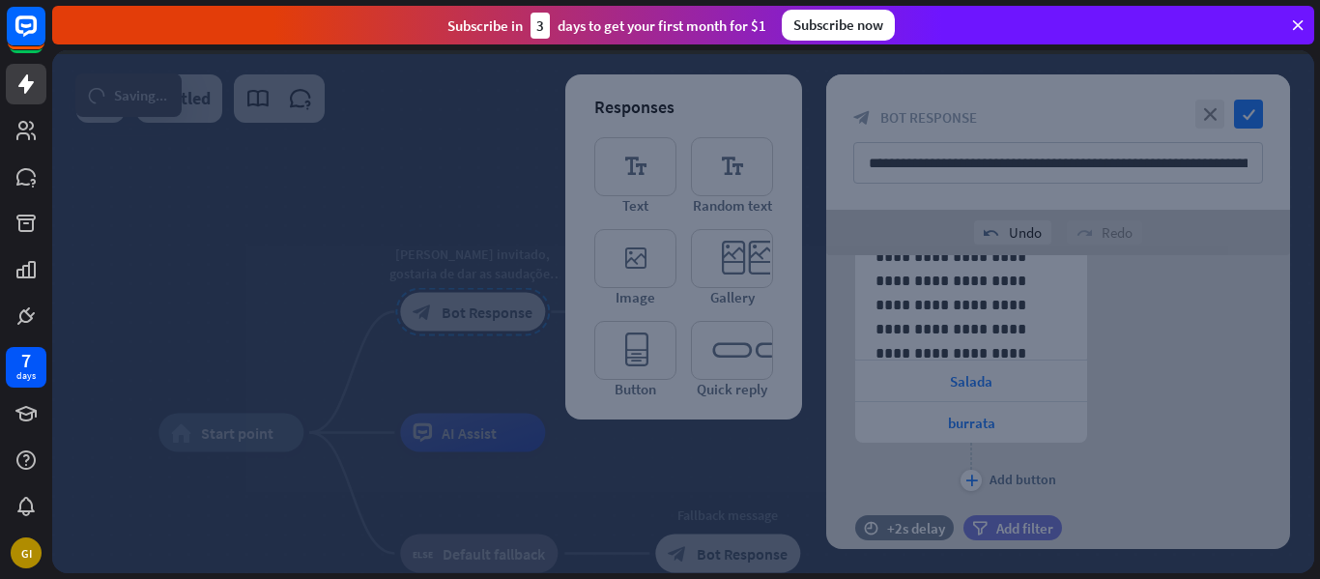
click at [210, 297] on div at bounding box center [683, 311] width 1262 height 523
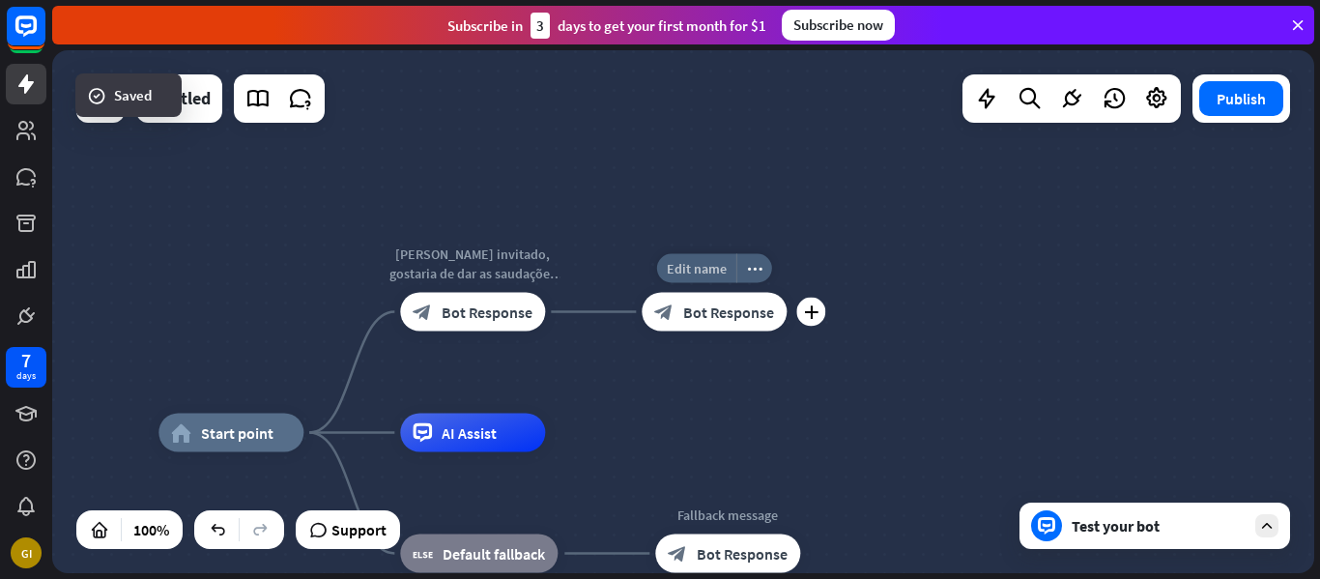
click at [697, 274] on span "Edit name" at bounding box center [697, 268] width 60 height 17
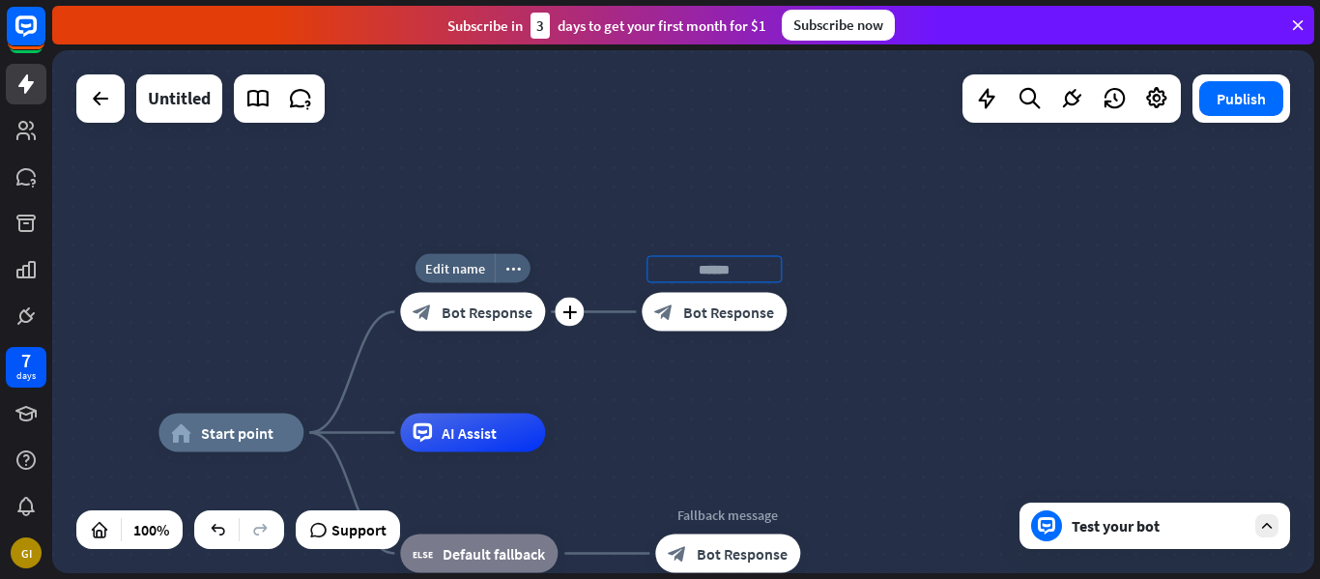
type input "******"
click at [469, 323] on div "home_2 Start point Edit name more_horiz Caro invitado, gostaria de dar as sauda…" at bounding box center [683, 311] width 1262 height 523
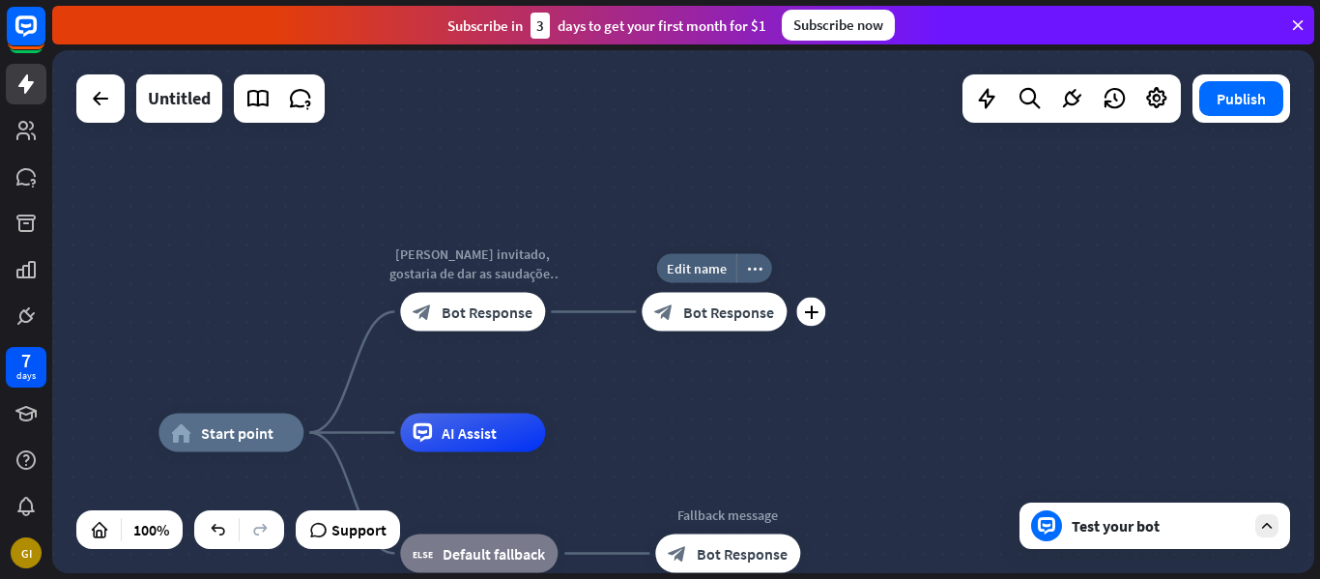
click at [674, 313] on div "block_bot_response Bot Response" at bounding box center [714, 312] width 145 height 39
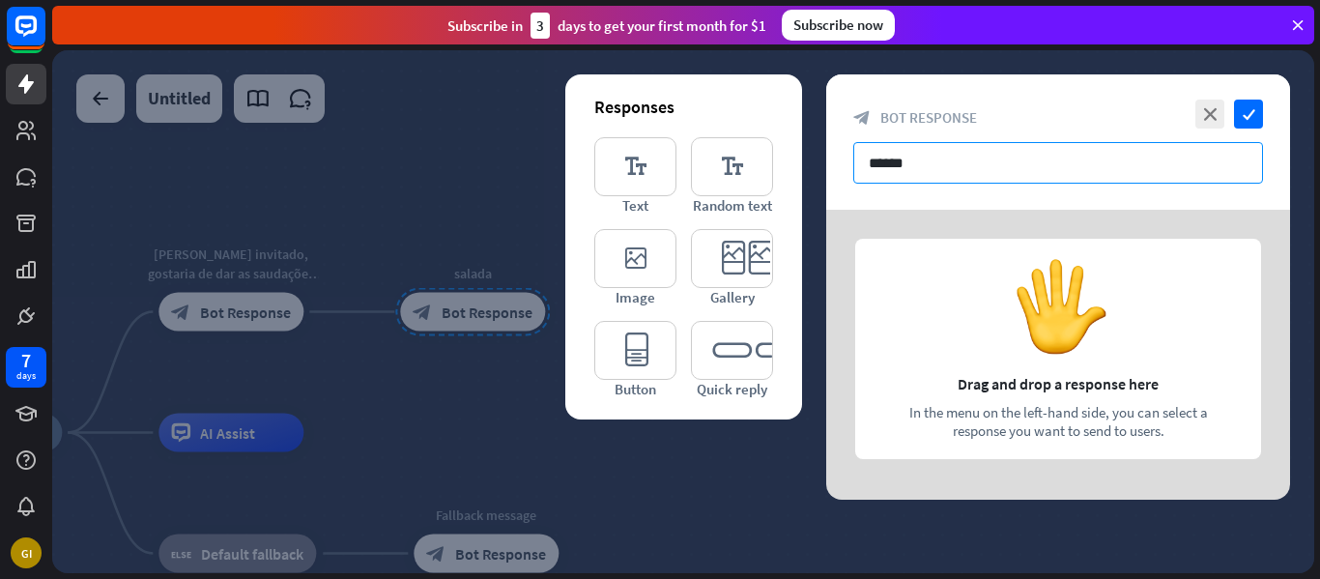
click at [942, 169] on input "******" at bounding box center [1058, 163] width 410 height 42
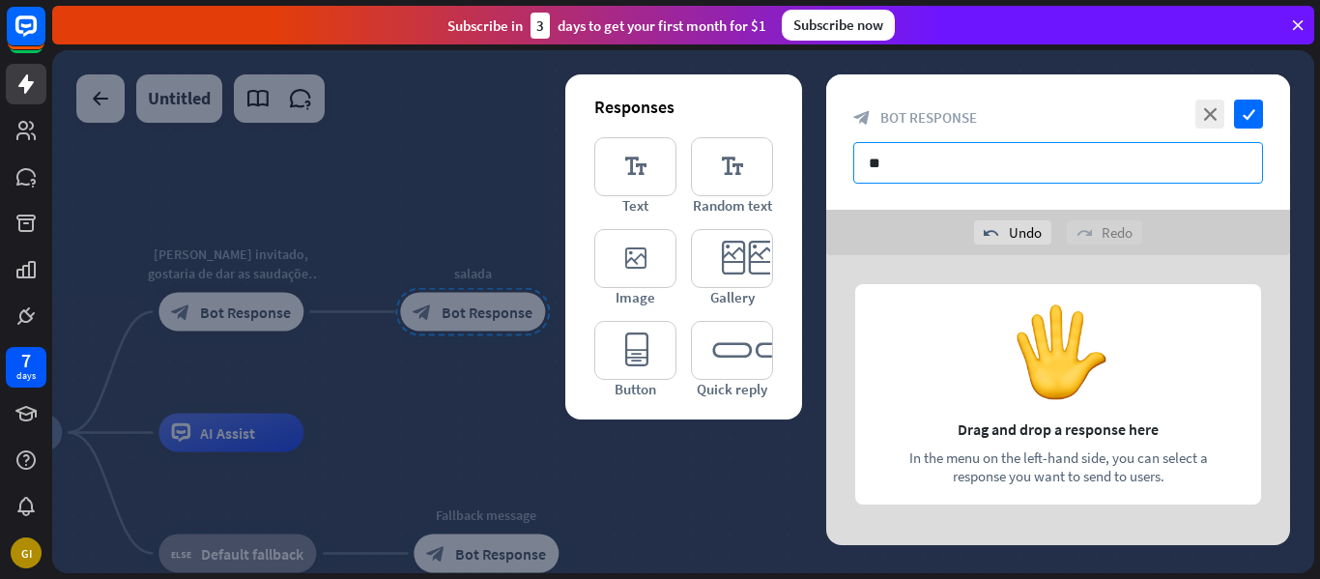
type input "*"
type input "*******"
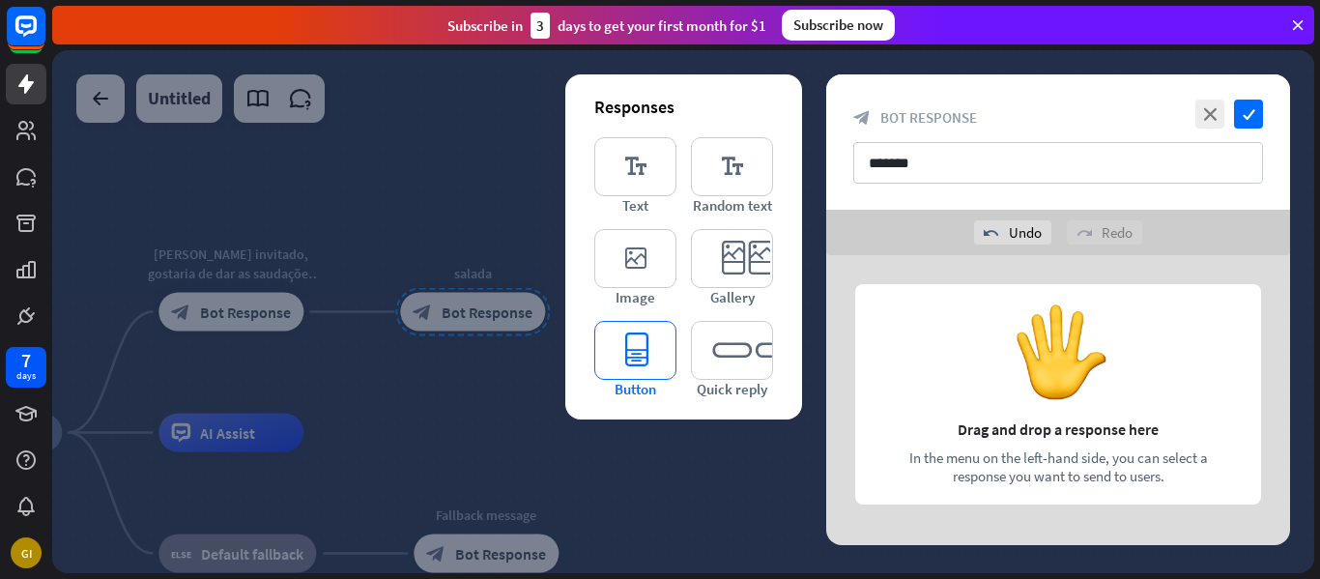
click at [637, 362] on icon "editor_button" at bounding box center [635, 350] width 82 height 59
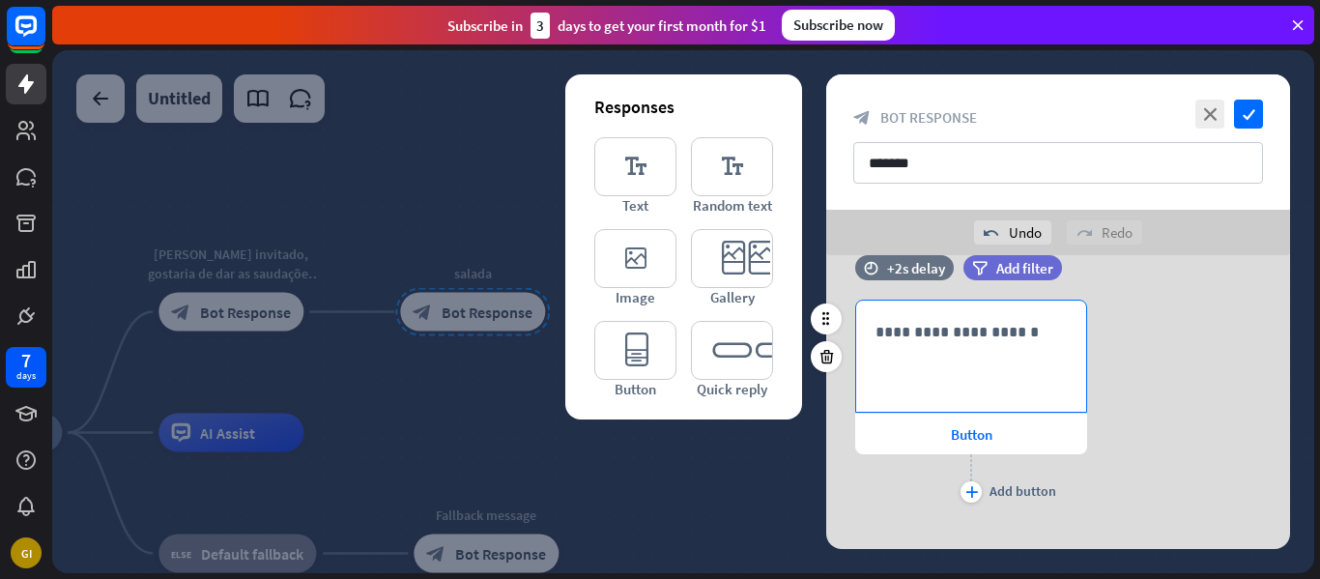
scroll to position [37, 0]
click at [986, 345] on div "**********" at bounding box center [971, 356] width 230 height 111
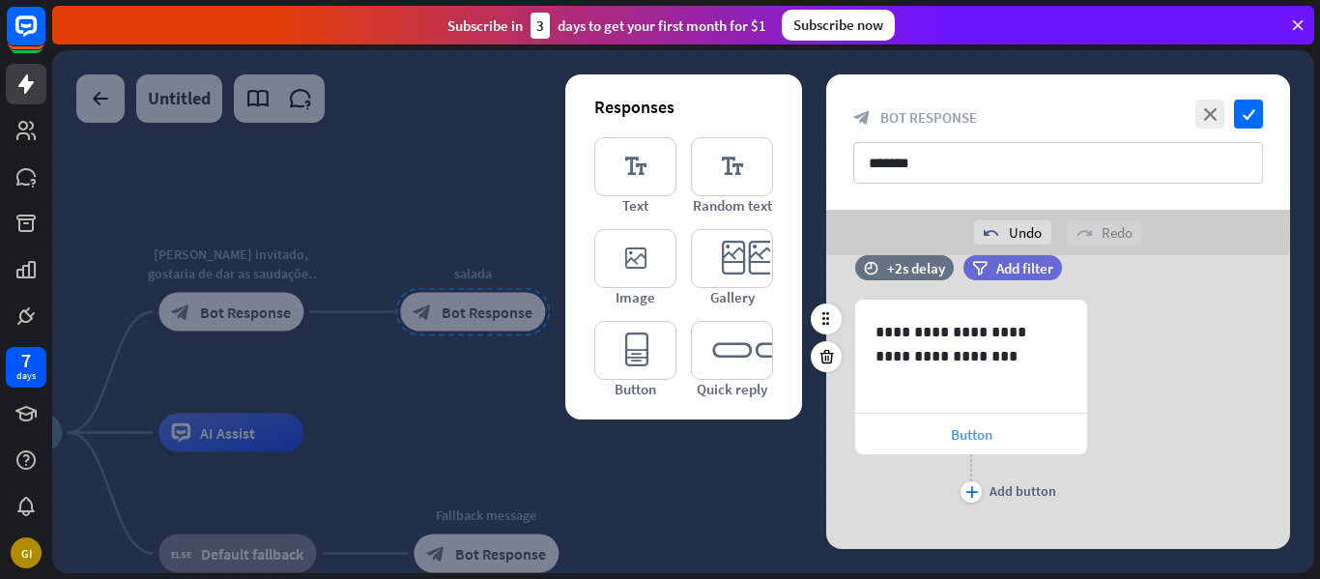
click at [939, 429] on div "Button" at bounding box center [971, 434] width 232 height 41
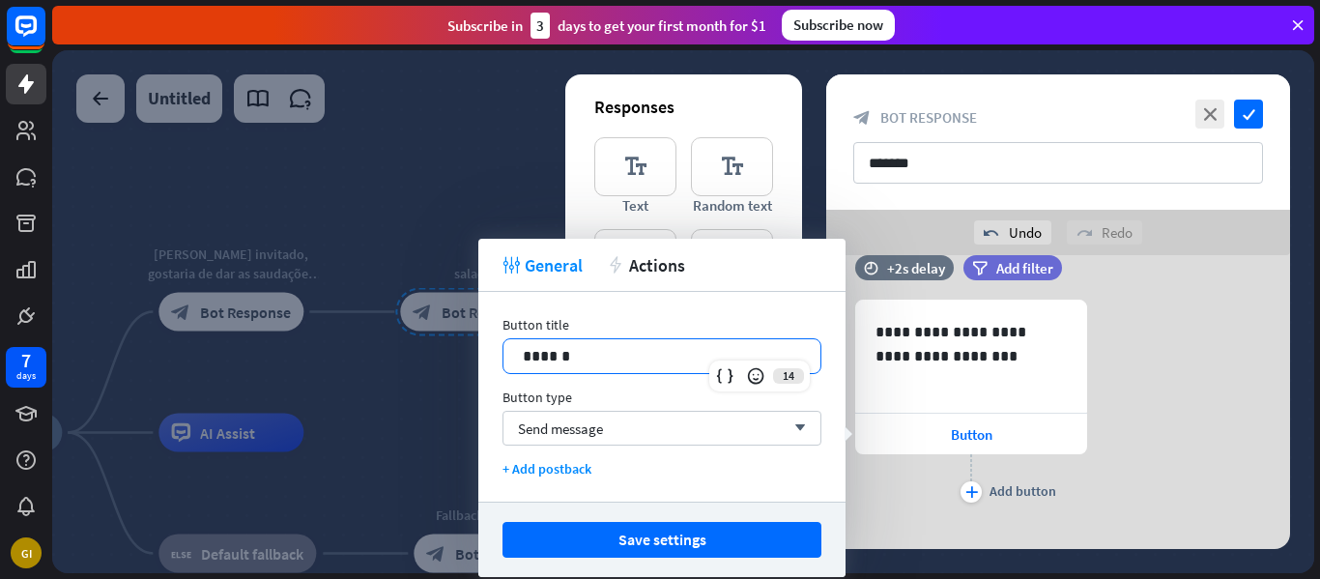
click at [687, 356] on p "******" at bounding box center [662, 356] width 278 height 24
click at [635, 422] on div "Send message arrow_down" at bounding box center [662, 428] width 319 height 35
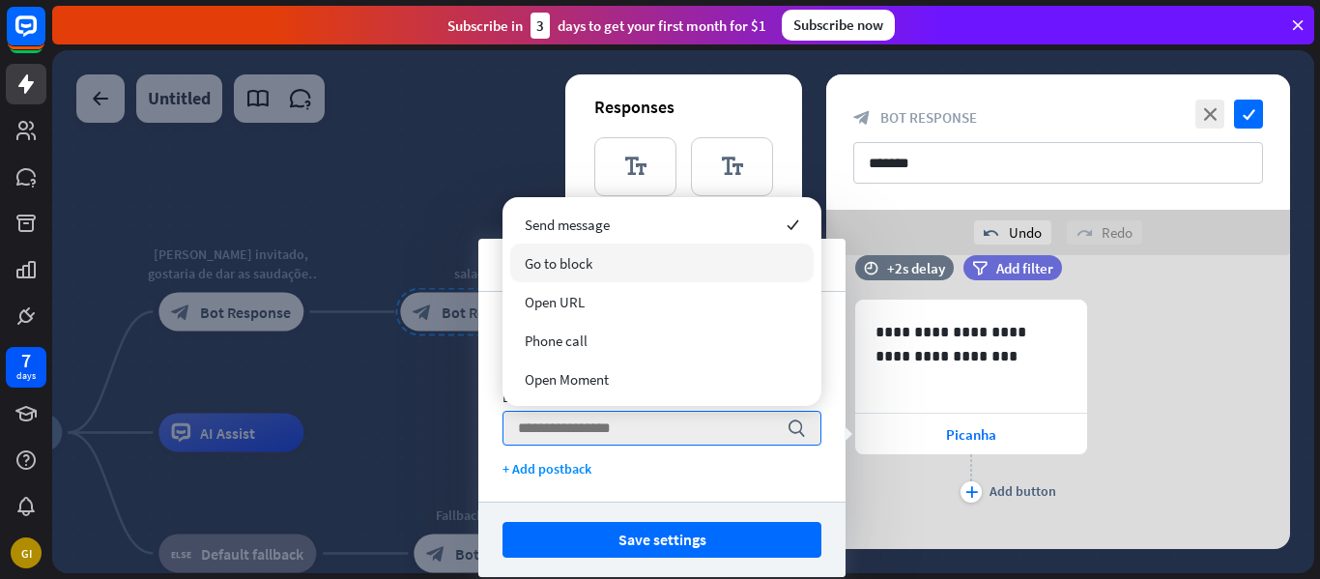
click at [588, 276] on div "Go to block" at bounding box center [661, 263] width 303 height 39
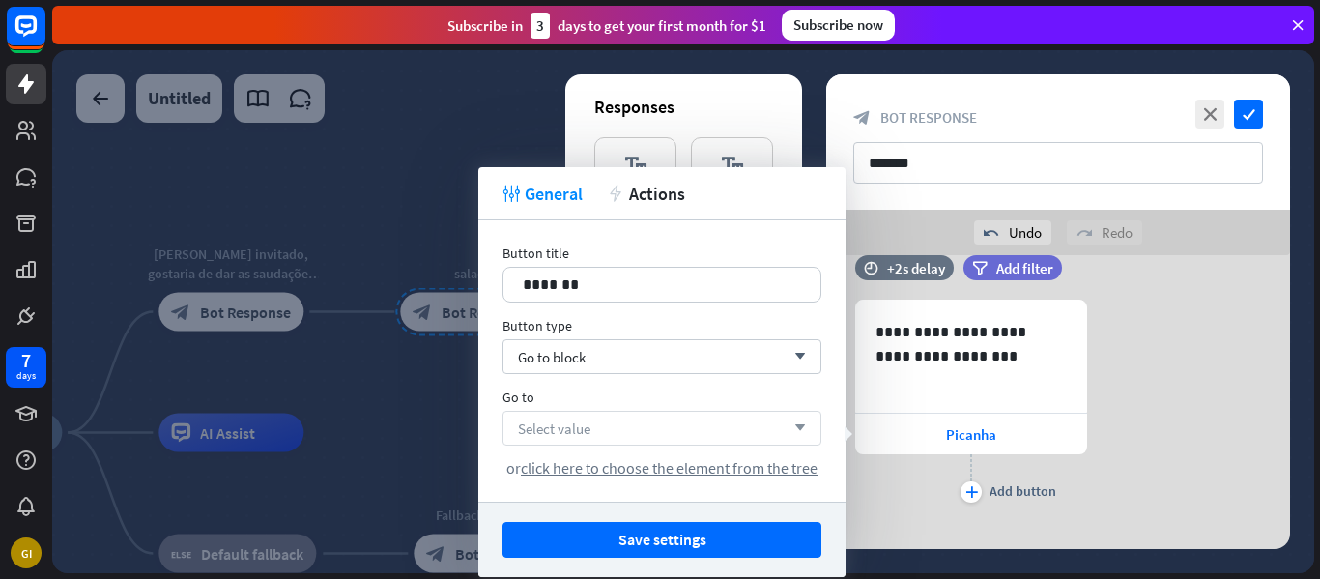
click at [591, 429] on div "Select value arrow_down" at bounding box center [662, 428] width 319 height 35
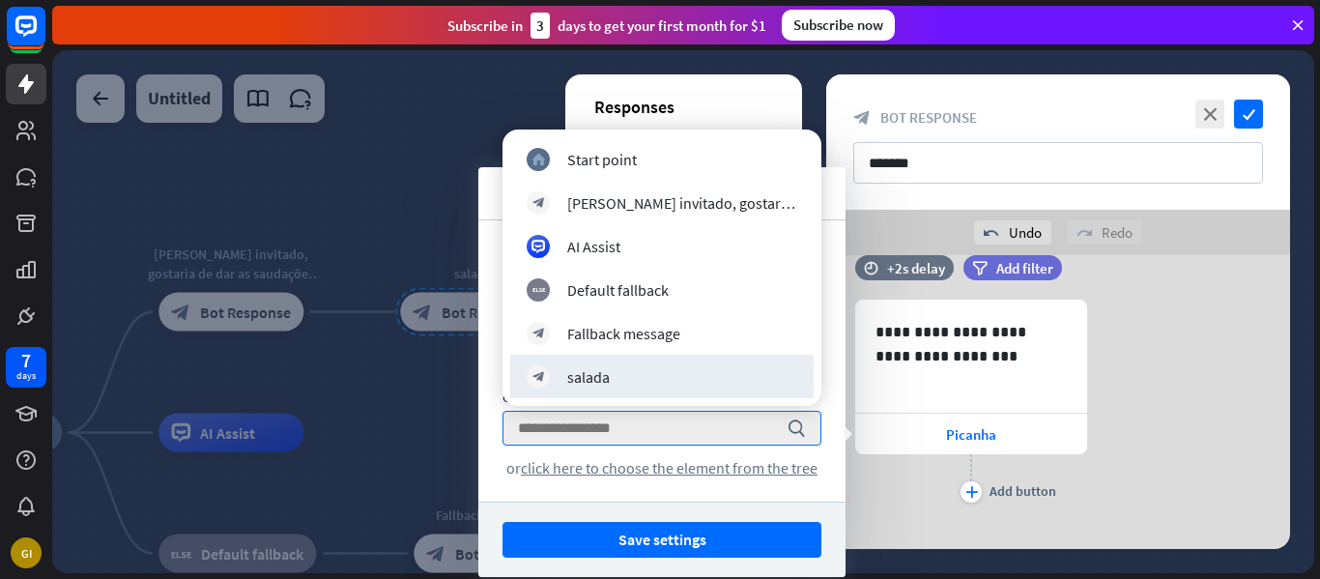
click at [415, 379] on div at bounding box center [683, 311] width 1262 height 523
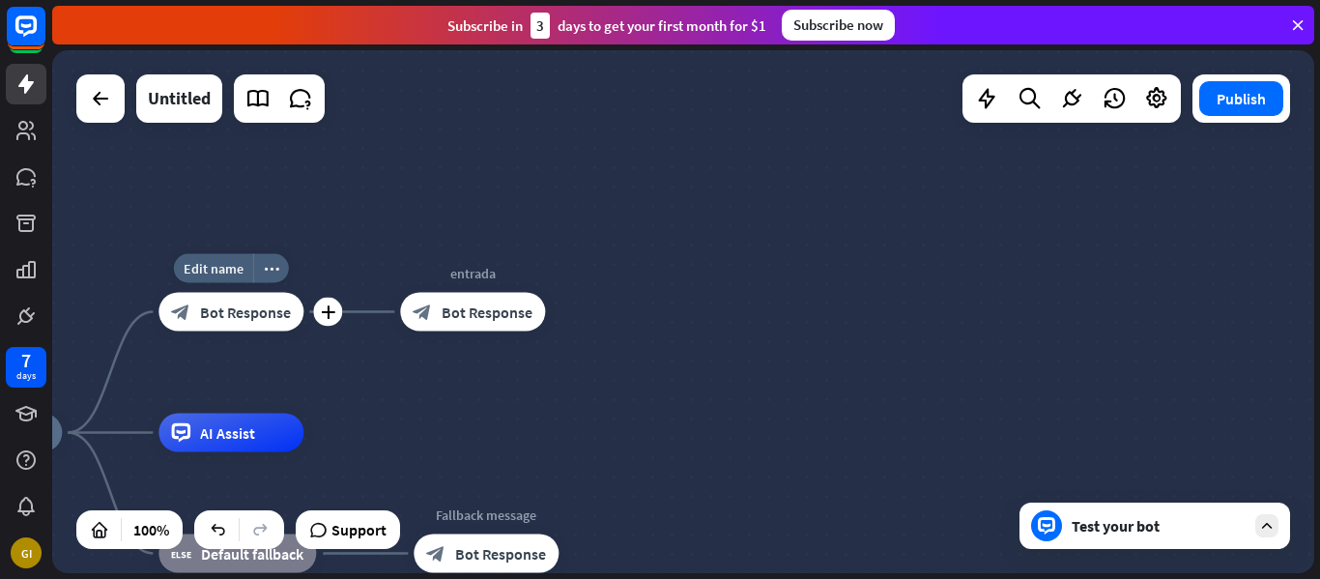
click at [212, 304] on span "Bot Response" at bounding box center [245, 311] width 91 height 19
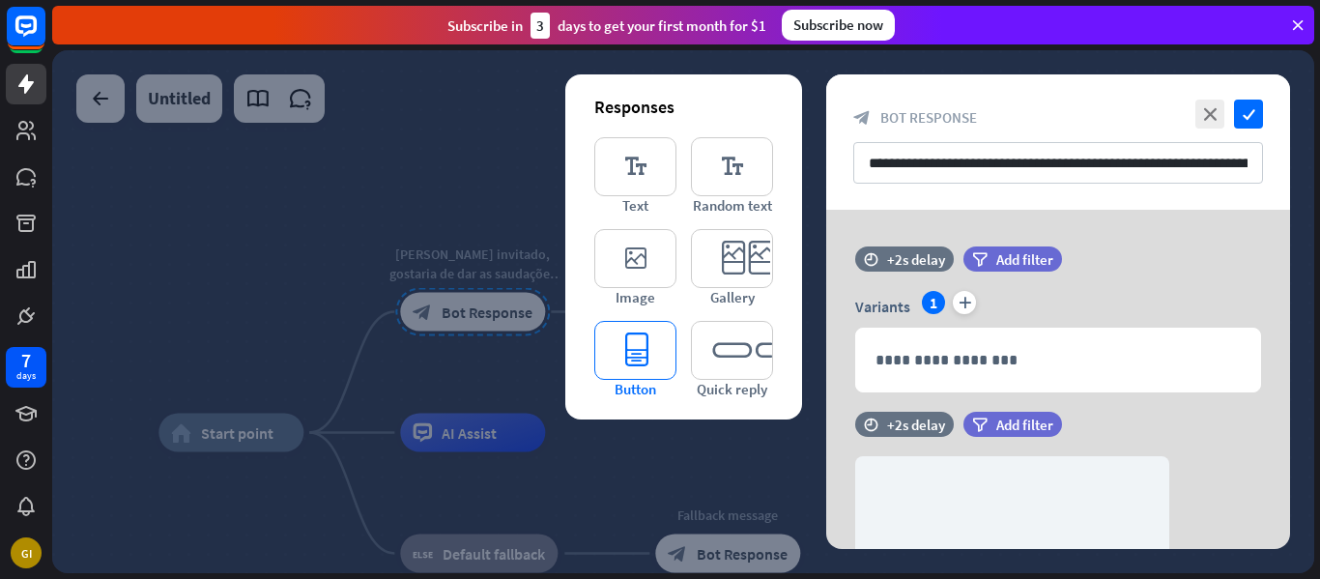
click at [648, 344] on icon "editor_button" at bounding box center [635, 350] width 82 height 59
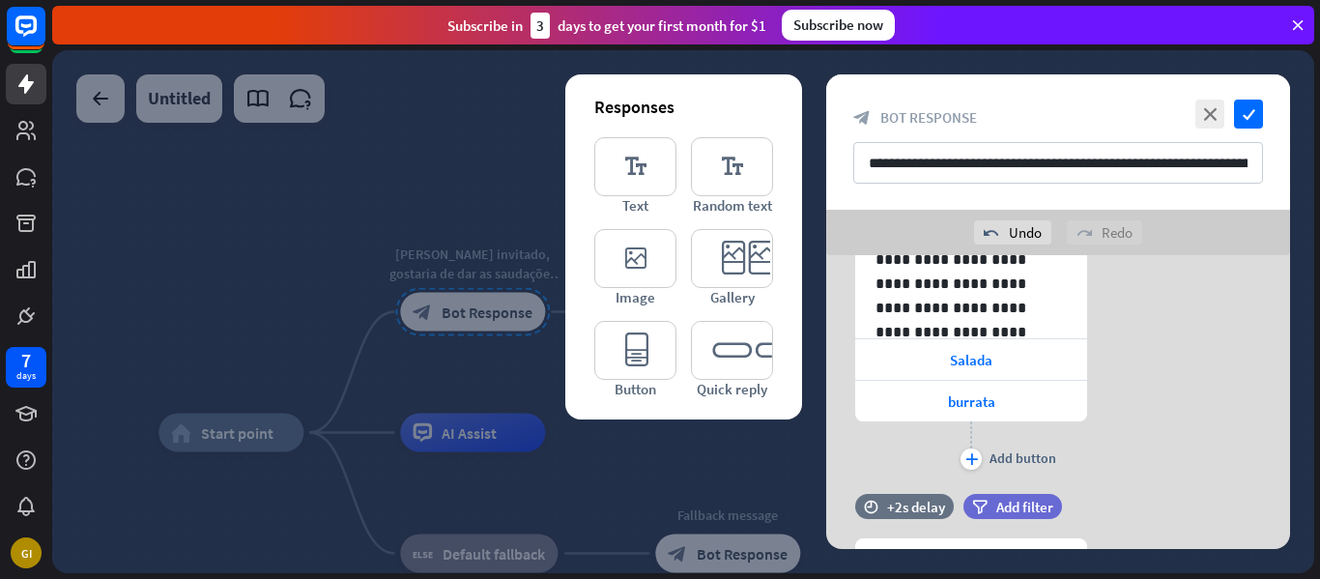
scroll to position [1348, 0]
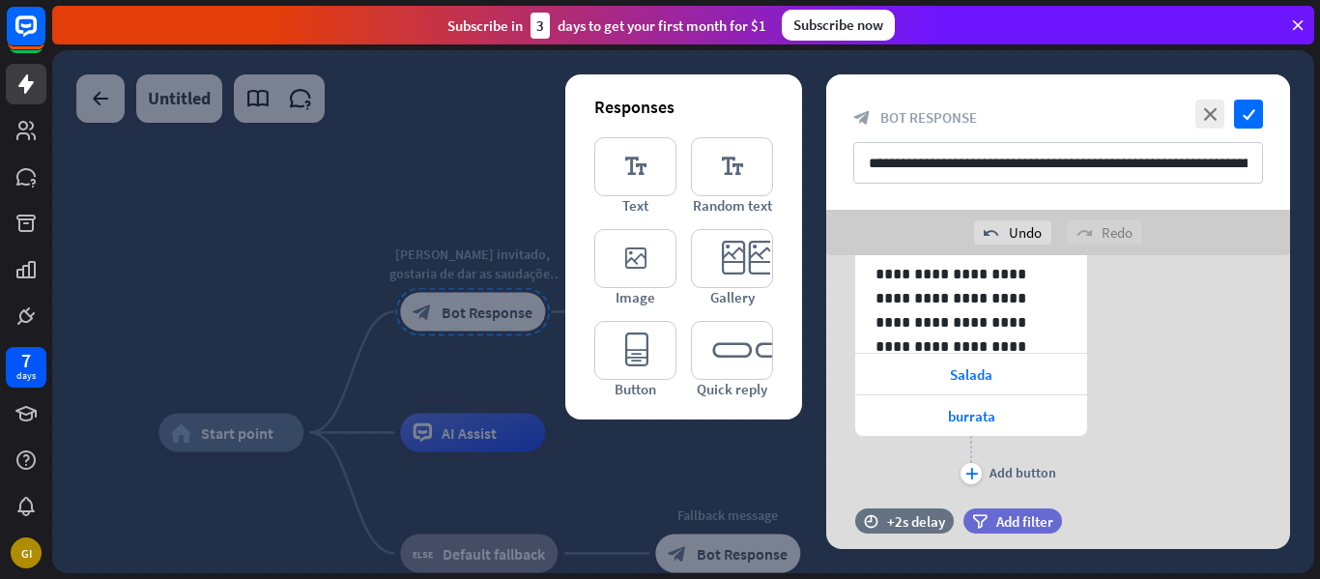
click at [982, 379] on span "Salada" at bounding box center [971, 374] width 43 height 18
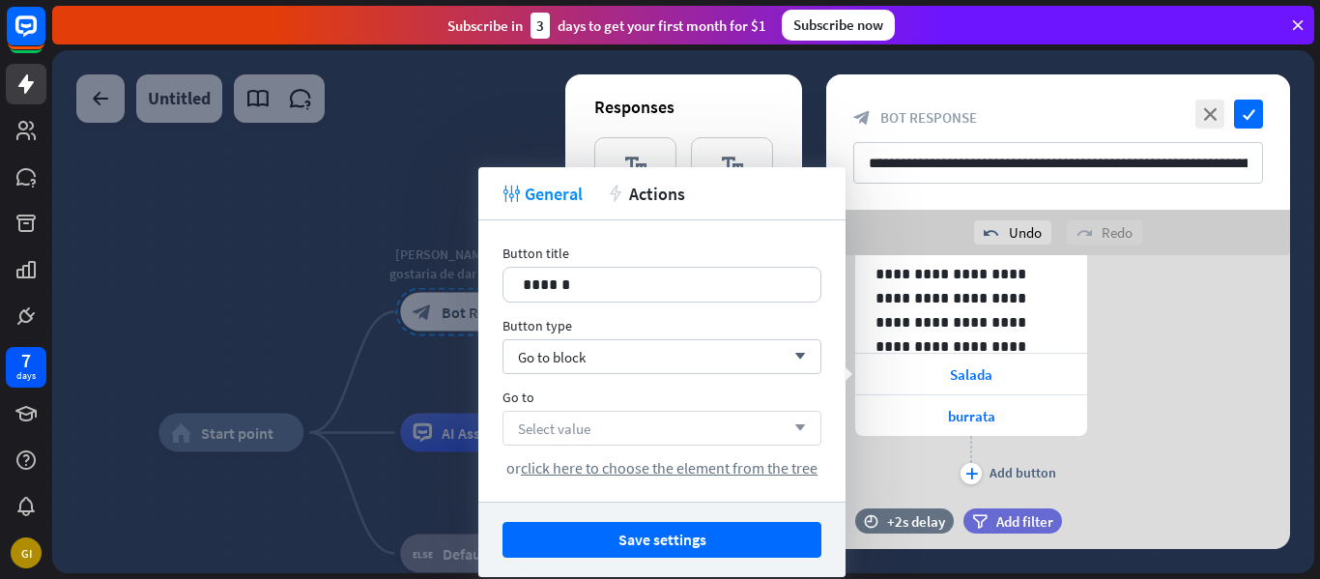
click at [731, 435] on div "Select value arrow_down" at bounding box center [662, 428] width 319 height 35
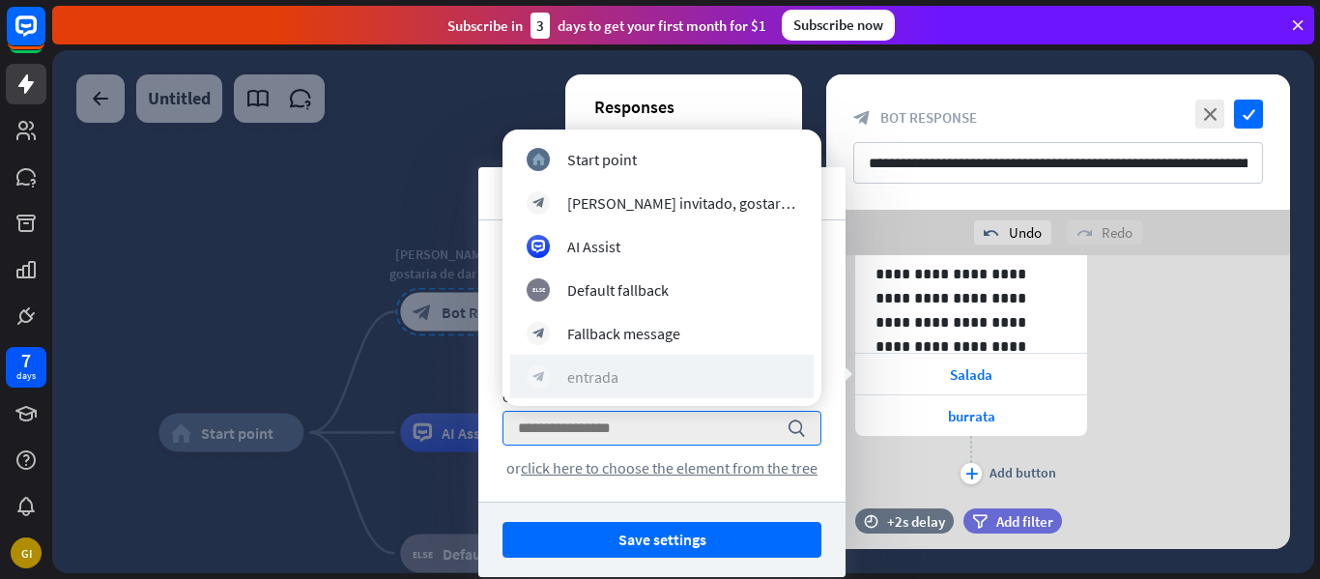
click at [684, 380] on div "block_bot_response entrada" at bounding box center [662, 376] width 271 height 23
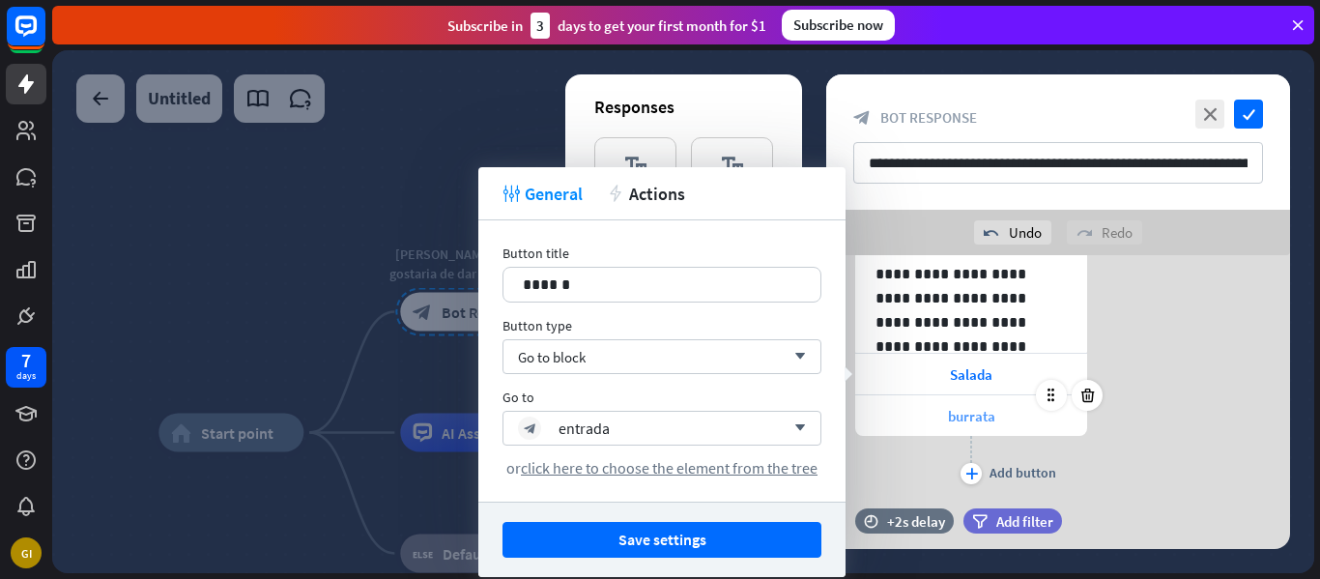
click at [921, 425] on div "burrata" at bounding box center [971, 415] width 232 height 41
click at [672, 428] on div "Select value arrow_down" at bounding box center [662, 428] width 319 height 35
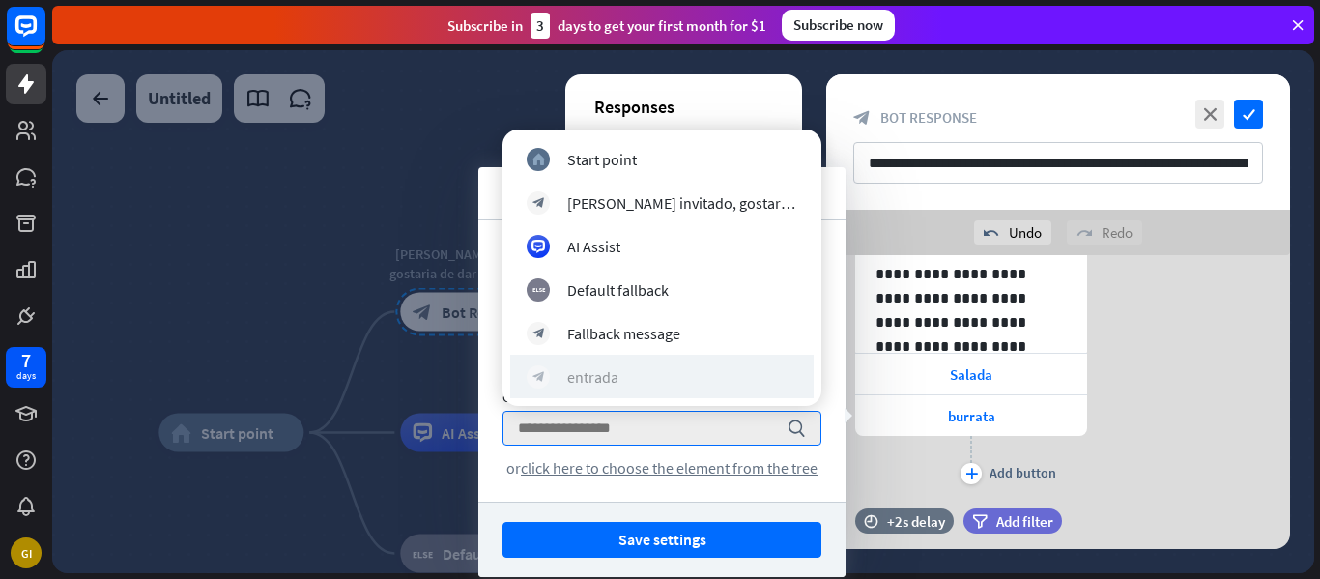
click at [657, 374] on div "block_bot_response entrada" at bounding box center [662, 376] width 271 height 23
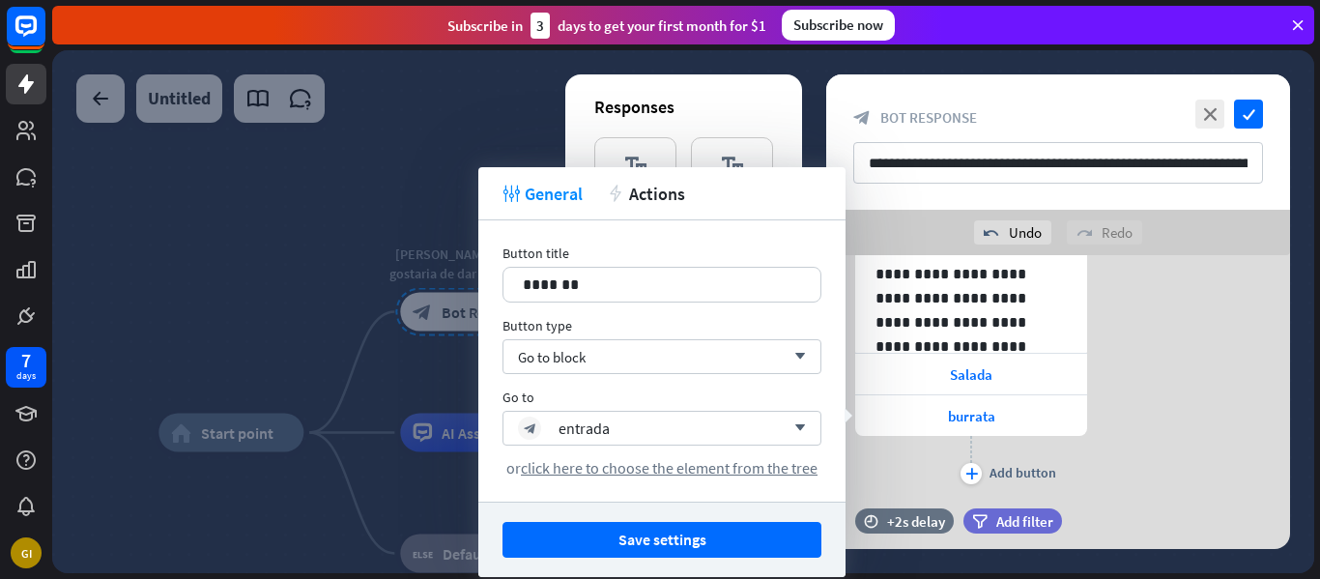
click at [385, 314] on div at bounding box center [683, 311] width 1262 height 523
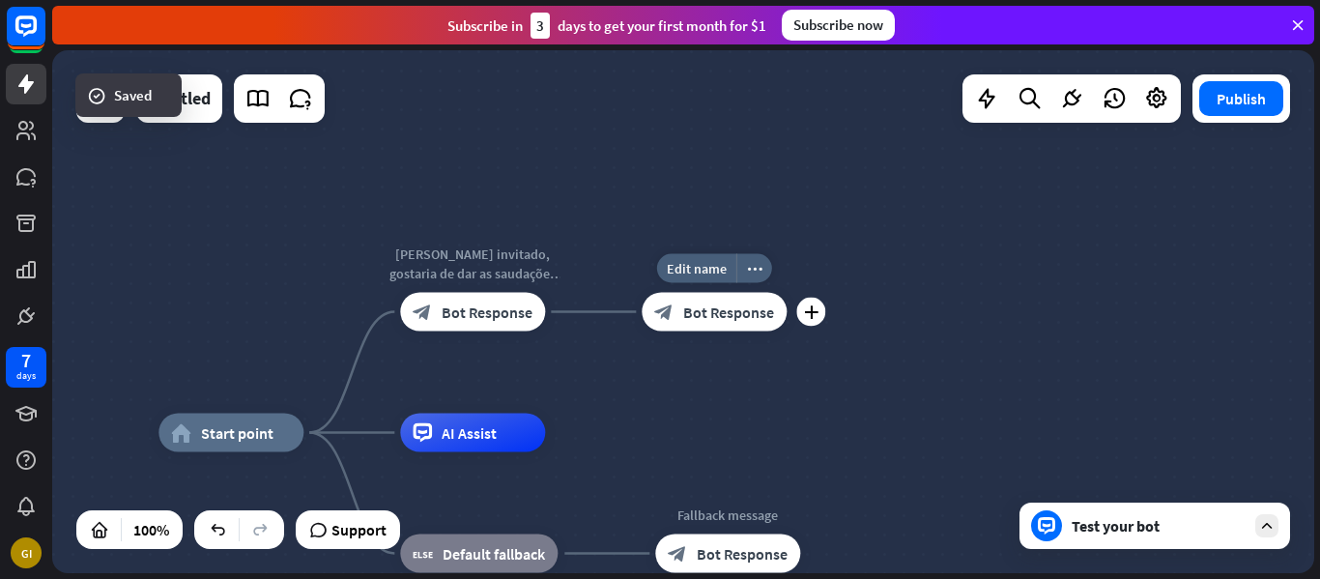
click at [739, 320] on span "Bot Response" at bounding box center [728, 311] width 91 height 19
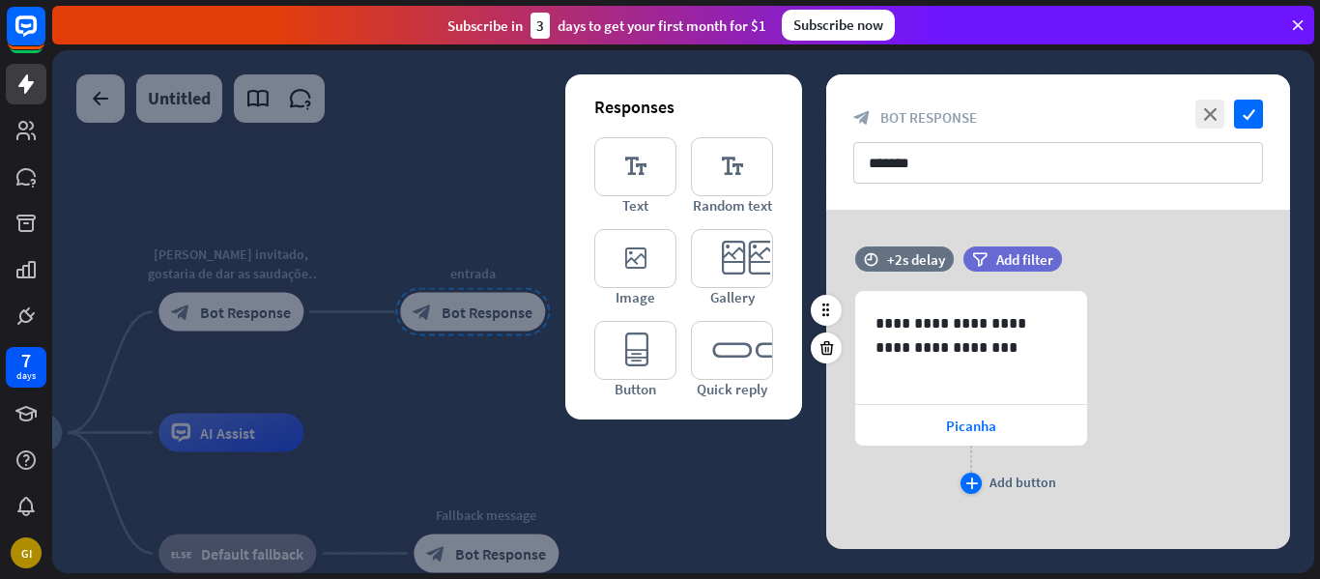
click at [970, 486] on icon "plus" at bounding box center [971, 483] width 13 height 12
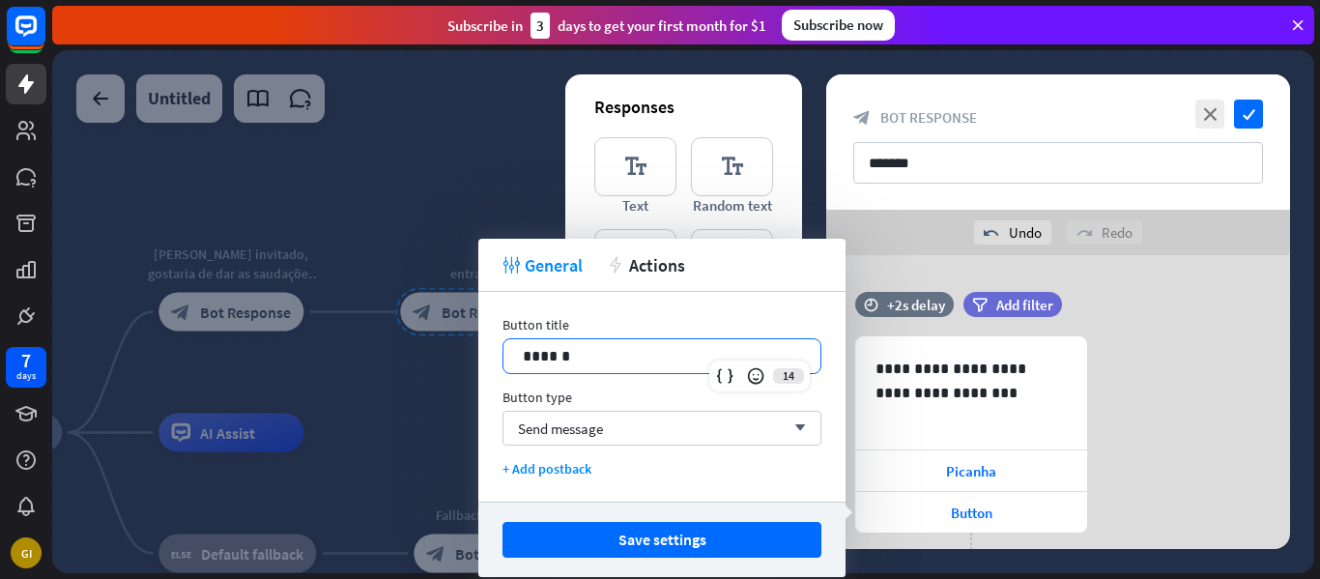
drag, startPoint x: 698, startPoint y: 357, endPoint x: 454, endPoint y: 337, distance: 244.3
click at [454, 337] on body "7 days GI close Product Help First steps Get started with ChatBot Help Center F…" at bounding box center [660, 289] width 1320 height 579
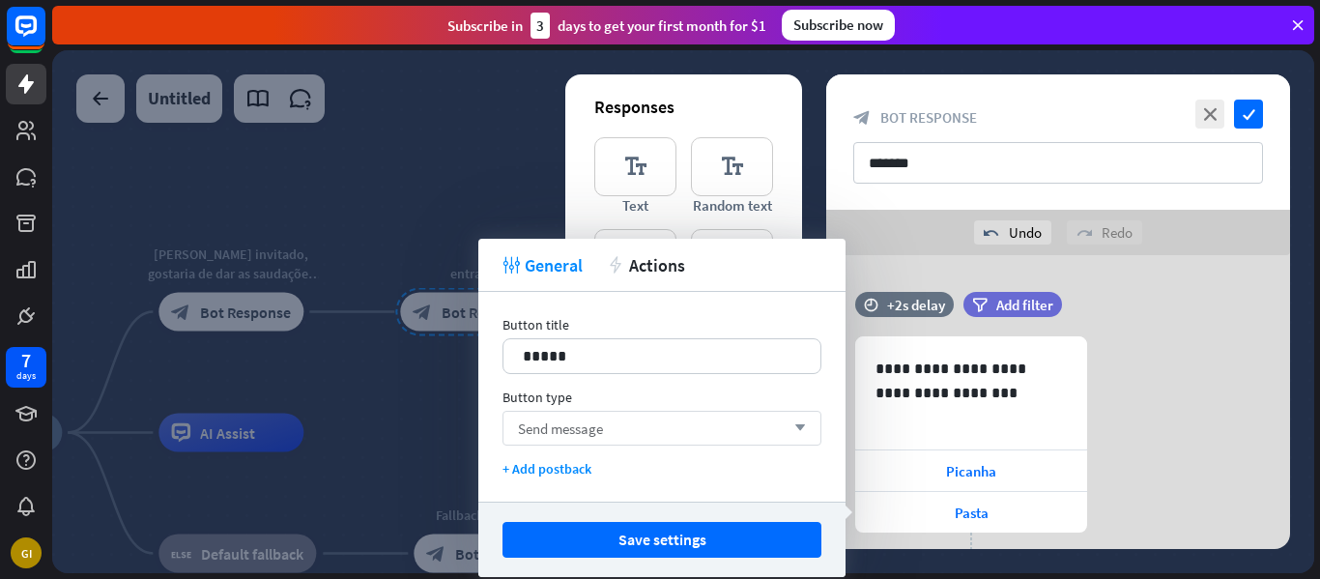
click at [531, 423] on span "Send message" at bounding box center [560, 428] width 85 height 18
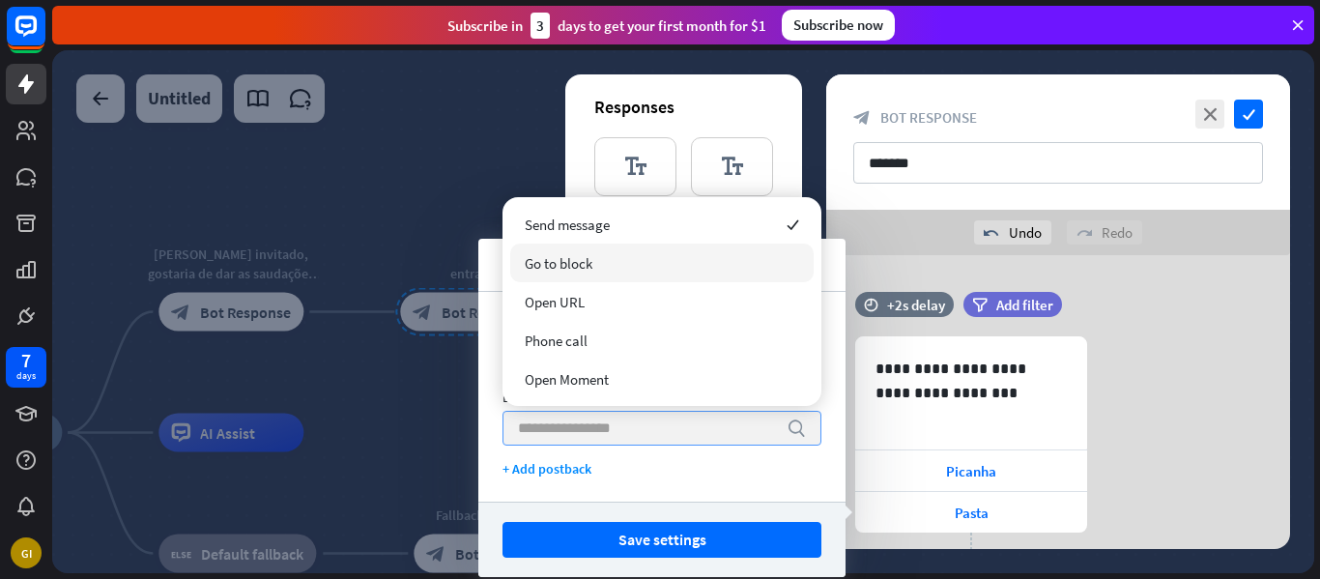
click at [559, 251] on div "Go to block" at bounding box center [661, 263] width 303 height 39
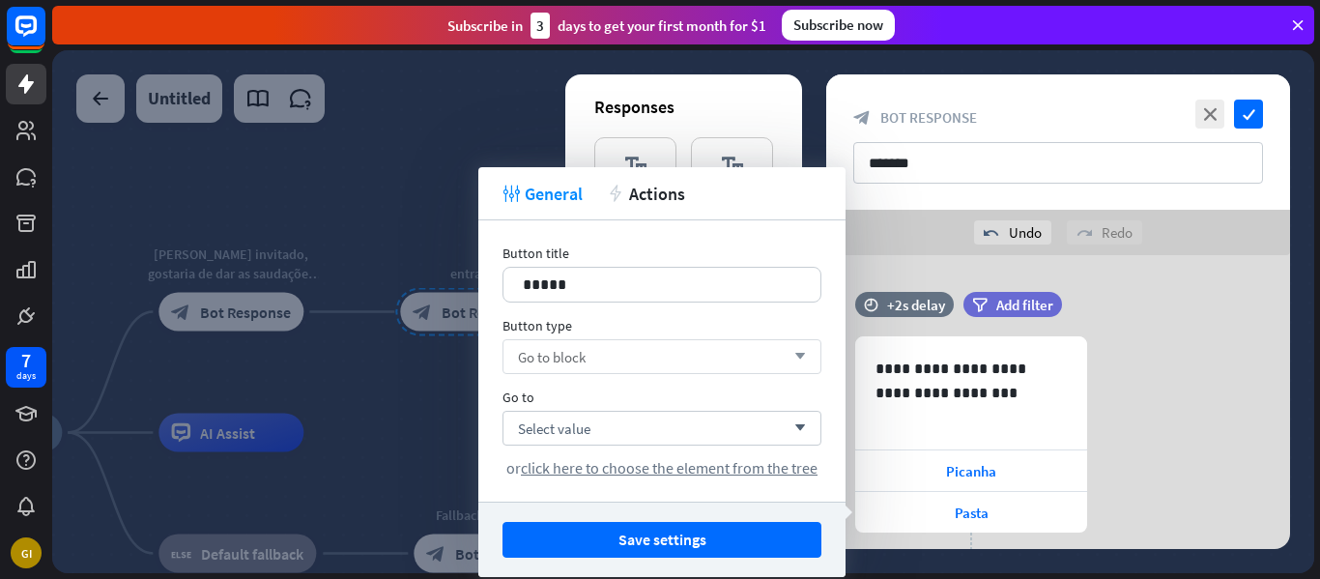
click at [1111, 416] on div "**********" at bounding box center [1058, 460] width 464 height 249
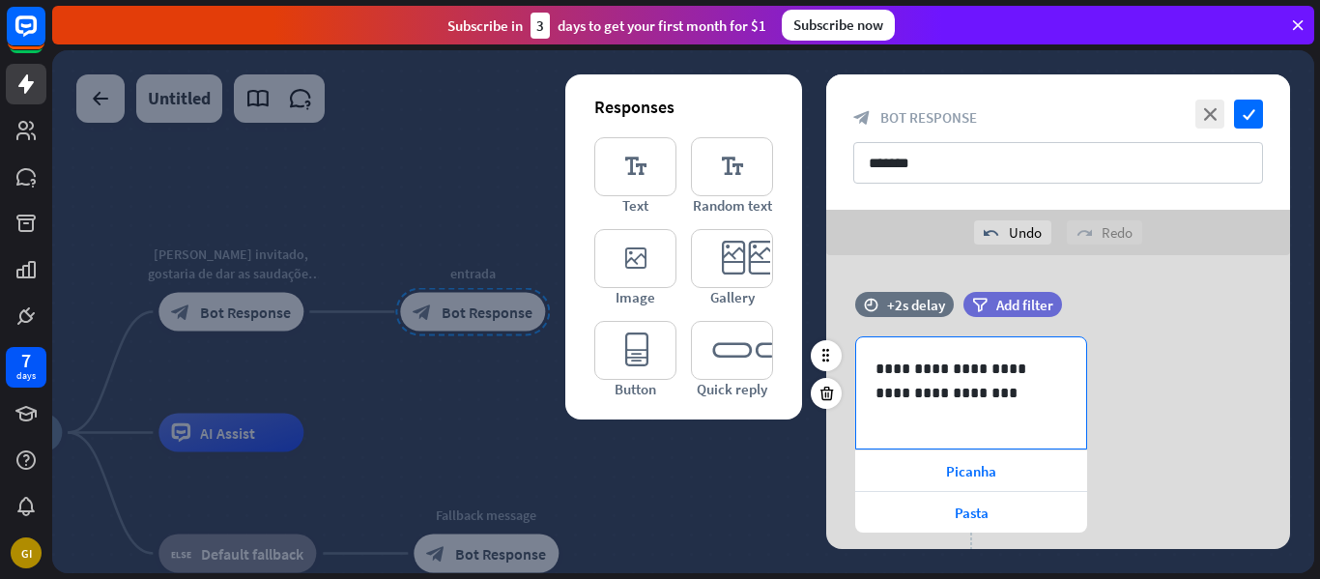
click at [991, 438] on div "**********" at bounding box center [971, 392] width 230 height 111
click at [208, 318] on div at bounding box center [683, 311] width 1262 height 523
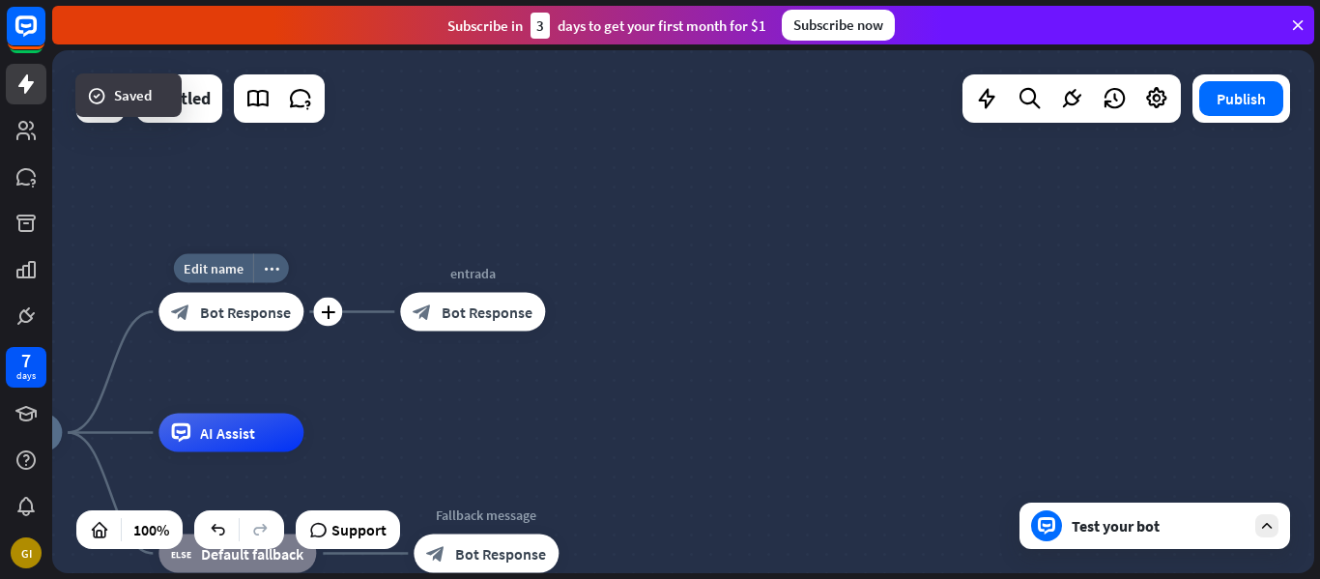
click at [260, 316] on span "Bot Response" at bounding box center [245, 311] width 91 height 19
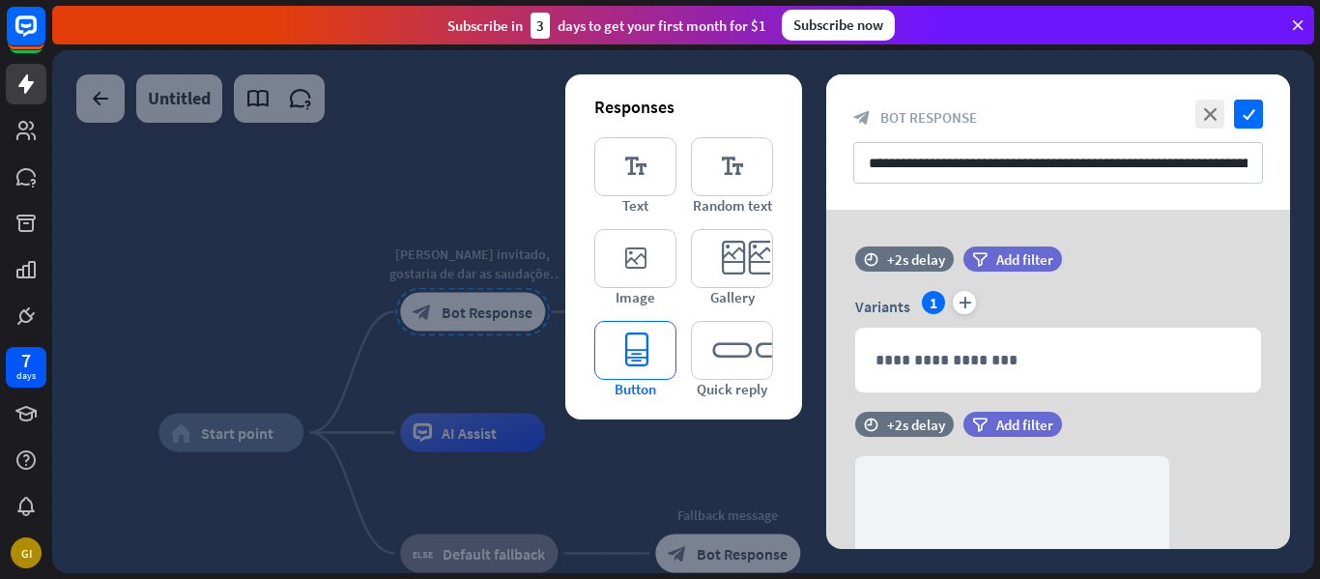
click at [649, 351] on icon "editor_button" at bounding box center [635, 350] width 82 height 59
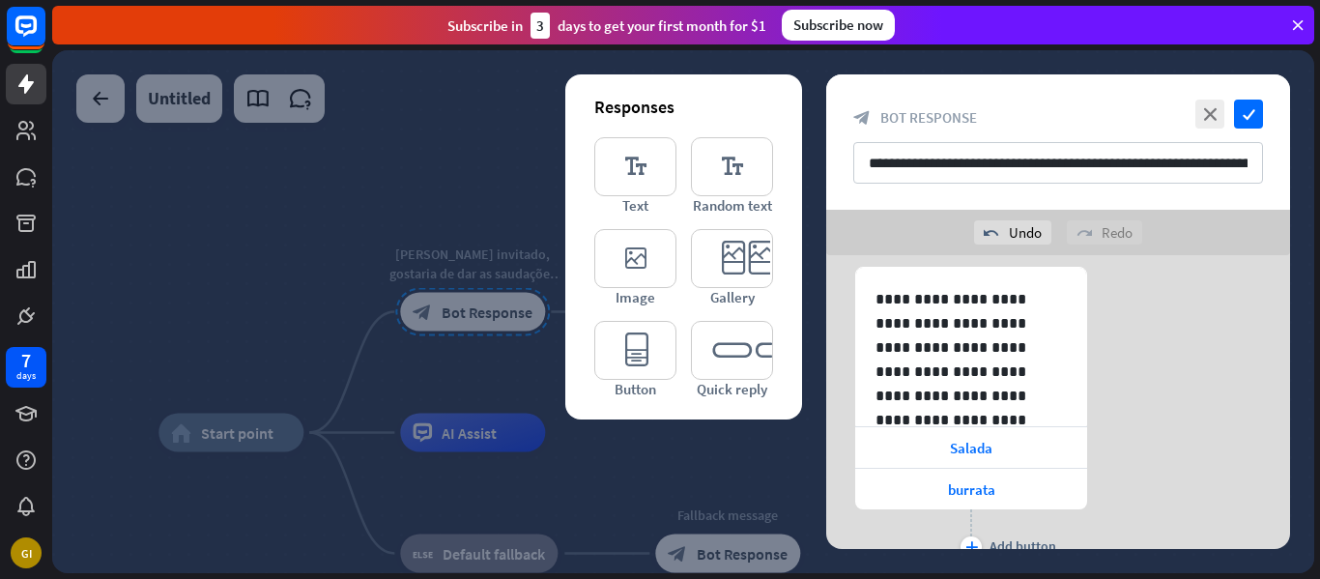
scroll to position [1276, 0]
click at [485, 357] on div at bounding box center [683, 311] width 1262 height 523
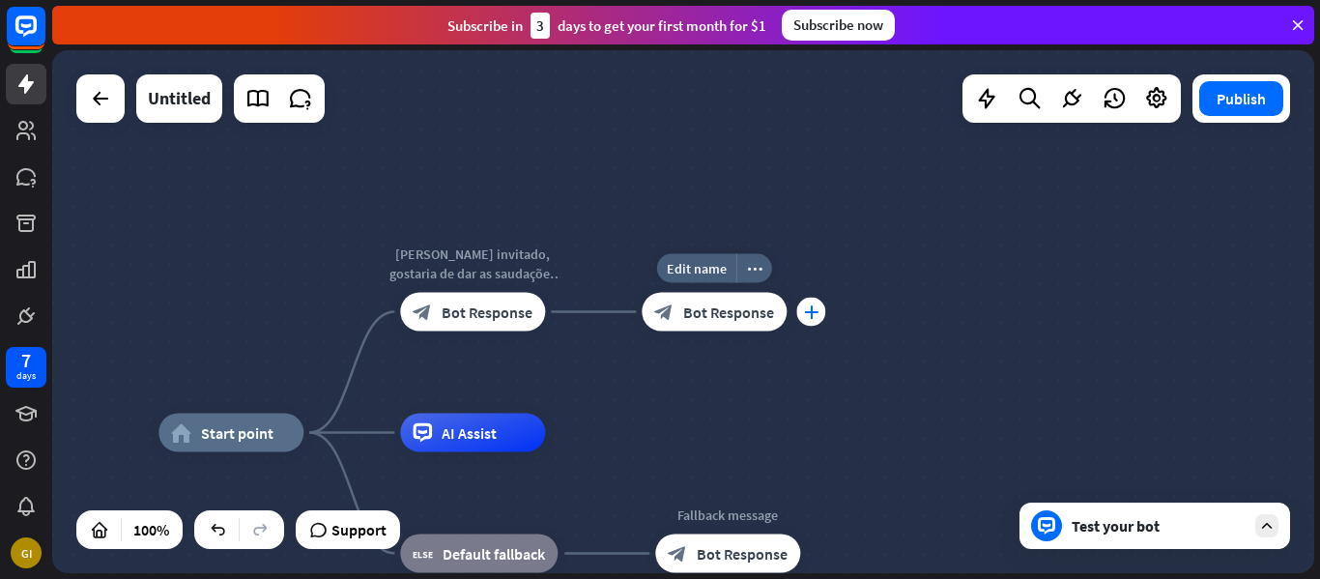
click at [810, 316] on icon "plus" at bounding box center [811, 312] width 14 height 14
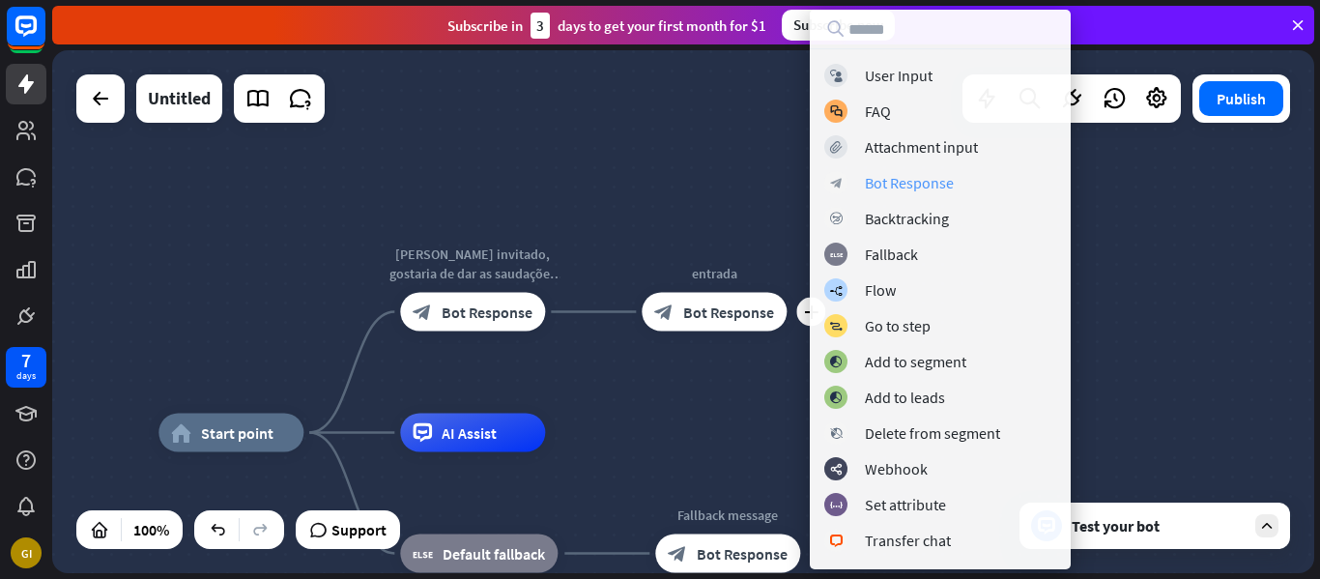
click at [877, 188] on div "Bot Response" at bounding box center [909, 182] width 89 height 19
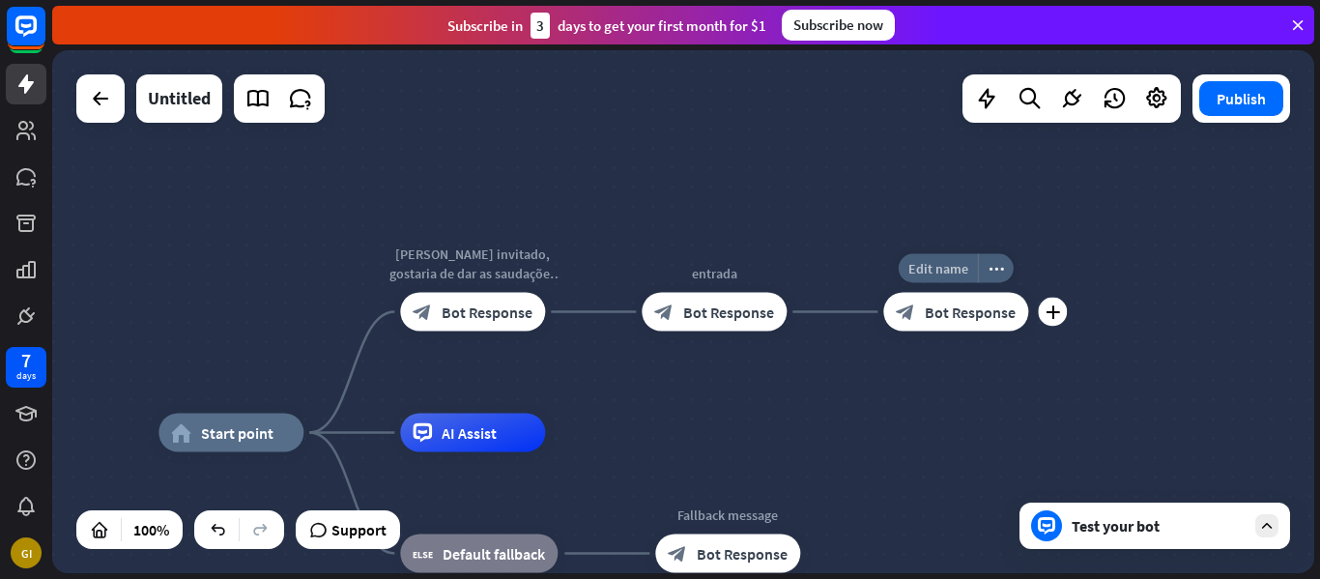
click at [957, 277] on div "Edit name" at bounding box center [938, 268] width 79 height 29
type input "**********"
click at [973, 322] on div "**********" at bounding box center [683, 311] width 1262 height 523
click at [969, 316] on span "Bot Response" at bounding box center [970, 311] width 91 height 19
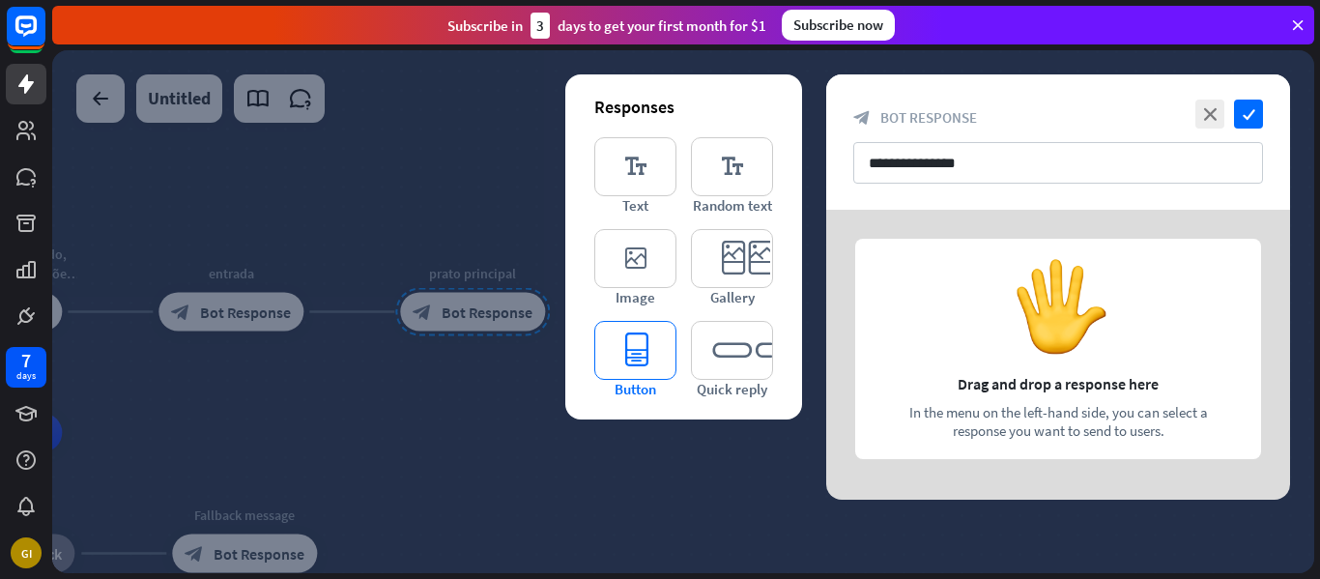
click at [644, 359] on icon "editor_button" at bounding box center [635, 350] width 82 height 59
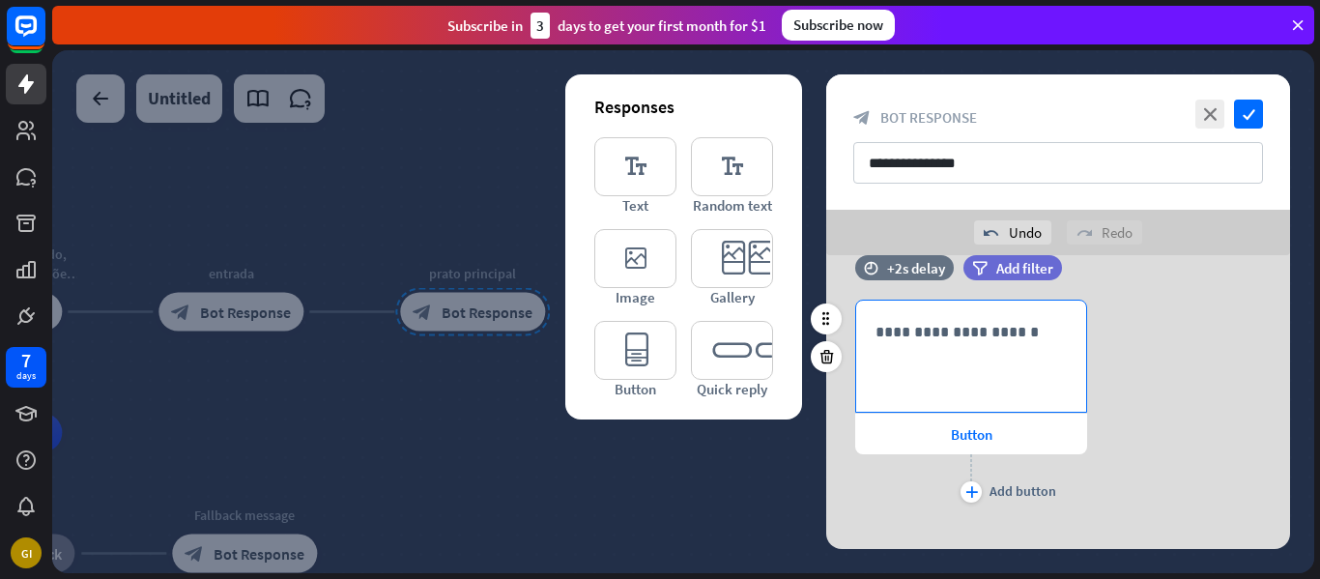
scroll to position [37, 0]
click at [960, 390] on div "**********" at bounding box center [971, 356] width 230 height 111
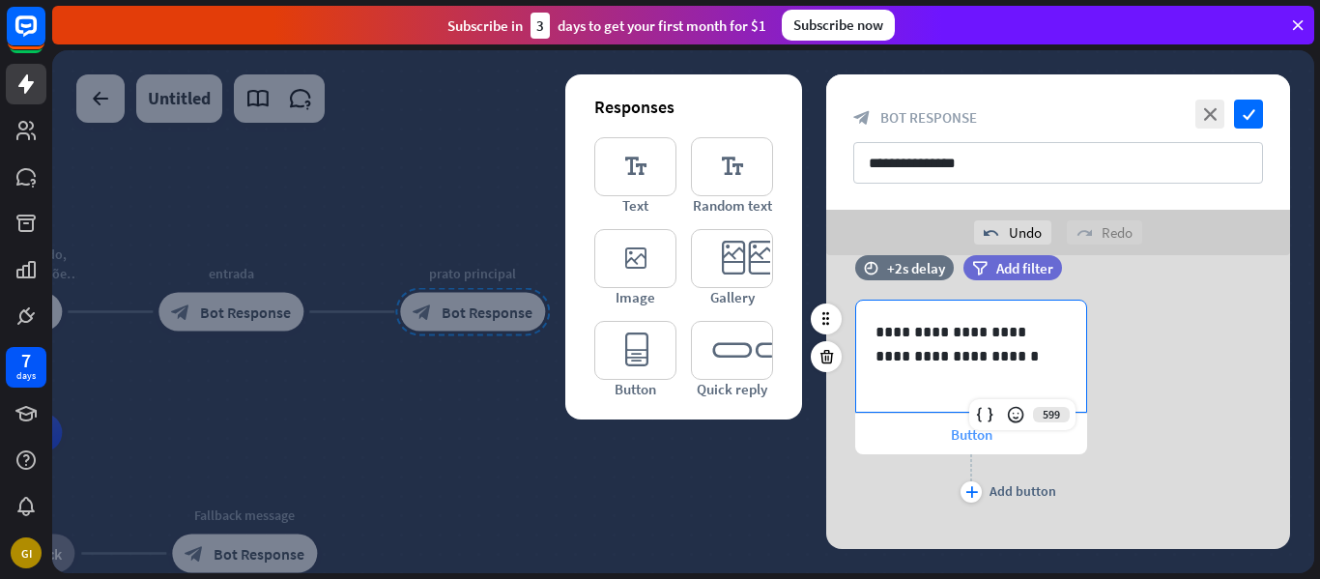
click at [943, 434] on div "Button" at bounding box center [971, 434] width 232 height 41
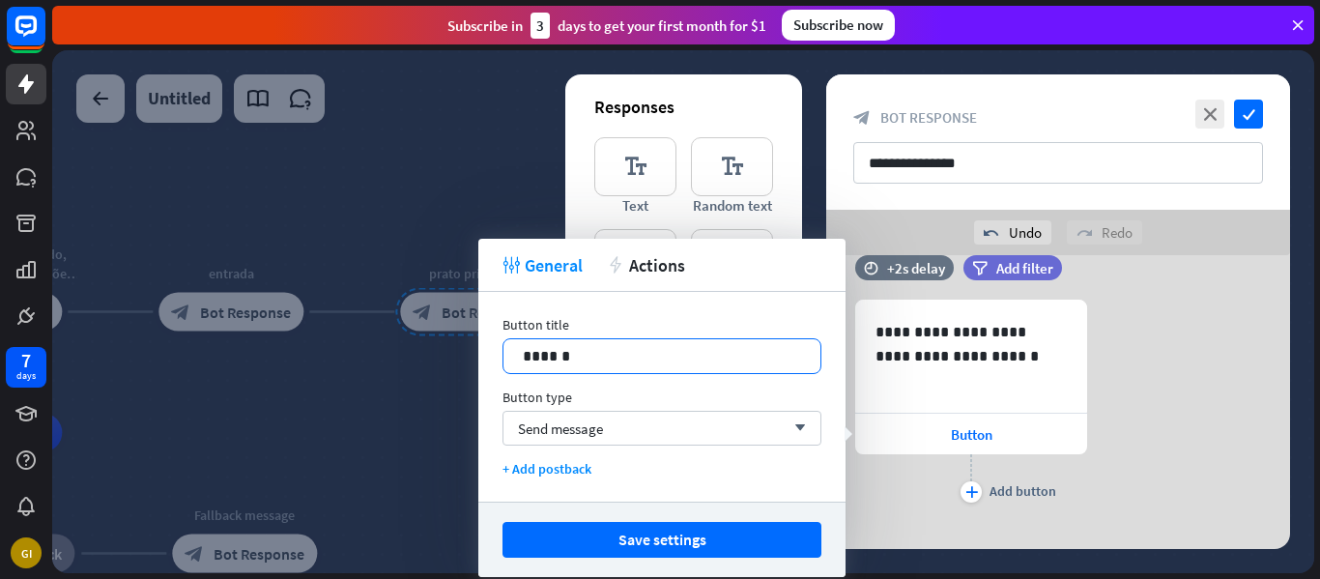
click at [622, 363] on p "******" at bounding box center [662, 356] width 278 height 24
click at [578, 435] on span "Send message" at bounding box center [560, 428] width 85 height 18
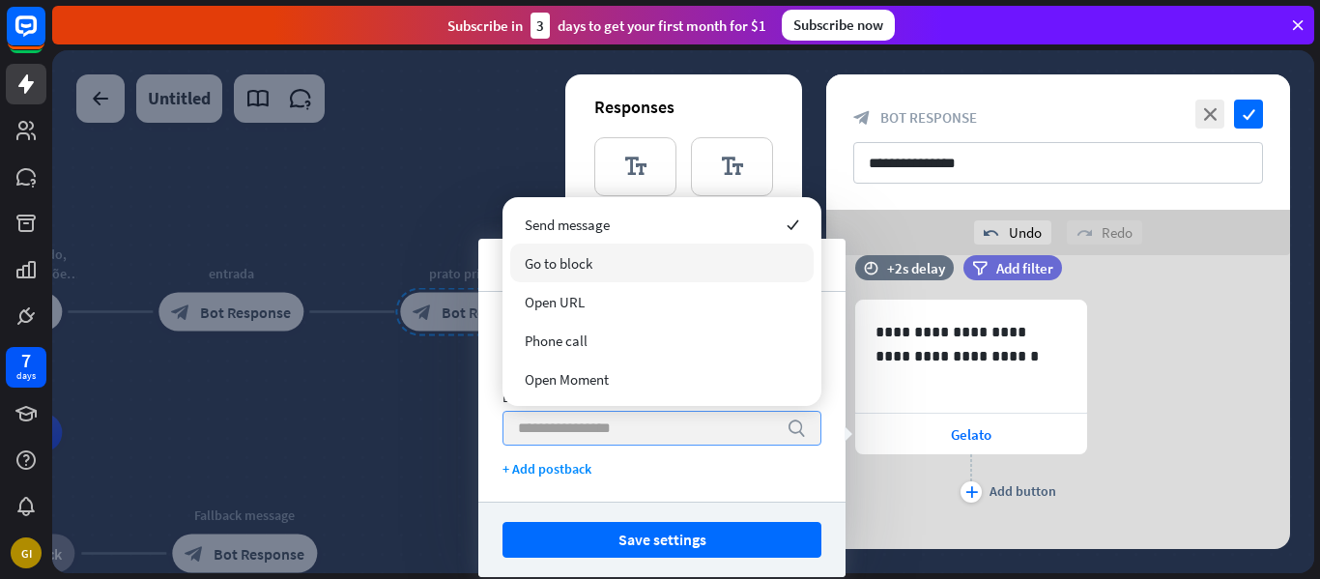
click at [558, 269] on span "Go to block" at bounding box center [559, 263] width 68 height 18
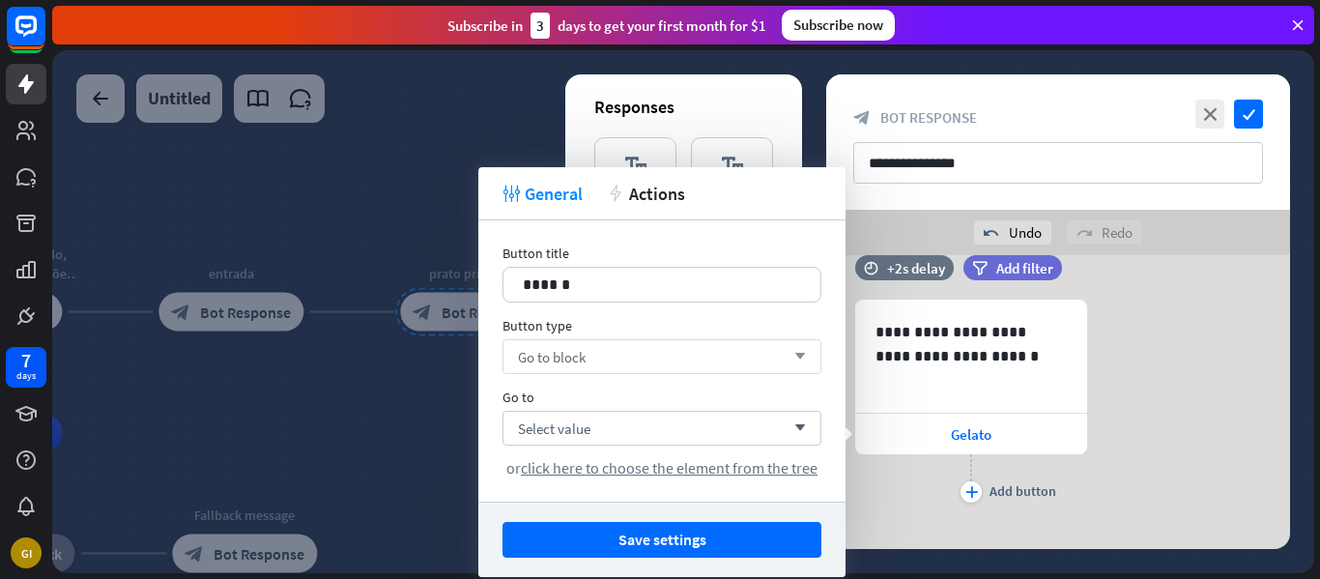
click at [588, 362] on div "Go to block arrow_down" at bounding box center [662, 356] width 319 height 35
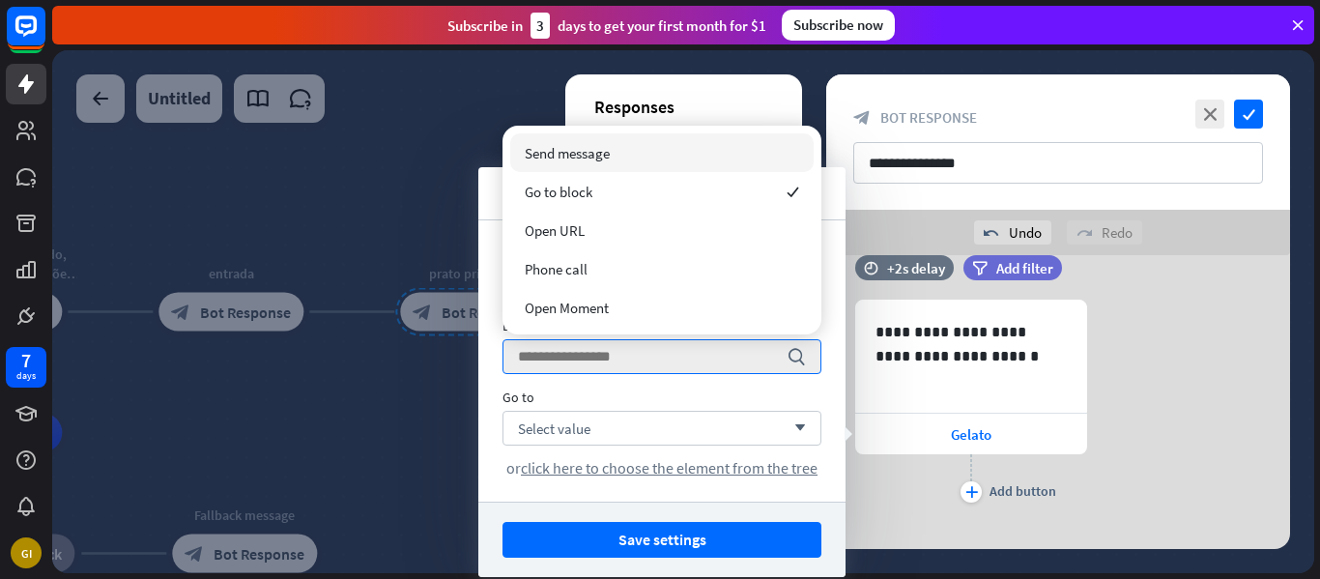
click at [613, 159] on div "Send message" at bounding box center [661, 152] width 303 height 39
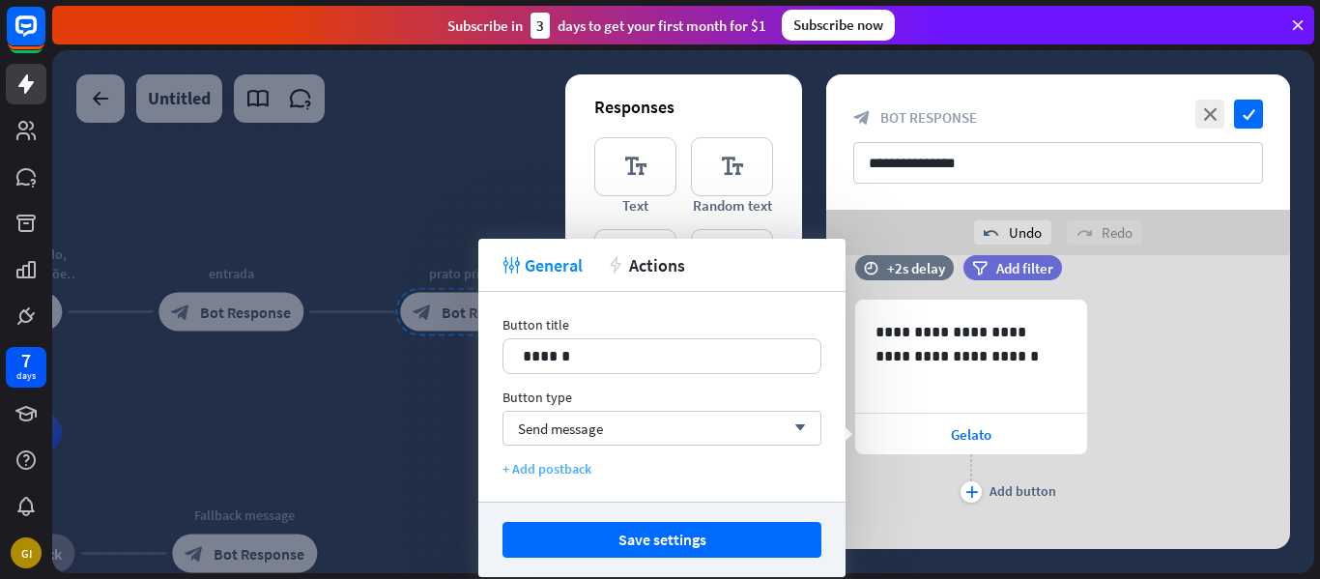
click at [575, 470] on div "+ Add postback" at bounding box center [662, 468] width 319 height 17
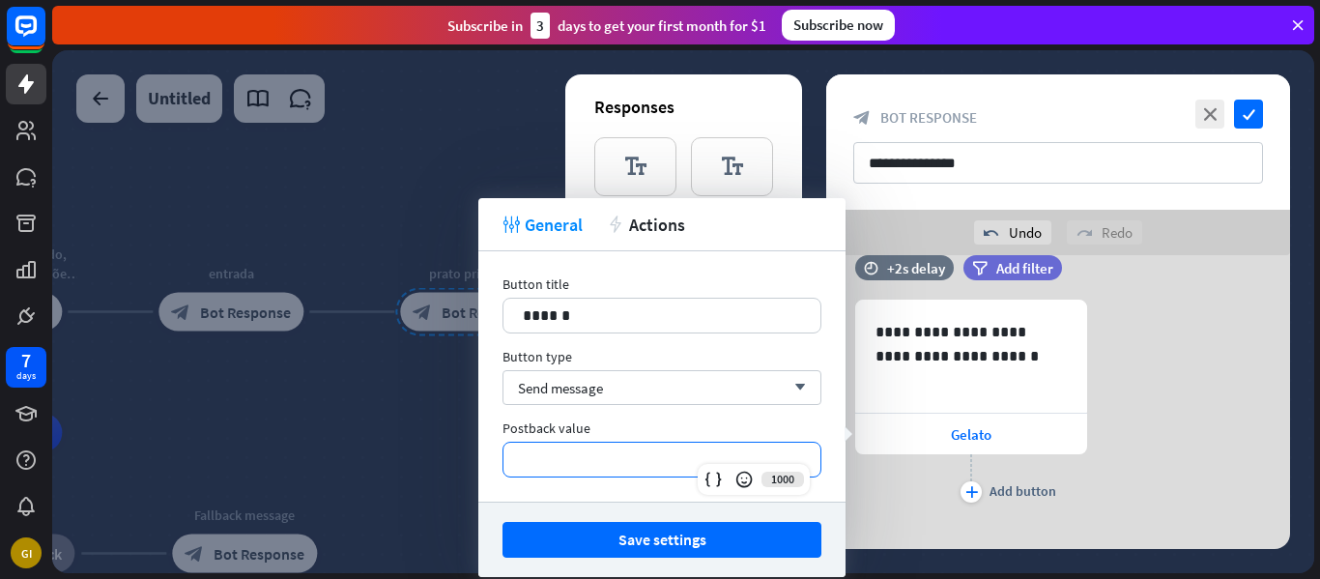
click at [576, 470] on p "**********" at bounding box center [662, 459] width 278 height 24
click at [703, 411] on div "**********" at bounding box center [661, 376] width 367 height 250
click at [970, 495] on icon "plus" at bounding box center [971, 492] width 13 height 12
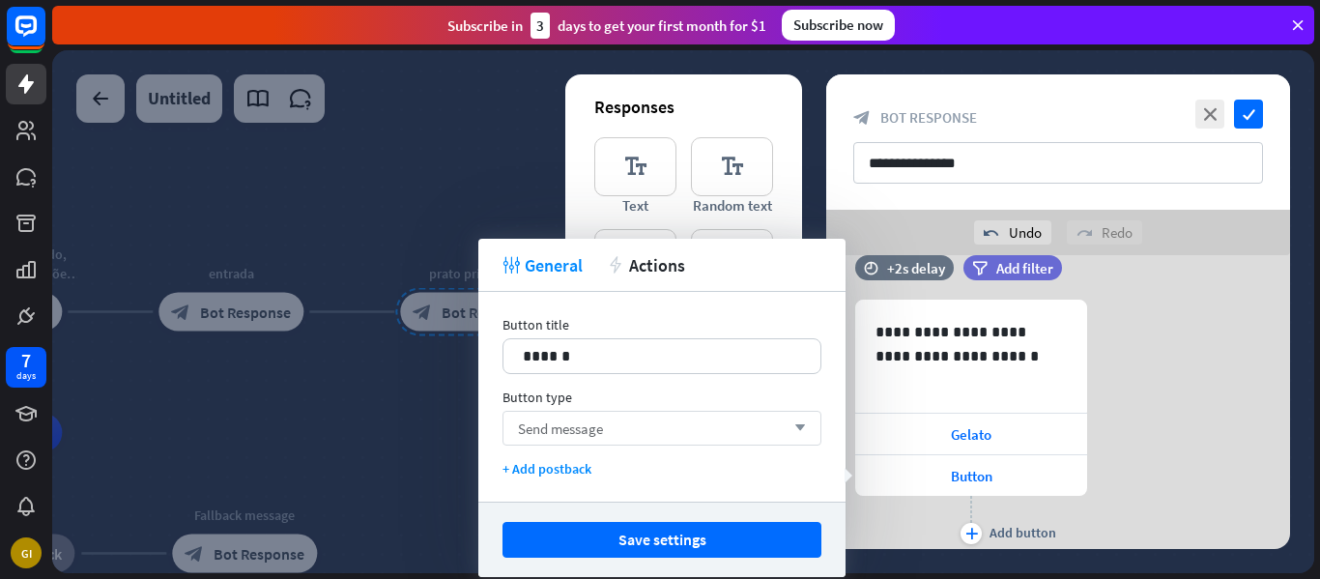
click at [538, 428] on span "Send message" at bounding box center [560, 428] width 85 height 18
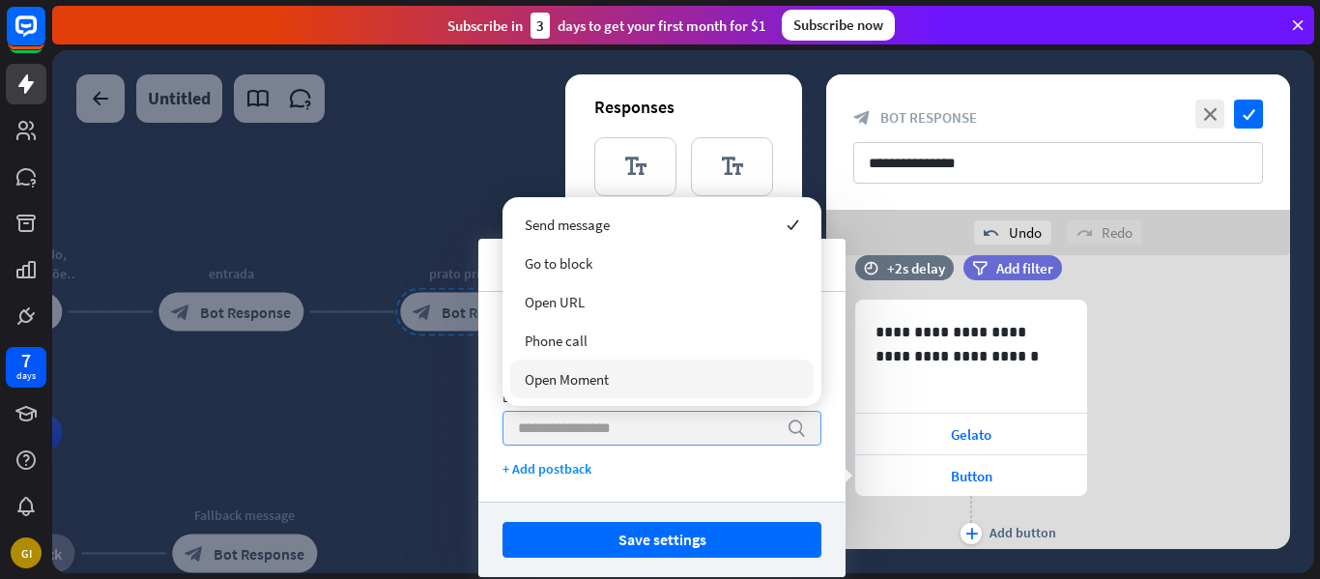
click at [818, 486] on div "Button title 14 ****** Button type search + Add postback" at bounding box center [661, 397] width 367 height 210
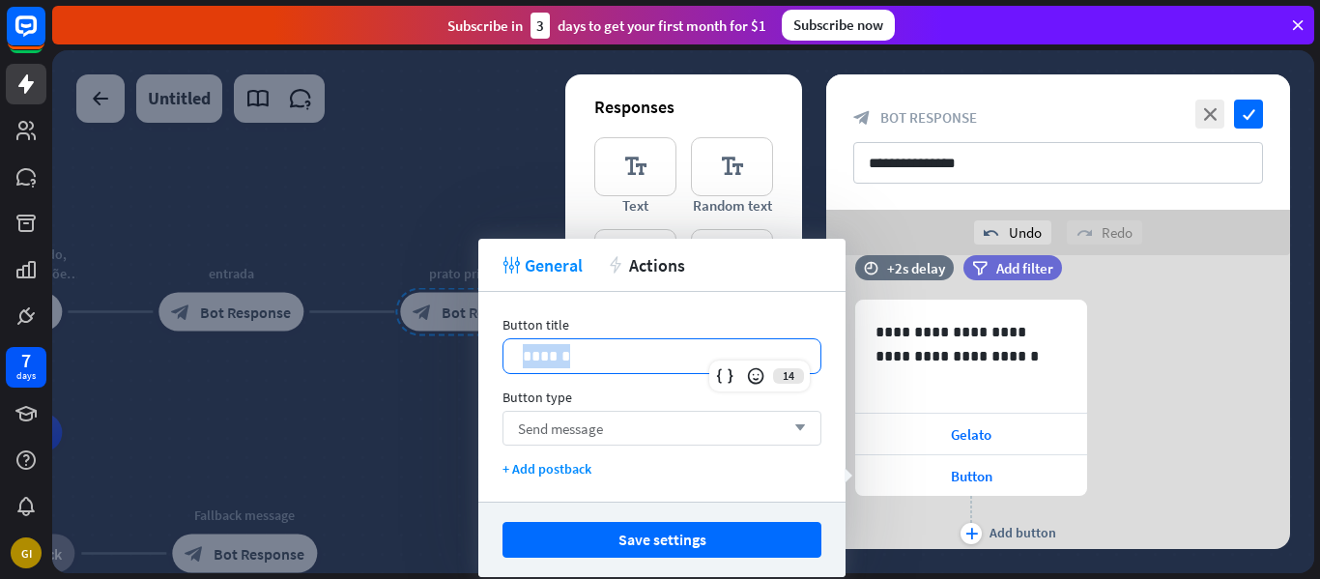
drag, startPoint x: 683, startPoint y: 358, endPoint x: 495, endPoint y: 364, distance: 188.6
click at [495, 364] on div "Button title 14 ****** Button type Send message arrow_down + Add postback" at bounding box center [661, 397] width 367 height 210
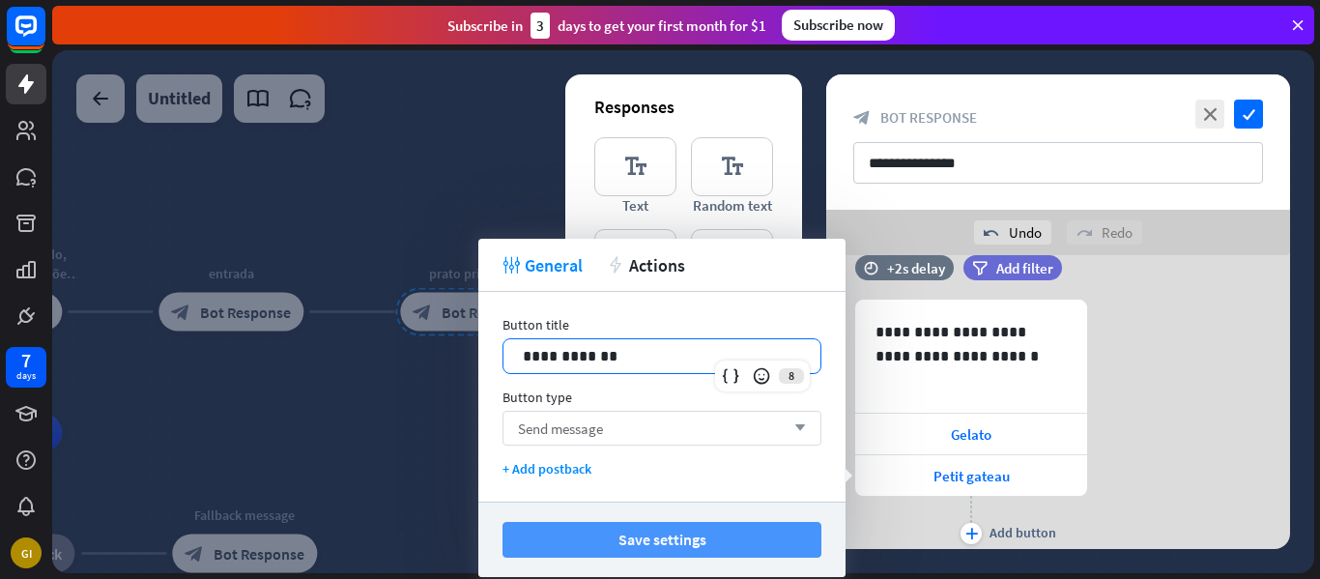
click at [609, 542] on button "Save settings" at bounding box center [662, 540] width 319 height 36
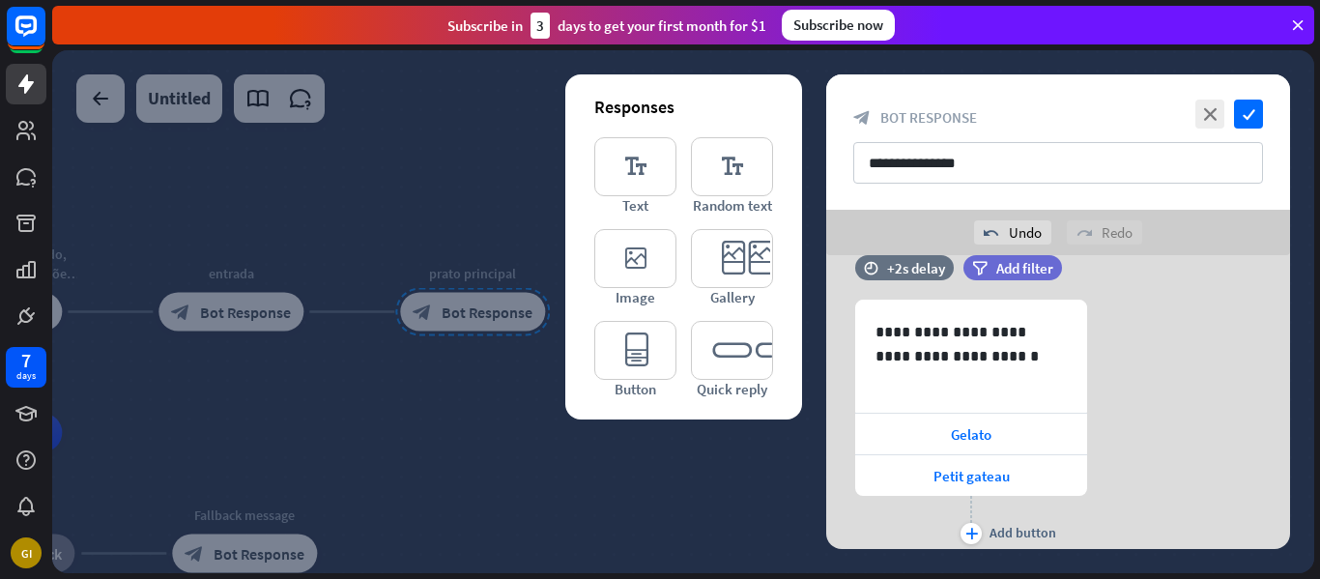
click at [723, 497] on div at bounding box center [683, 311] width 1262 height 523
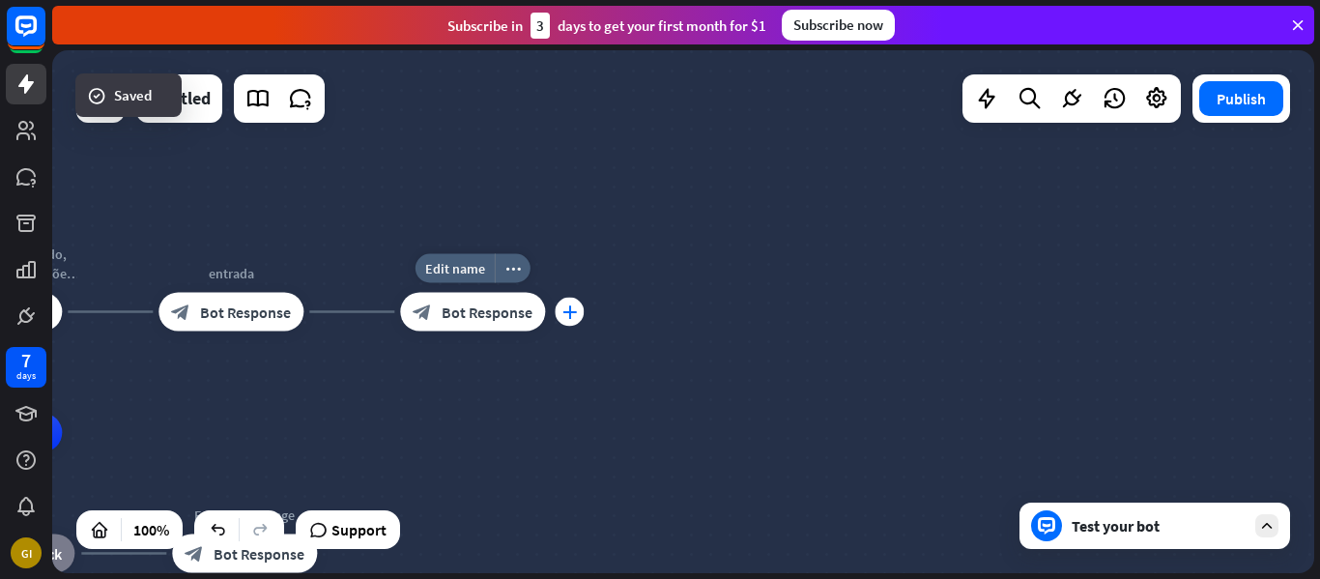
click at [570, 314] on icon "plus" at bounding box center [569, 312] width 14 height 14
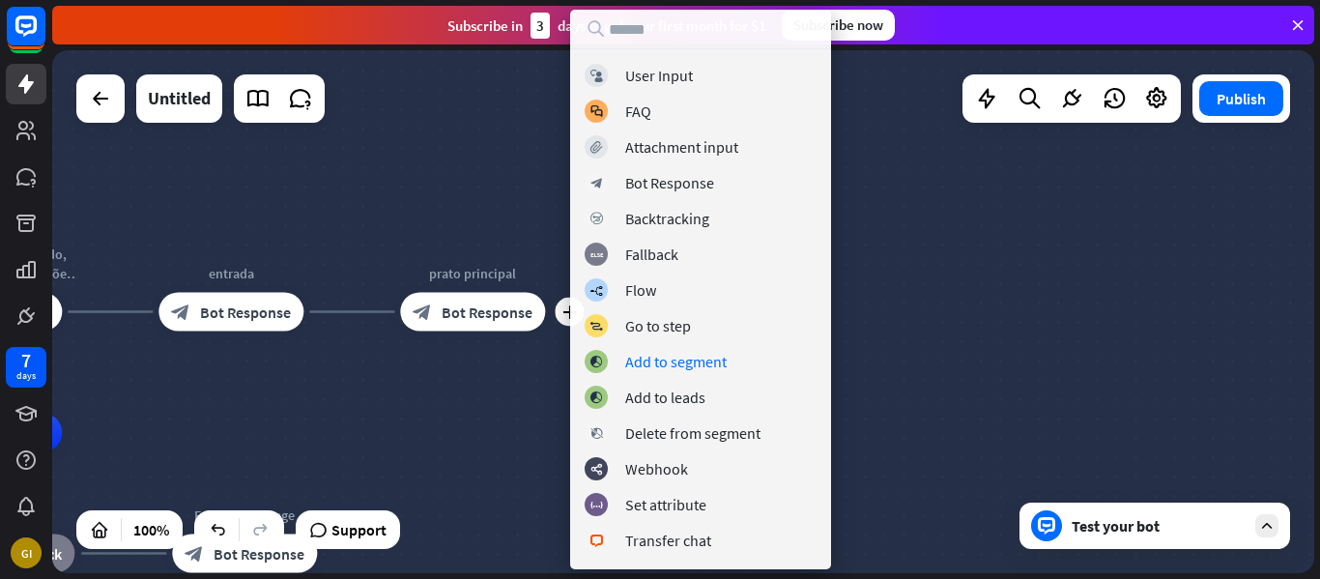
click at [525, 427] on div "home_2 Start point [PERSON_NAME] invitado, gostaria de dar as saudações para es…" at bounding box center [683, 311] width 1262 height 523
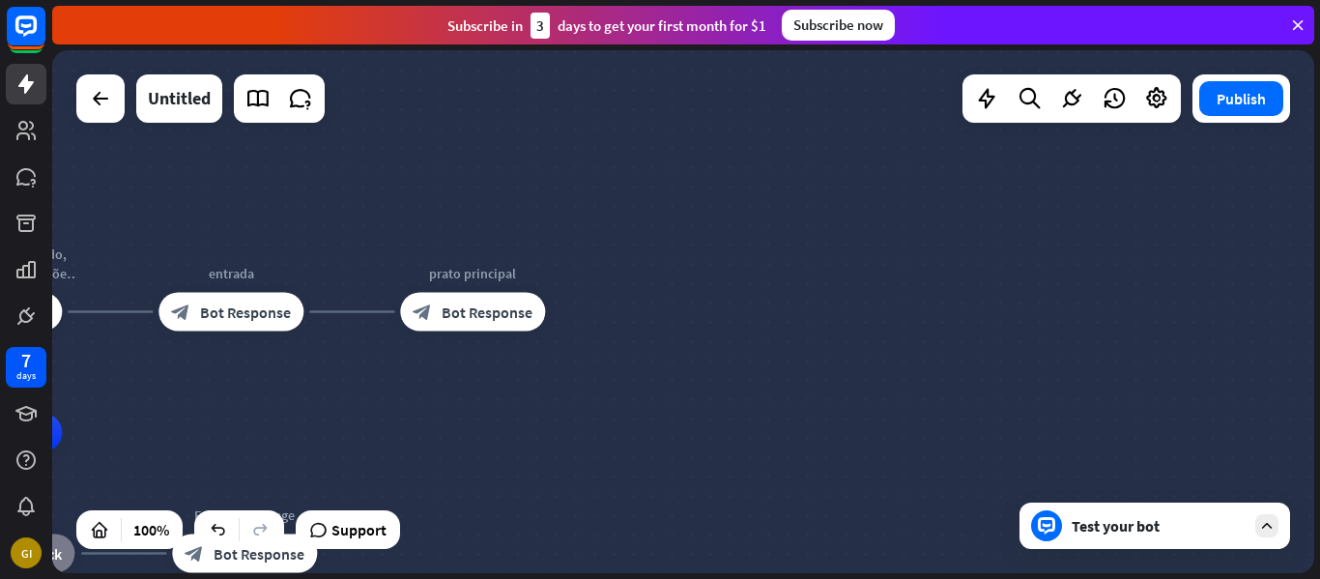
click at [1190, 527] on div "Test your bot" at bounding box center [1159, 525] width 174 height 19
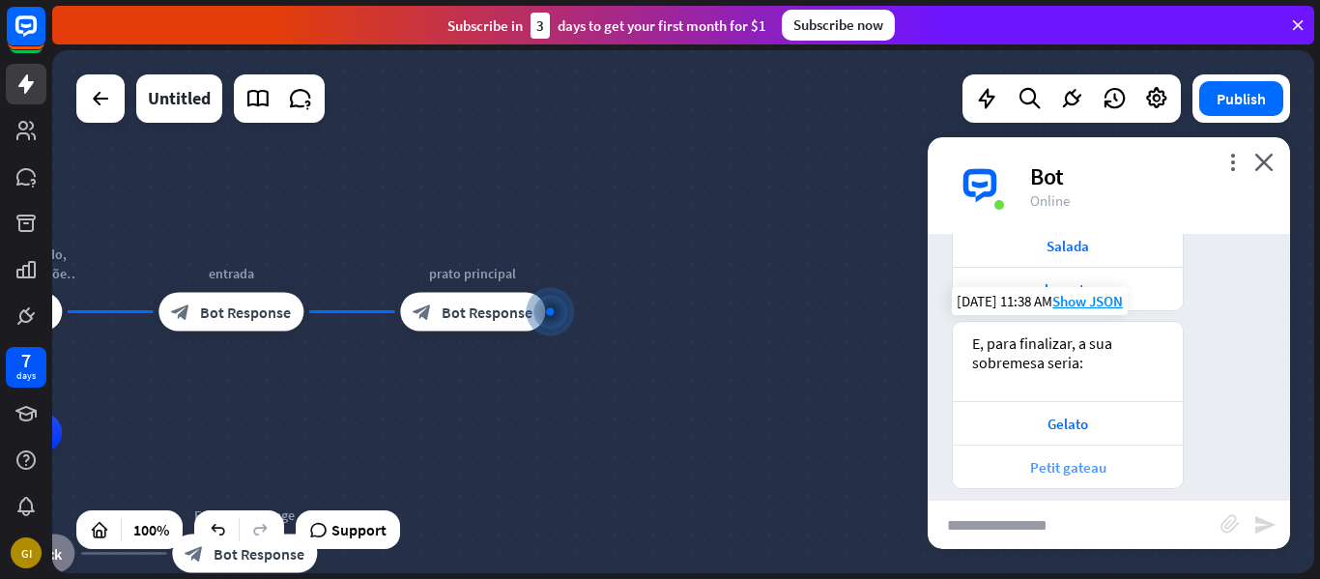
scroll to position [243, 0]
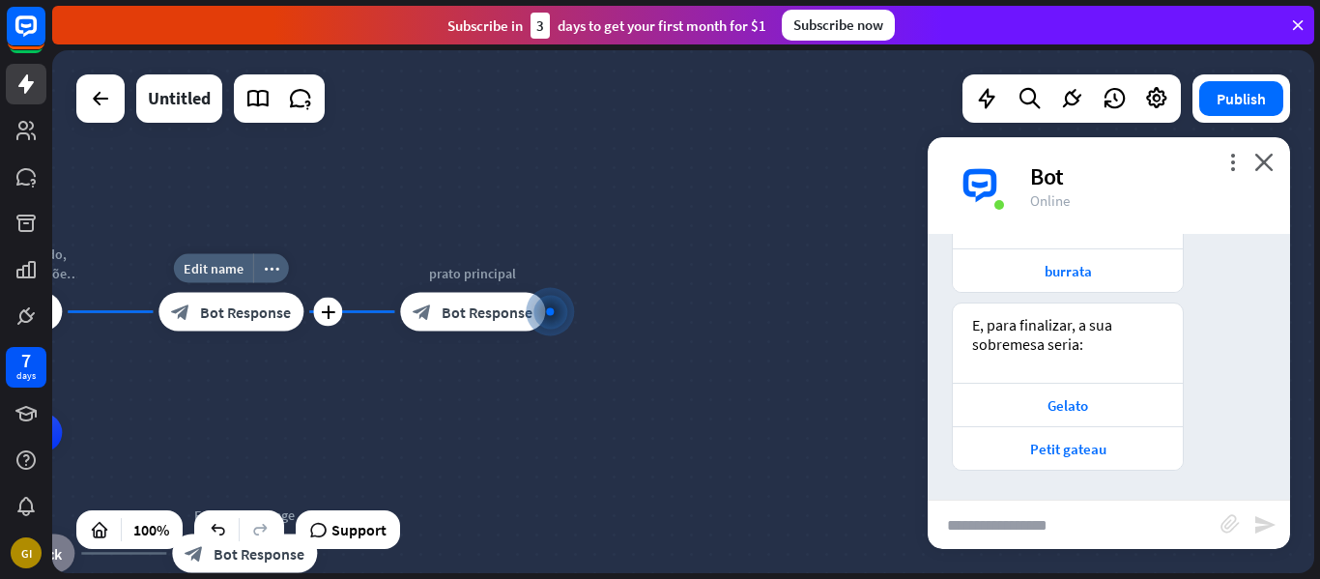
click at [248, 321] on div "block_bot_response Bot Response" at bounding box center [230, 312] width 145 height 39
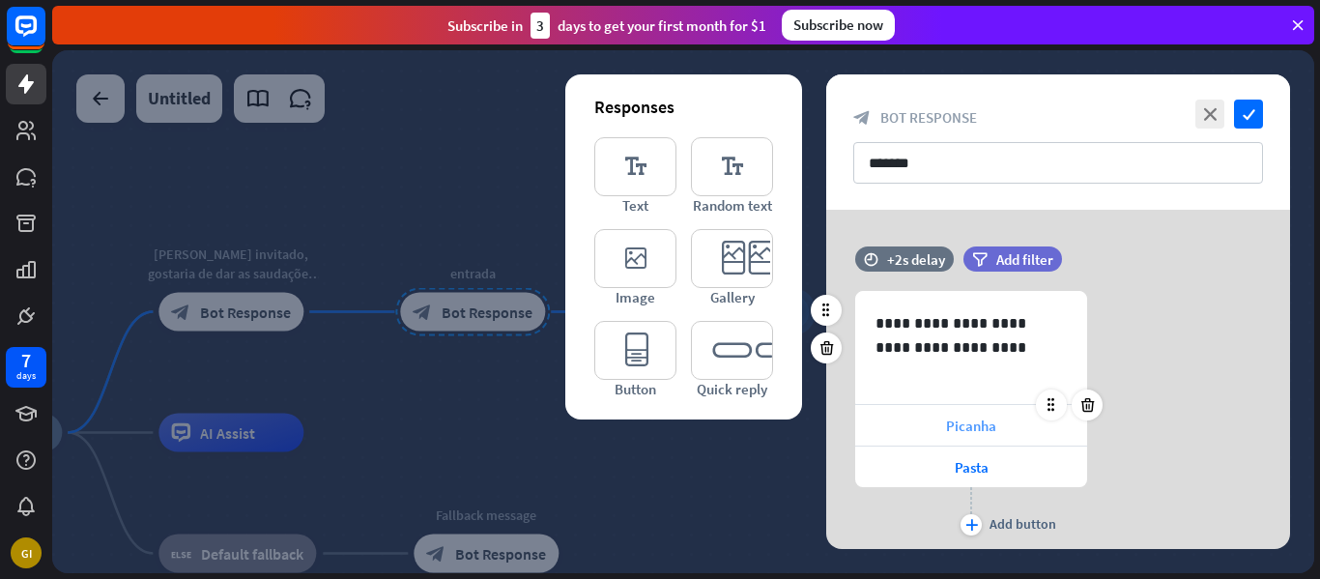
scroll to position [59, 0]
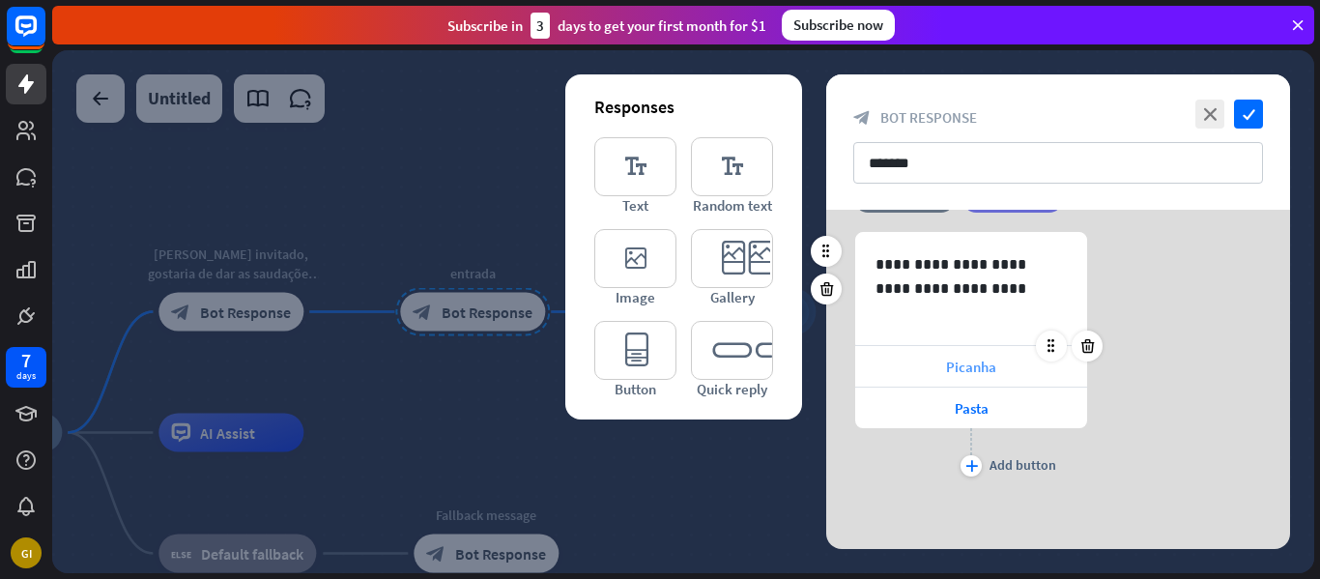
click at [977, 369] on span "Picanha" at bounding box center [971, 367] width 50 height 18
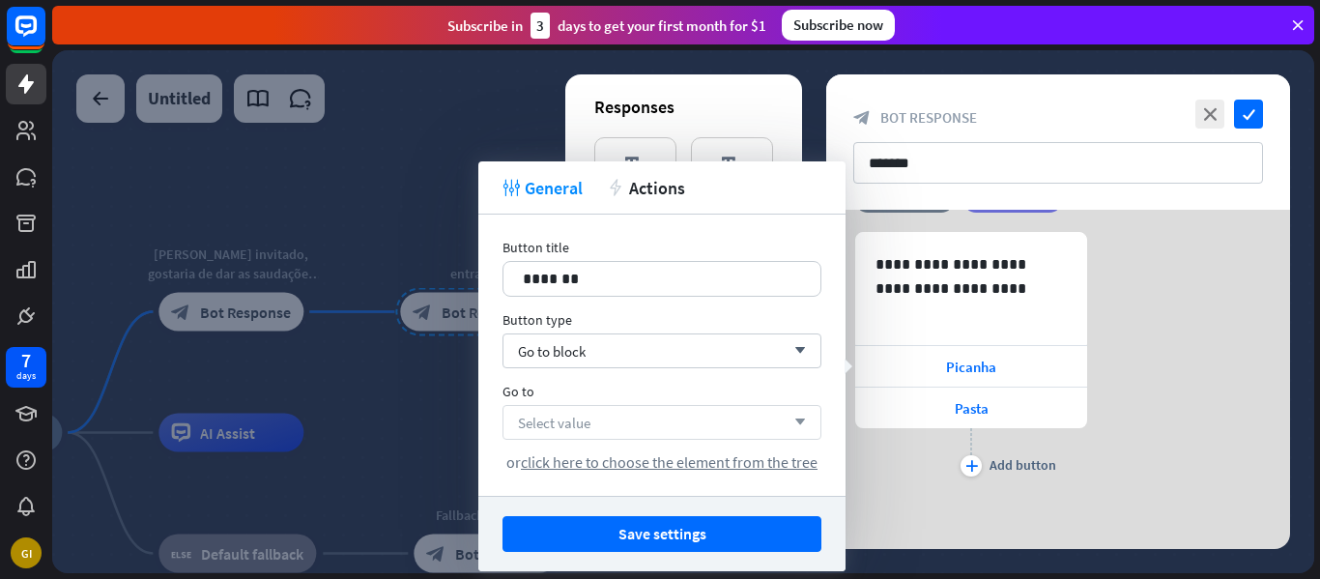
click at [625, 408] on div "Select value arrow_down" at bounding box center [662, 422] width 319 height 35
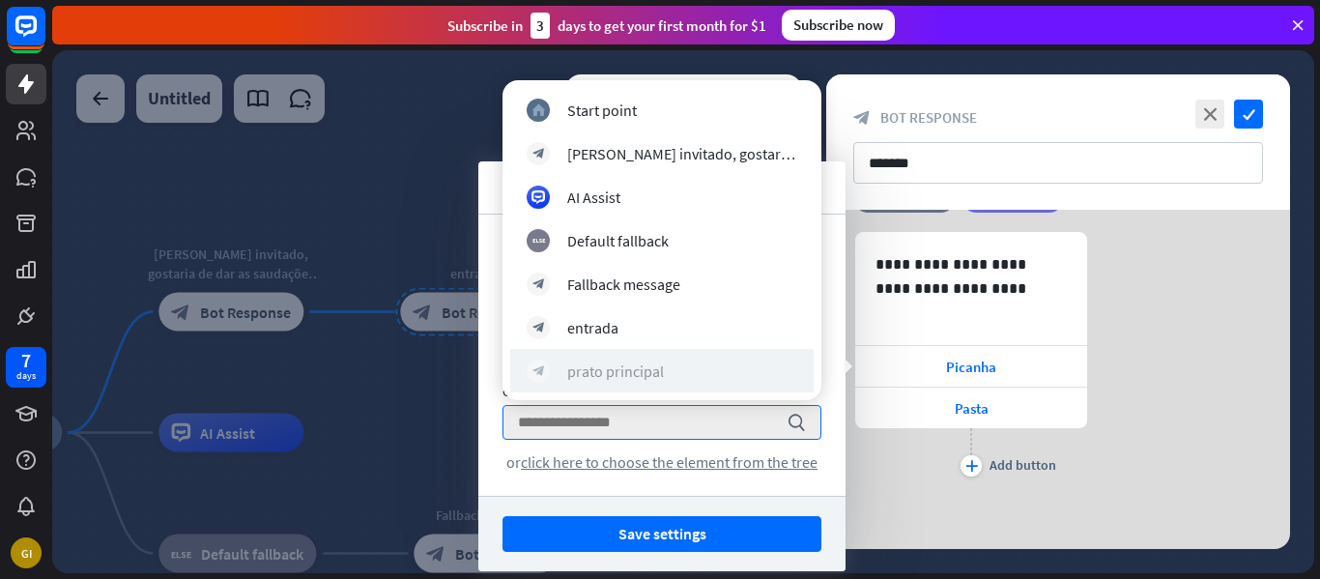
click at [617, 368] on div "prato principal" at bounding box center [615, 370] width 97 height 19
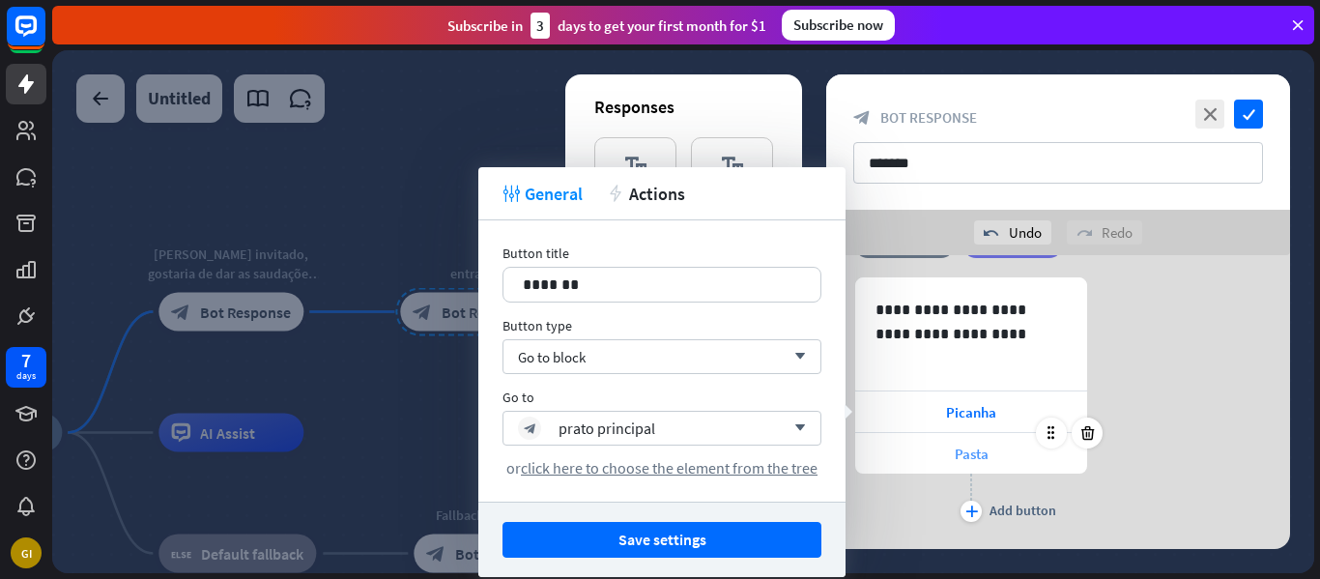
click at [939, 451] on div "Pasta" at bounding box center [971, 453] width 232 height 41
click at [679, 429] on div "Select value arrow_down" at bounding box center [662, 428] width 319 height 35
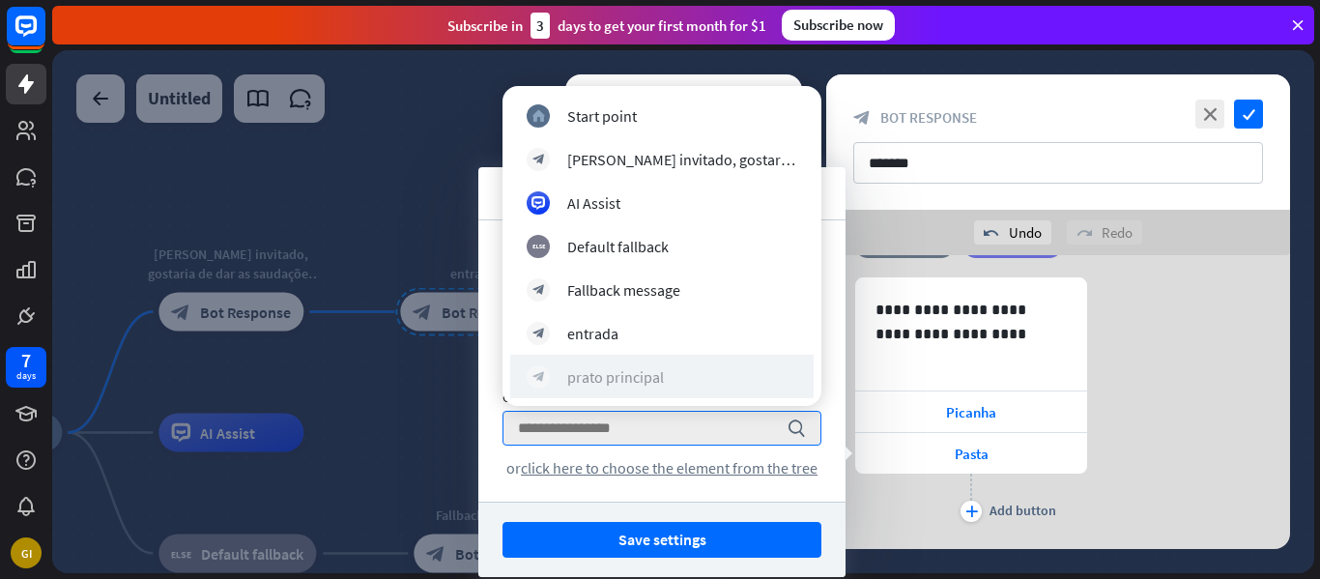
click at [661, 386] on div "prato principal" at bounding box center [615, 376] width 97 height 19
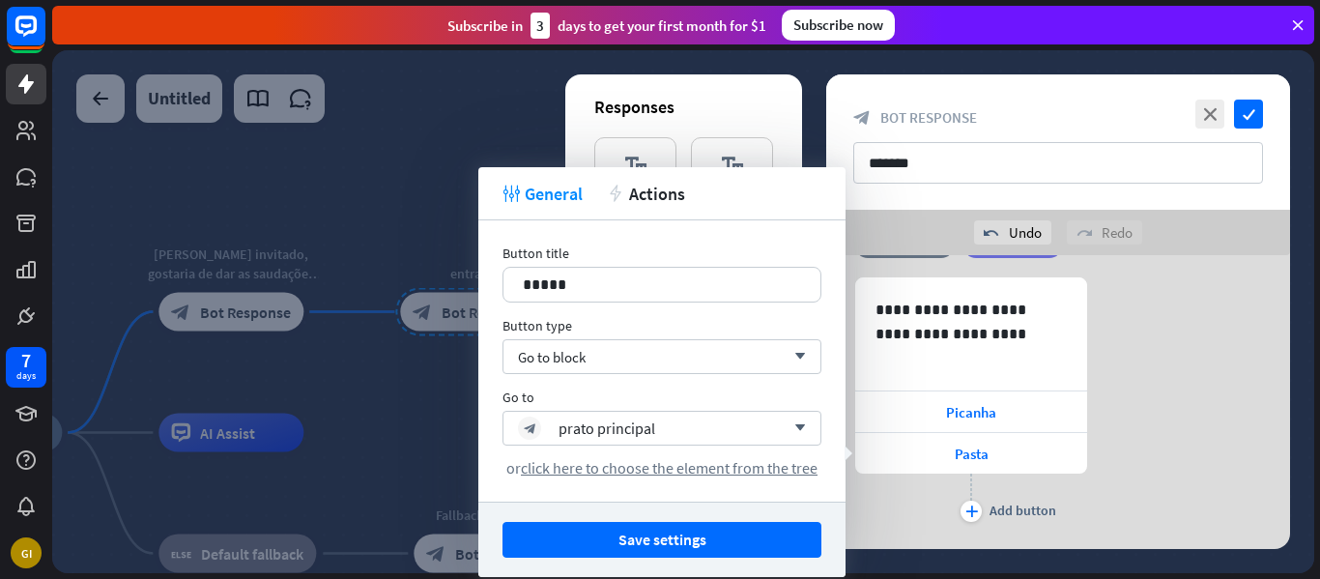
click at [352, 347] on div at bounding box center [683, 311] width 1262 height 523
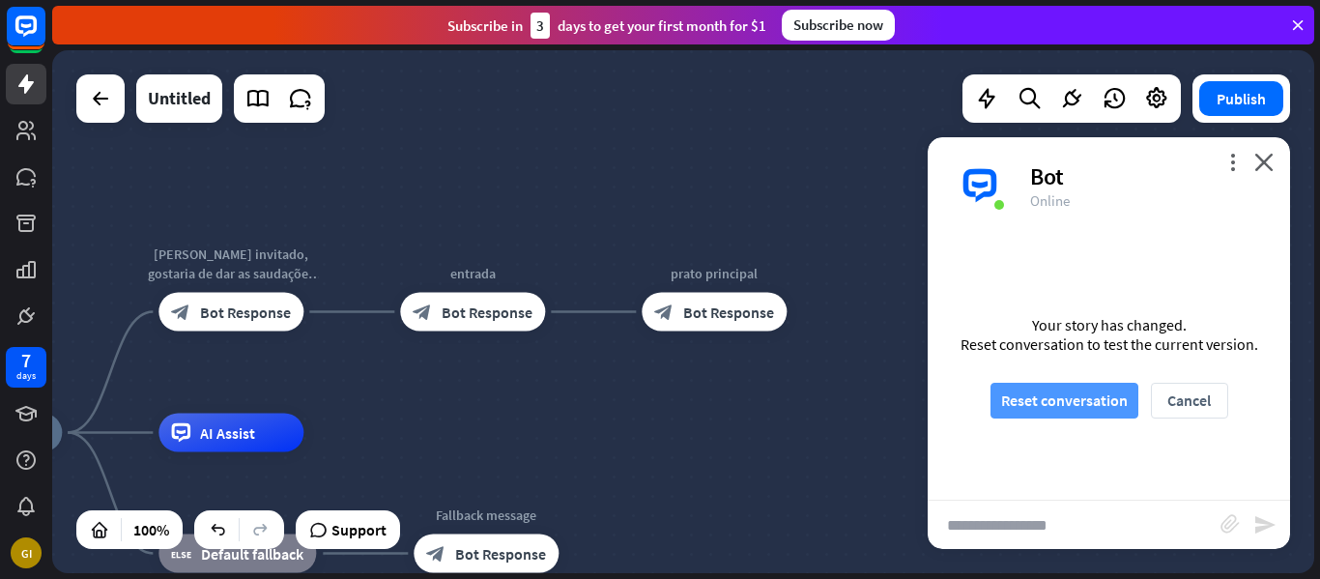
click at [1091, 405] on button "Reset conversation" at bounding box center [1065, 401] width 148 height 36
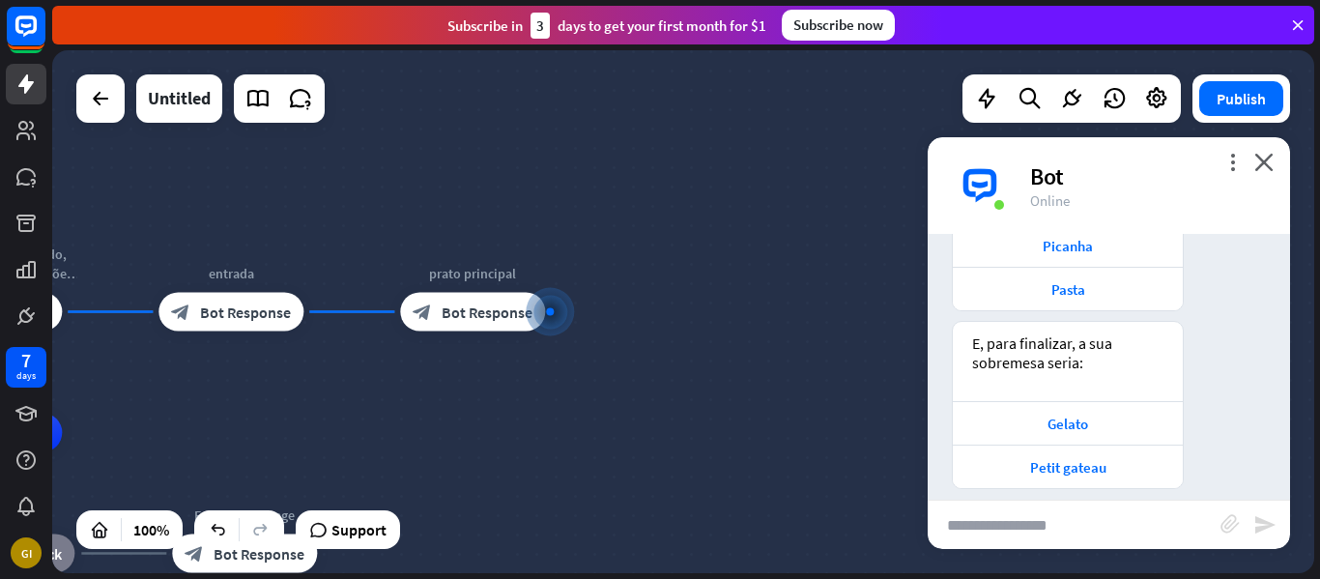
scroll to position [420, 0]
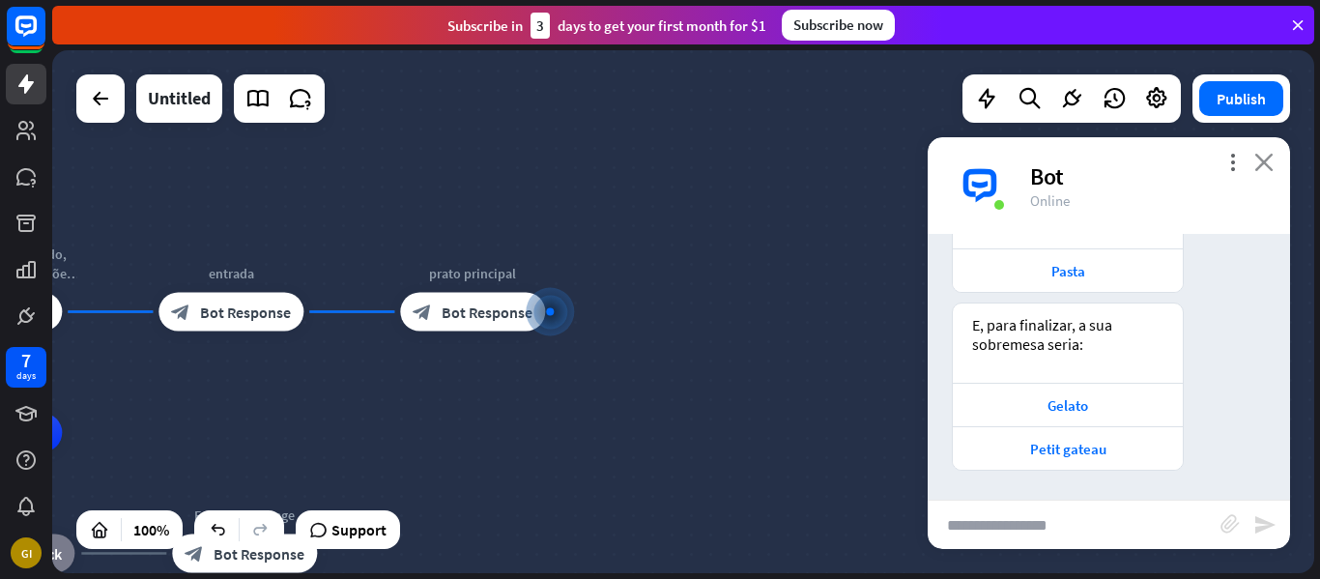
click at [1262, 162] on icon "close" at bounding box center [1263, 162] width 19 height 18
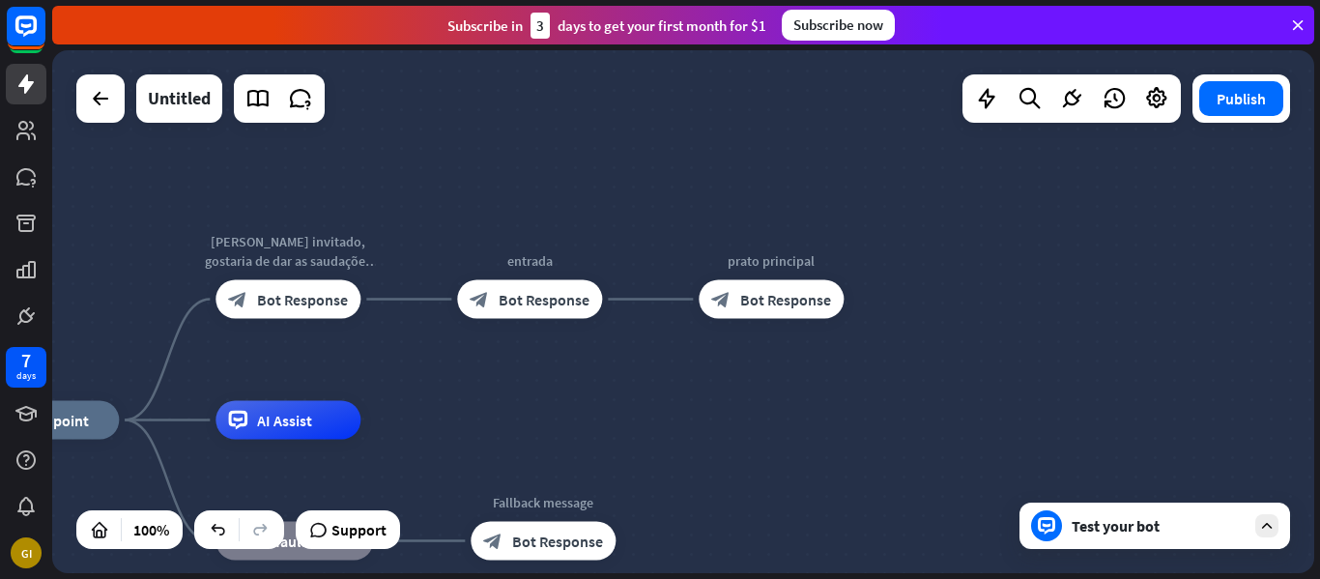
drag, startPoint x: 949, startPoint y: 243, endPoint x: 1294, endPoint y: 231, distance: 345.2
click at [1294, 231] on div "home_2 Start point [PERSON_NAME] invitado, gostaria de dar as saudações para es…" at bounding box center [683, 311] width 1262 height 523
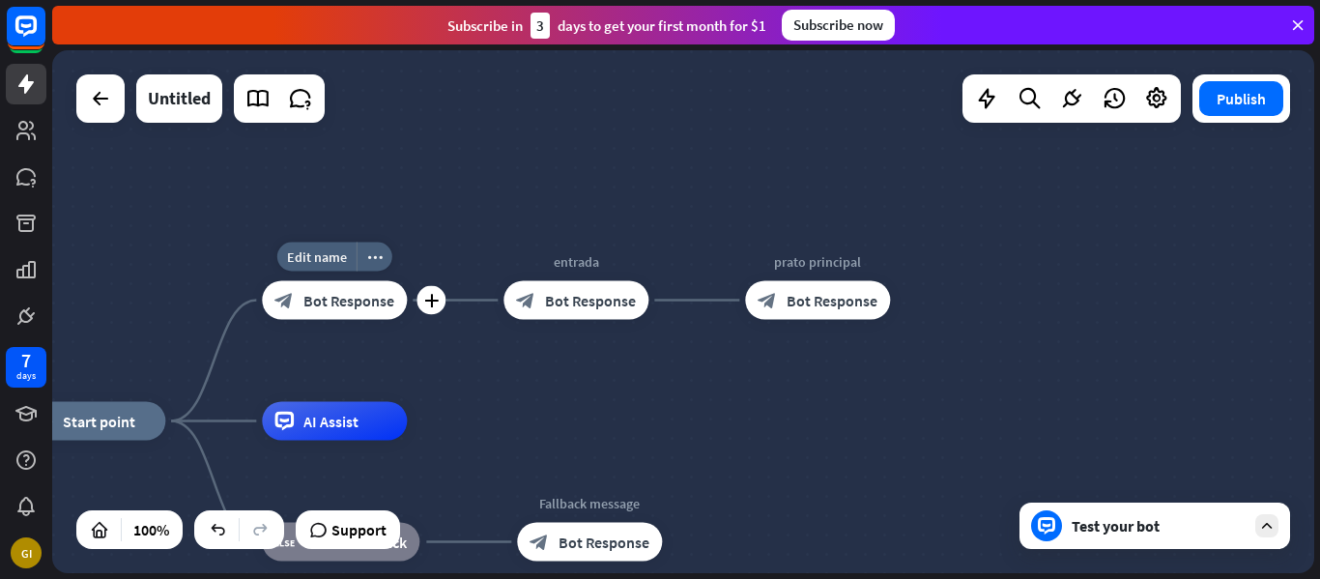
click at [326, 303] on span "Bot Response" at bounding box center [348, 300] width 91 height 19
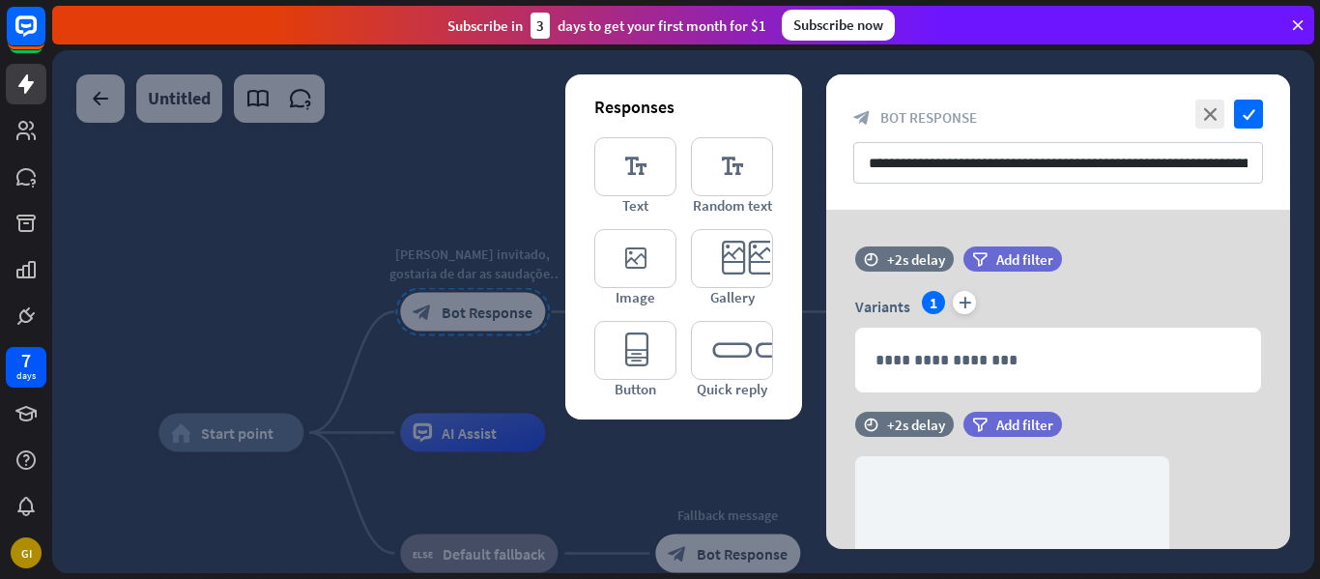
click at [486, 216] on div at bounding box center [683, 311] width 1262 height 523
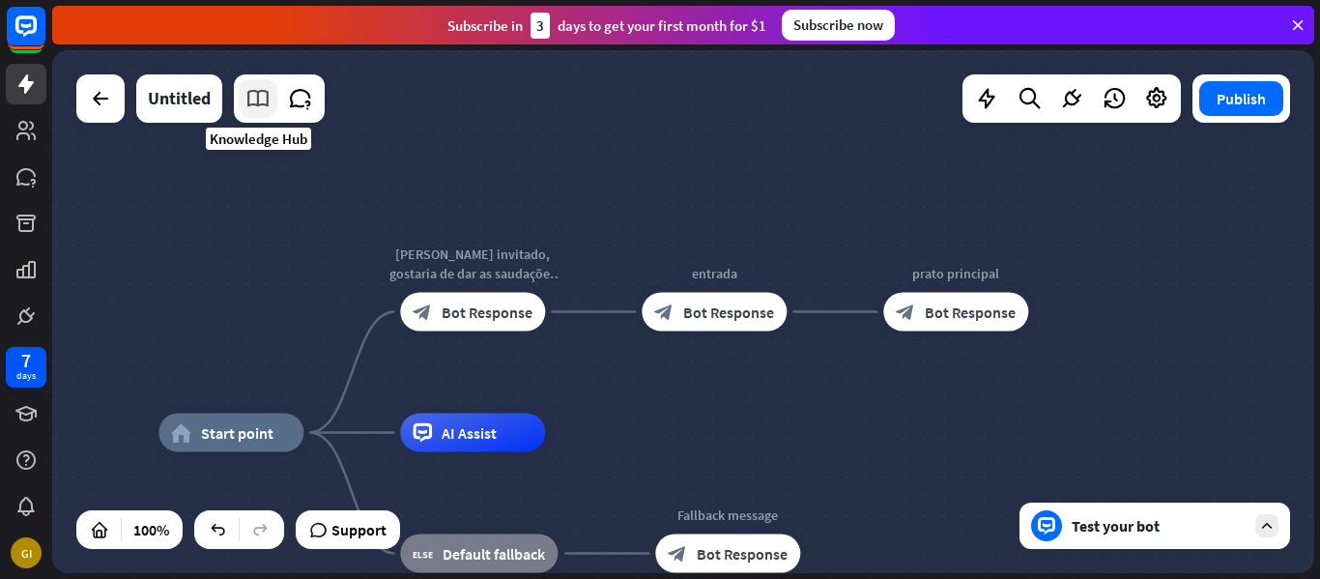
click at [260, 96] on icon at bounding box center [257, 98] width 25 height 25
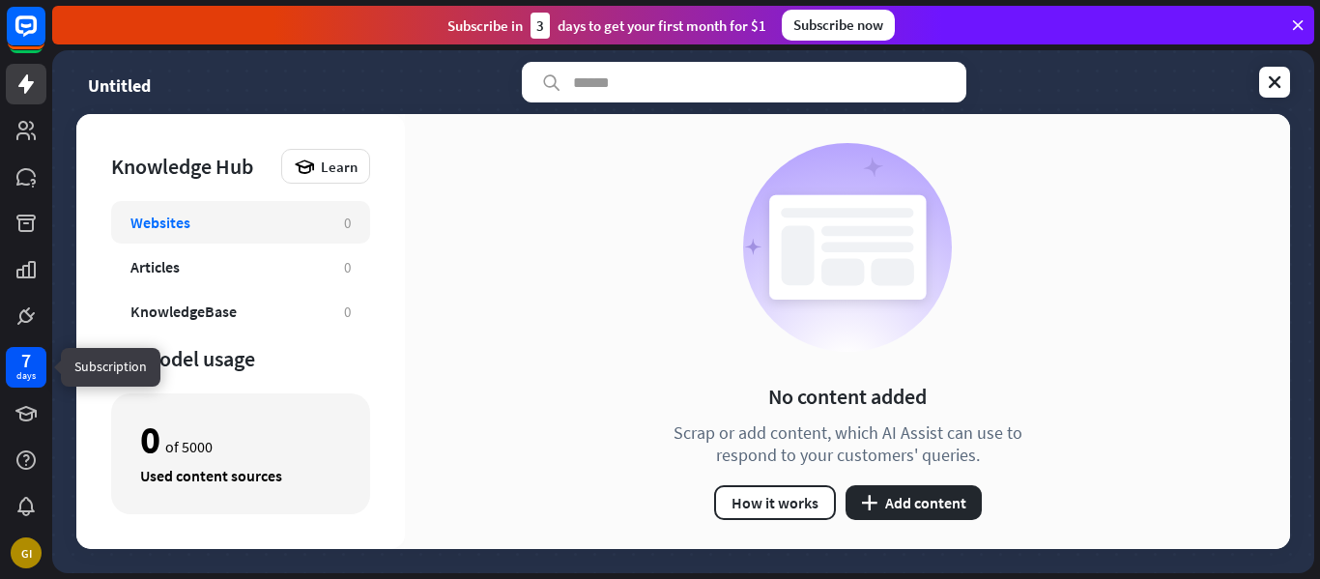
click at [26, 362] on div "7" at bounding box center [26, 360] width 10 height 17
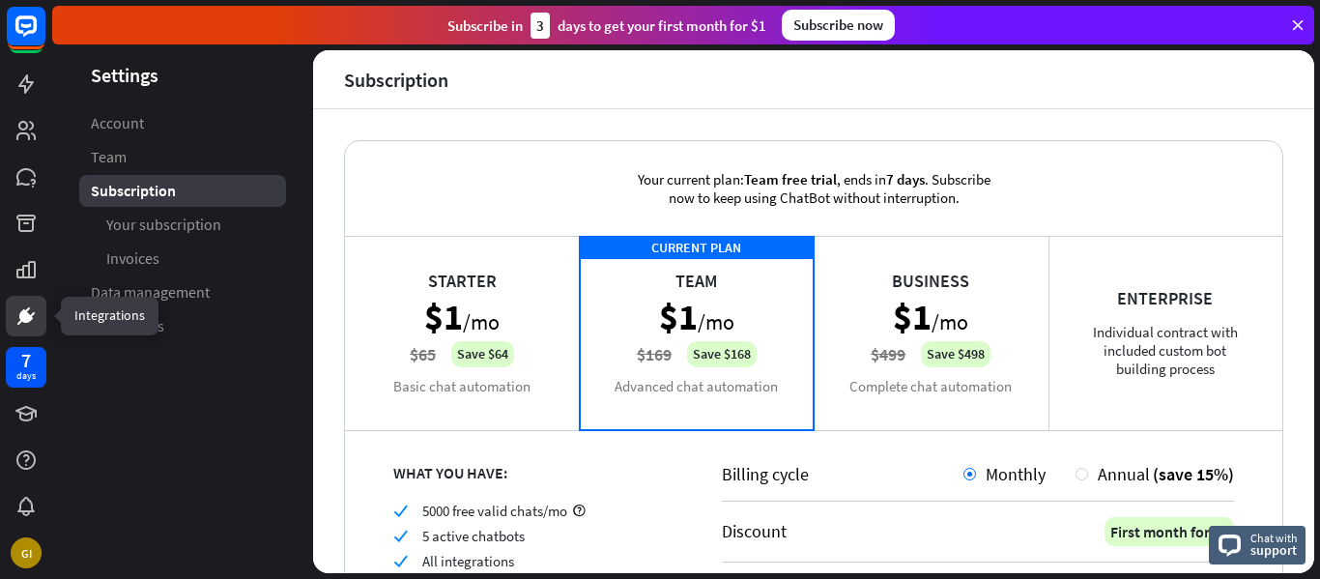
click at [23, 317] on icon at bounding box center [26, 316] width 12 height 12
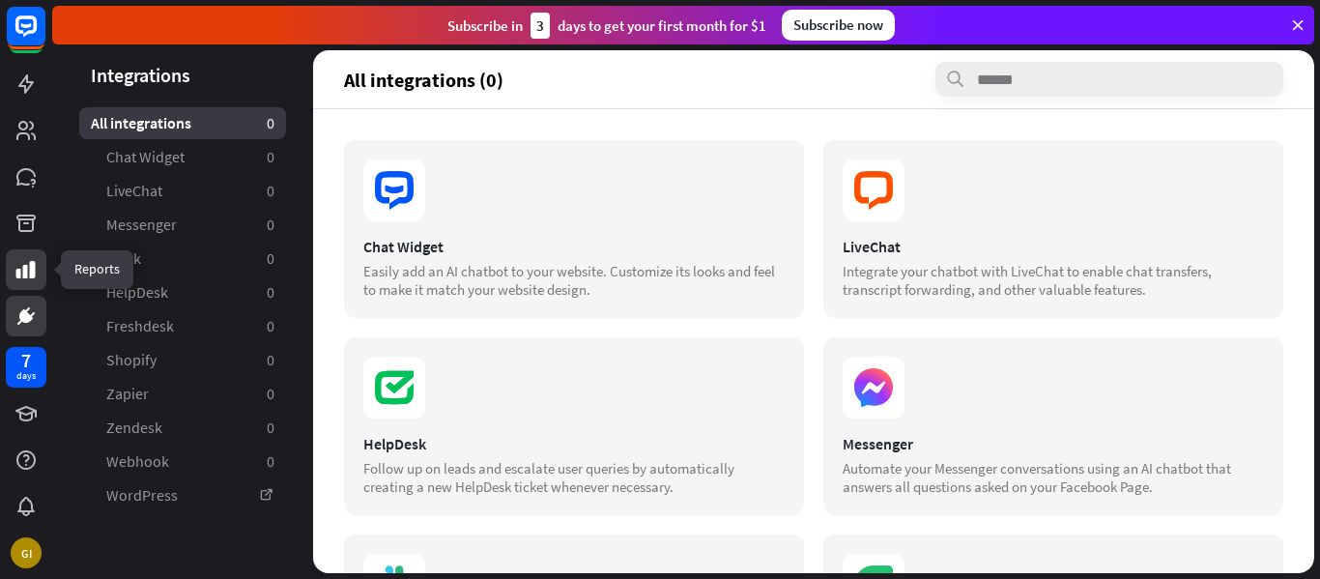
click at [28, 279] on icon at bounding box center [25, 269] width 23 height 23
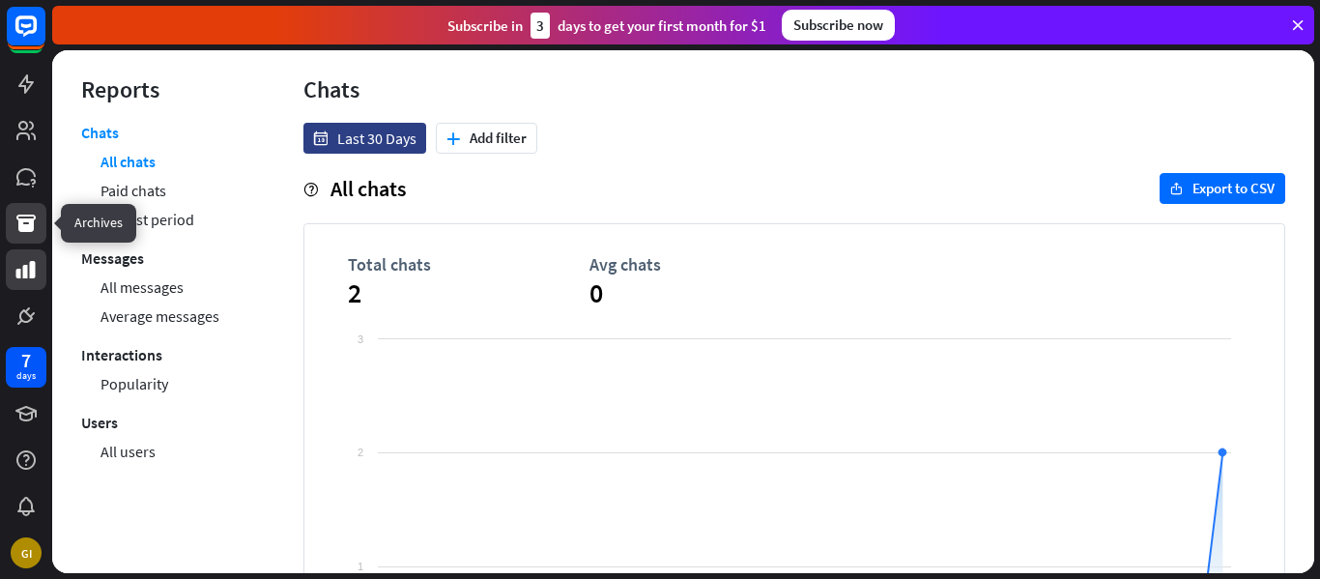
click at [23, 219] on icon at bounding box center [25, 223] width 19 height 17
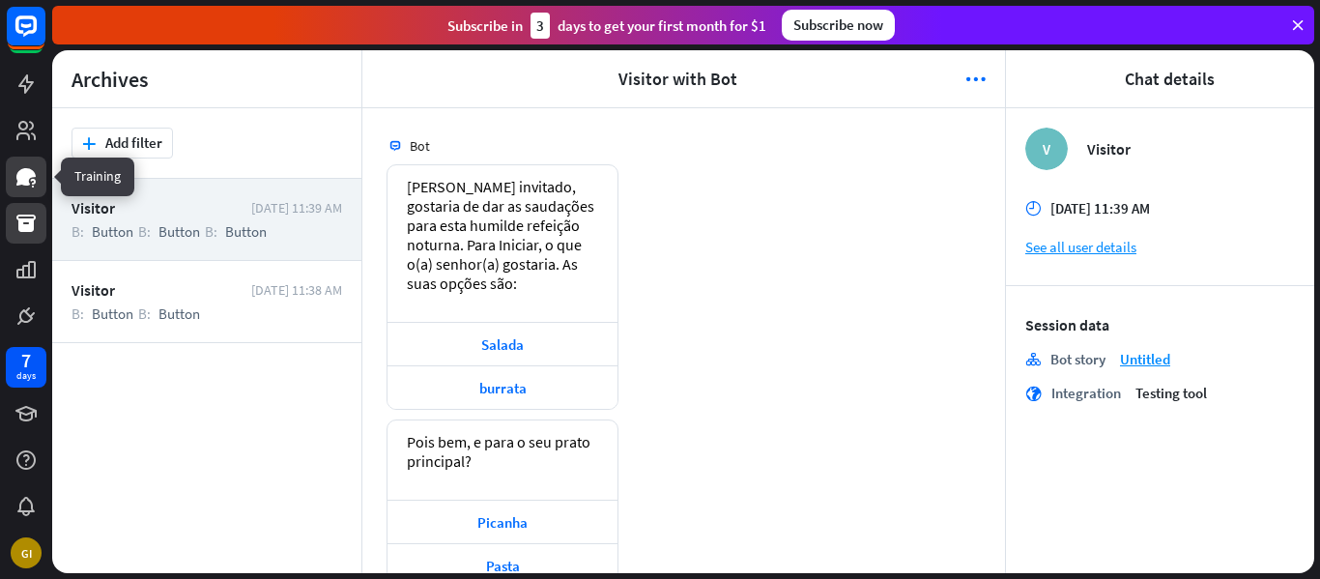
scroll to position [221, 0]
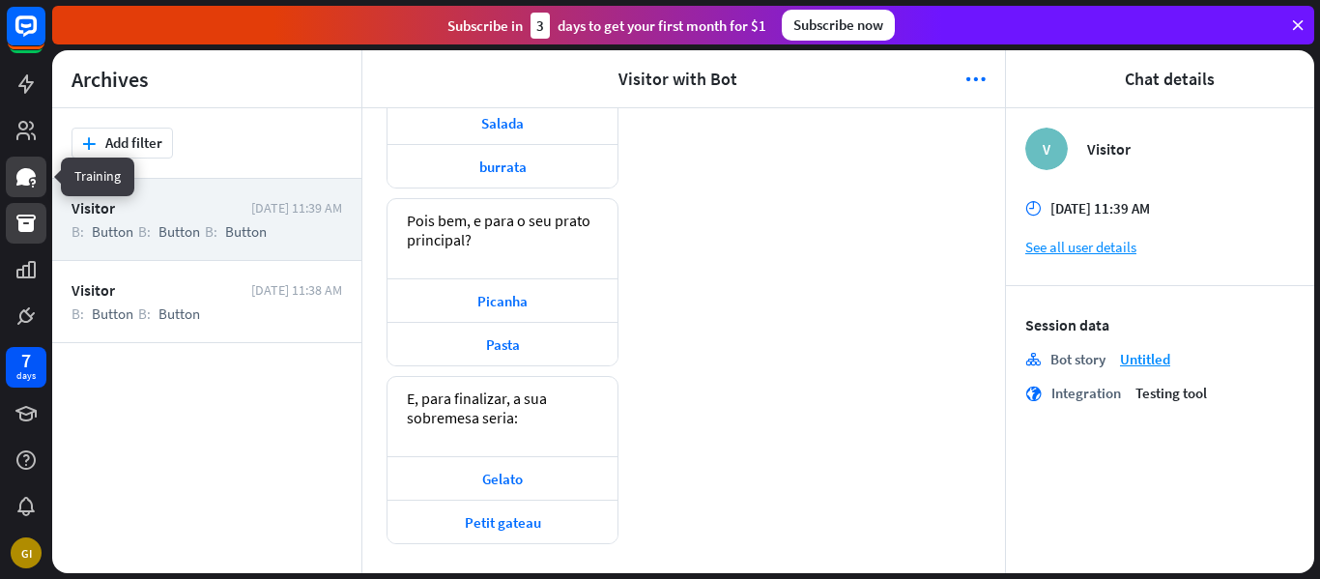
click at [23, 191] on link at bounding box center [26, 177] width 41 height 41
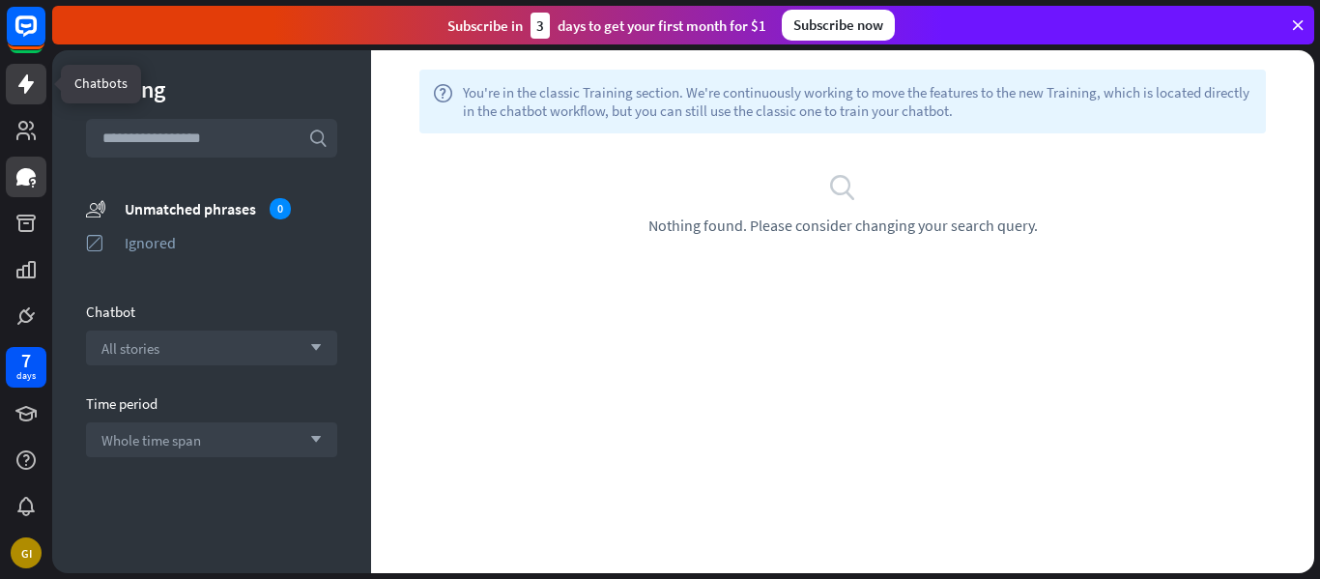
click at [37, 94] on icon at bounding box center [25, 83] width 23 height 23
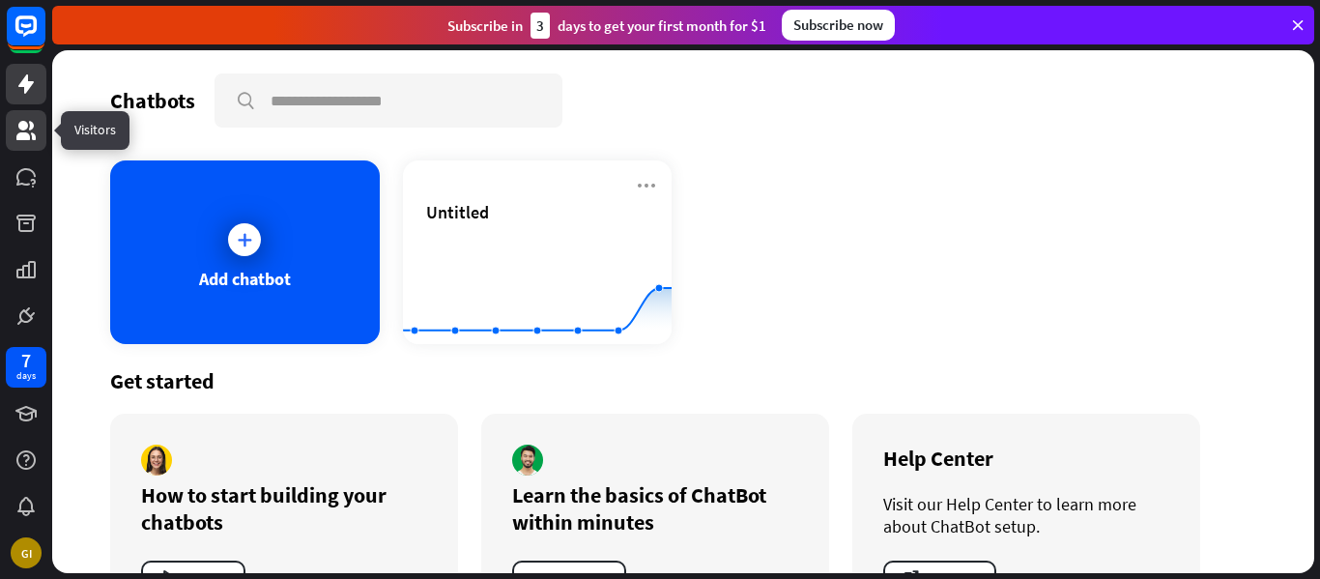
click at [24, 144] on link at bounding box center [26, 130] width 41 height 41
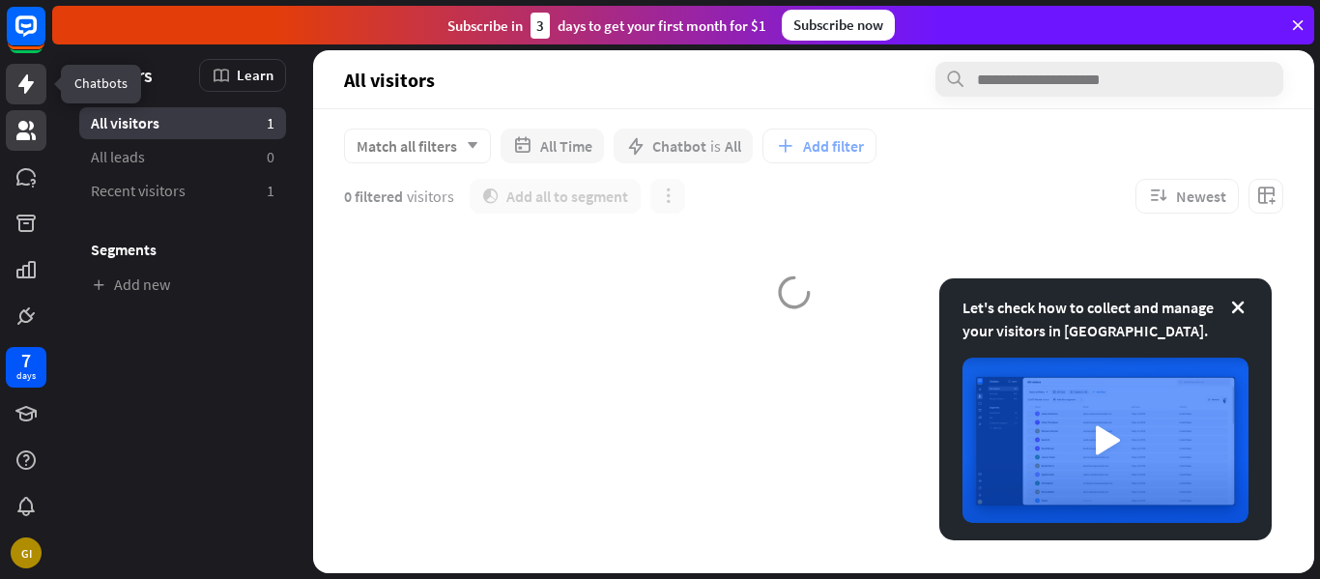
click at [19, 82] on icon at bounding box center [25, 83] width 23 height 23
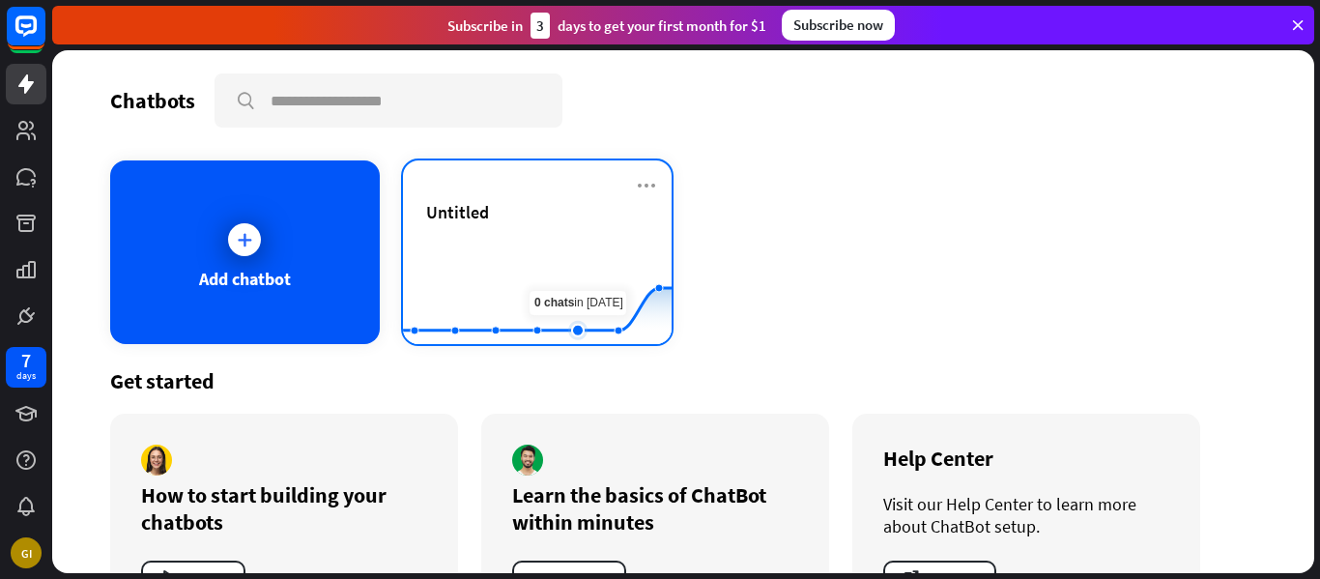
click at [580, 265] on rect at bounding box center [537, 296] width 269 height 121
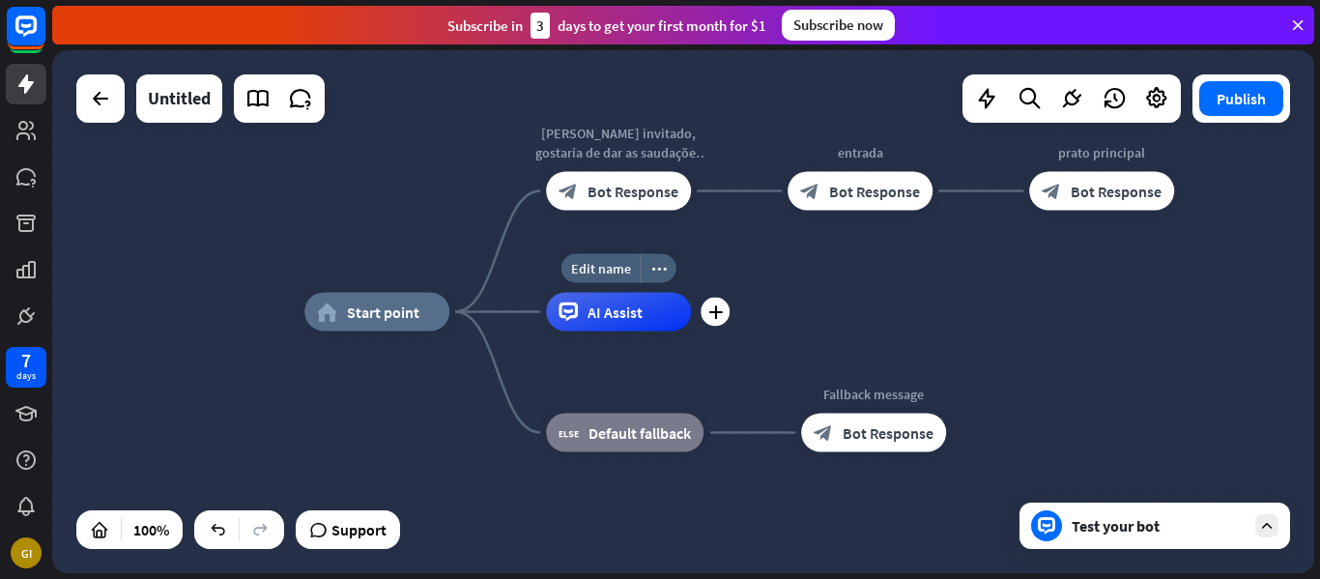
click at [598, 320] on span "AI Assist" at bounding box center [615, 311] width 55 height 19
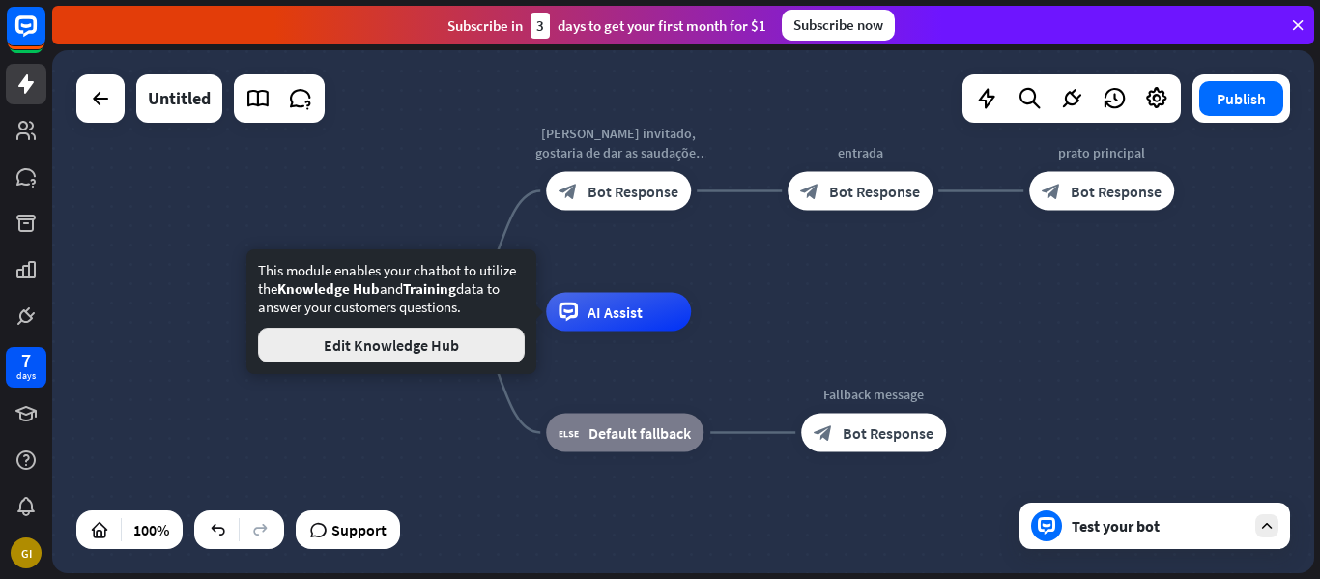
click at [485, 353] on button "Edit Knowledge Hub" at bounding box center [391, 345] width 267 height 35
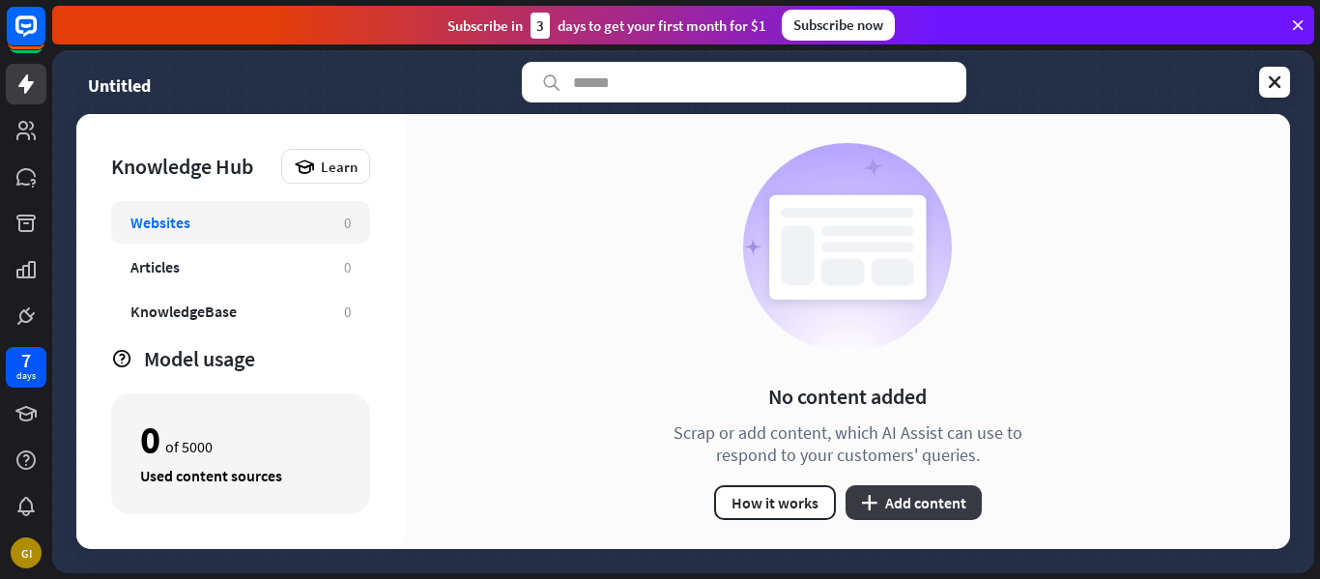
click at [911, 502] on button "plus Add content" at bounding box center [914, 502] width 136 height 35
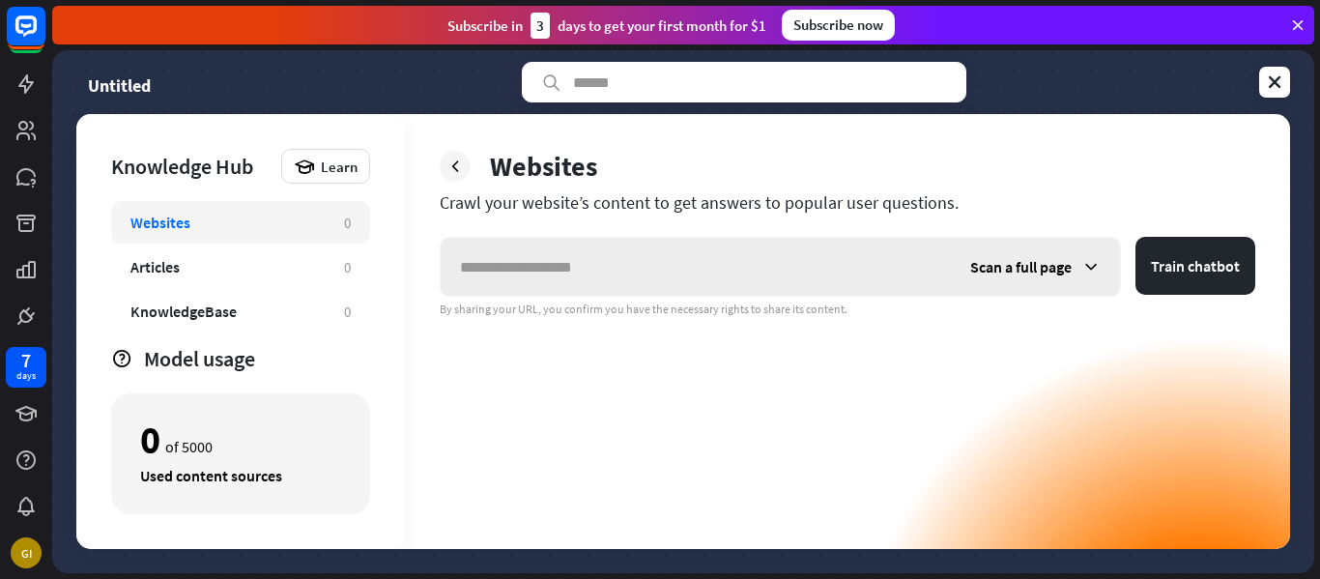
click at [1068, 255] on div "Scan a full page" at bounding box center [1035, 267] width 169 height 58
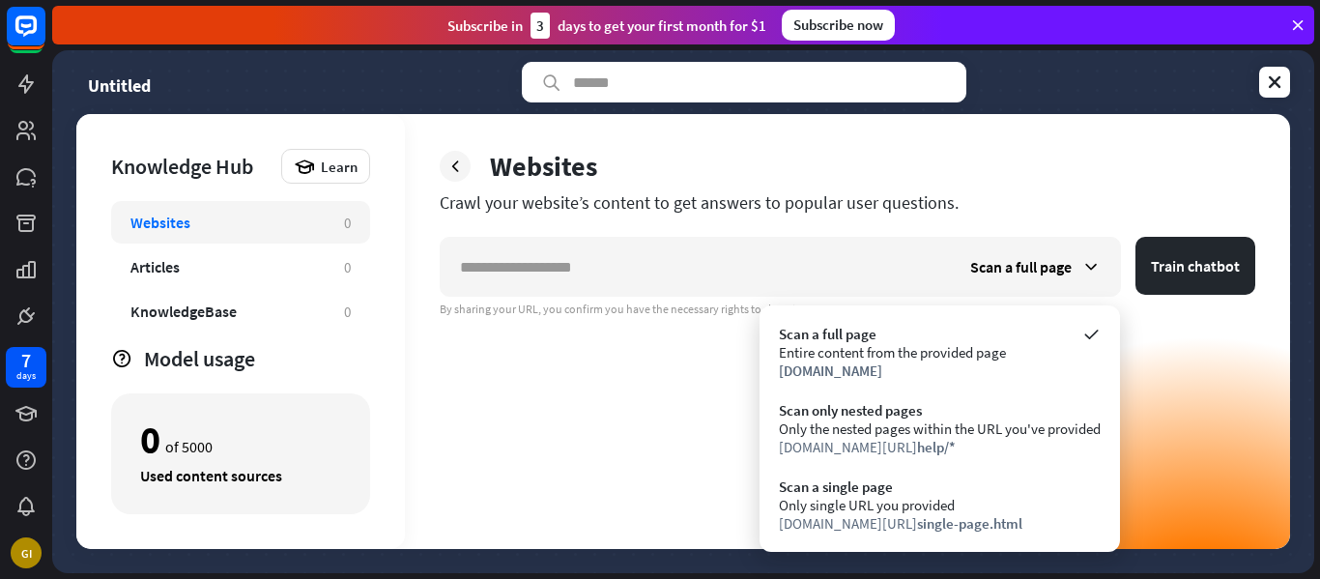
click at [475, 410] on div "Scan a full page Train chatbot By sharing your URL, you confirm you have the ne…" at bounding box center [848, 393] width 816 height 312
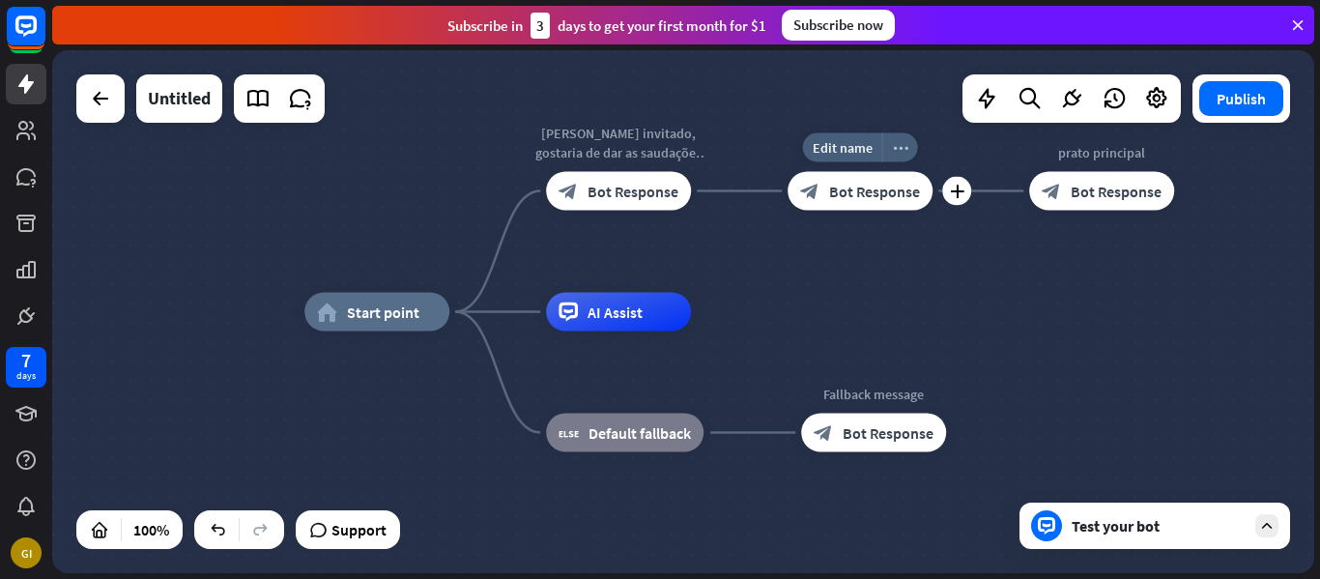
click at [891, 136] on div "more_horiz" at bounding box center [900, 147] width 36 height 29
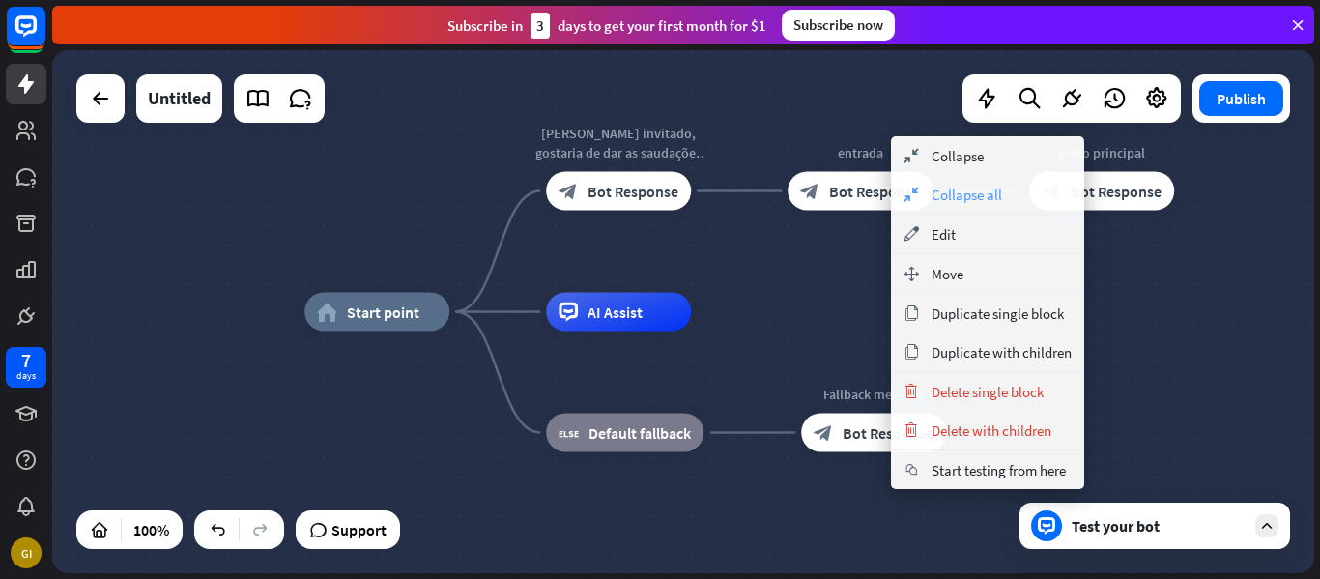
click at [1004, 183] on div "collapse Collapse all" at bounding box center [987, 194] width 193 height 39
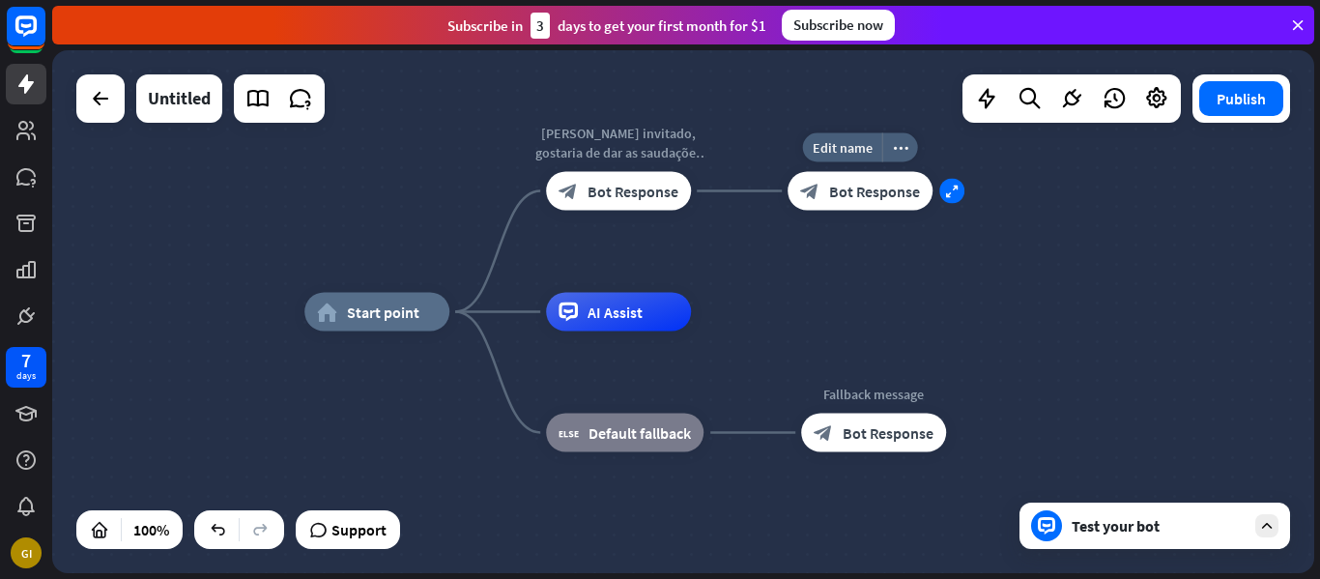
click at [948, 189] on icon "expand" at bounding box center [952, 191] width 14 height 13
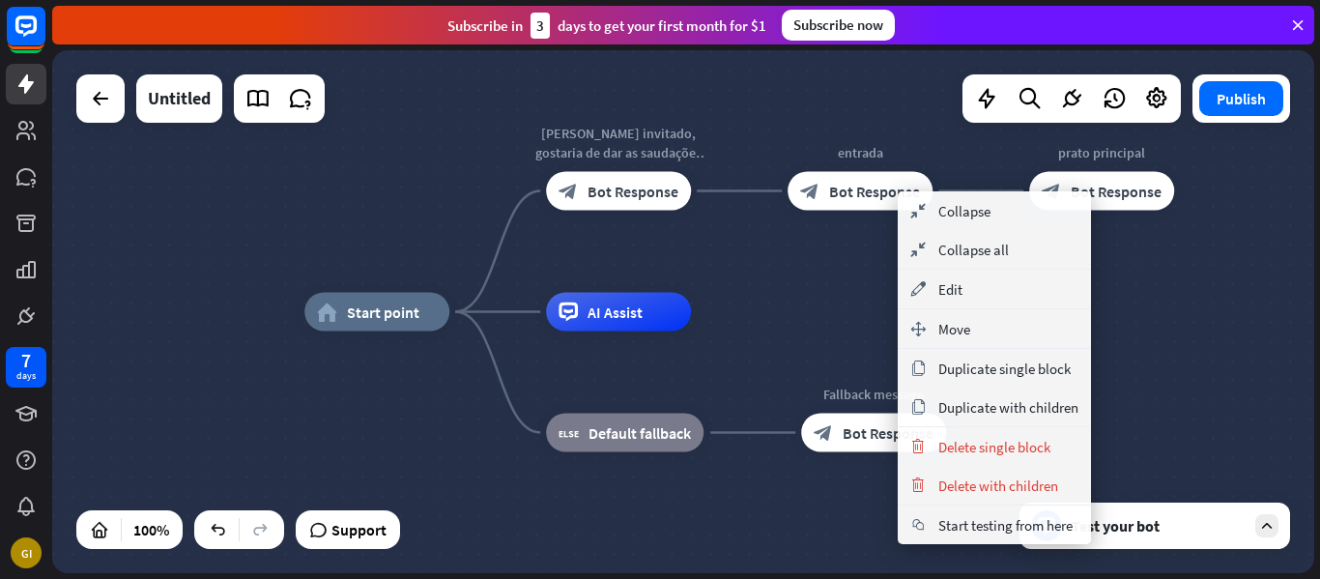
click at [861, 315] on div "home_2 Start point [PERSON_NAME] invitado, gostaria de dar as saudações para es…" at bounding box center [935, 573] width 1262 height 523
